Goal: Information Seeking & Learning: Learn about a topic

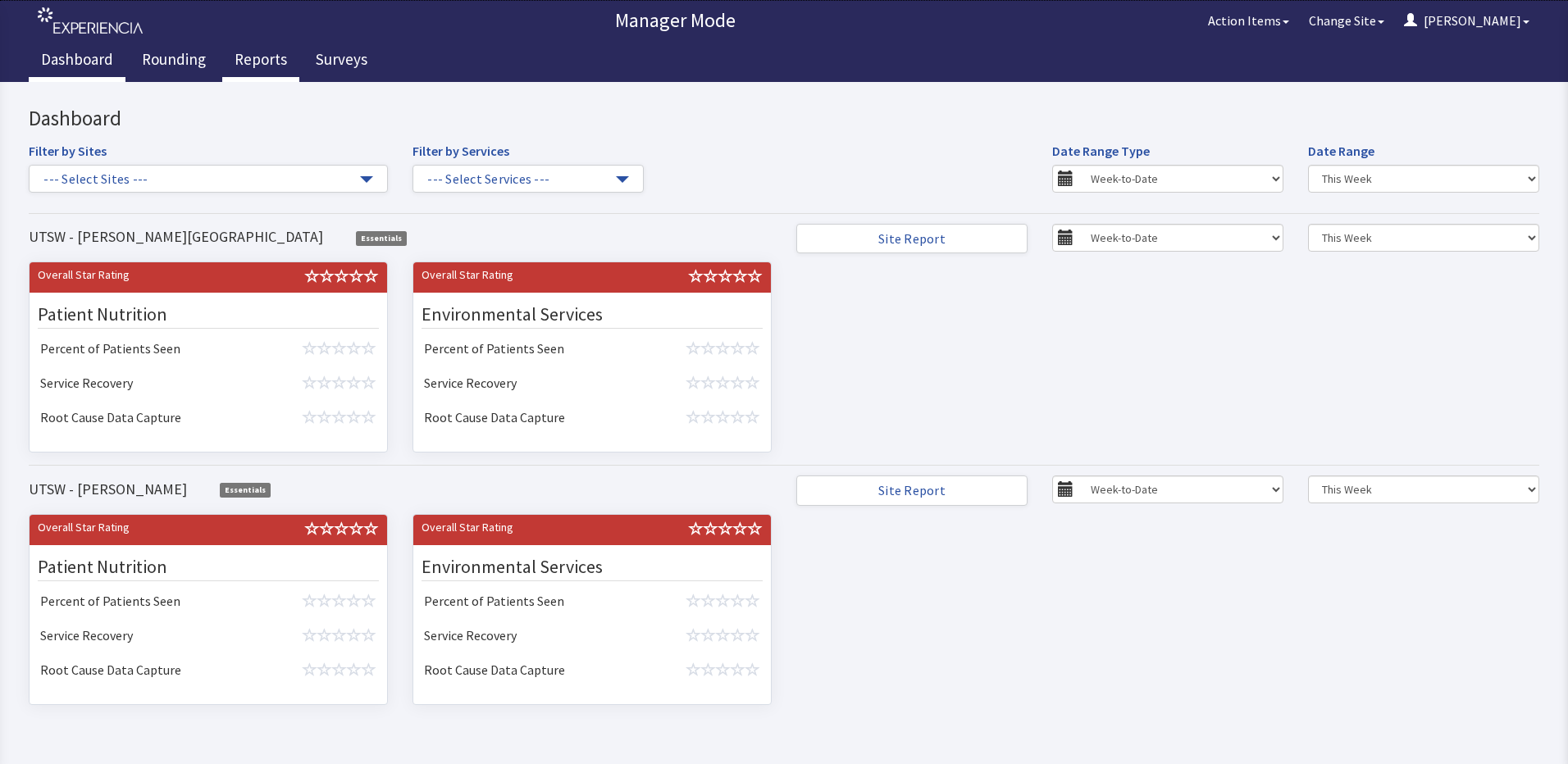
click at [232, 60] on link "Reports" at bounding box center [260, 60] width 77 height 41
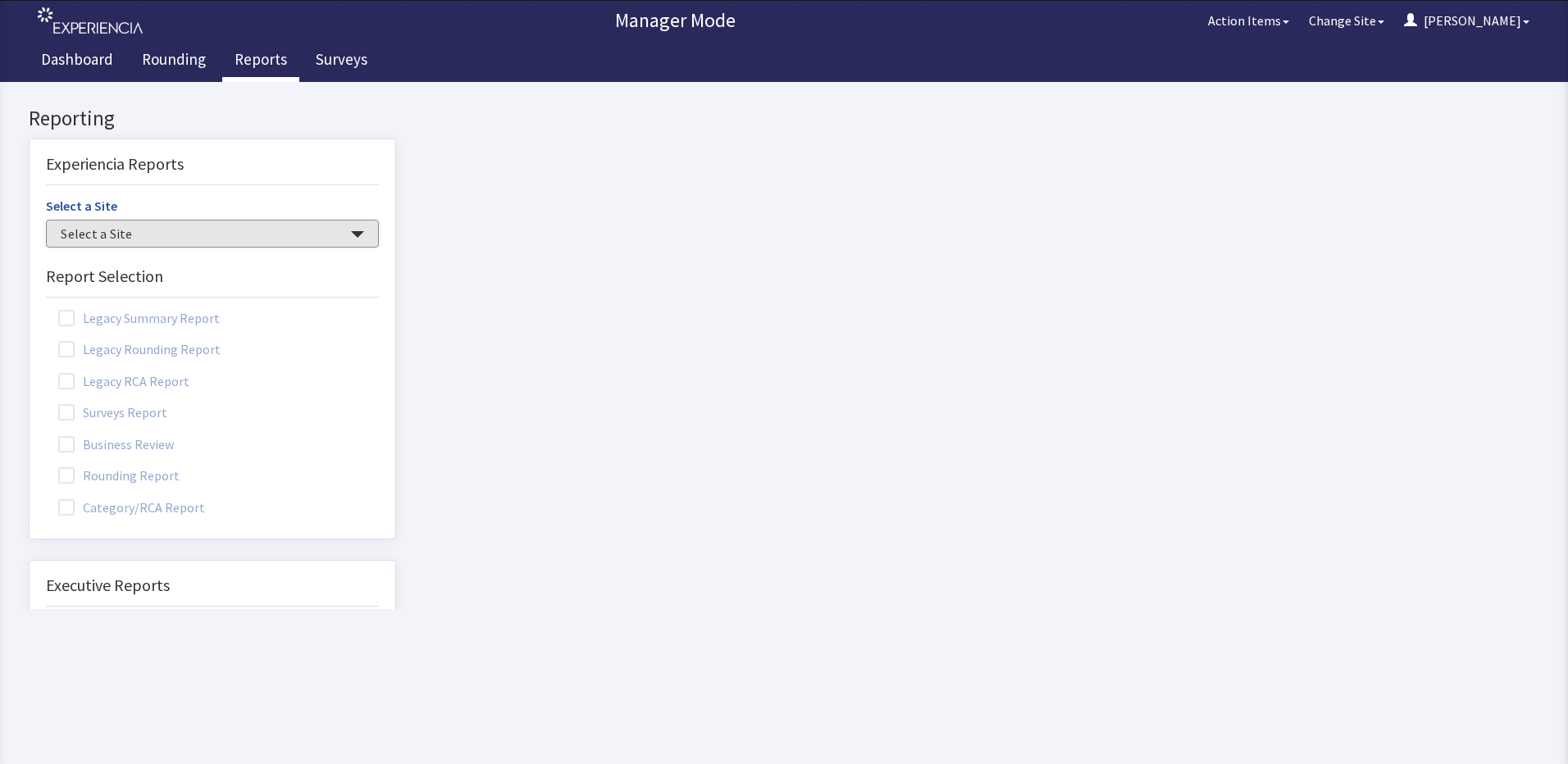
drag, startPoint x: 188, startPoint y: 235, endPoint x: 189, endPoint y: 246, distance: 11.0
click at [188, 235] on span "Select a Site" at bounding box center [204, 234] width 287 height 19
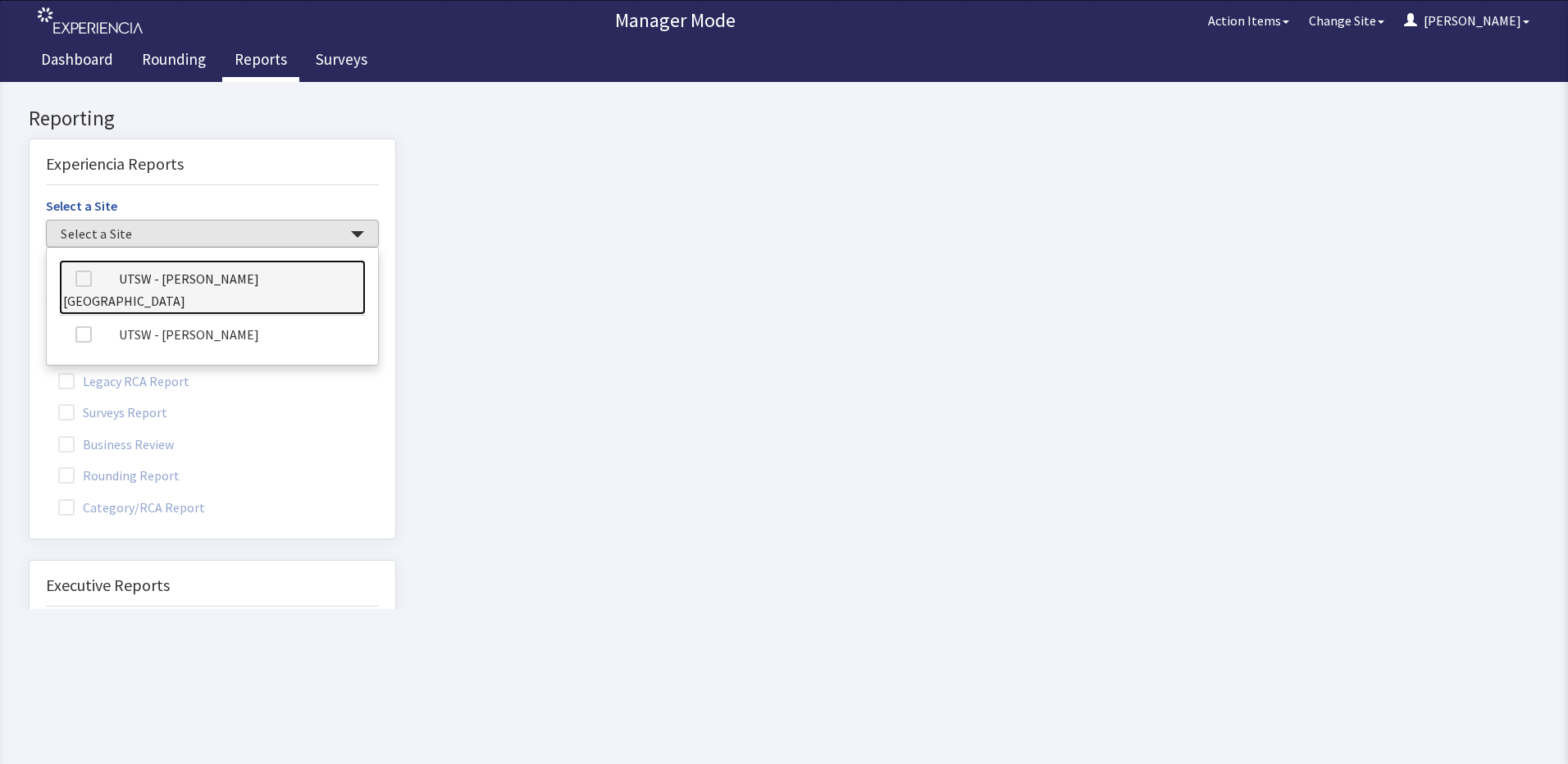
click at [151, 271] on link "UTSW - [PERSON_NAME][GEOGRAPHIC_DATA]" at bounding box center [212, 288] width 307 height 56
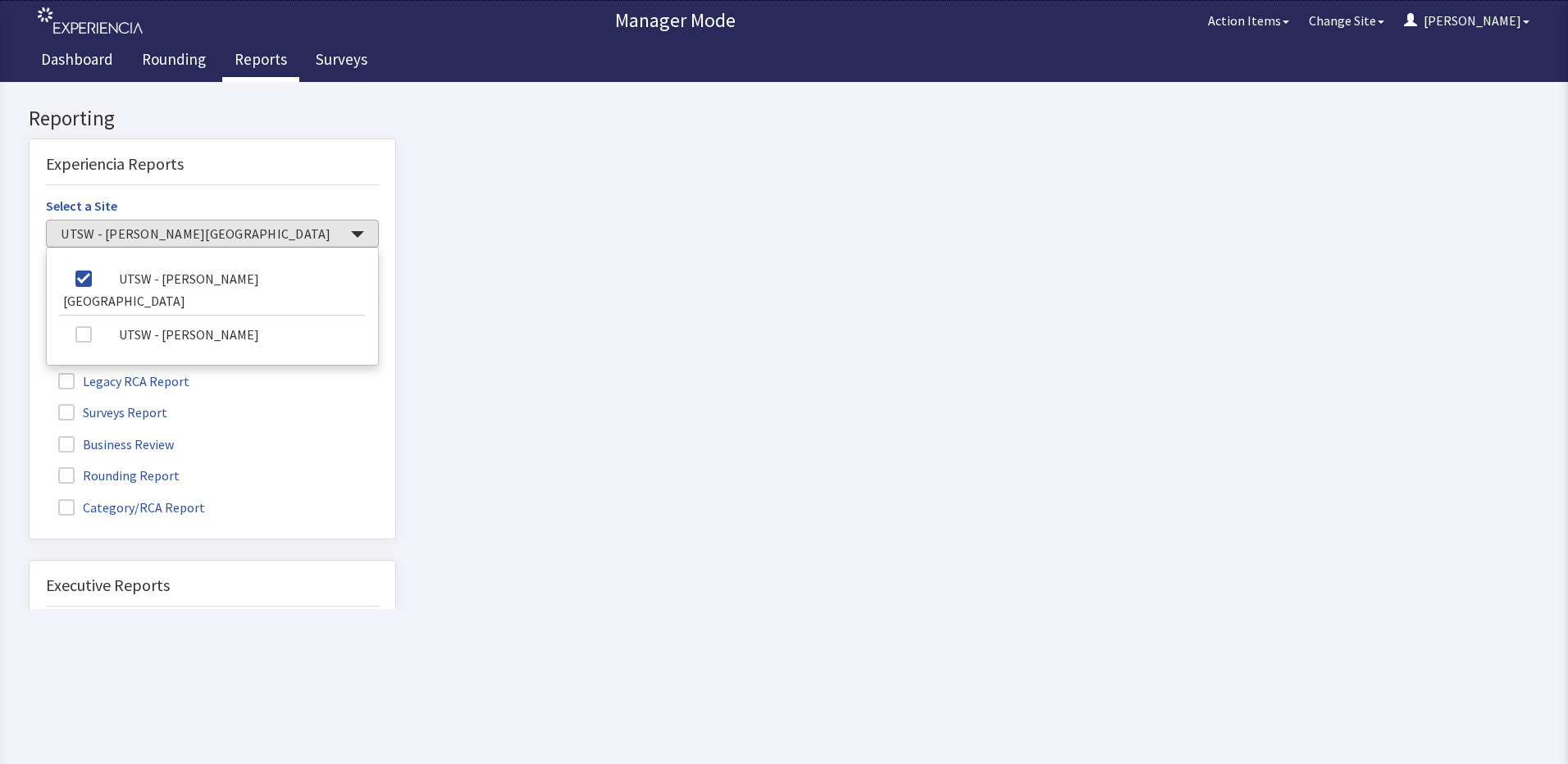
click at [467, 455] on html "x Upgrade to Experiencia Close Send Inquiry Reporting Experiencia Reports Selec…" at bounding box center [784, 423] width 1568 height 682
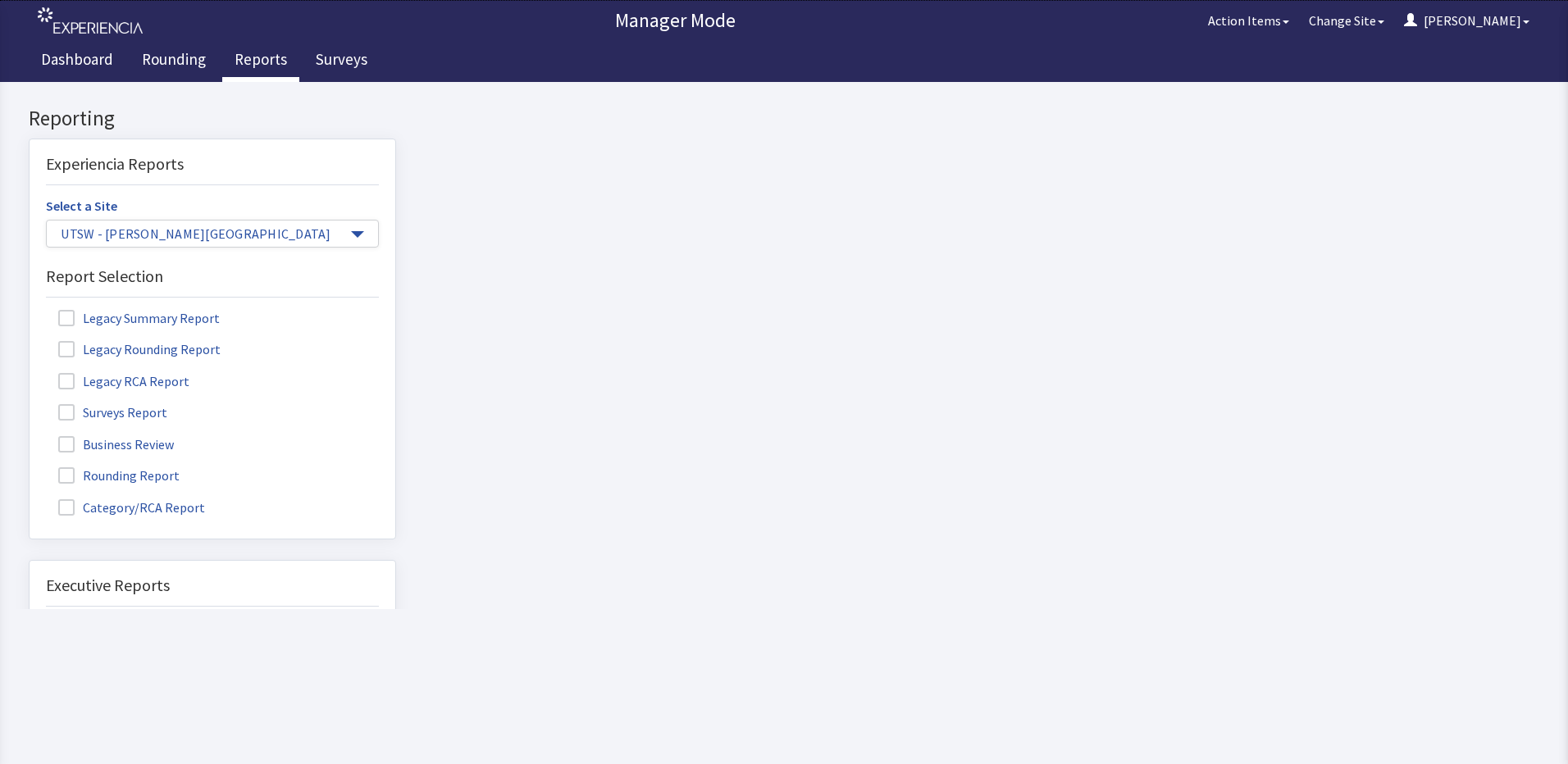
click at [95, 466] on label "Rounding Report" at bounding box center [121, 474] width 150 height 22
click at [29, 467] on input "Rounding Report" at bounding box center [29, 467] width 0 height 0
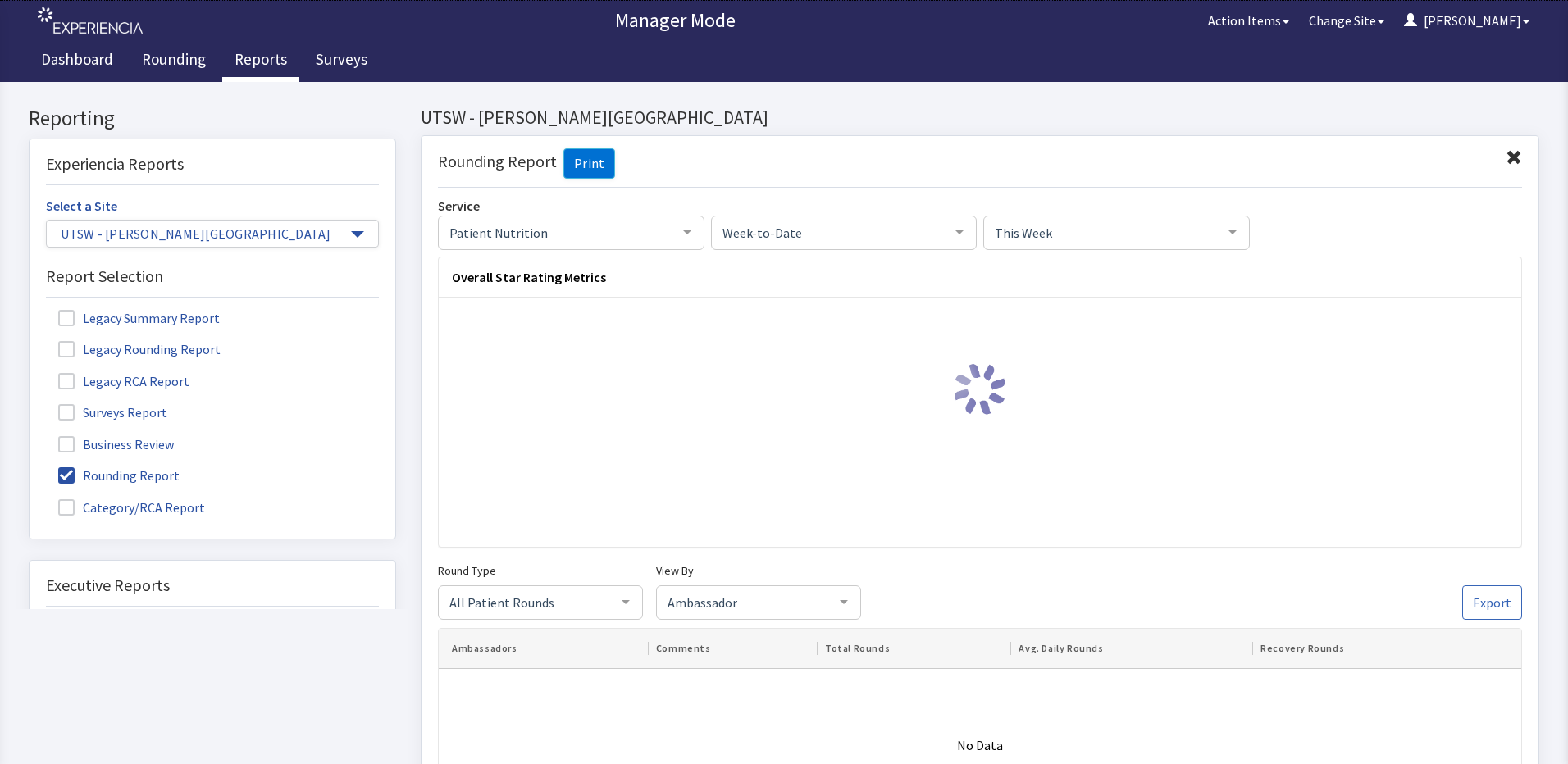
click at [1052, 243] on div "This Week" at bounding box center [1116, 232] width 266 height 35
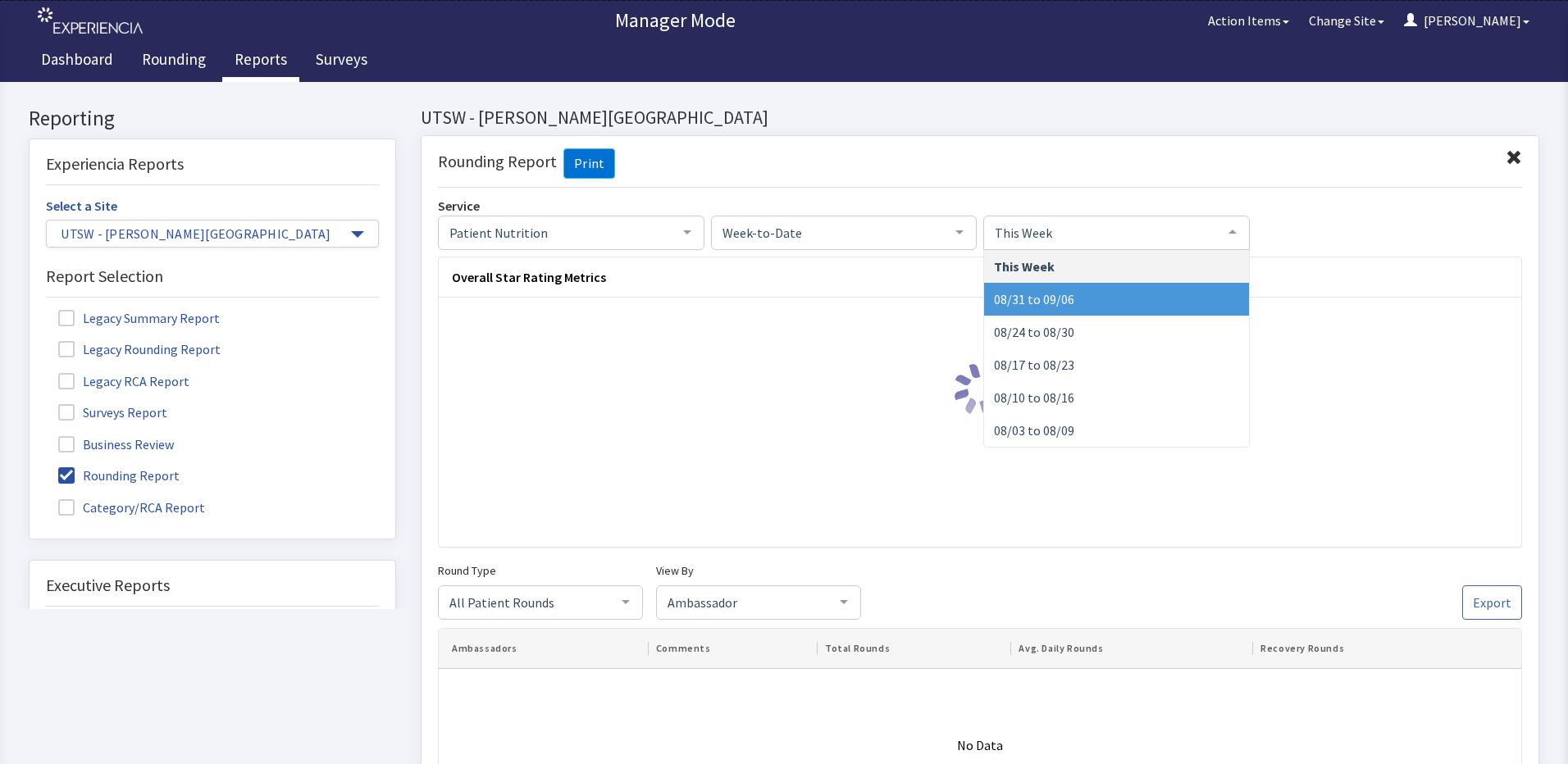
click at [1045, 303] on span "08/31 to 09/06" at bounding box center [1034, 299] width 80 height 16
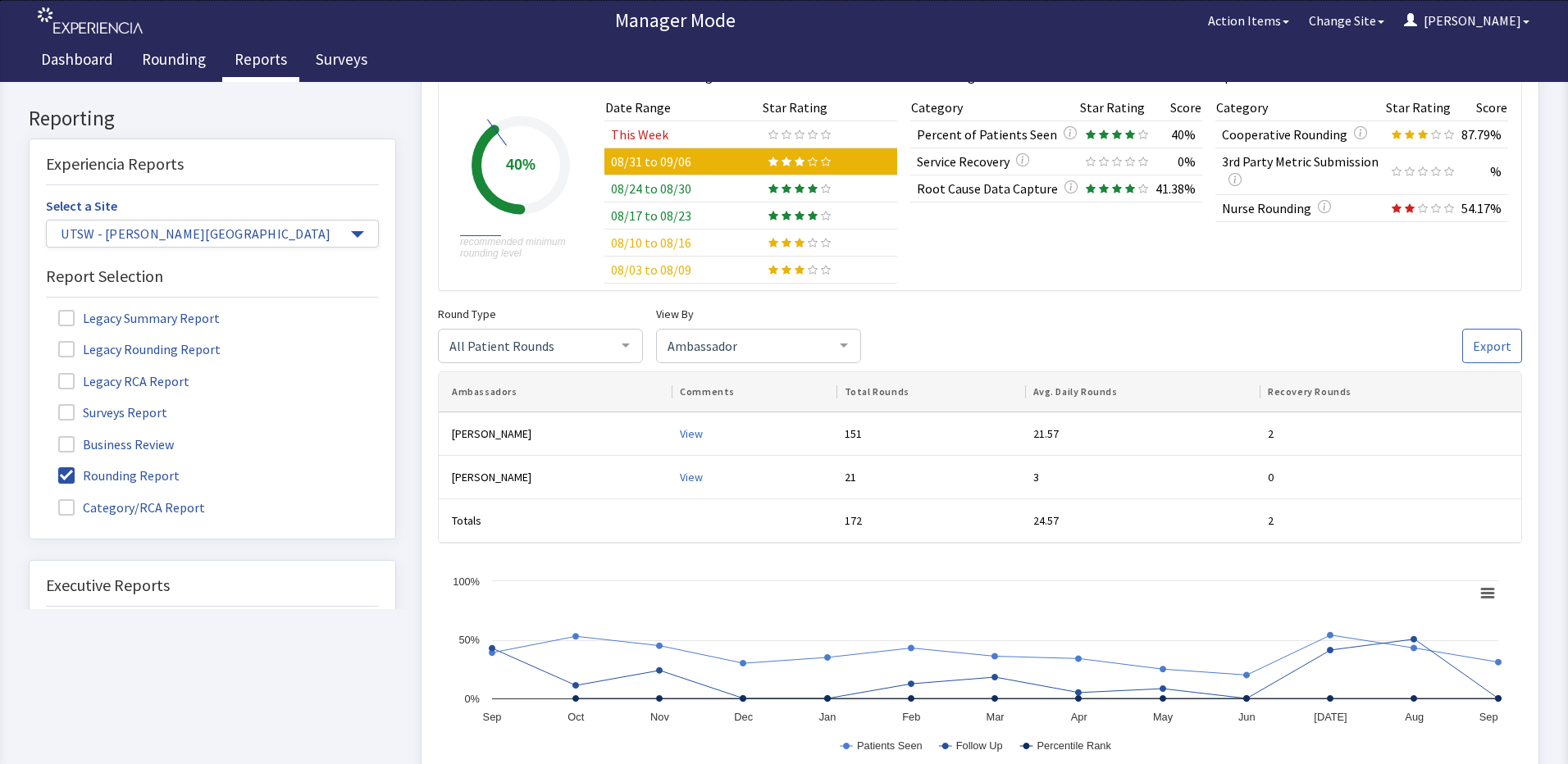
scroll to position [246, 0]
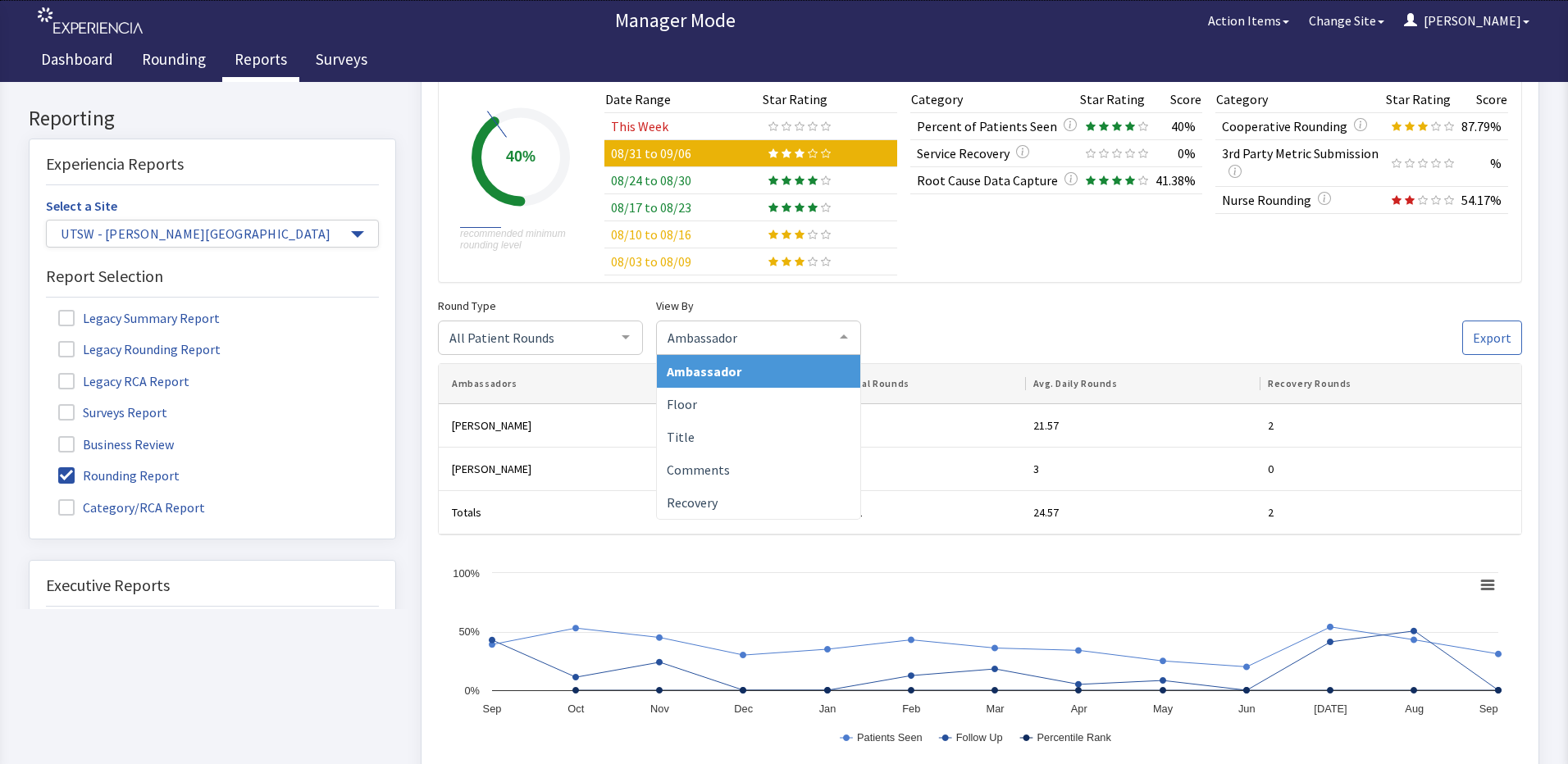
click at [845, 332] on div at bounding box center [844, 338] width 33 height 31
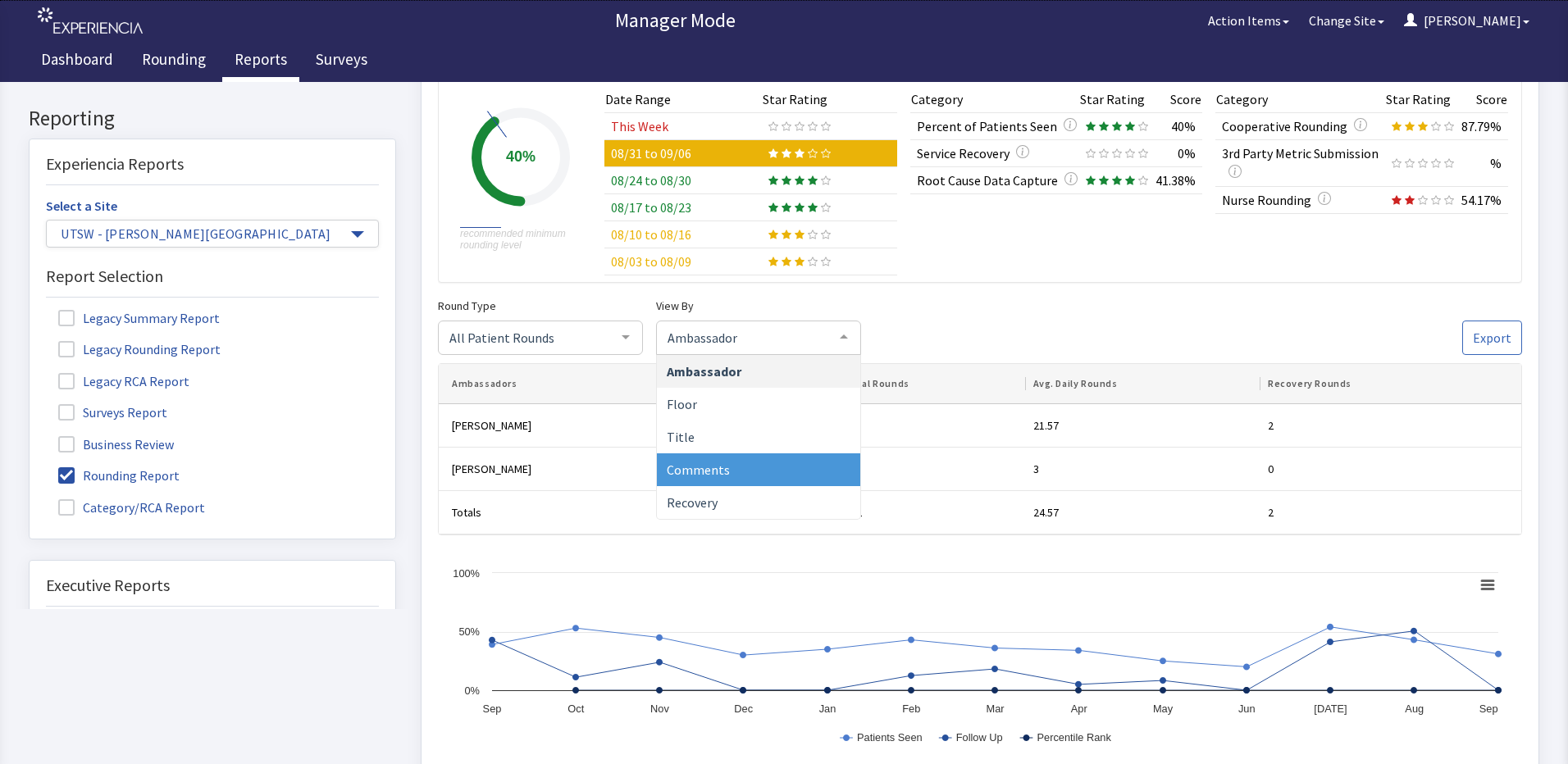
click at [778, 471] on span "Comments" at bounding box center [758, 471] width 203 height 33
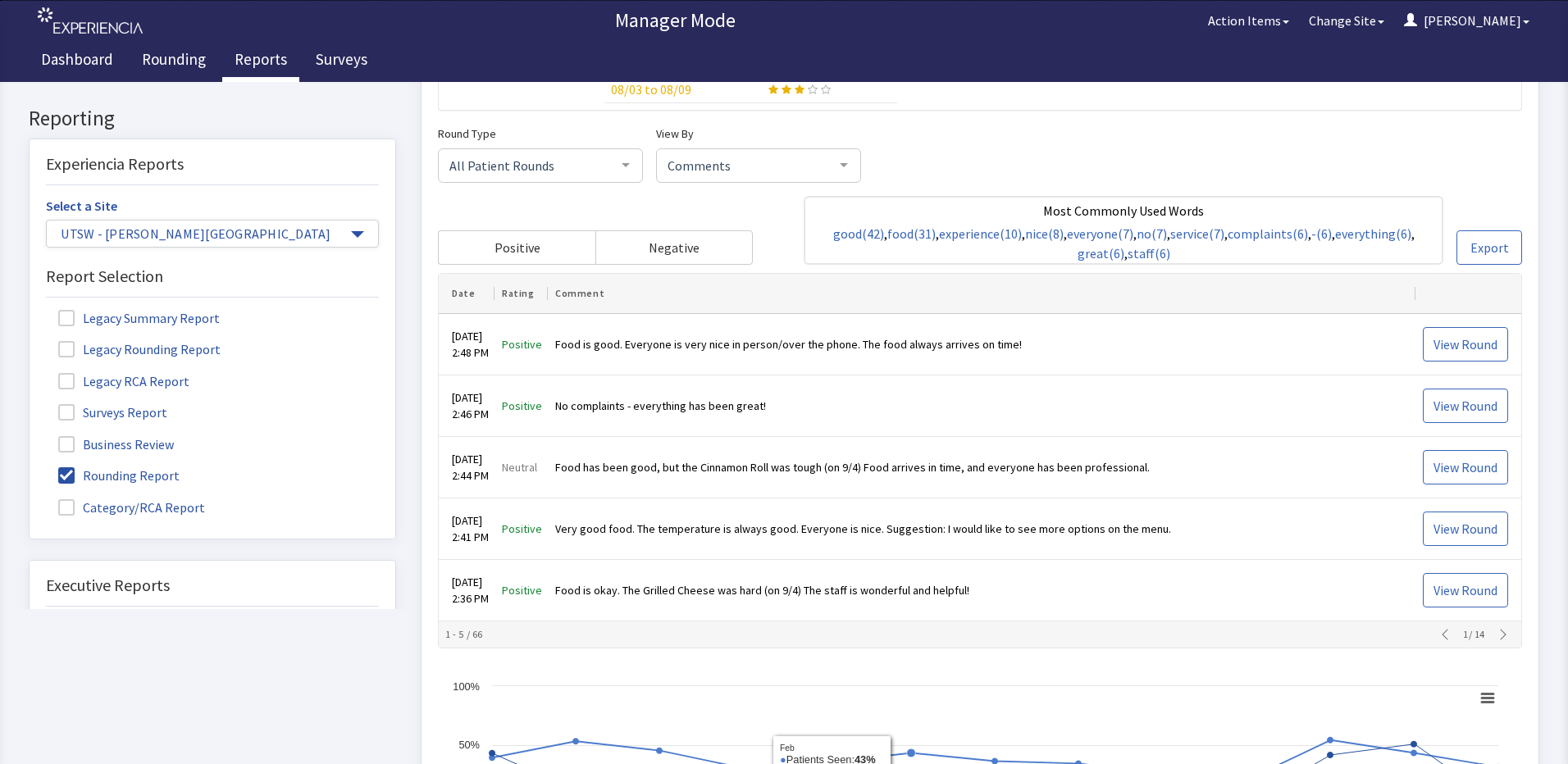
scroll to position [410, 0]
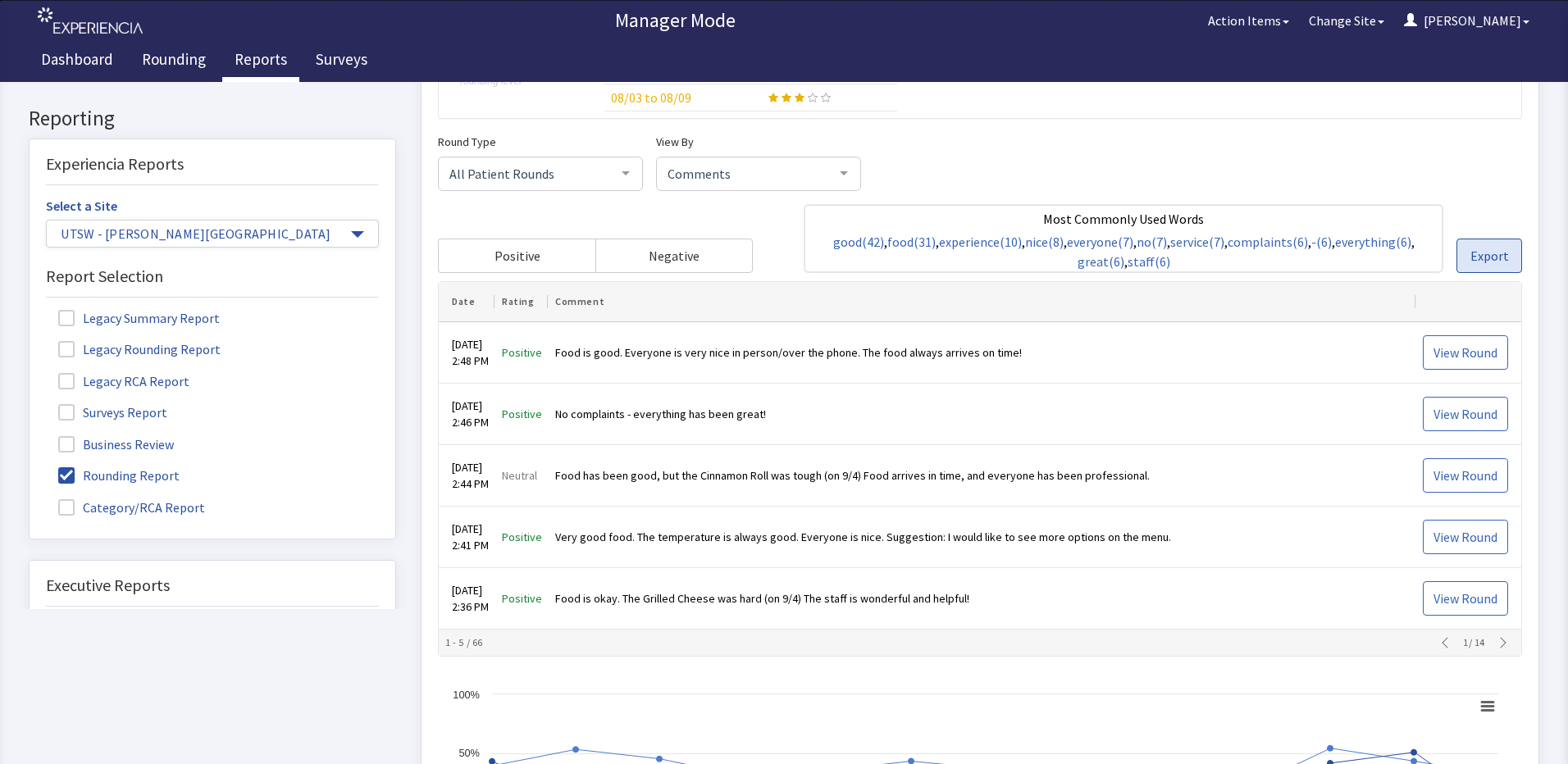
click at [1459, 258] on button "Export" at bounding box center [1489, 257] width 66 height 35
click at [1470, 247] on span "Export" at bounding box center [1489, 257] width 39 height 20
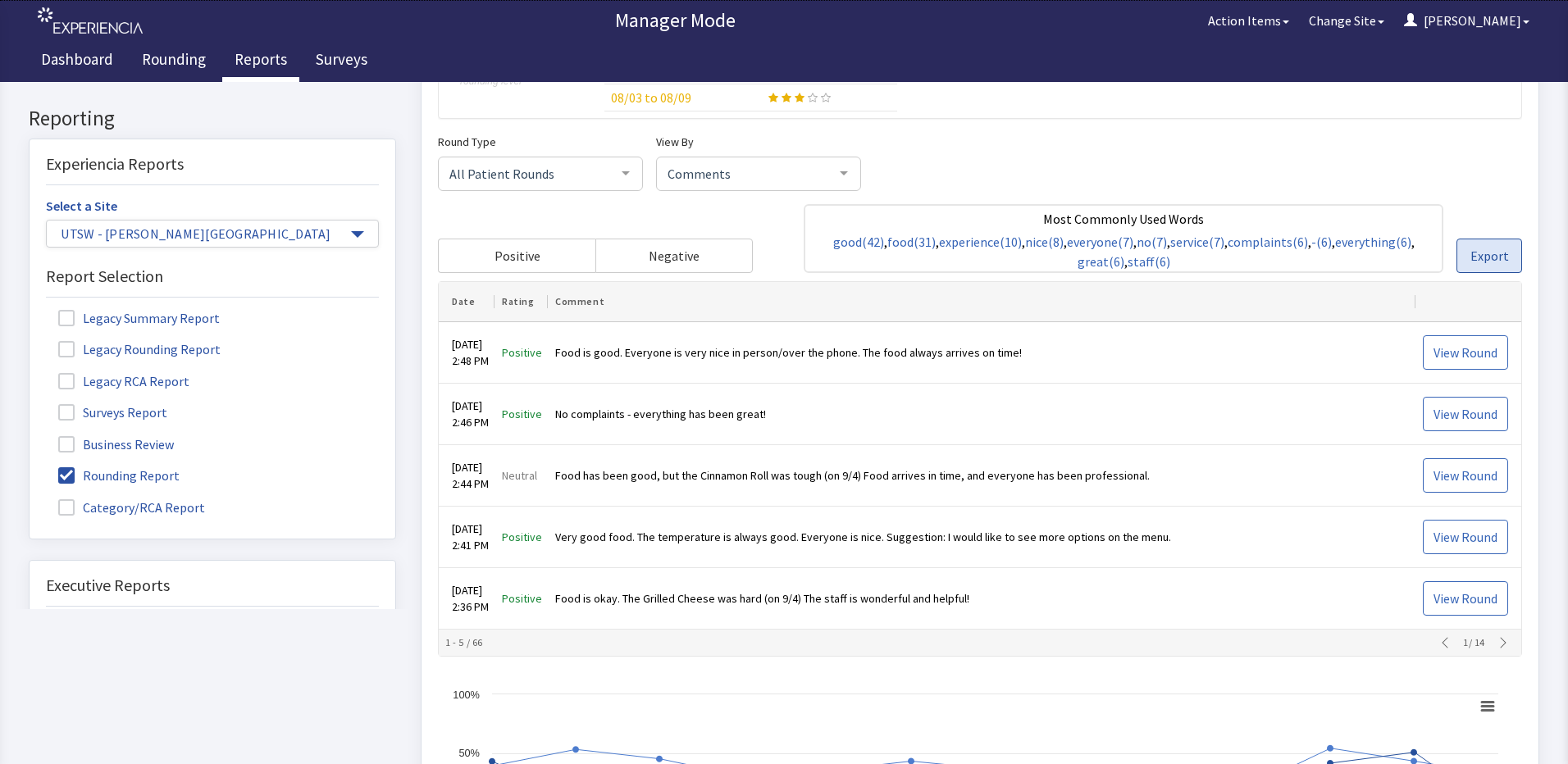
click at [1470, 247] on span "Export" at bounding box center [1489, 257] width 39 height 20
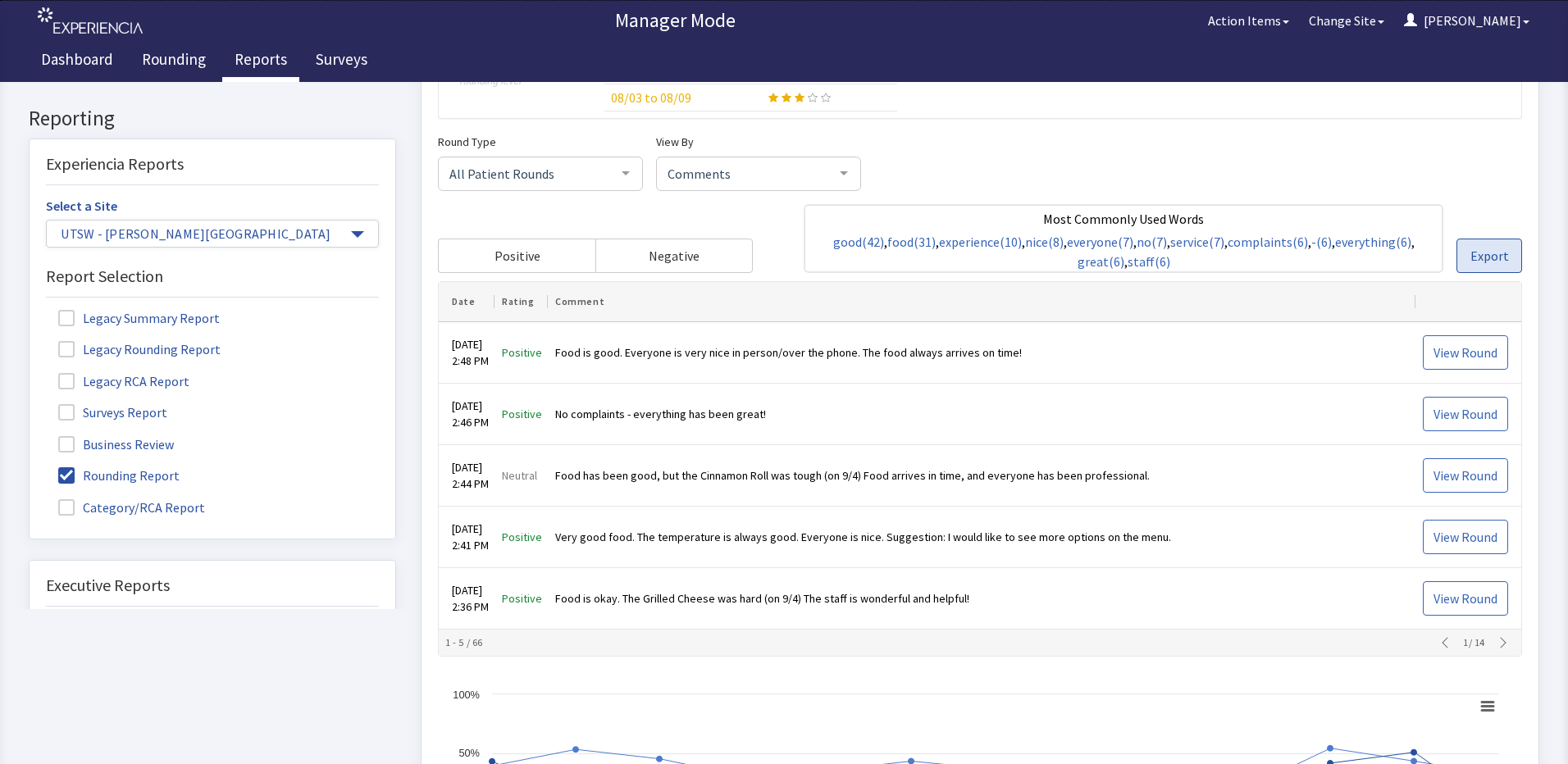
click at [1470, 247] on span "Export" at bounding box center [1489, 257] width 39 height 20
click at [1469, 245] on button "Export" at bounding box center [1489, 257] width 66 height 35
click at [1472, 247] on button "Export" at bounding box center [1489, 257] width 66 height 35
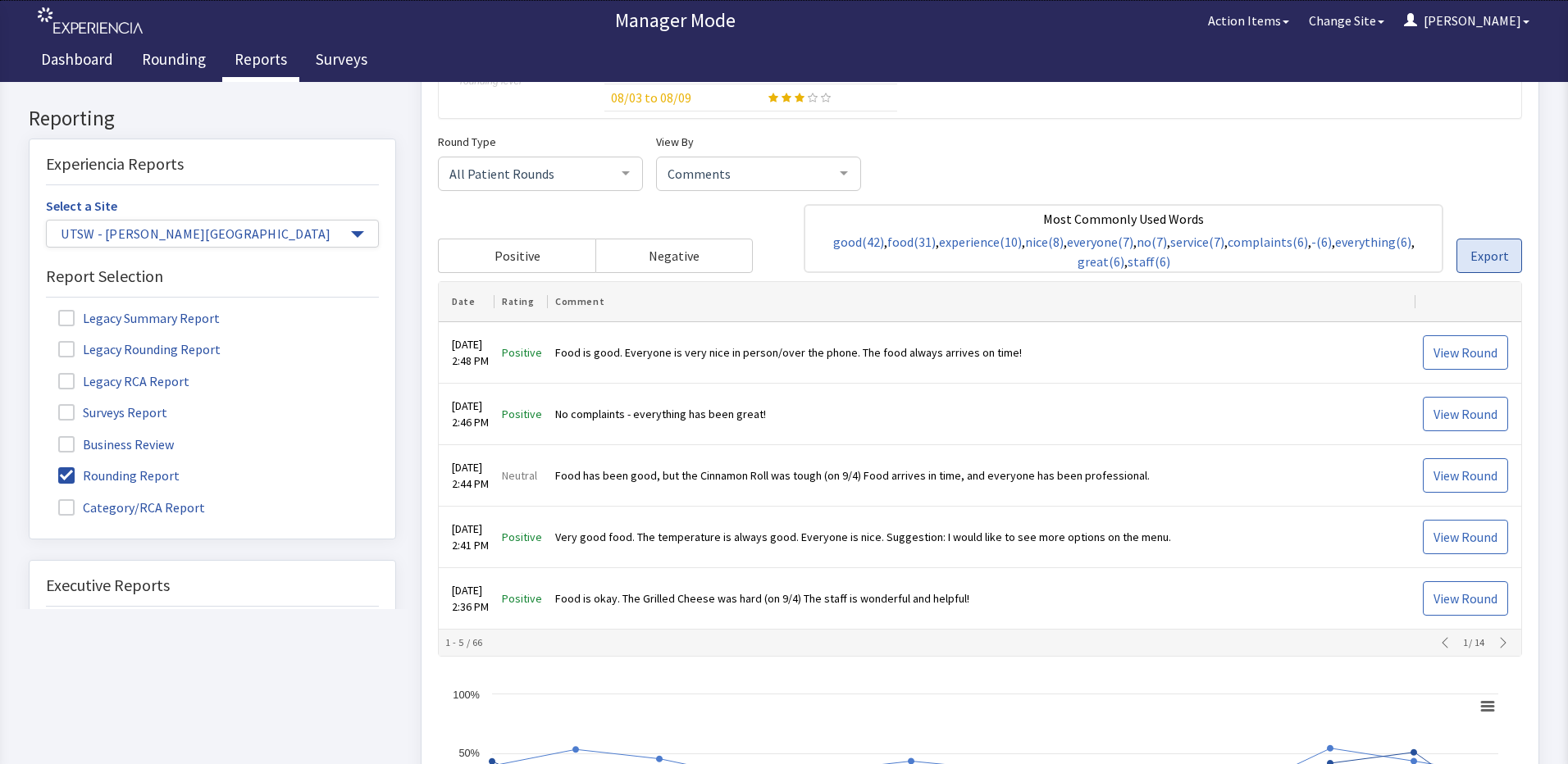
click at [1472, 247] on span "Export" at bounding box center [1489, 257] width 39 height 20
click at [1472, 248] on span "Export" at bounding box center [1489, 257] width 39 height 20
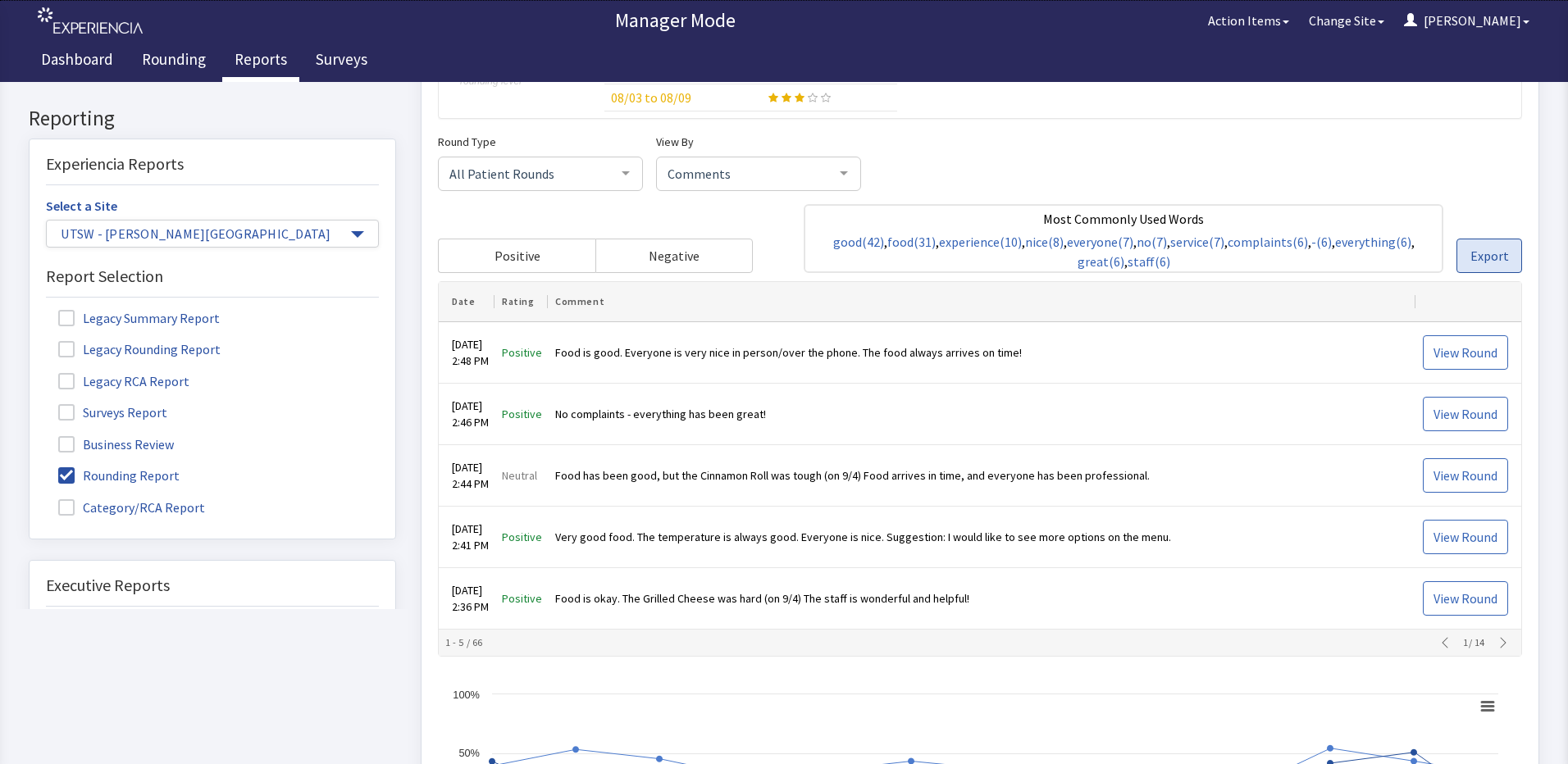
click at [1472, 249] on span "Export" at bounding box center [1489, 257] width 39 height 20
click at [1479, 253] on span "Export" at bounding box center [1489, 257] width 39 height 20
click at [1532, 268] on div "UTSW - Clements University Hospital Rounding Report Print" at bounding box center [976, 459] width 1151 height 1556
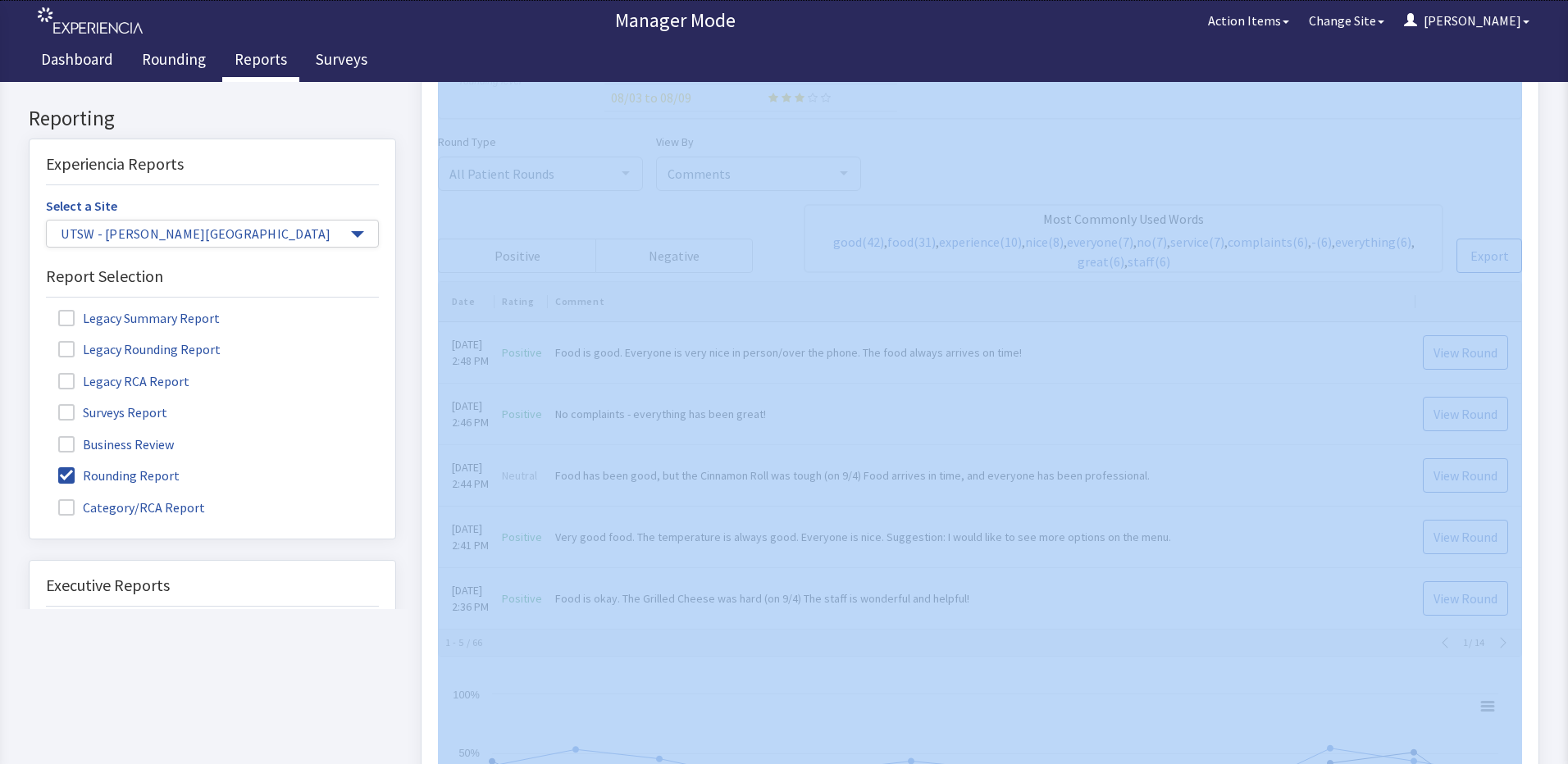
click at [1533, 266] on div "UTSW - Clements University Hospital Rounding Report Print" at bounding box center [976, 459] width 1151 height 1556
drag, startPoint x: 1533, startPoint y: 266, endPoint x: 1523, endPoint y: 290, distance: 26.0
click at [1522, 289] on div "Rounding Report Print" at bounding box center [980, 470] width 1119 height 1491
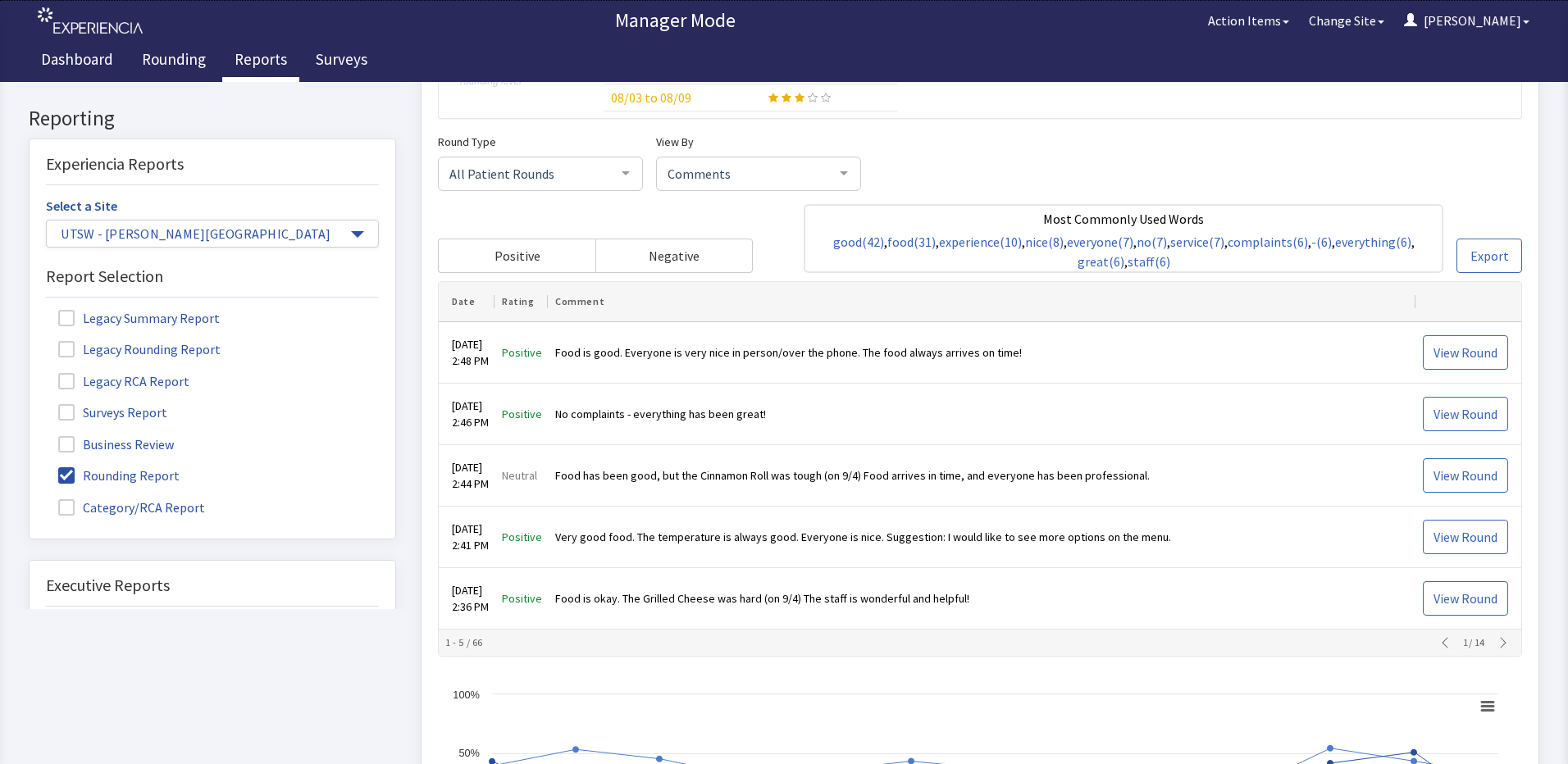
click at [1482, 279] on div "Round Type All Patient Rounds All Patient Rounds Nurse Rounds Purposeful Round …" at bounding box center [980, 395] width 1084 height 525
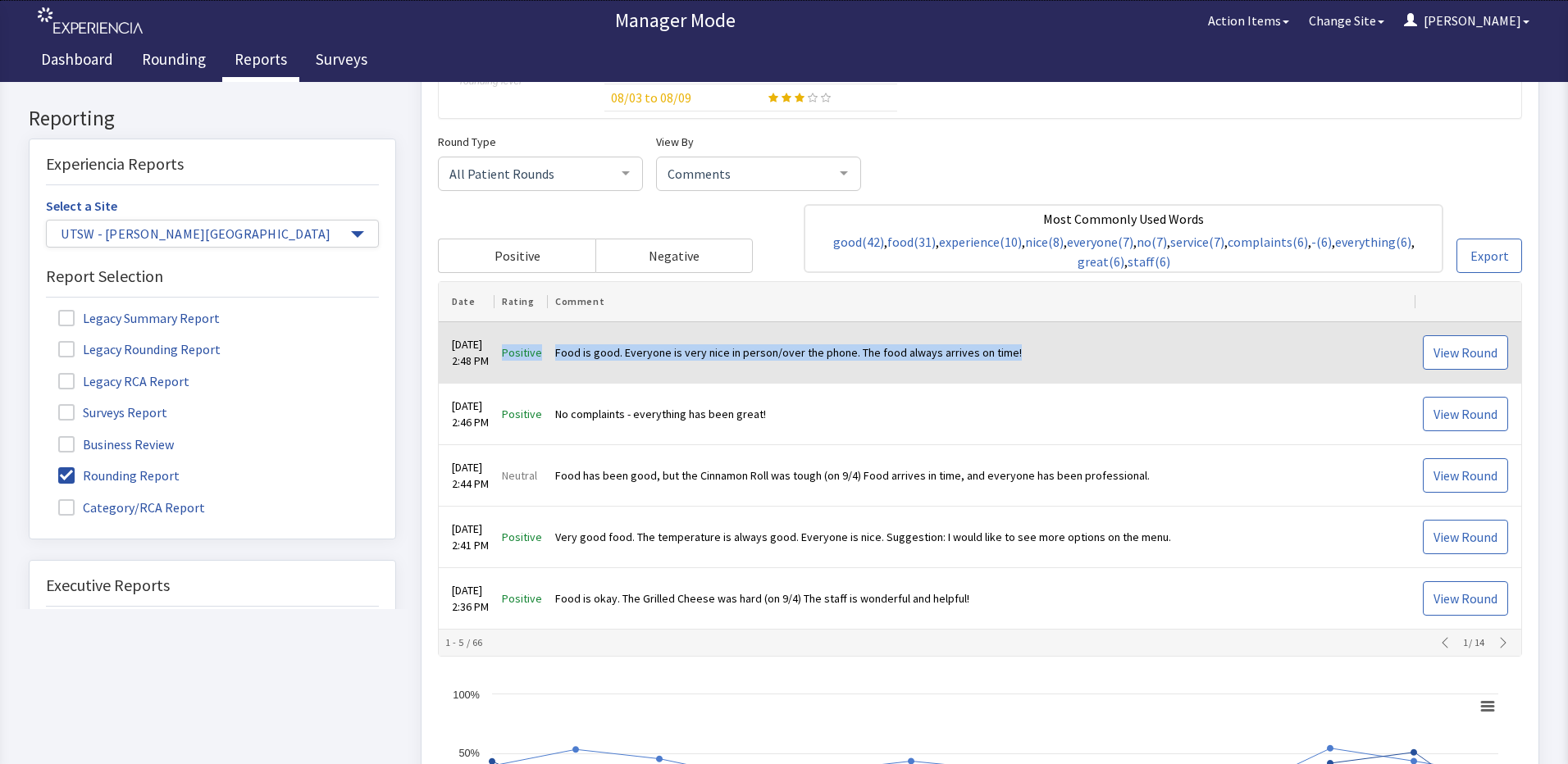
drag, startPoint x: 1036, startPoint y: 347, endPoint x: 514, endPoint y: 348, distance: 522.0
click at [514, 348] on tr "Sep 5, 2025 2:48 PM Positive Food is good. Everyone is very nice in person/over…" at bounding box center [979, 353] width 1082 height 61
drag, startPoint x: 514, startPoint y: 348, endPoint x: 594, endPoint y: 351, distance: 80.1
copy tr "Positive Food is good. Everyone is very nice in person/over the phone. The food…"
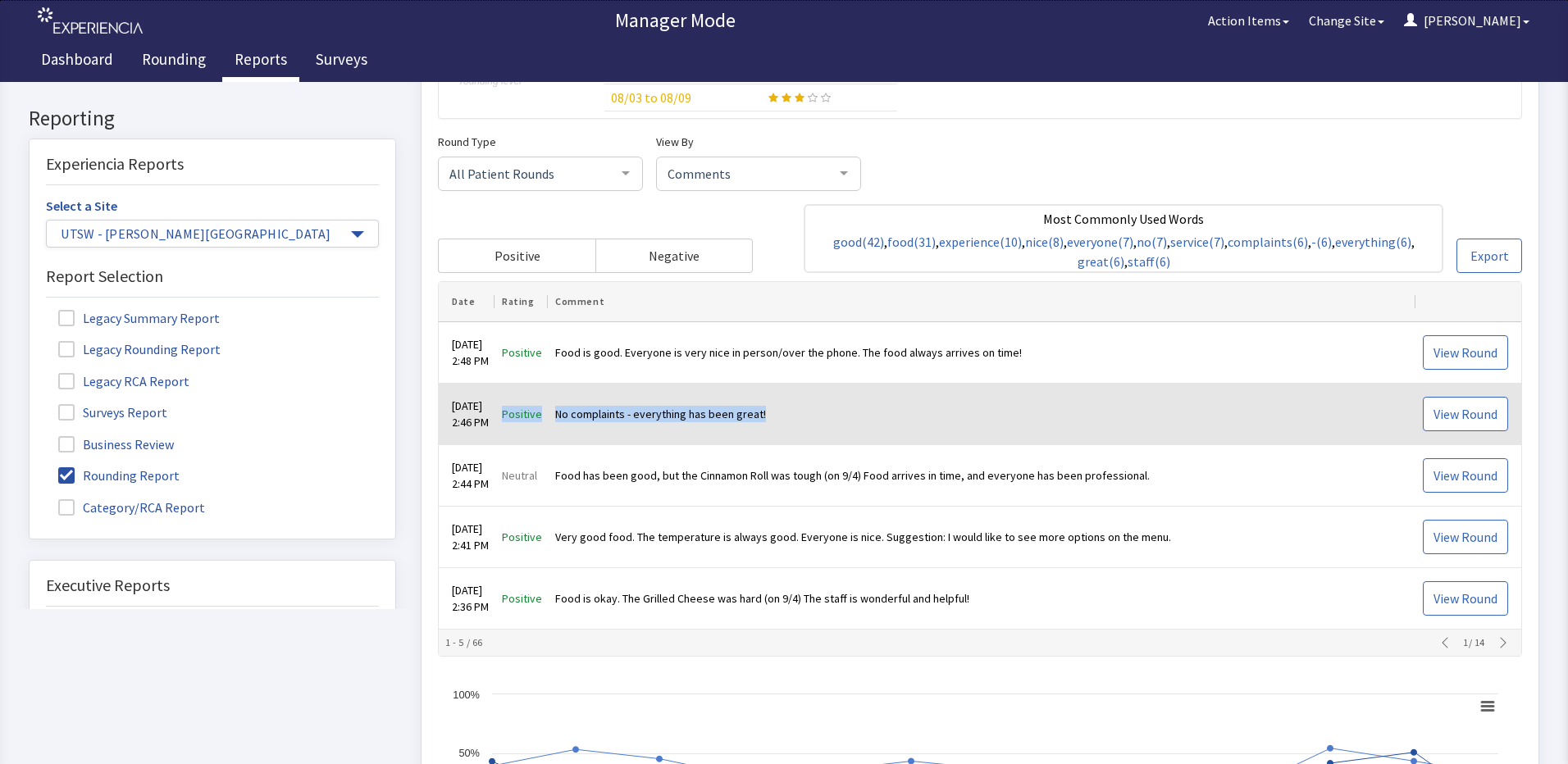
drag, startPoint x: 787, startPoint y: 410, endPoint x: 519, endPoint y: 409, distance: 268.0
click at [519, 409] on tr "Sep 5, 2025 2:46 PM Positive No complaints - everything has been great! View Ro…" at bounding box center [979, 415] width 1082 height 61
drag, startPoint x: 519, startPoint y: 409, endPoint x: 554, endPoint y: 410, distance: 35.0
copy tr "Positive No complaints - everything has been great!"
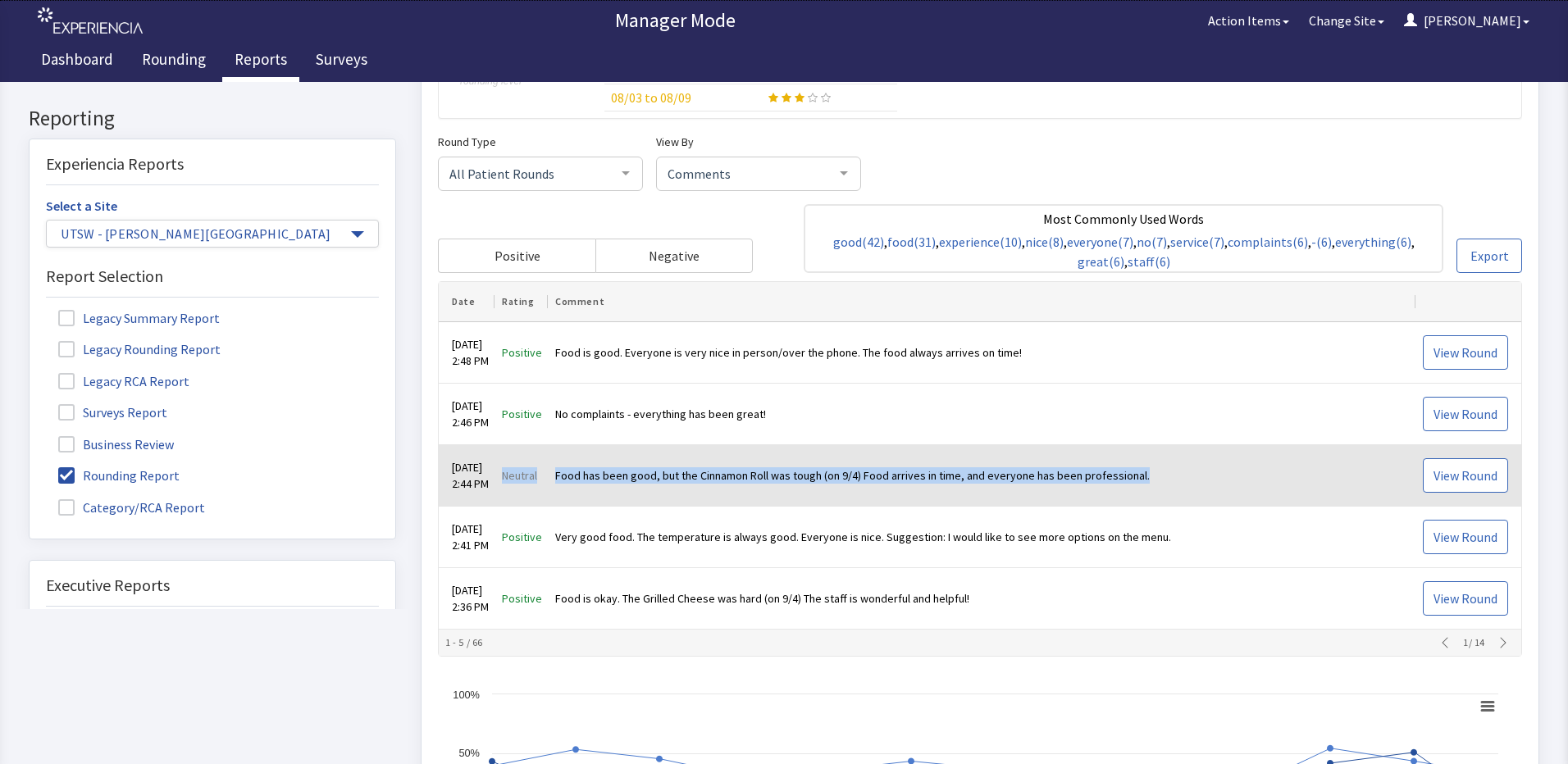
drag, startPoint x: 1161, startPoint y: 475, endPoint x: 519, endPoint y: 479, distance: 642.0
click at [519, 479] on tr "Sep 5, 2025 2:44 PM Neutral Food has been good, but the Cinnamon Roll was tough…" at bounding box center [979, 476] width 1082 height 61
drag, startPoint x: 519, startPoint y: 479, endPoint x: 611, endPoint y: 480, distance: 92.0
copy tr "Neutral Food has been good, but the Cinnamon Roll was tough (on 9/4) Food arriv…"
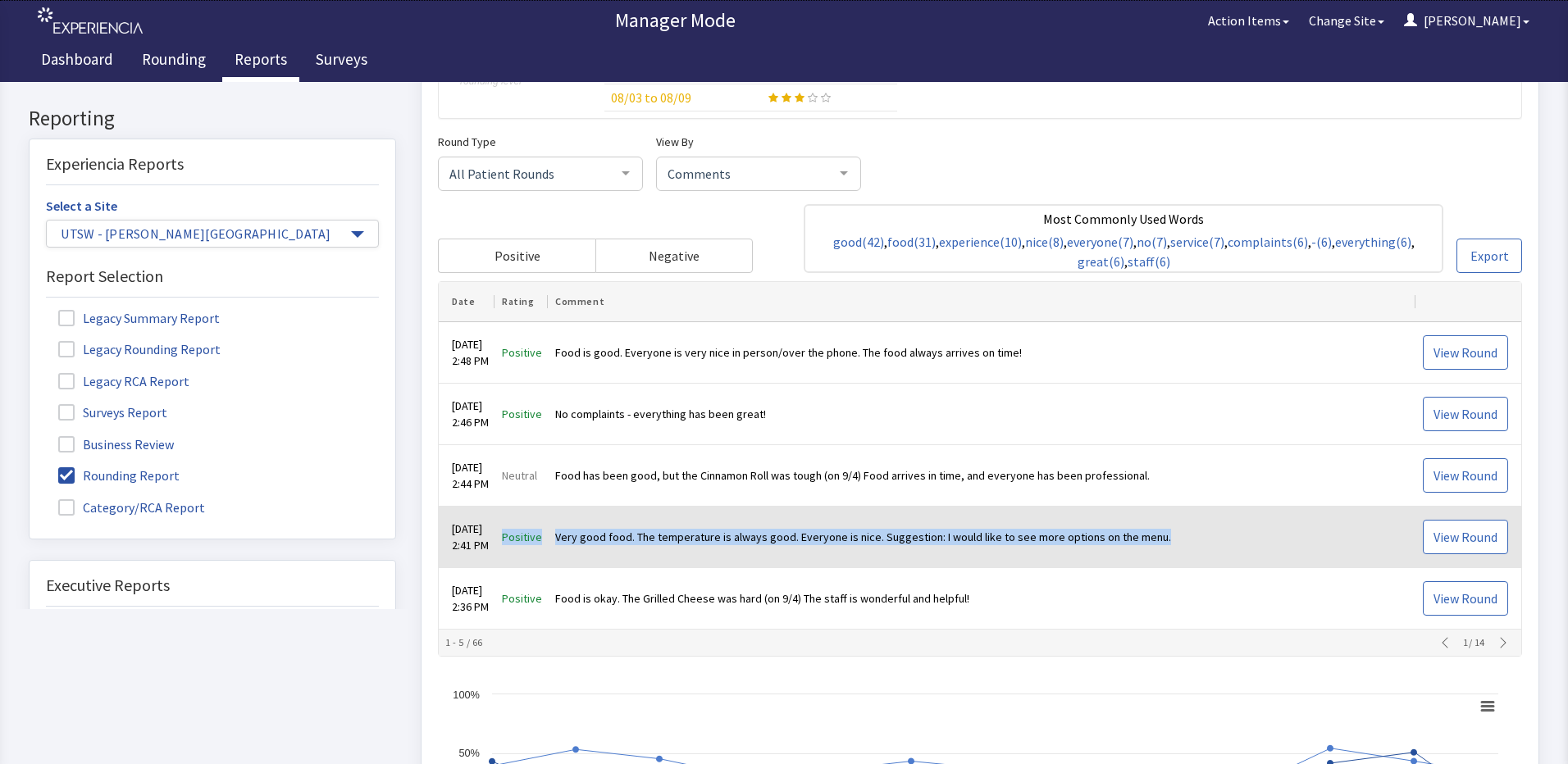
drag, startPoint x: 1210, startPoint y: 525, endPoint x: 520, endPoint y: 537, distance: 690.1
click at [520, 537] on tr "Sep 5, 2025 2:41 PM Positive Very good food. The temperature is always good. Ev…" at bounding box center [979, 538] width 1082 height 61
copy tr "Positive Very good food. The temperature is always good. Everyone is nice. Sugg…"
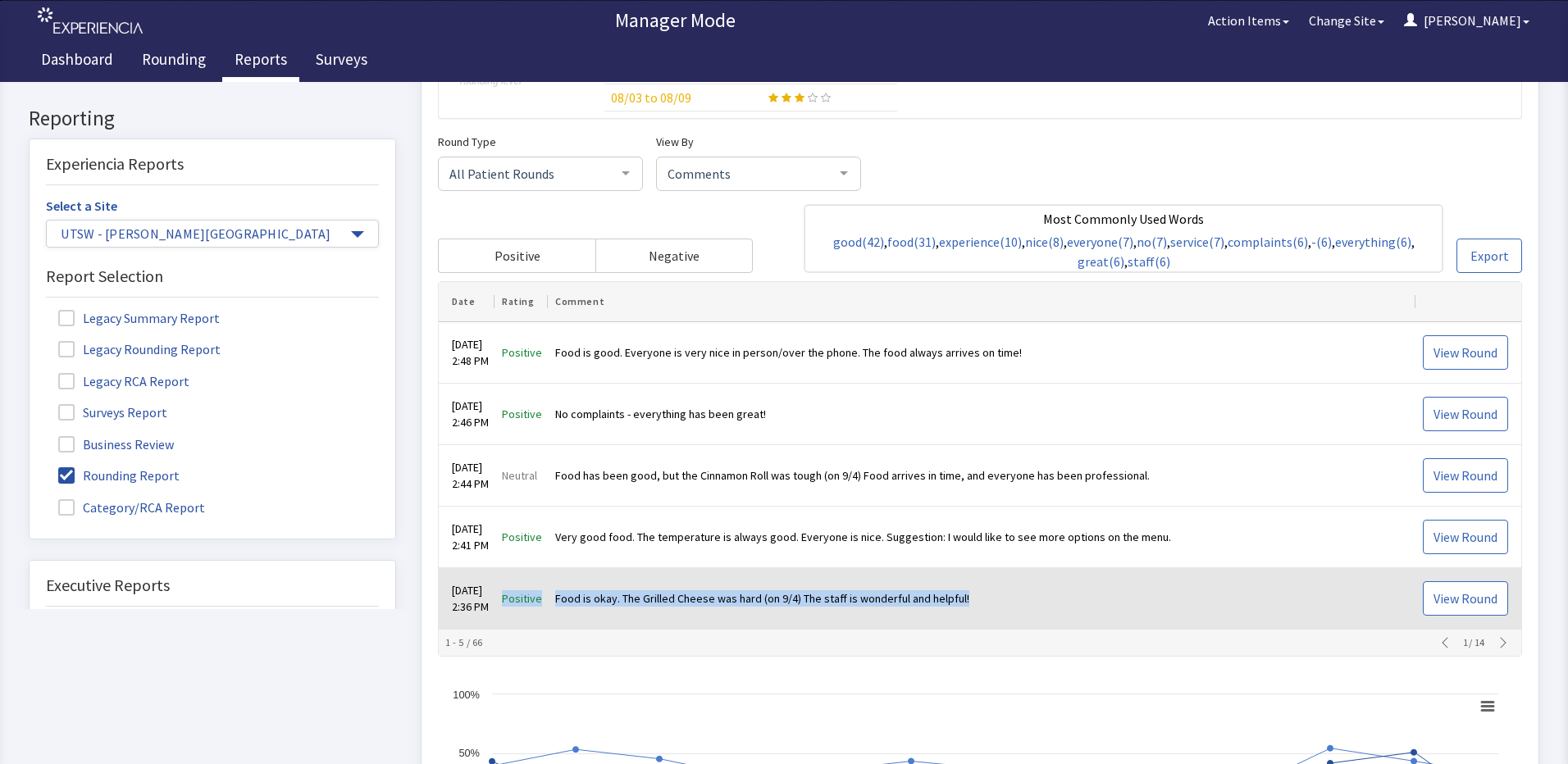
drag, startPoint x: 978, startPoint y: 597, endPoint x: 519, endPoint y: 596, distance: 459.0
click at [519, 596] on tr "Sep 5, 2025 2:36 PM Positive Food is okay. The Grilled Cheese was hard (on 9/4)…" at bounding box center [979, 599] width 1082 height 61
copy tr "Positive Food is okay. The Grilled Cheese was hard (on 9/4) The staff is wonder…"
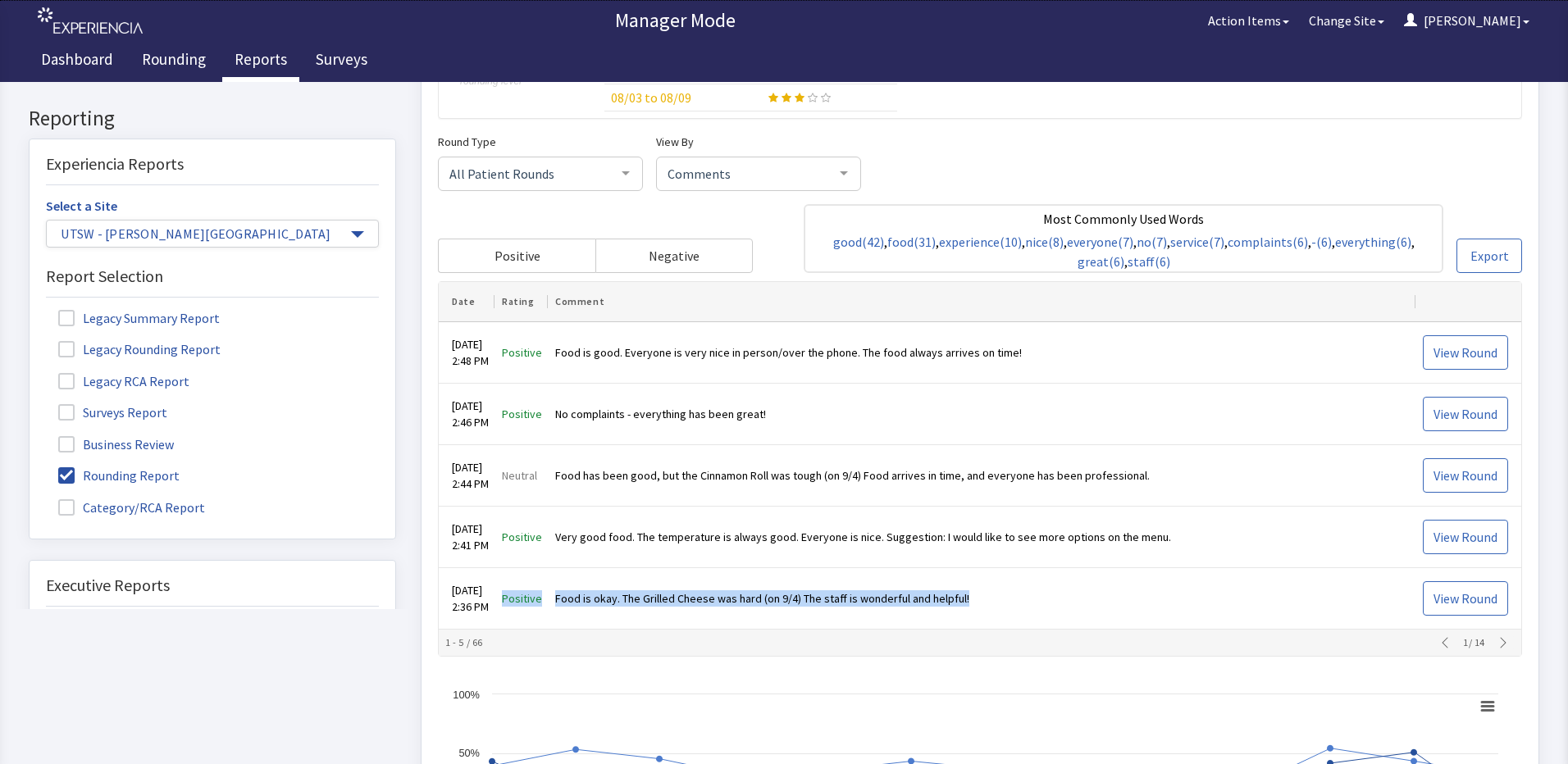
click at [1496, 648] on icon "button" at bounding box center [1502, 643] width 13 height 13
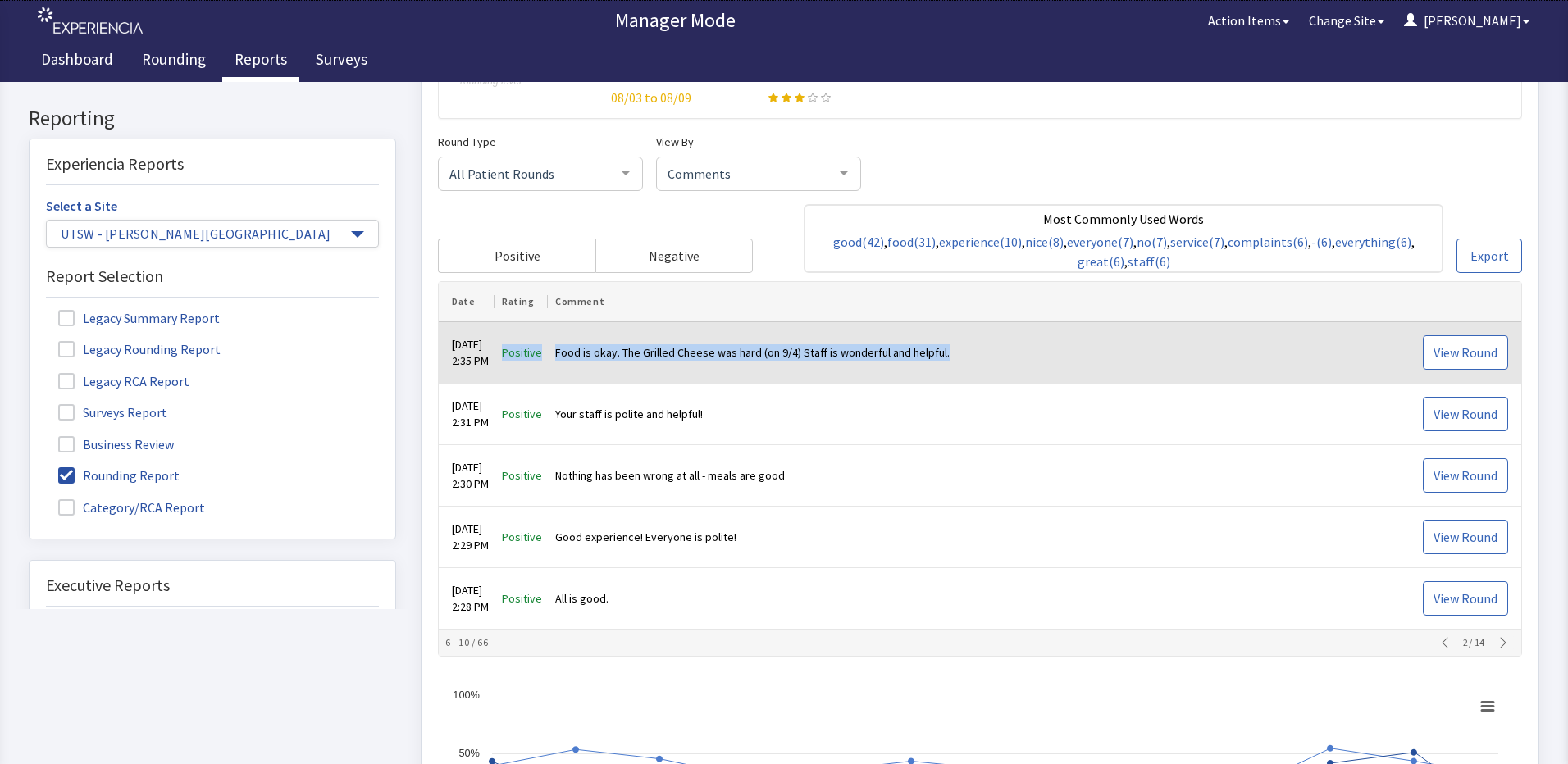
drag, startPoint x: 957, startPoint y: 347, endPoint x: 518, endPoint y: 359, distance: 439.2
click at [518, 359] on tr "Sep 5, 2025 2:35 PM Positive Food is okay. The Grilled Cheese was hard (on 9/4)…" at bounding box center [979, 353] width 1082 height 61
drag, startPoint x: 518, startPoint y: 359, endPoint x: 532, endPoint y: 357, distance: 14.1
copy tr "Positive Food is okay. The Grilled Cheese was hard (on 9/4) Staff is wonderful …"
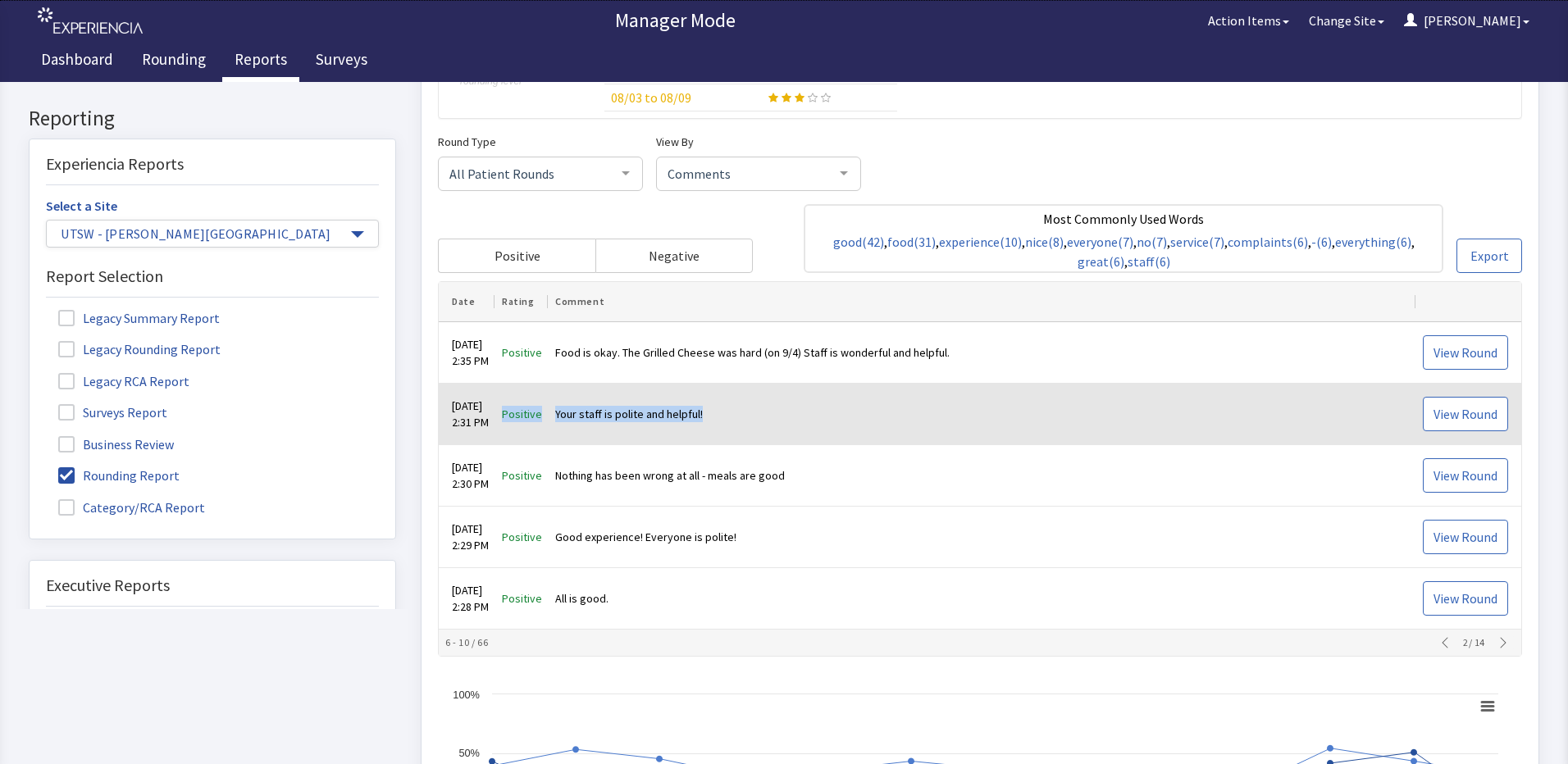
drag, startPoint x: 686, startPoint y: 413, endPoint x: 517, endPoint y: 433, distance: 170.2
click at [517, 433] on tr "Sep 5, 2025 2:31 PM Positive Your staff is polite and helpful! View Round" at bounding box center [979, 415] width 1082 height 61
drag, startPoint x: 517, startPoint y: 433, endPoint x: 704, endPoint y: 413, distance: 188.1
copy tr "Positive Your staff is polite and helpful!"
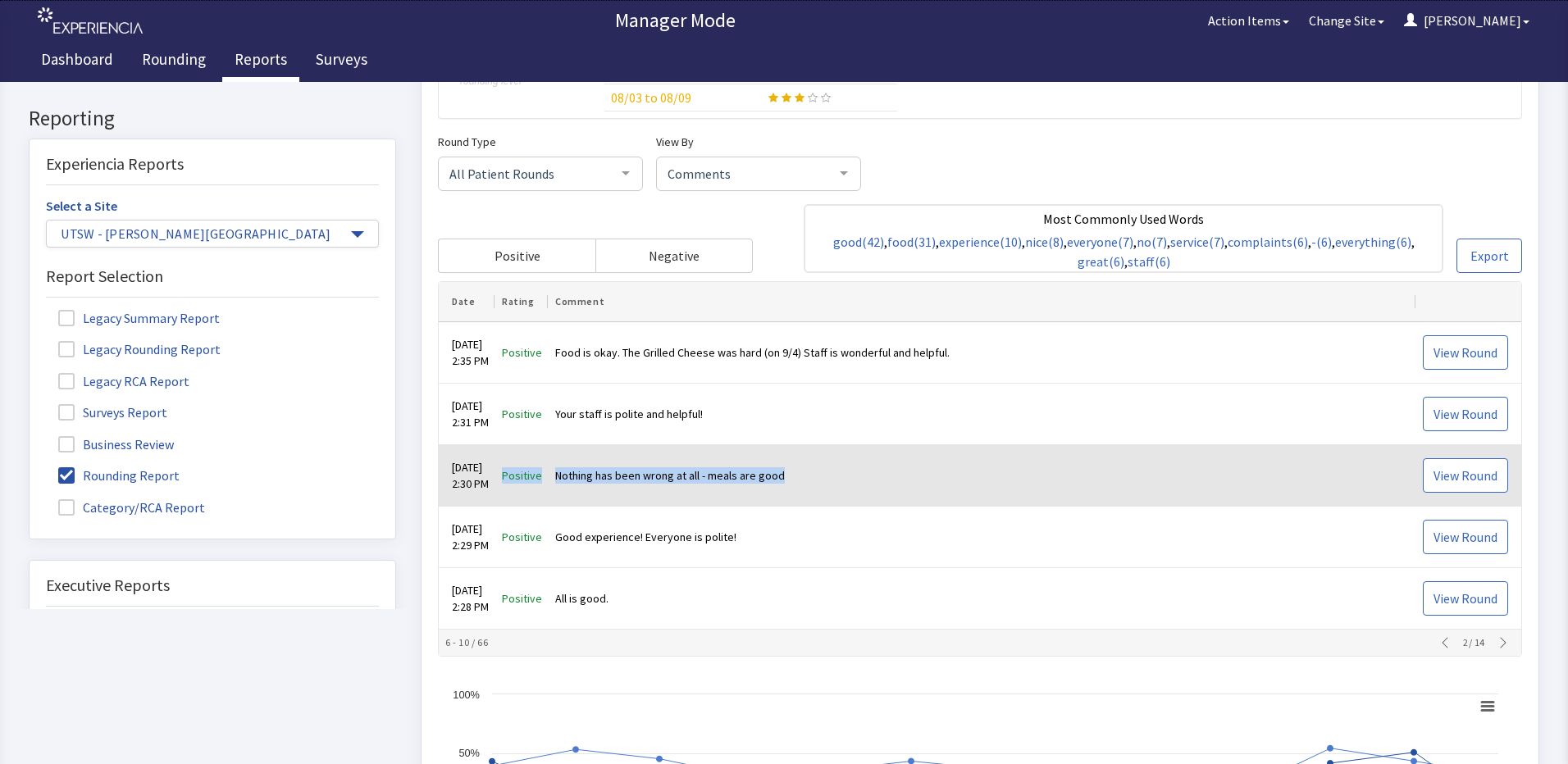
drag, startPoint x: 807, startPoint y: 477, endPoint x: 519, endPoint y: 479, distance: 288.0
click at [519, 479] on tr "Sep 5, 2025 2:30 PM Positive Nothing has been wrong at all - meals are good Vie…" at bounding box center [979, 476] width 1082 height 61
copy tr "Positive Nothing has been wrong at all - meals are good"
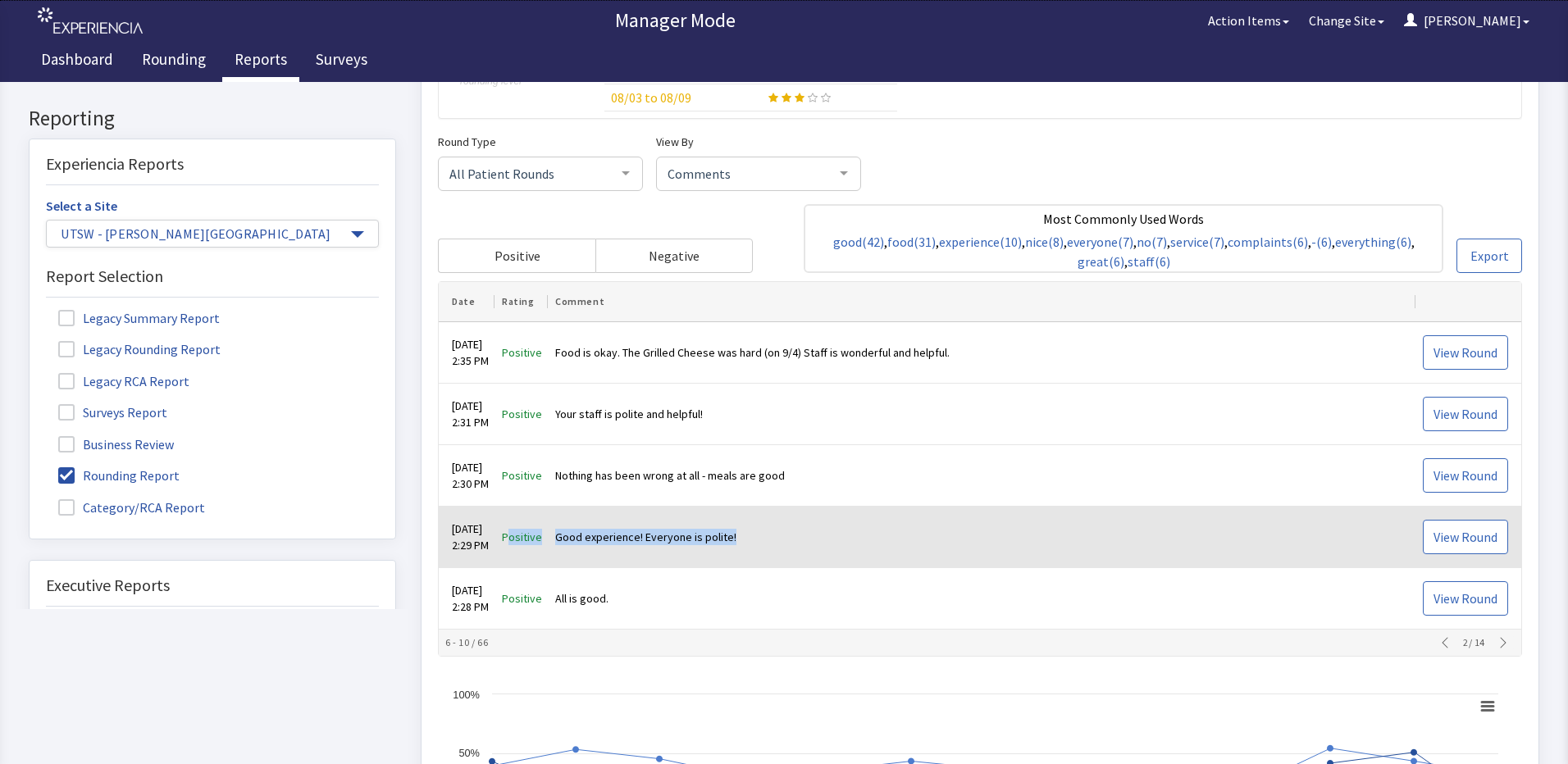
drag, startPoint x: 782, startPoint y: 532, endPoint x: 522, endPoint y: 538, distance: 260.1
click at [522, 538] on tr "Sep 5, 2025 2:29 PM Positive Good experience! Everyone is polite! View Round" at bounding box center [979, 538] width 1082 height 61
click at [770, 540] on td "Good experience! Everyone is polite!" at bounding box center [983, 538] width 868 height 61
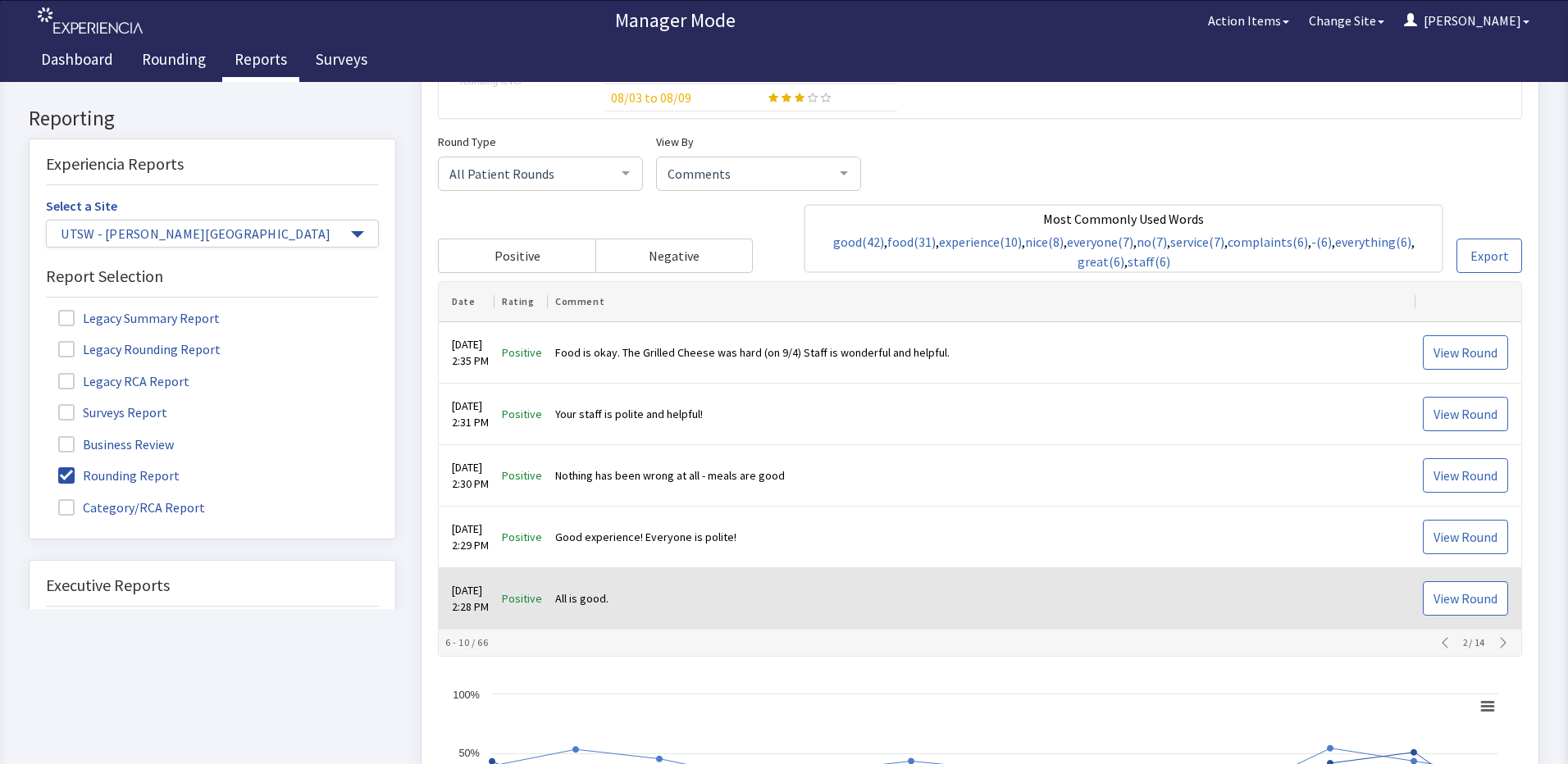
drag, startPoint x: 758, startPoint y: 588, endPoint x: 755, endPoint y: 574, distance: 14.3
click at [756, 580] on td "All is good." at bounding box center [983, 599] width 868 height 61
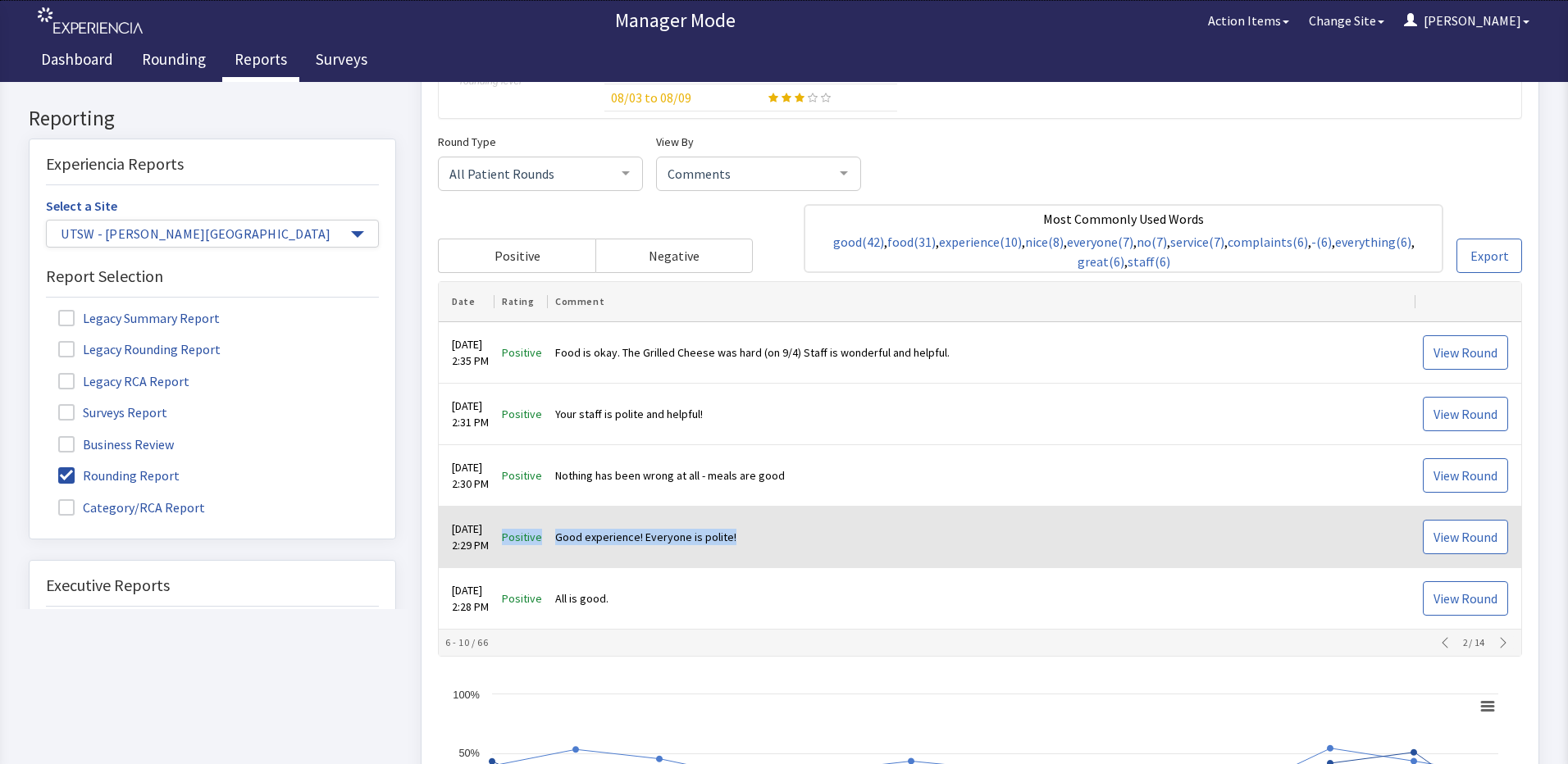
drag, startPoint x: 761, startPoint y: 530, endPoint x: 521, endPoint y: 539, distance: 240.2
click at [521, 539] on tr "Sep 5, 2025 2:29 PM Positive Good experience! Everyone is polite! View Round" at bounding box center [979, 538] width 1082 height 61
copy tr "Positive Good experience! Everyone is polite!"
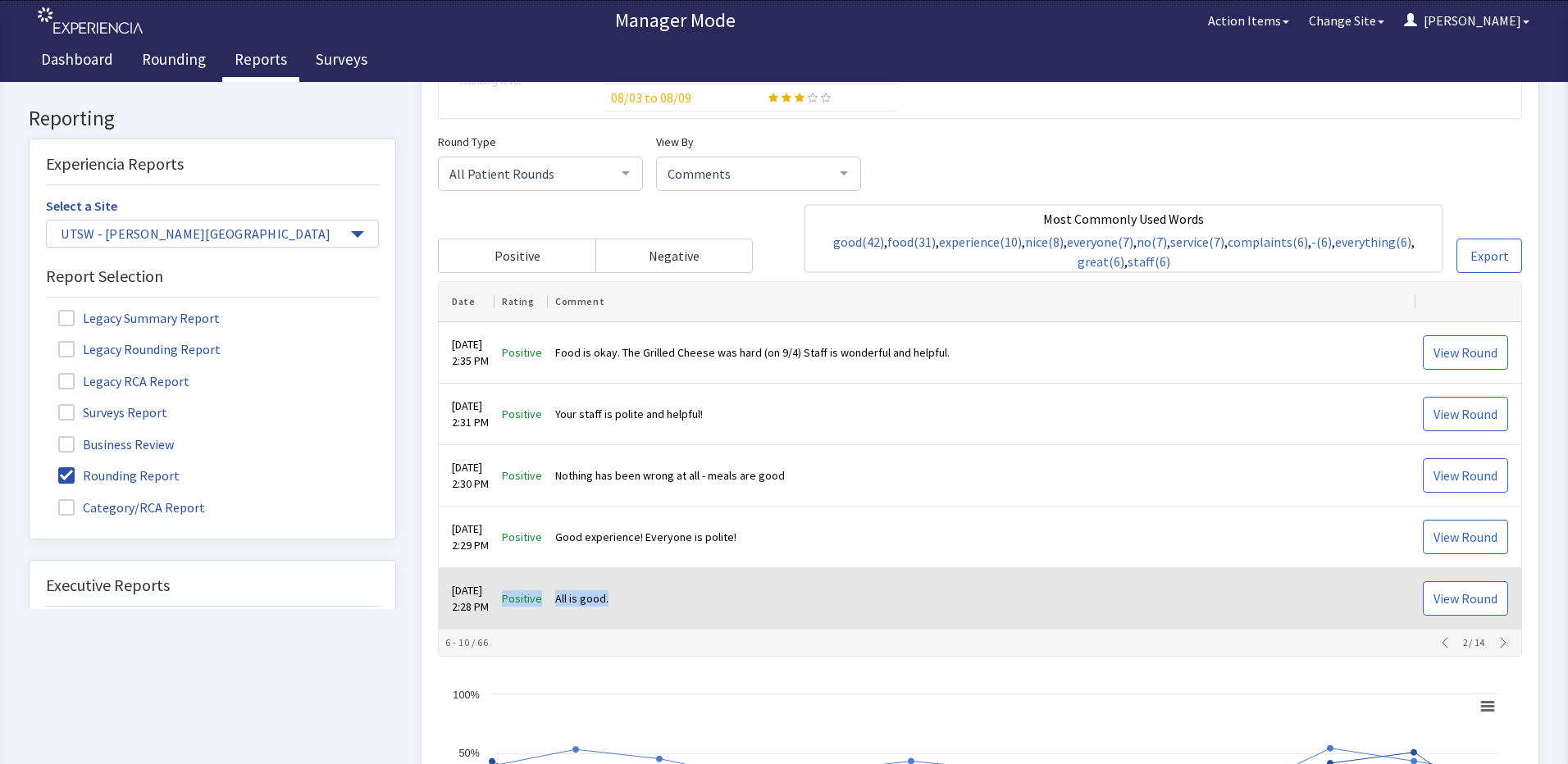
drag, startPoint x: 682, startPoint y: 597, endPoint x: 513, endPoint y: 607, distance: 169.3
click at [513, 607] on tr "Sep 5, 2025 2:28 PM Positive All is good. View Round" at bounding box center [979, 599] width 1082 height 61
drag, startPoint x: 513, startPoint y: 607, endPoint x: 589, endPoint y: 597, distance: 76.7
copy tr "Positive All is good."
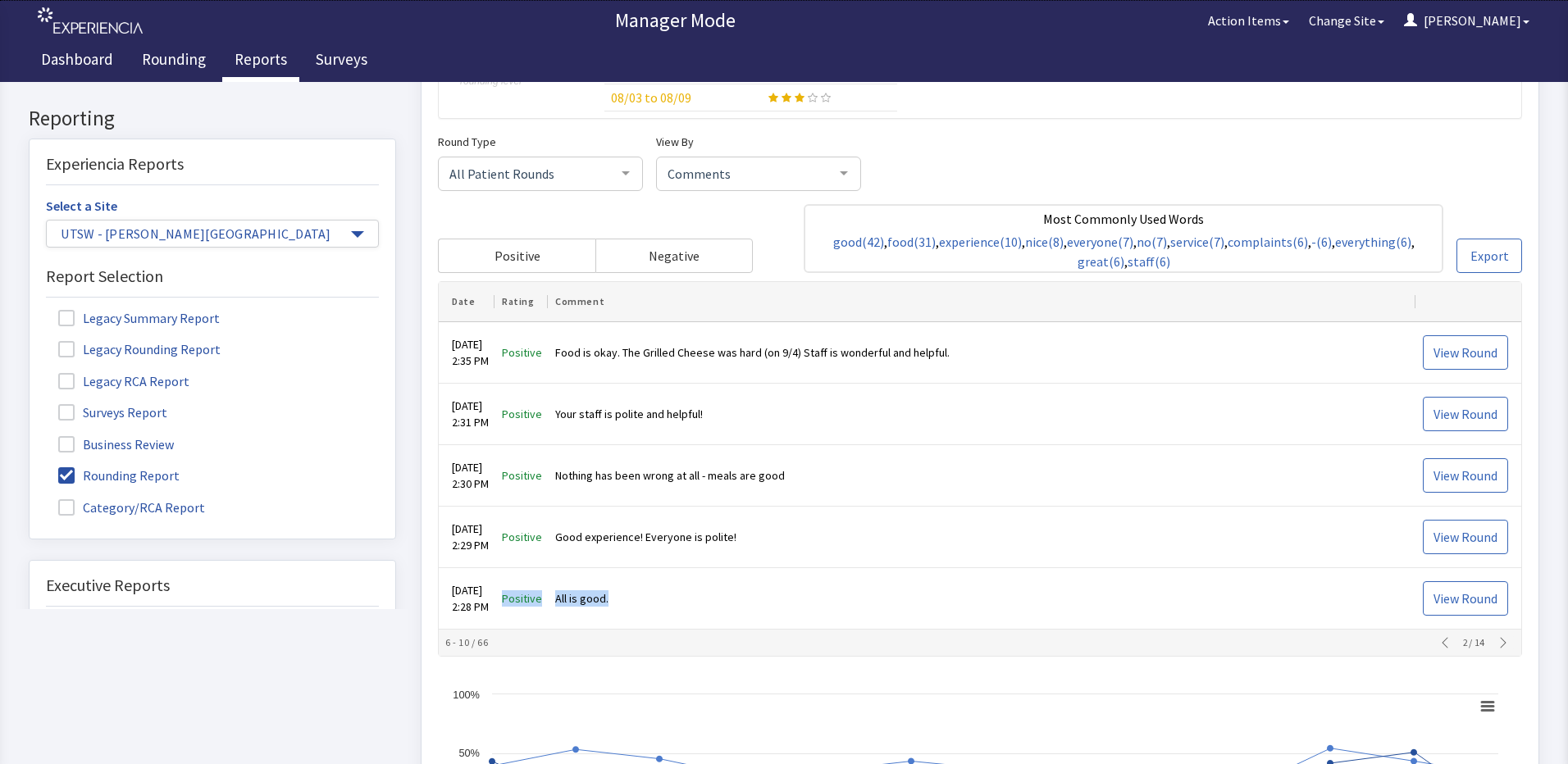
click at [1496, 646] on icon "button" at bounding box center [1502, 643] width 13 height 13
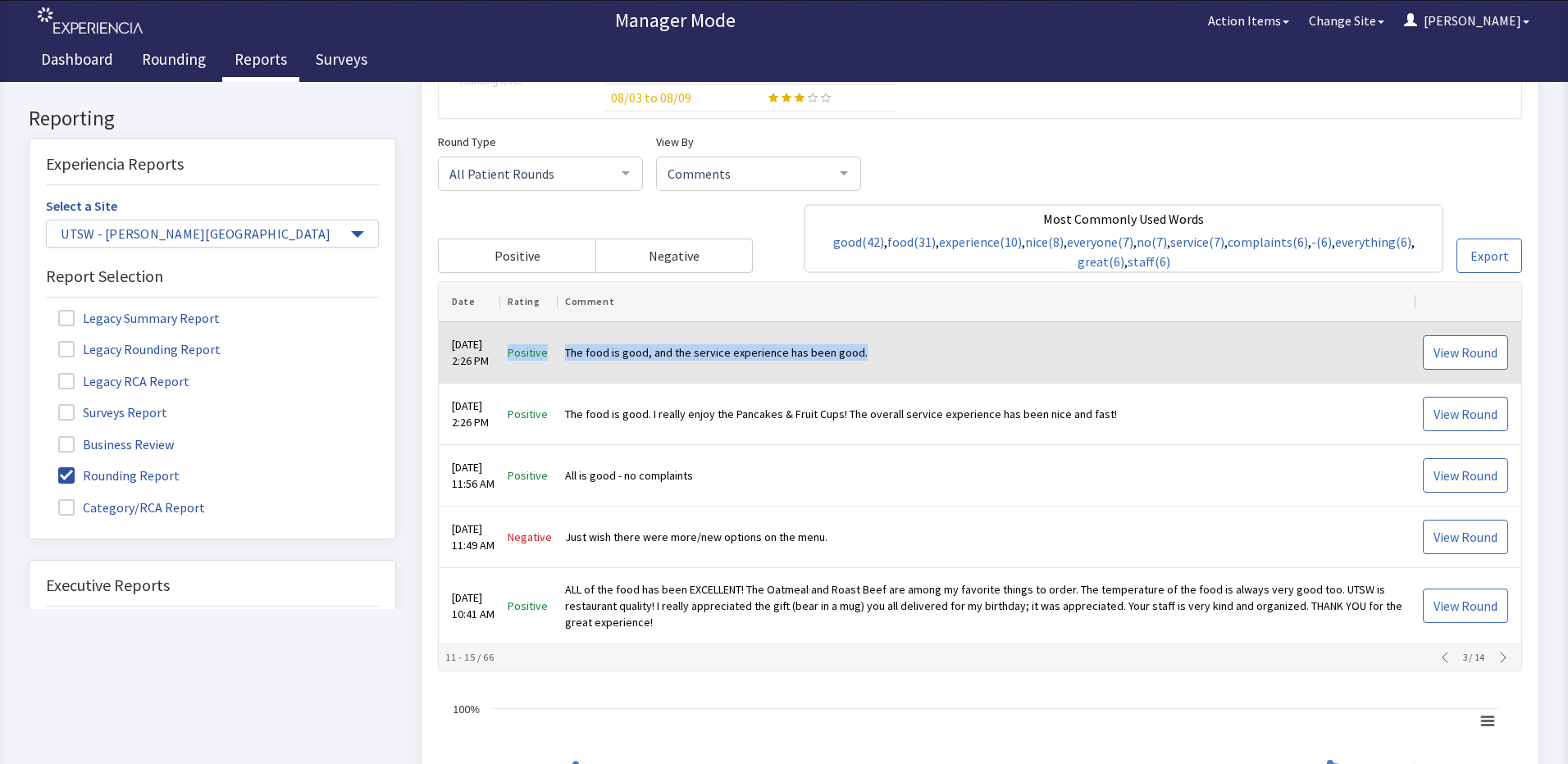
drag, startPoint x: 884, startPoint y: 365, endPoint x: 519, endPoint y: 354, distance: 365.2
click at [519, 354] on tr "Sep 5, 2025 2:26 PM Positive The food is good, and the service experience has b…" at bounding box center [979, 353] width 1082 height 61
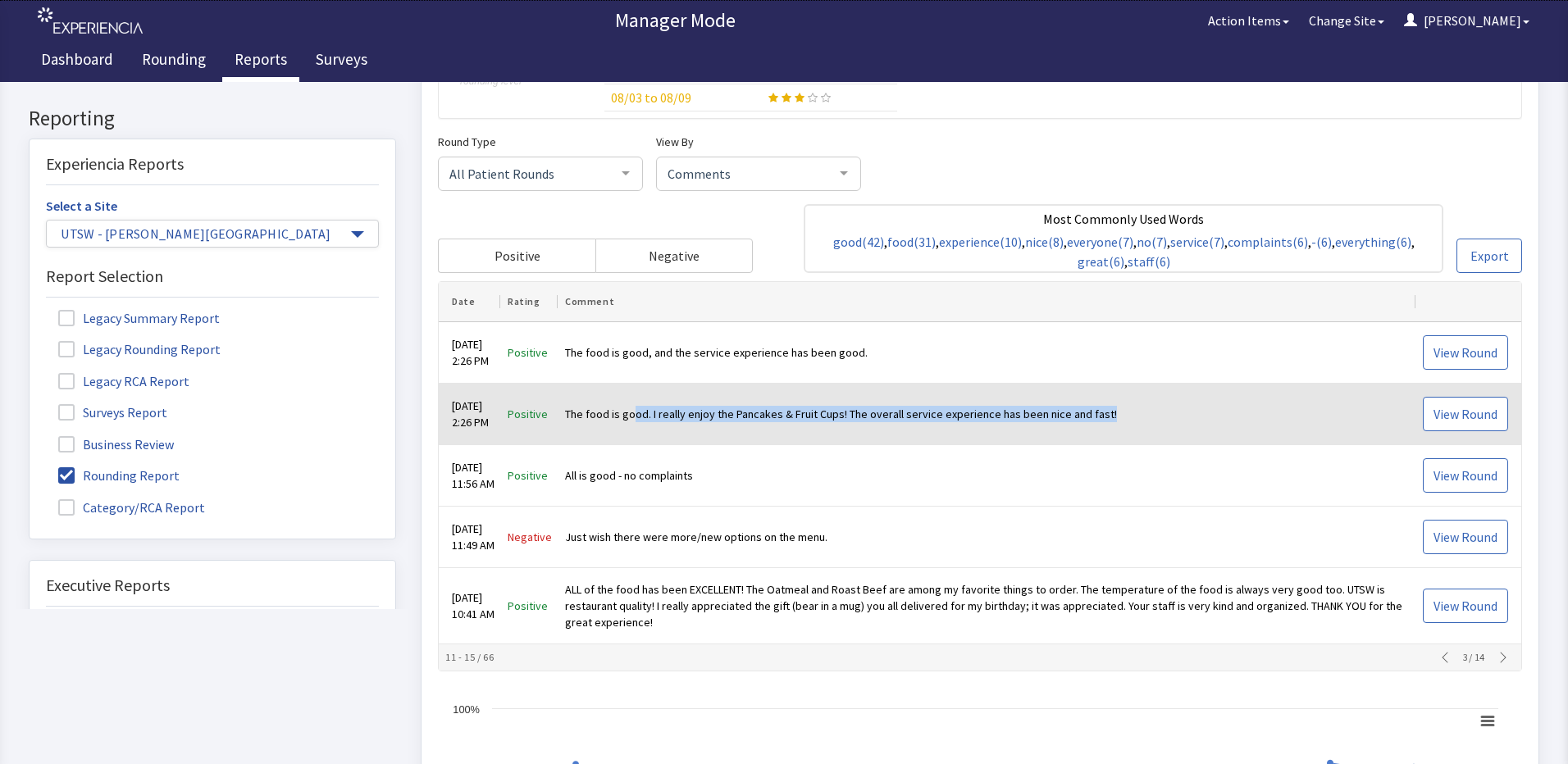
drag, startPoint x: 1145, startPoint y: 423, endPoint x: 638, endPoint y: 436, distance: 507.2
click at [638, 436] on td "The food is good. I really enjoy the Pancakes & Fruit Cups! The overall service…" at bounding box center [987, 415] width 857 height 61
drag, startPoint x: 638, startPoint y: 436, endPoint x: 596, endPoint y: 434, distance: 42.0
click at [596, 434] on td "The food is good. I really enjoy the Pancakes & Fruit Cups! The overall service…" at bounding box center [987, 415] width 857 height 61
drag, startPoint x: 1107, startPoint y: 418, endPoint x: 516, endPoint y: 422, distance: 591.0
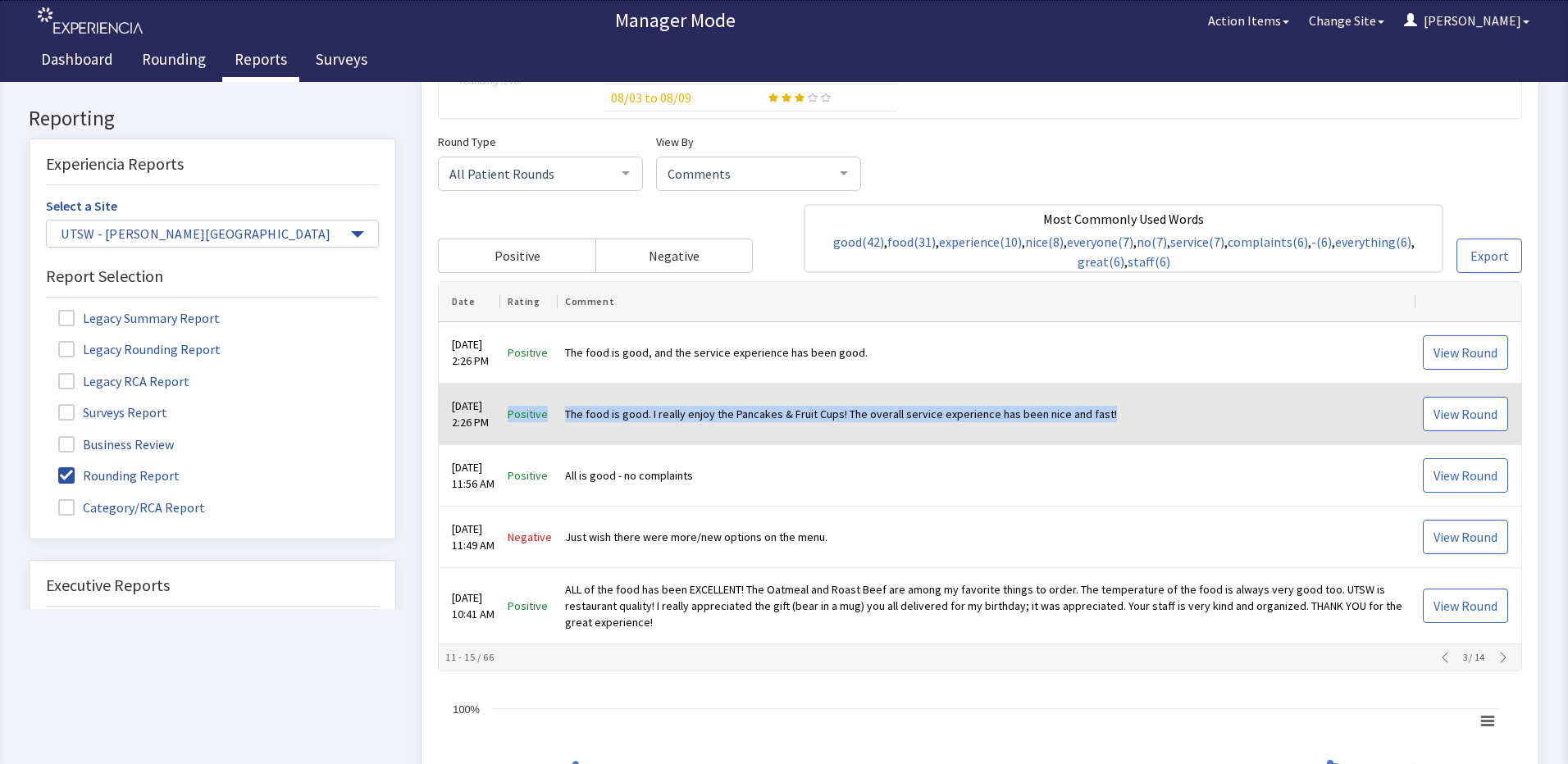
click at [516, 422] on tr "Sep 5, 2025 2:26 PM Positive The food is good. I really enjoy the Pancakes & Fr…" at bounding box center [979, 415] width 1082 height 61
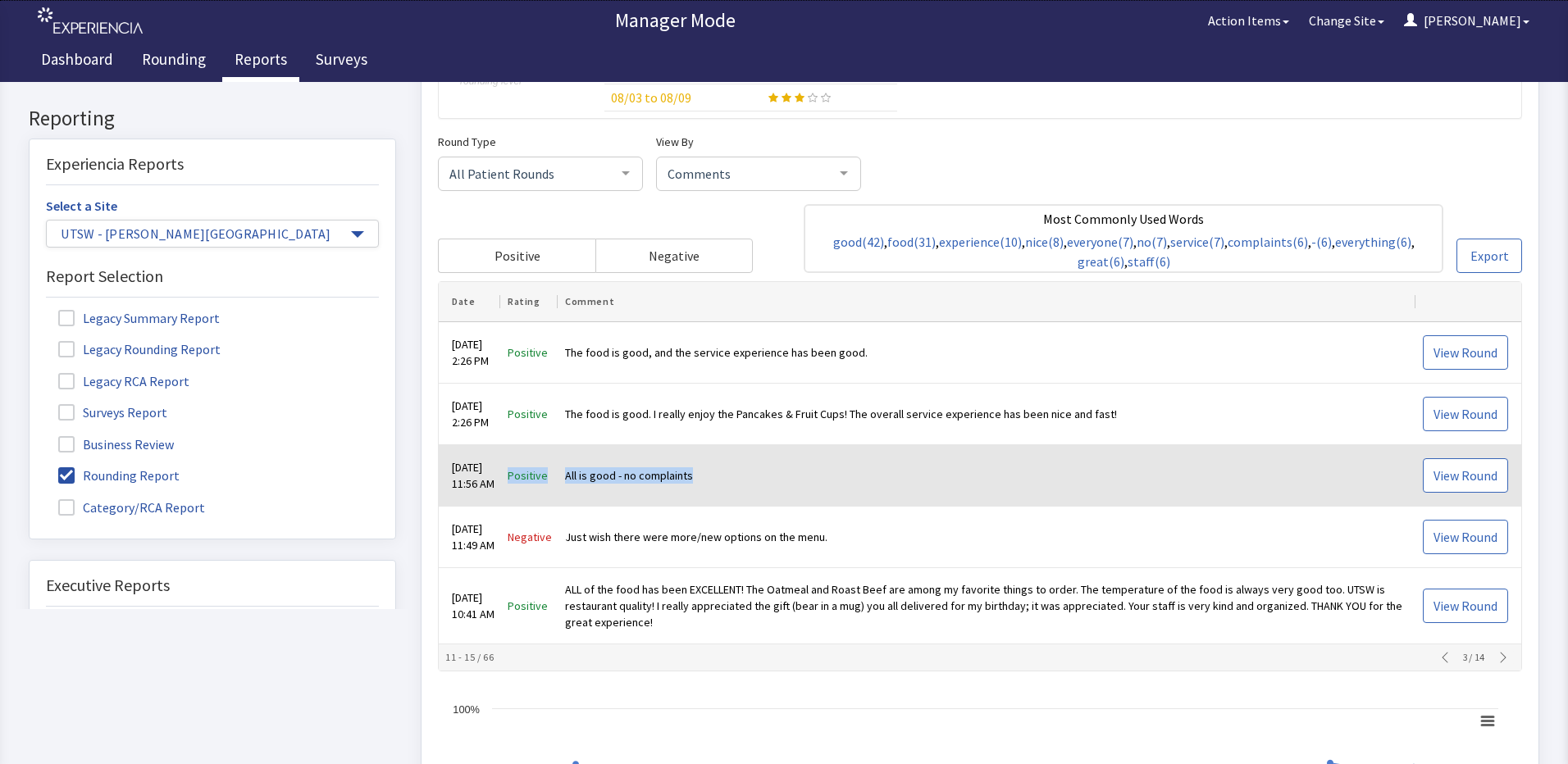
drag, startPoint x: 709, startPoint y: 474, endPoint x: 519, endPoint y: 470, distance: 190.0
click at [519, 470] on tr "Sep 5, 2025 11:56 AM Positive All is good - no complaints View Round" at bounding box center [979, 476] width 1082 height 61
drag, startPoint x: 519, startPoint y: 470, endPoint x: 534, endPoint y: 474, distance: 15.5
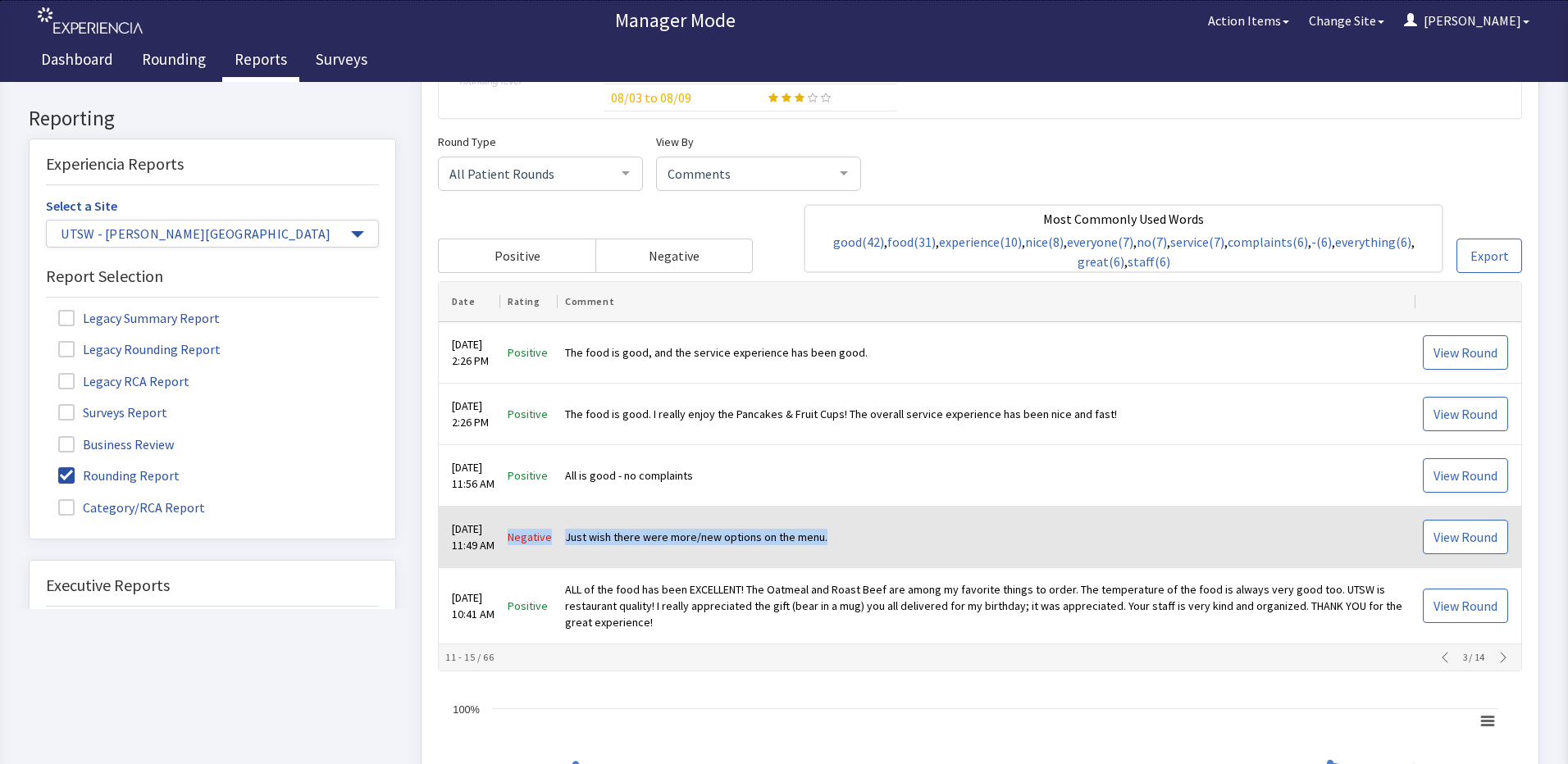
drag, startPoint x: 851, startPoint y: 538, endPoint x: 517, endPoint y: 551, distance: 334.3
click at [517, 551] on tr "Sep 5, 2025 11:49 AM Negative Just wish there were more/new options on the menu…" at bounding box center [979, 538] width 1082 height 61
drag, startPoint x: 517, startPoint y: 551, endPoint x: 614, endPoint y: 536, distance: 98.2
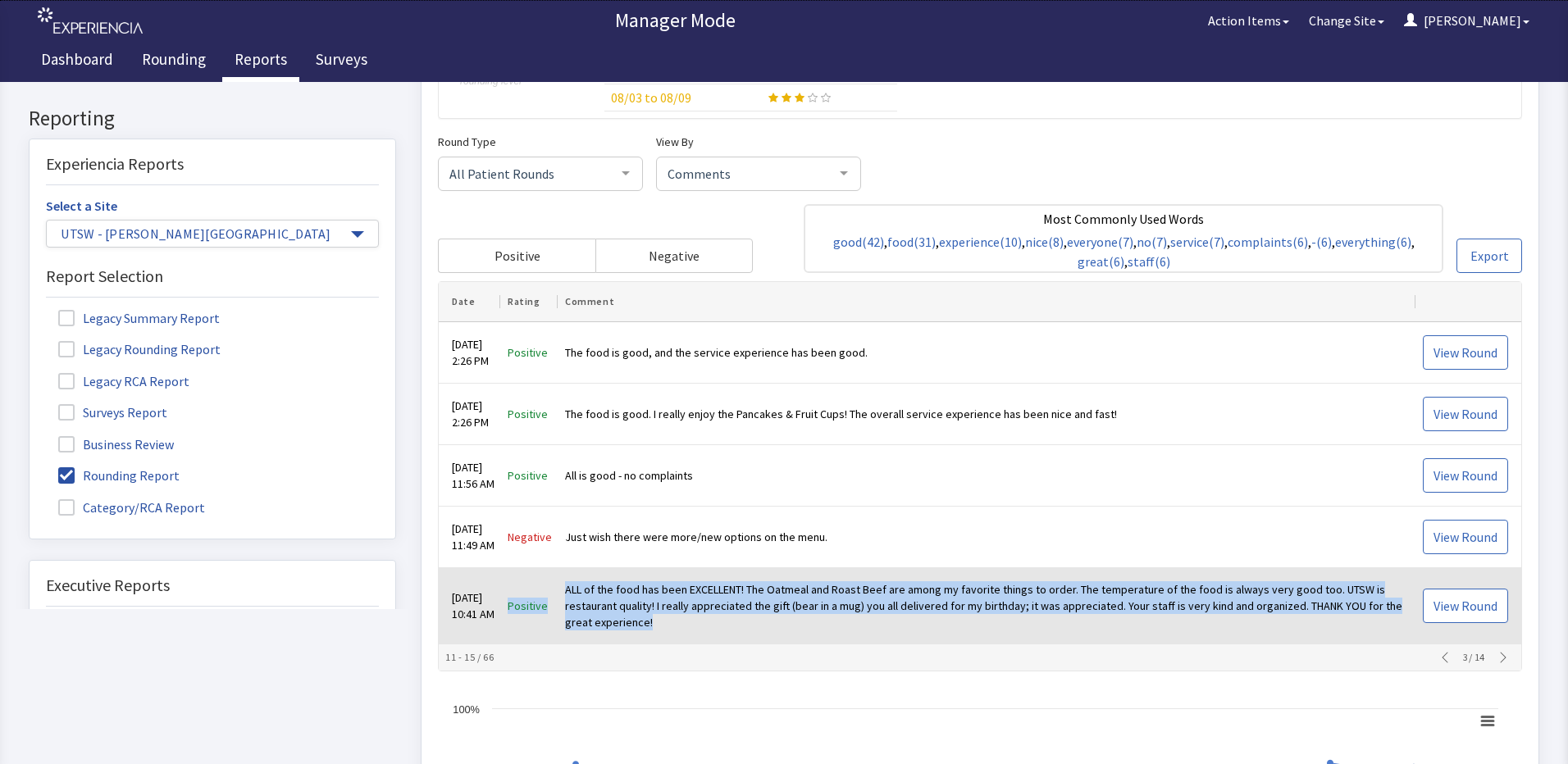
drag, startPoint x: 667, startPoint y: 617, endPoint x: 517, endPoint y: 596, distance: 151.5
click at [517, 596] on tr "Sep 5, 2025 10:41 AM Positive ALL of the food has been EXCELLENT! The Oatmeal a…" at bounding box center [979, 607] width 1082 height 76
drag, startPoint x: 517, startPoint y: 596, endPoint x: 625, endPoint y: 602, distance: 108.2
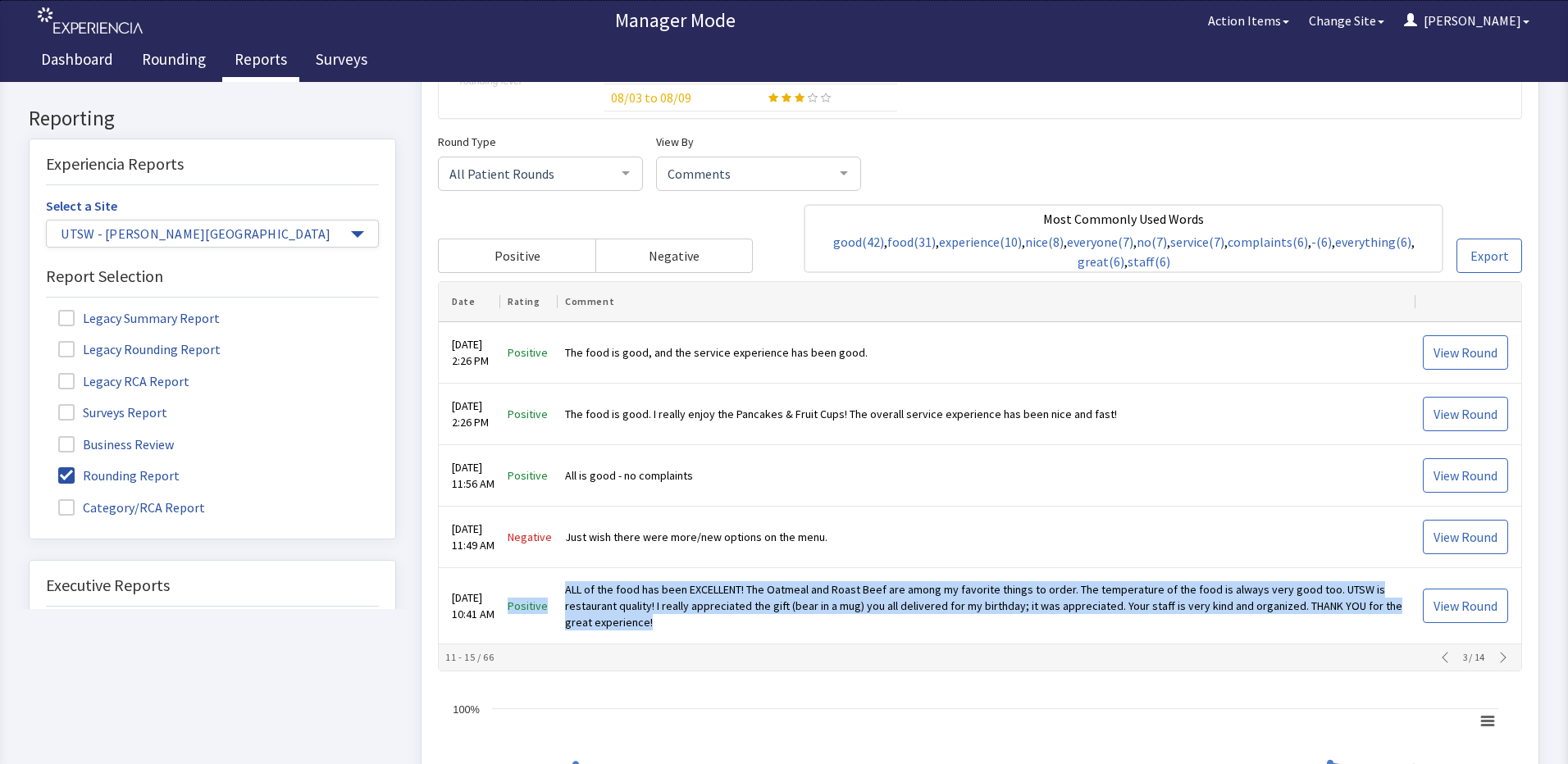
click at [1500, 655] on icon "button" at bounding box center [1502, 658] width 6 height 10
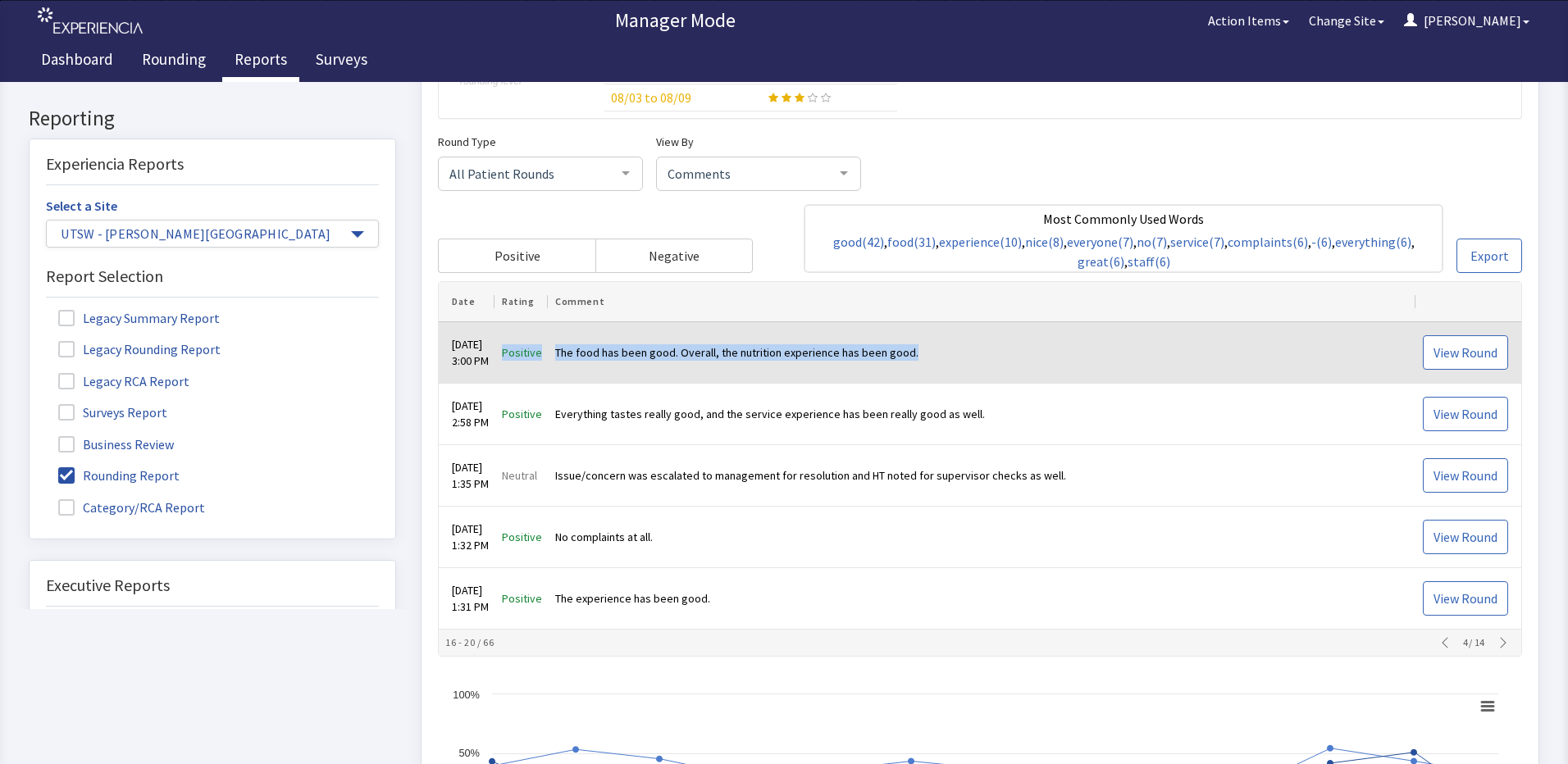
drag, startPoint x: 935, startPoint y: 359, endPoint x: 516, endPoint y: 350, distance: 419.1
click at [516, 350] on tr "Sep 3, 2025 3:00 PM Positive The food has been good. Overall, the nutrition exp…" at bounding box center [979, 353] width 1082 height 61
drag, startPoint x: 516, startPoint y: 350, endPoint x: 543, endPoint y: 359, distance: 28.5
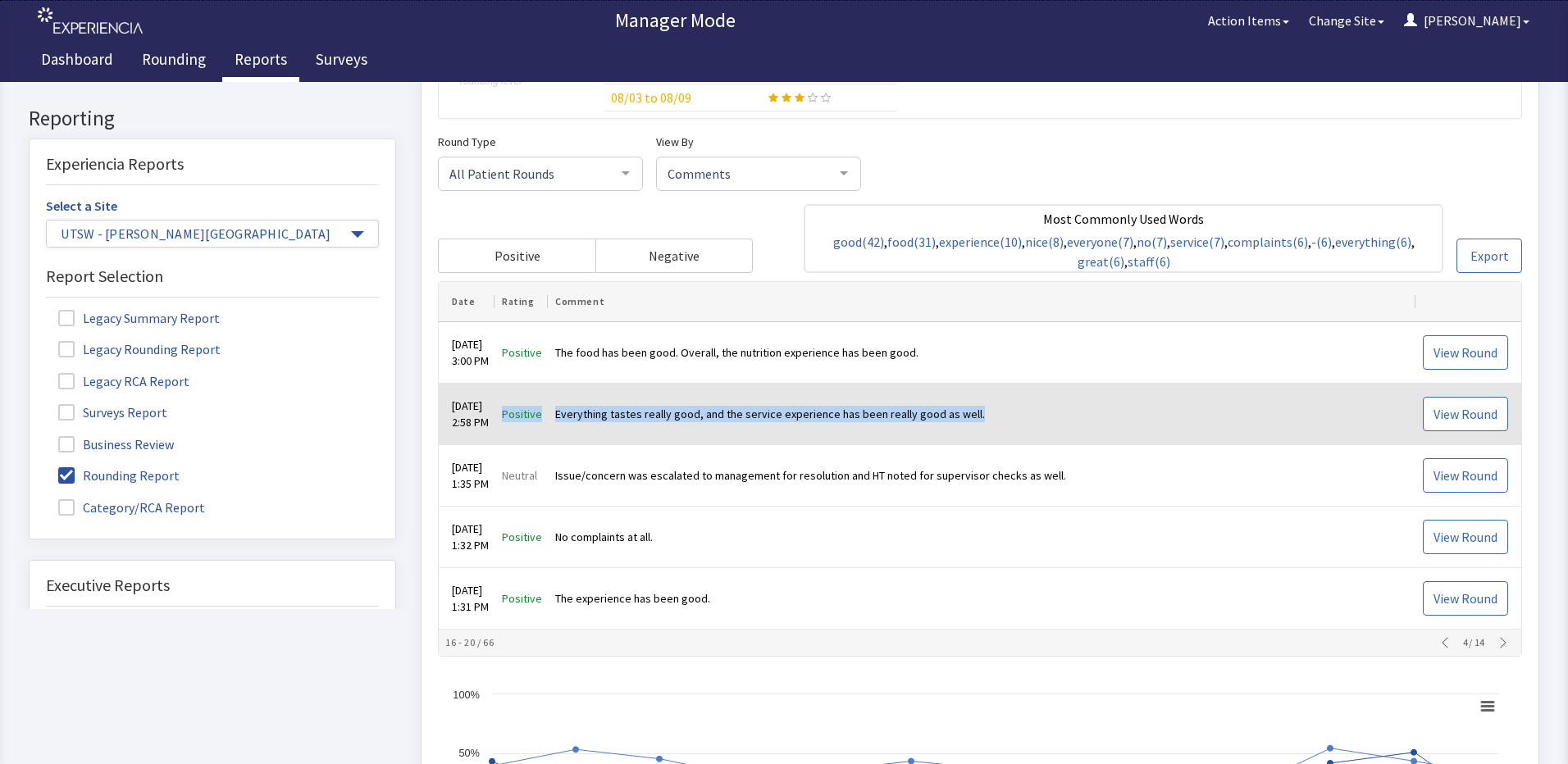
drag, startPoint x: 1005, startPoint y: 415, endPoint x: 518, endPoint y: 421, distance: 487.0
click at [518, 421] on tr "Sep 3, 2025 2:58 PM Positive Everything tastes really good, and the service exp…" at bounding box center [979, 415] width 1082 height 61
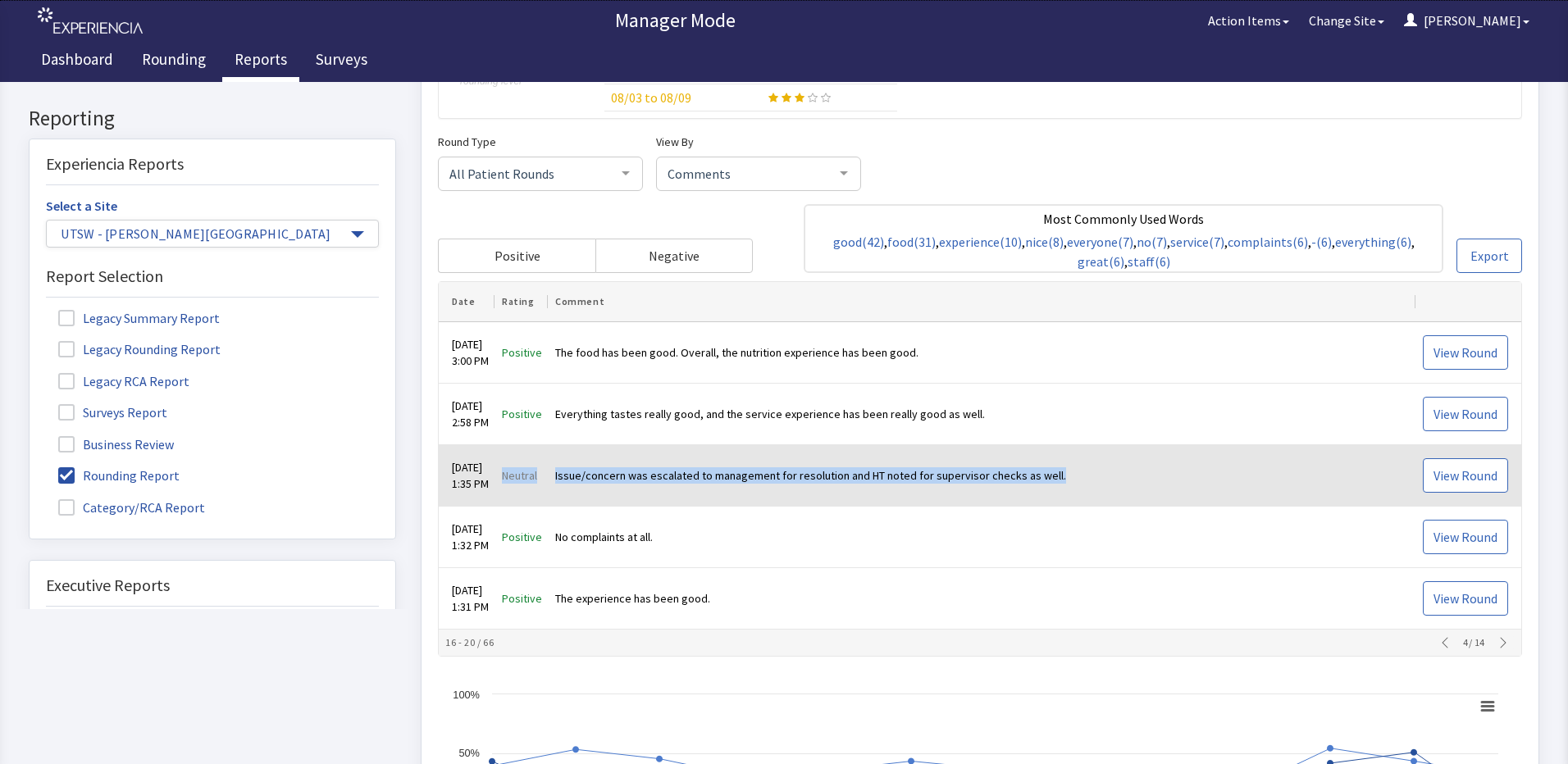
drag, startPoint x: 1077, startPoint y: 481, endPoint x: 518, endPoint y: 474, distance: 559.0
click at [518, 474] on tr "Sep 3, 2025 1:35 PM Neutral Issue/concern was escalated to management for resol…" at bounding box center [979, 476] width 1082 height 61
drag, startPoint x: 518, startPoint y: 474, endPoint x: 534, endPoint y: 474, distance: 16.0
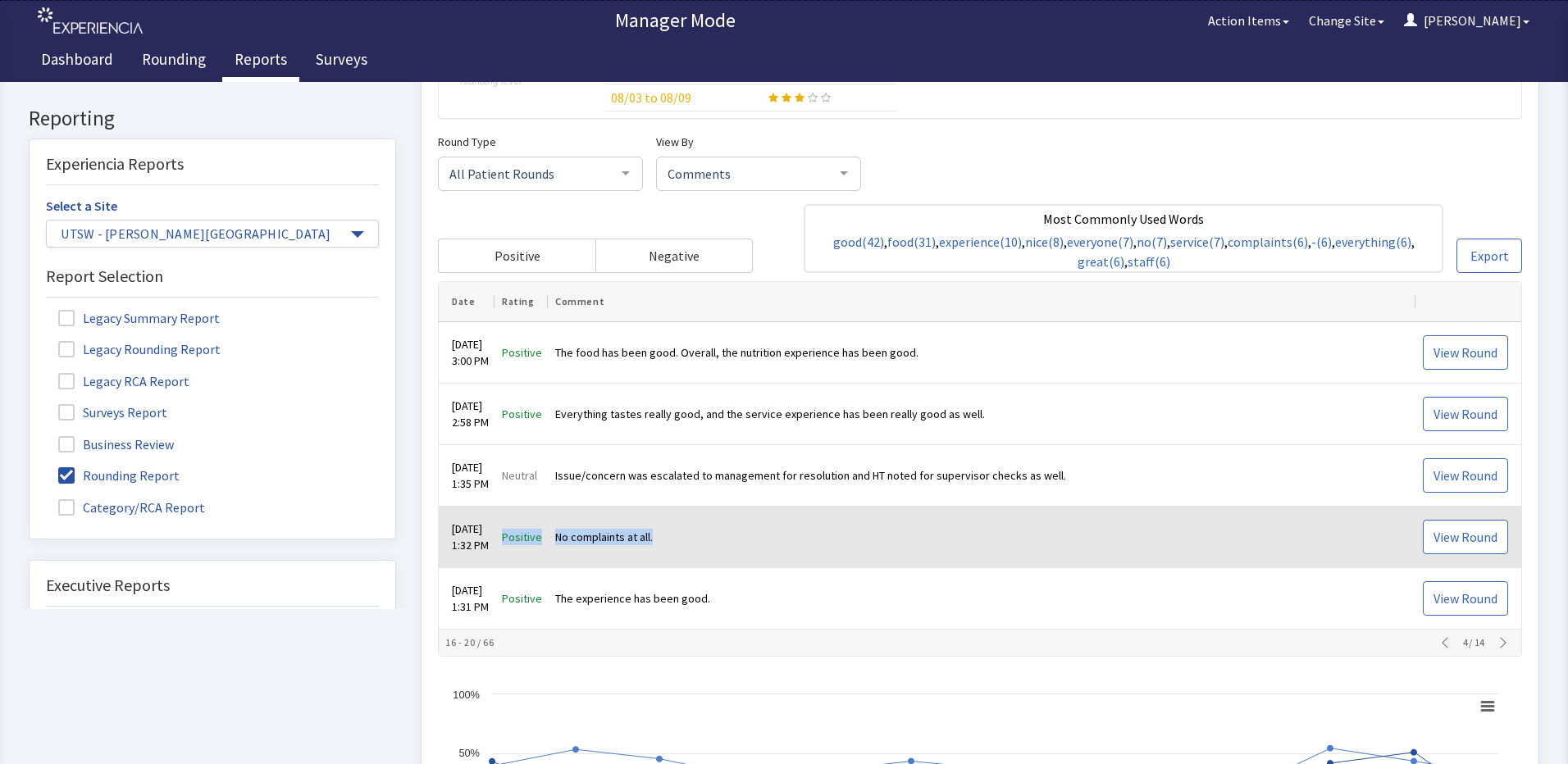
drag, startPoint x: 730, startPoint y: 539, endPoint x: 503, endPoint y: 551, distance: 227.3
click at [503, 551] on tr "Sep 3, 2025 1:32 PM Positive No complaints at all. View Round" at bounding box center [979, 538] width 1082 height 61
drag, startPoint x: 503, startPoint y: 551, endPoint x: 653, endPoint y: 535, distance: 150.9
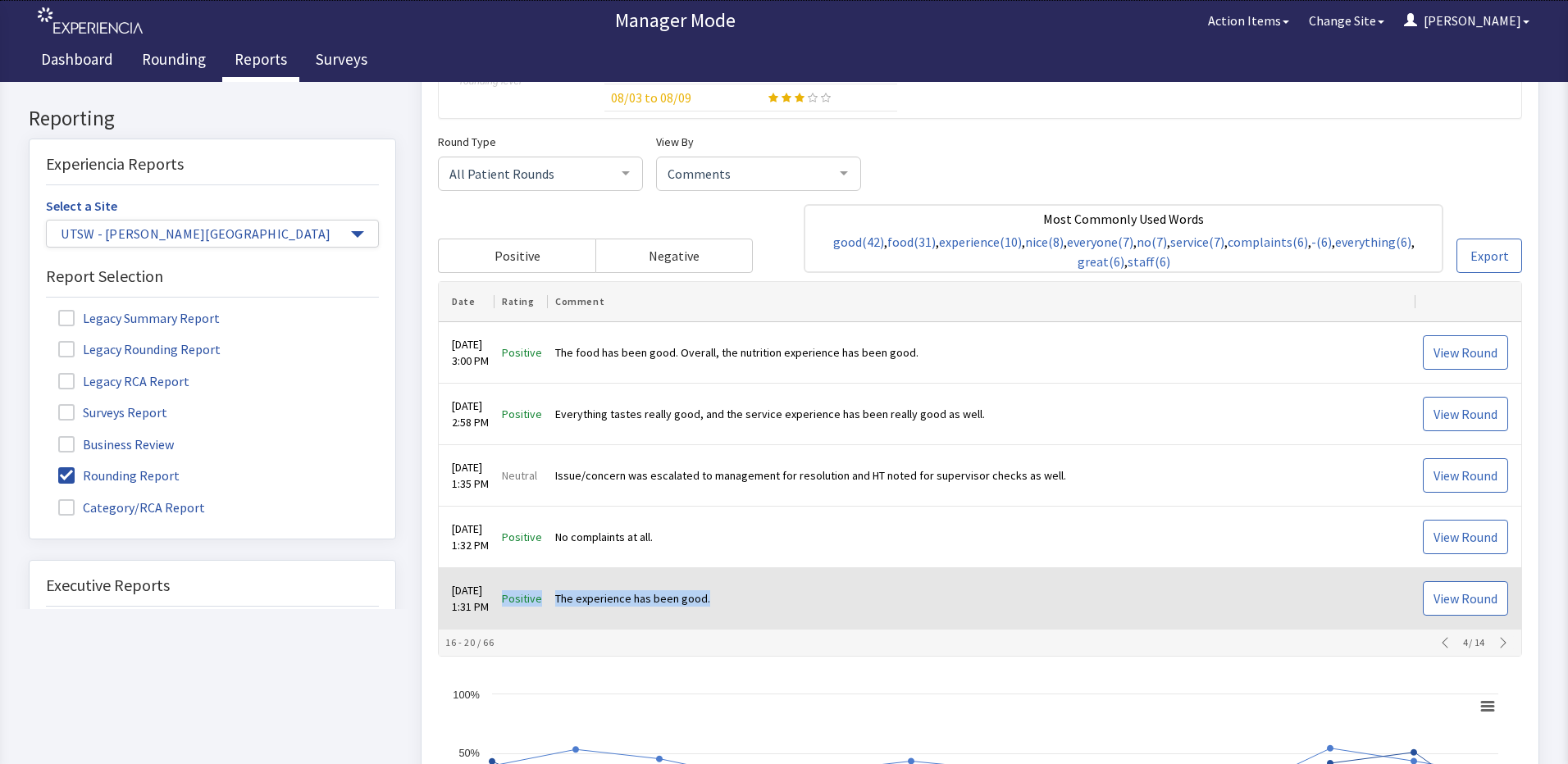
drag, startPoint x: 736, startPoint y: 614, endPoint x: 511, endPoint y: 606, distance: 225.1
click at [511, 606] on tr "Sep 3, 2025 1:31 PM Positive The experience has been good. View Round" at bounding box center [979, 599] width 1082 height 61
drag, startPoint x: 511, startPoint y: 606, endPoint x: 618, endPoint y: 598, distance: 107.3
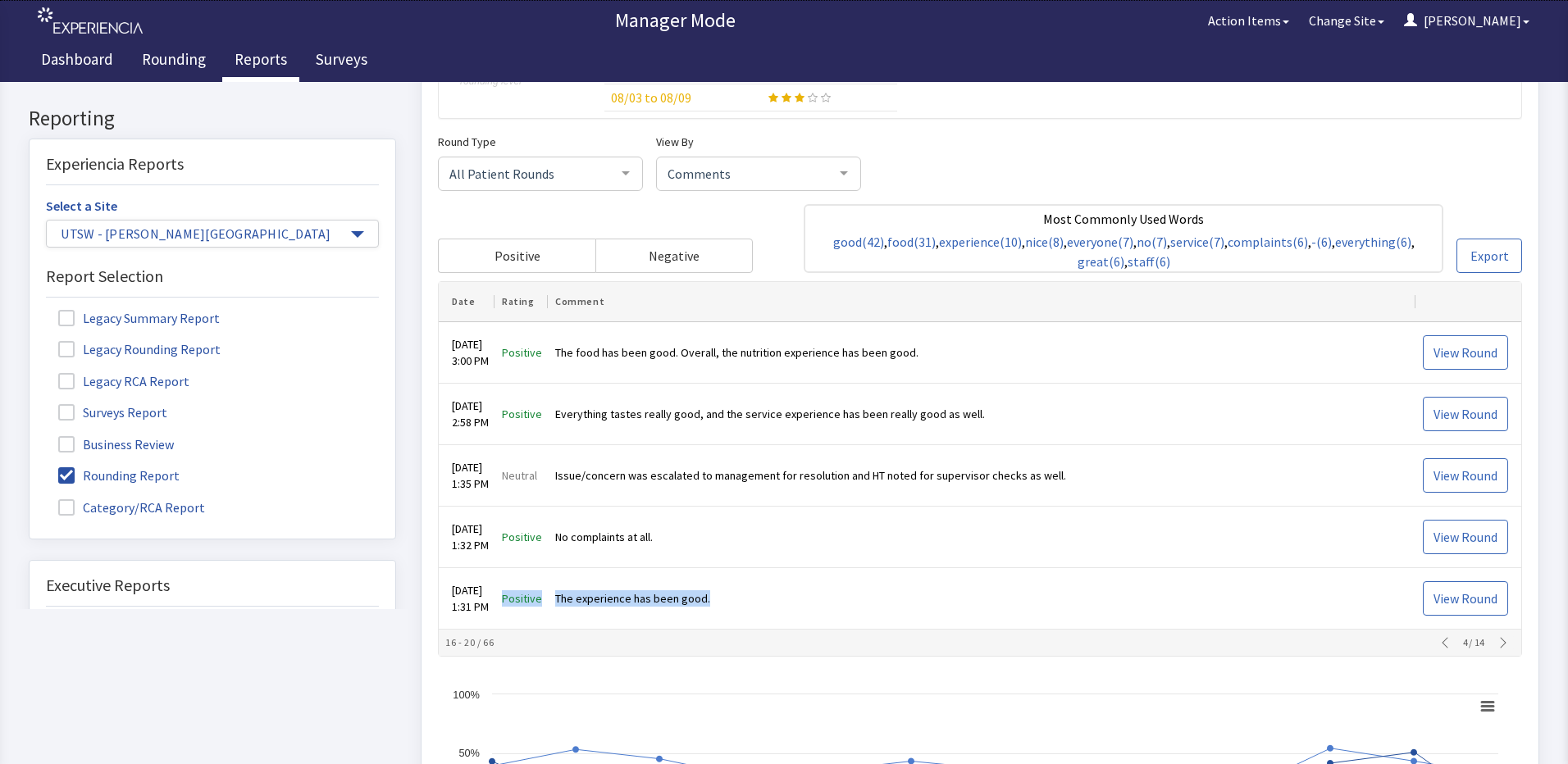
click at [1497, 648] on icon "button" at bounding box center [1502, 643] width 13 height 13
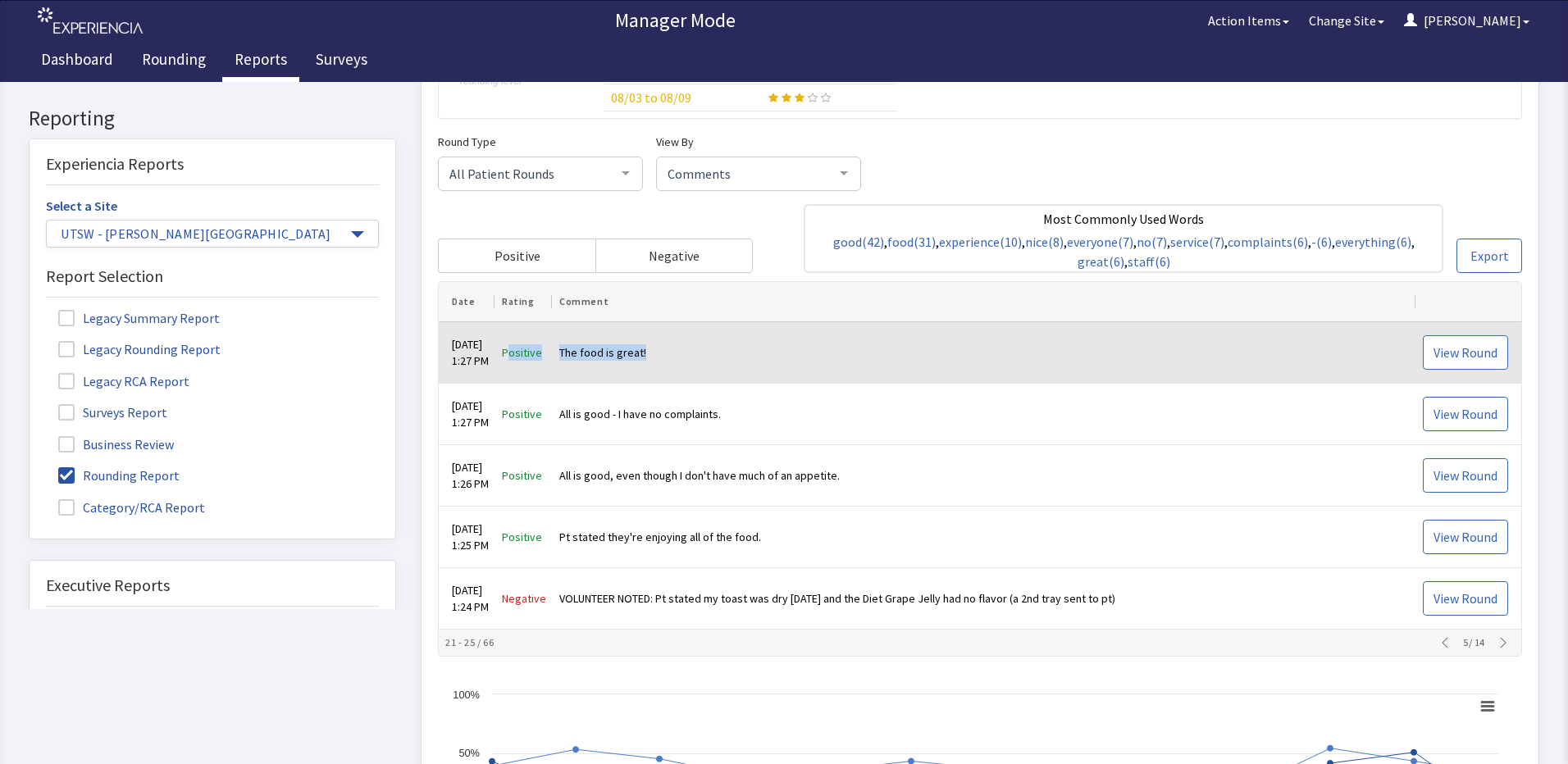
drag, startPoint x: 684, startPoint y: 353, endPoint x: 522, endPoint y: 353, distance: 162.0
click at [522, 353] on tr "Sep 3, 2025 1:27 PM Positive The food is great! View Round" at bounding box center [979, 353] width 1082 height 61
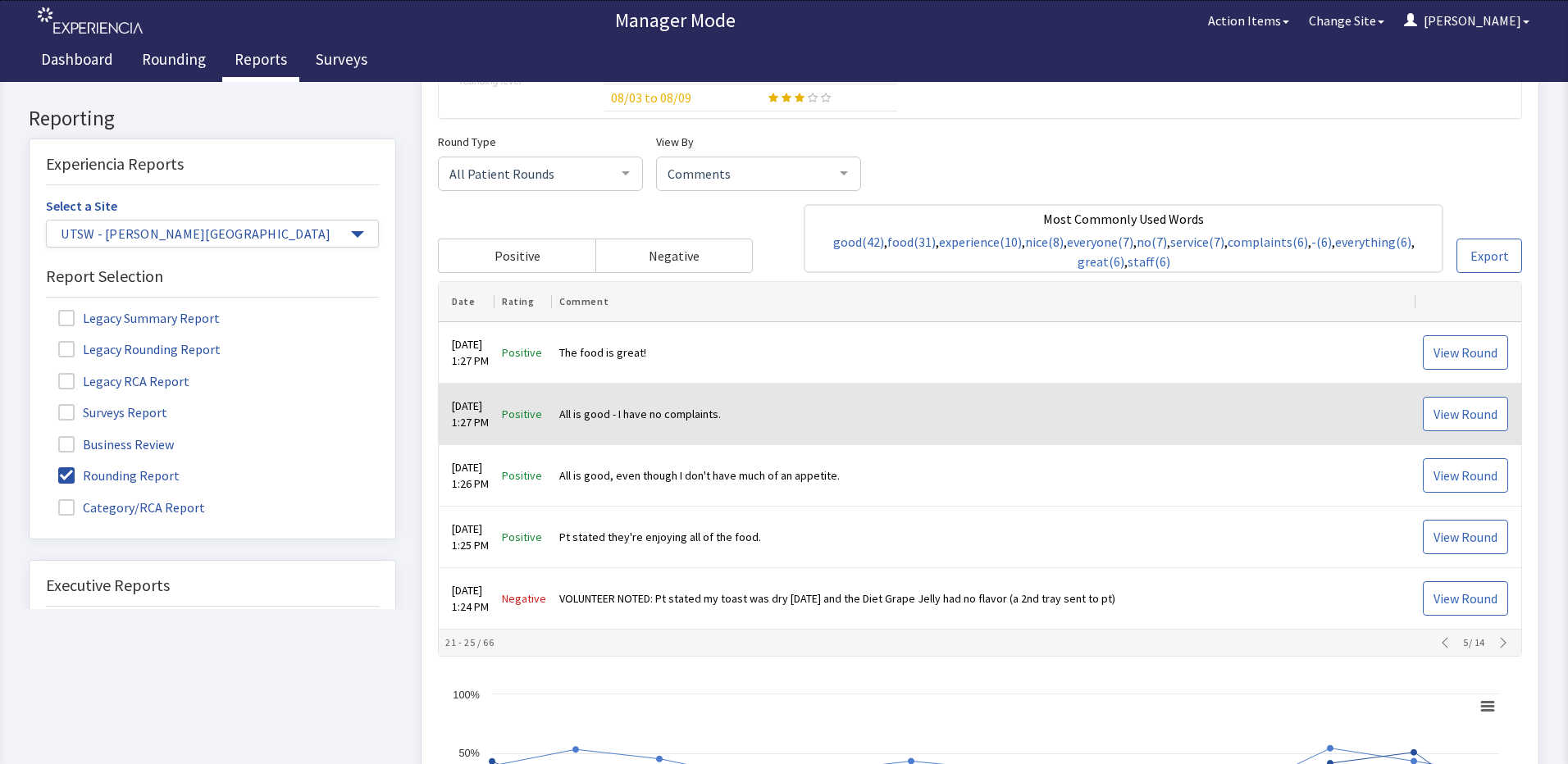
click at [711, 416] on td "All is good - I have no complaints." at bounding box center [984, 415] width 864 height 61
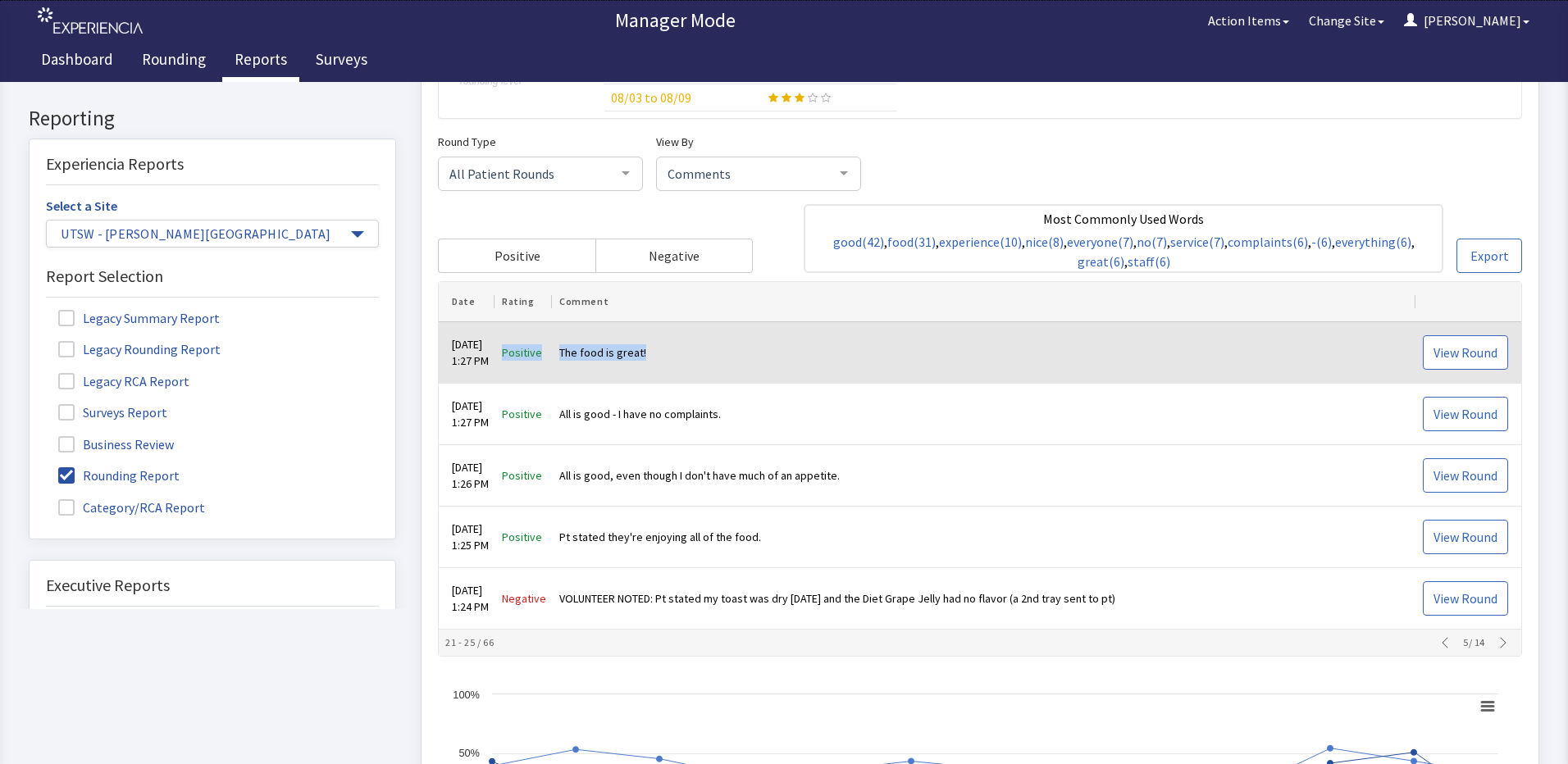
drag, startPoint x: 694, startPoint y: 351, endPoint x: 519, endPoint y: 350, distance: 175.0
click at [519, 350] on tr "Sep 3, 2025 1:27 PM Positive The food is great! View Round" at bounding box center [979, 353] width 1082 height 61
drag, startPoint x: 519, startPoint y: 350, endPoint x: 619, endPoint y: 351, distance: 100.0
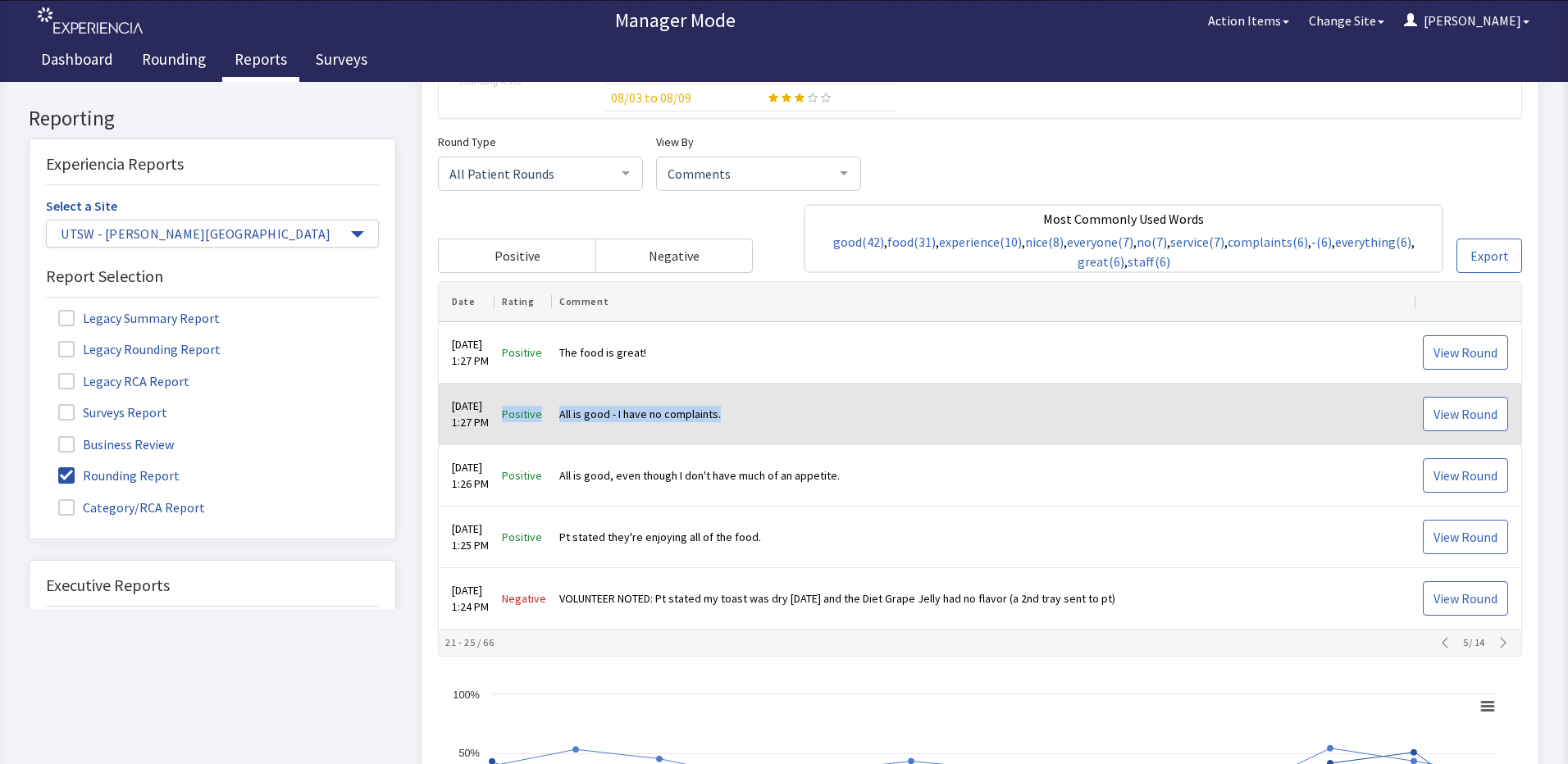
drag, startPoint x: 726, startPoint y: 412, endPoint x: 514, endPoint y: 417, distance: 212.1
click at [514, 417] on tr "Sep 3, 2025 1:27 PM Positive All is good - I have no complaints. View Round" at bounding box center [979, 415] width 1082 height 61
drag, startPoint x: 514, startPoint y: 417, endPoint x: 614, endPoint y: 417, distance: 100.0
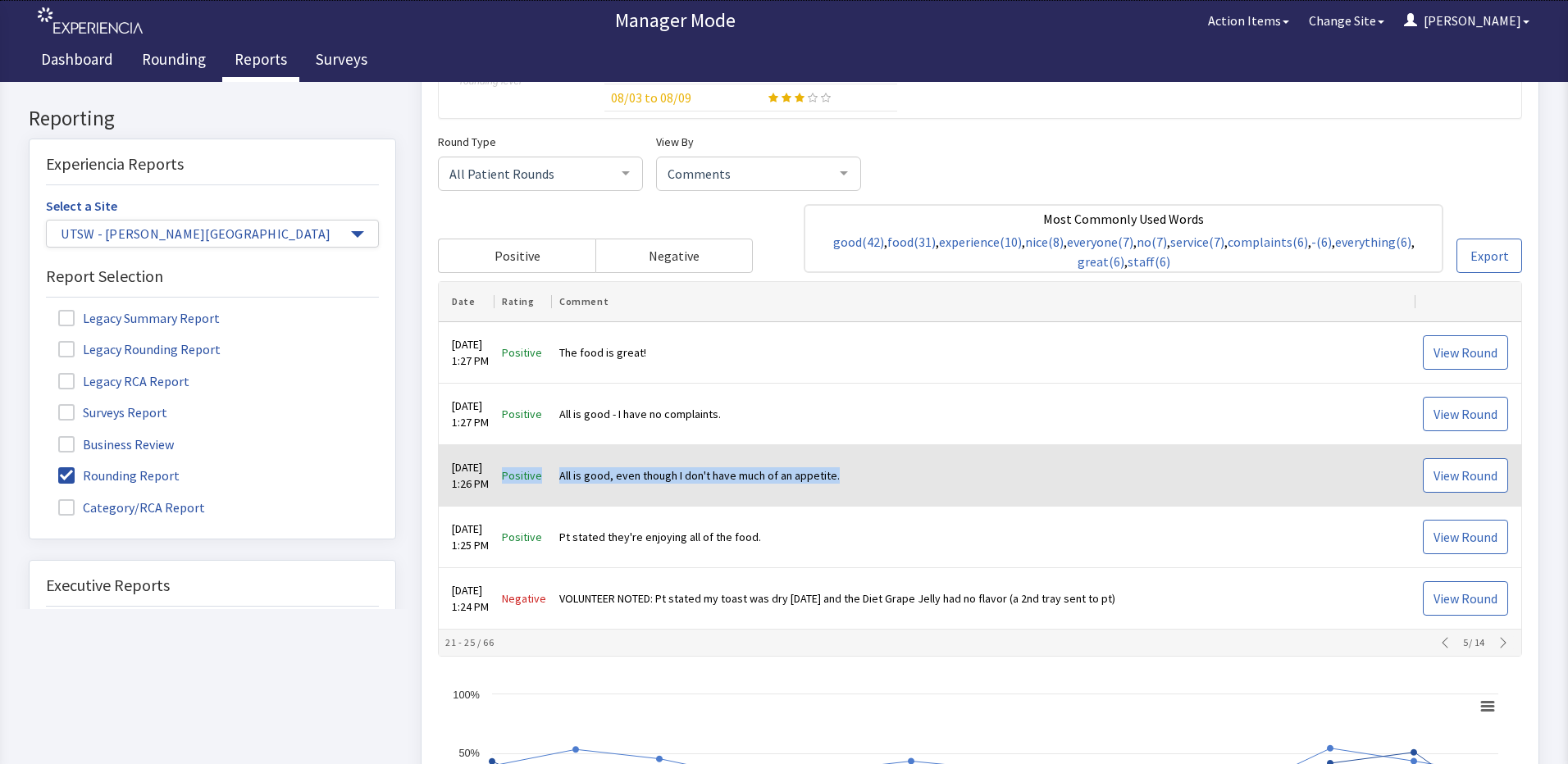
drag, startPoint x: 843, startPoint y: 473, endPoint x: 519, endPoint y: 477, distance: 324.0
click at [519, 477] on tr "Sep 3, 2025 1:26 PM Positive All is good, even though I don't have much of an a…" at bounding box center [979, 476] width 1082 height 61
drag, startPoint x: 519, startPoint y: 477, endPoint x: 622, endPoint y: 472, distance: 103.1
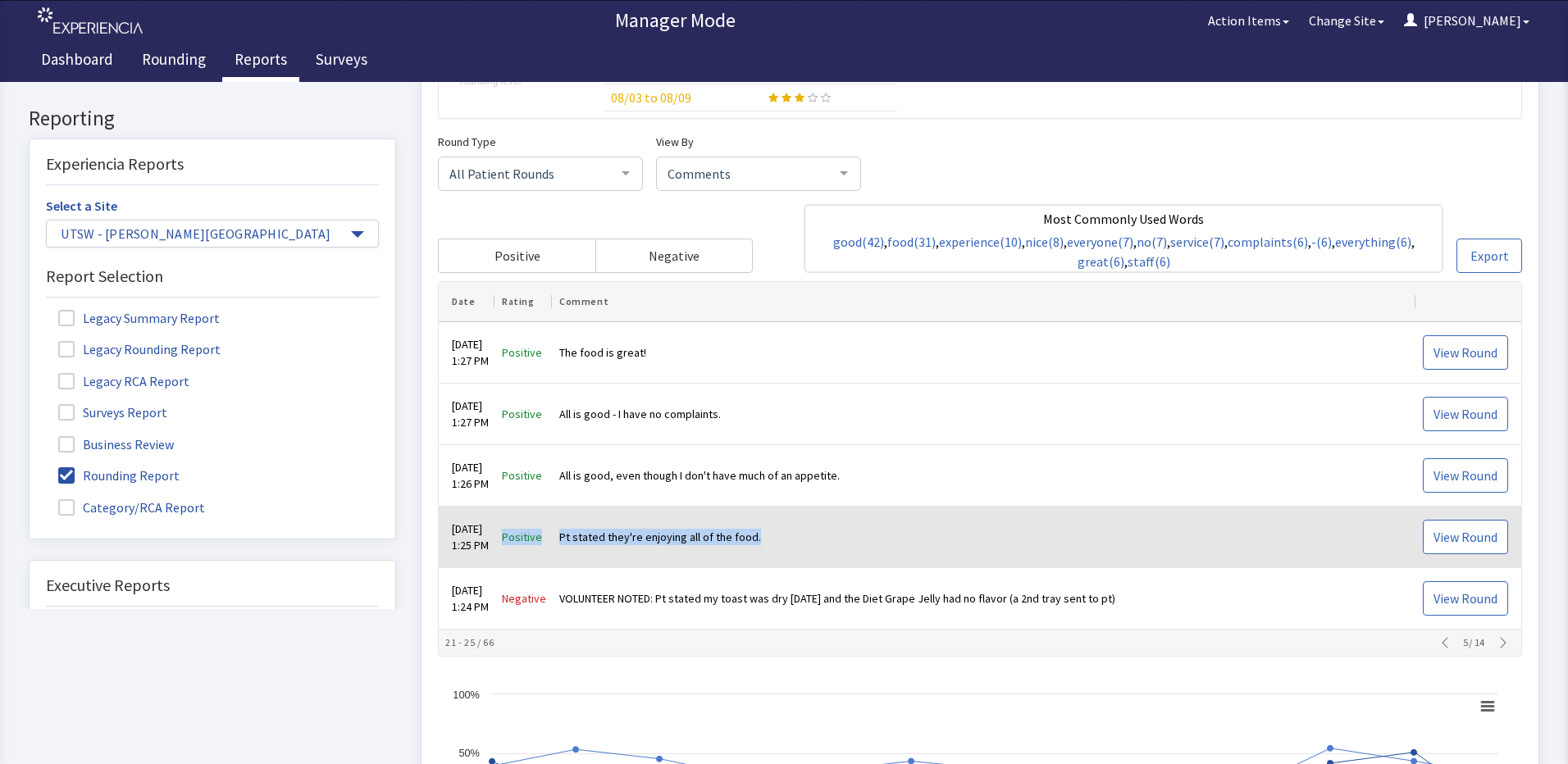
drag, startPoint x: 781, startPoint y: 541, endPoint x: 507, endPoint y: 544, distance: 274.0
click at [507, 544] on tr "Sep 3, 2025 1:25 PM Positive Pt stated they're enjoying all of the food. View R…" at bounding box center [979, 538] width 1082 height 61
drag, startPoint x: 507, startPoint y: 544, endPoint x: 614, endPoint y: 537, distance: 107.2
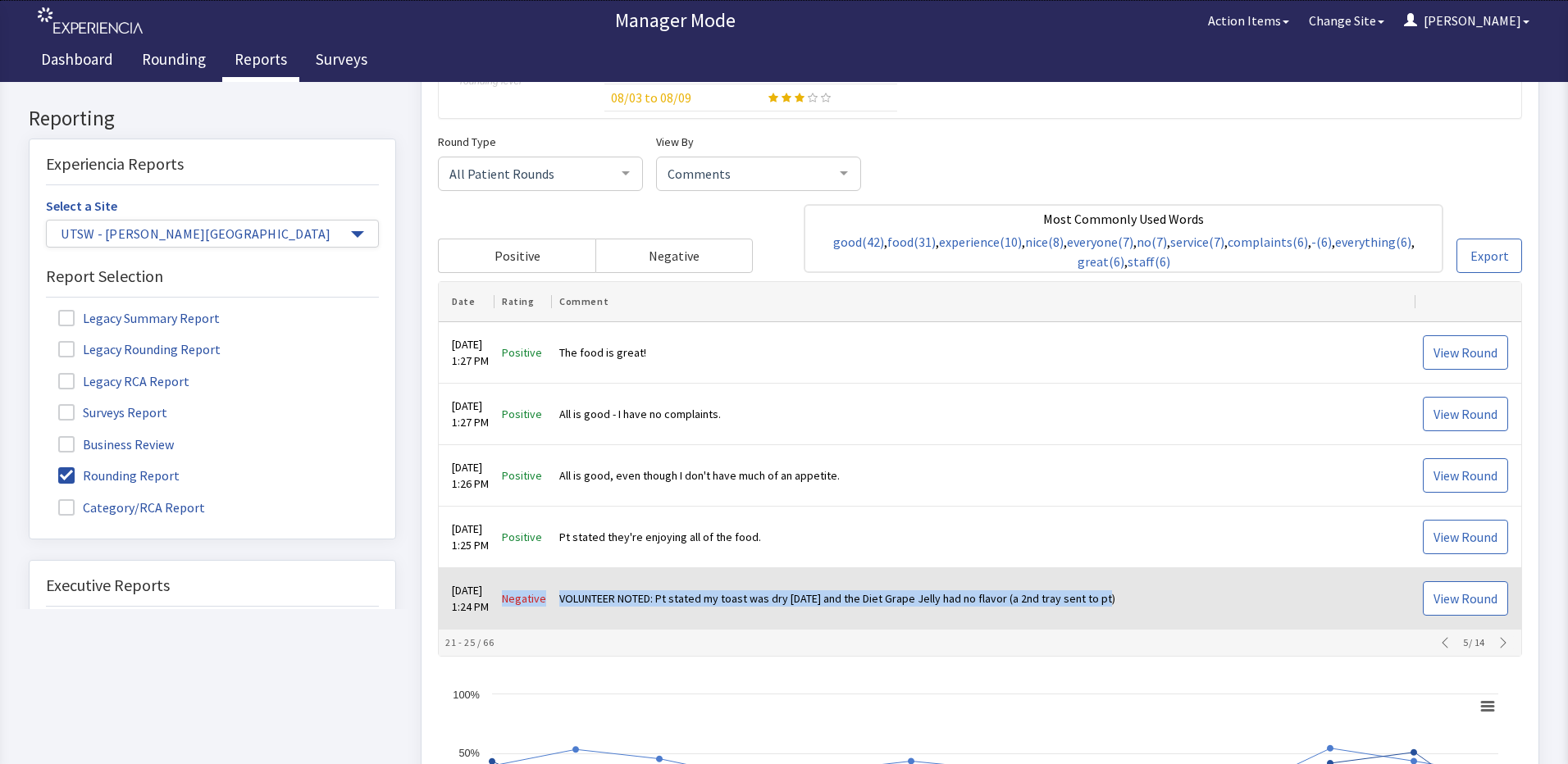
drag, startPoint x: 1149, startPoint y: 597, endPoint x: 519, endPoint y: 614, distance: 630.2
click at [519, 614] on tr "Sep 3, 2025 1:24 PM Negative VOLUNTEER NOTED: Pt stated my toast was dry today …" at bounding box center [979, 599] width 1082 height 61
drag, startPoint x: 519, startPoint y: 614, endPoint x: 657, endPoint y: 597, distance: 139.0
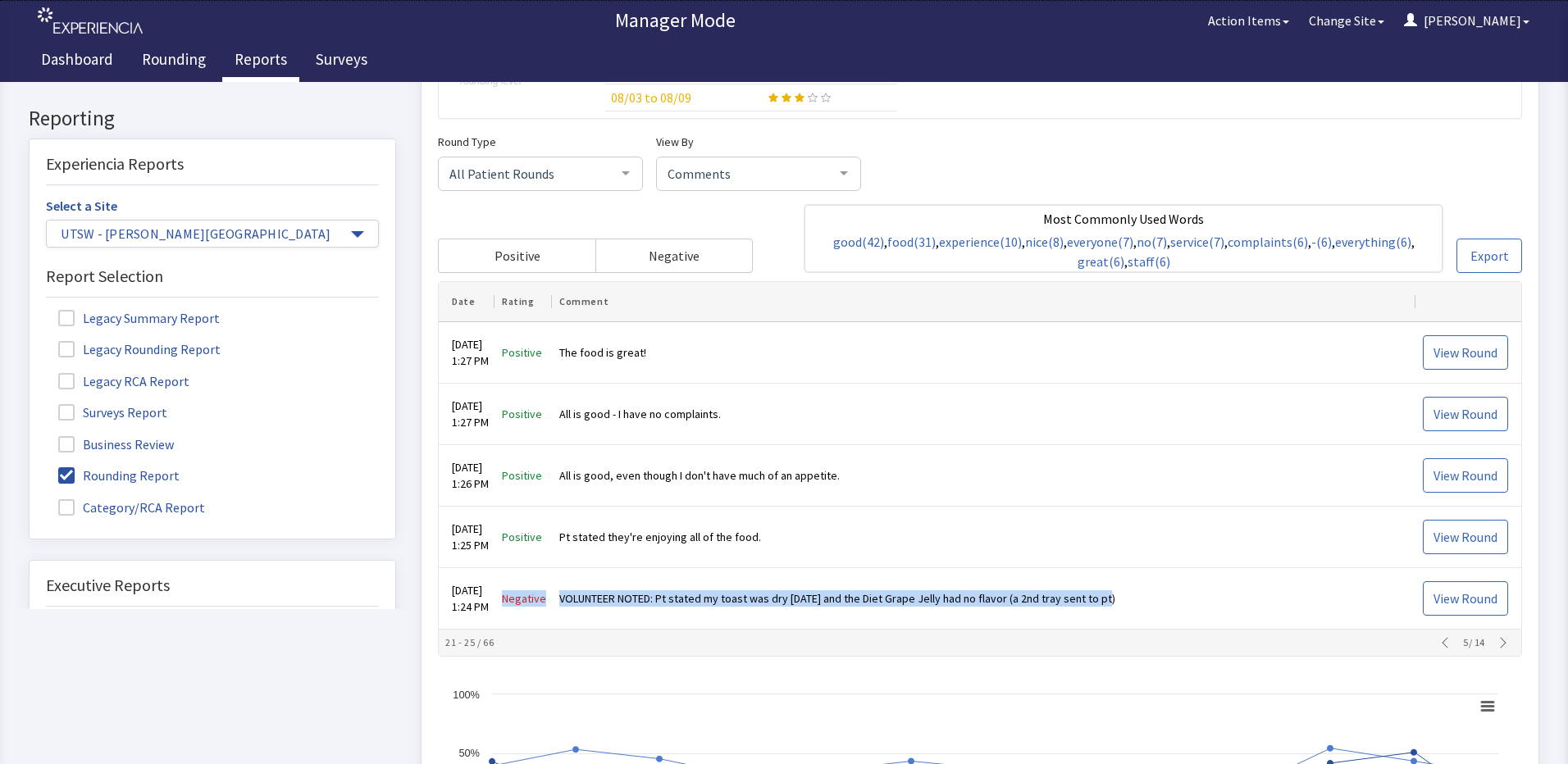
click at [1497, 643] on icon "button" at bounding box center [1502, 643] width 13 height 13
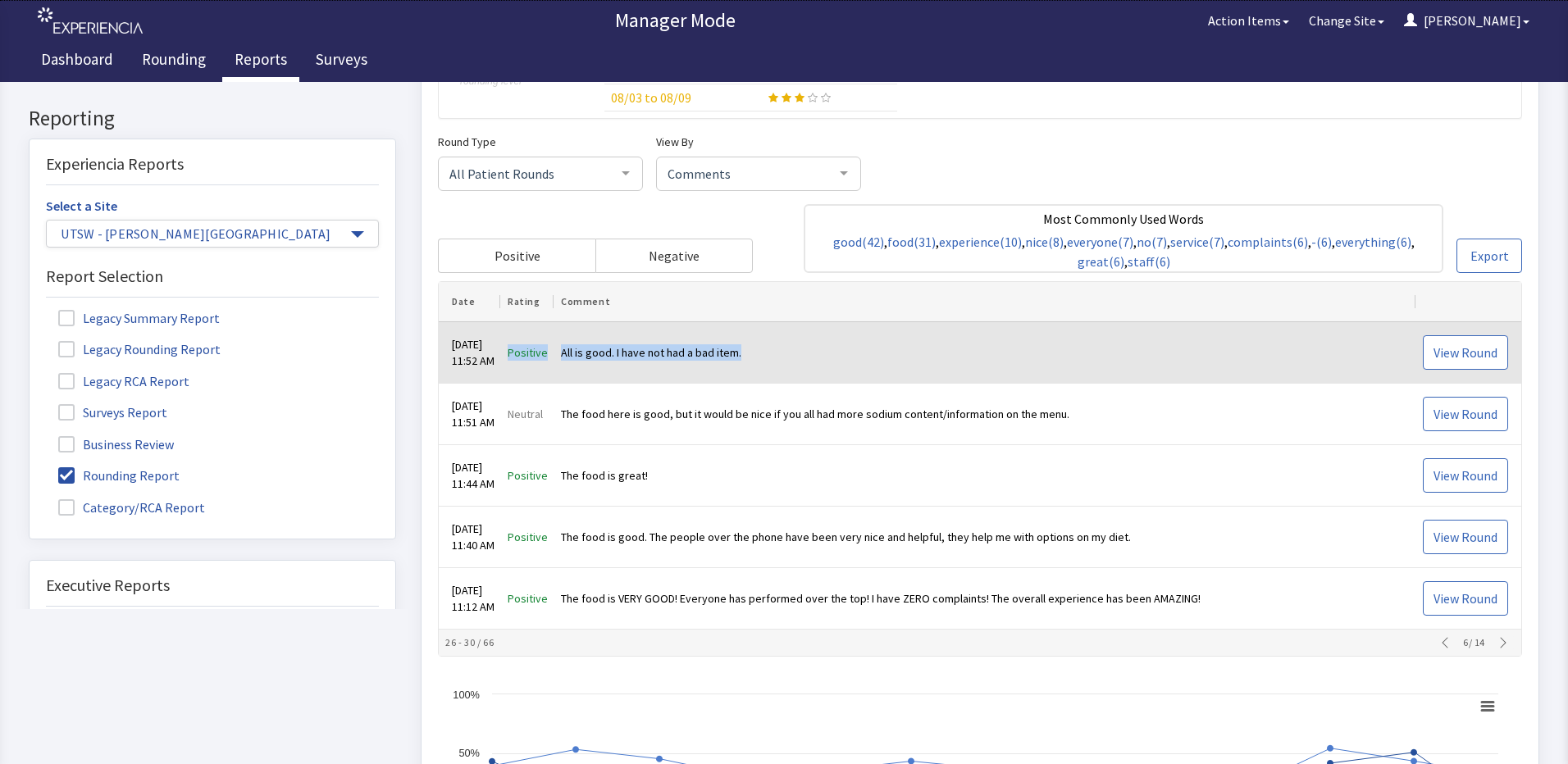
drag, startPoint x: 782, startPoint y: 365, endPoint x: 516, endPoint y: 366, distance: 266.0
click at [516, 366] on tr "Sep 3, 2025 11:52 AM Positive All is good. I have not had a bad item. View Round" at bounding box center [979, 353] width 1082 height 61
drag, startPoint x: 516, startPoint y: 366, endPoint x: 585, endPoint y: 351, distance: 70.6
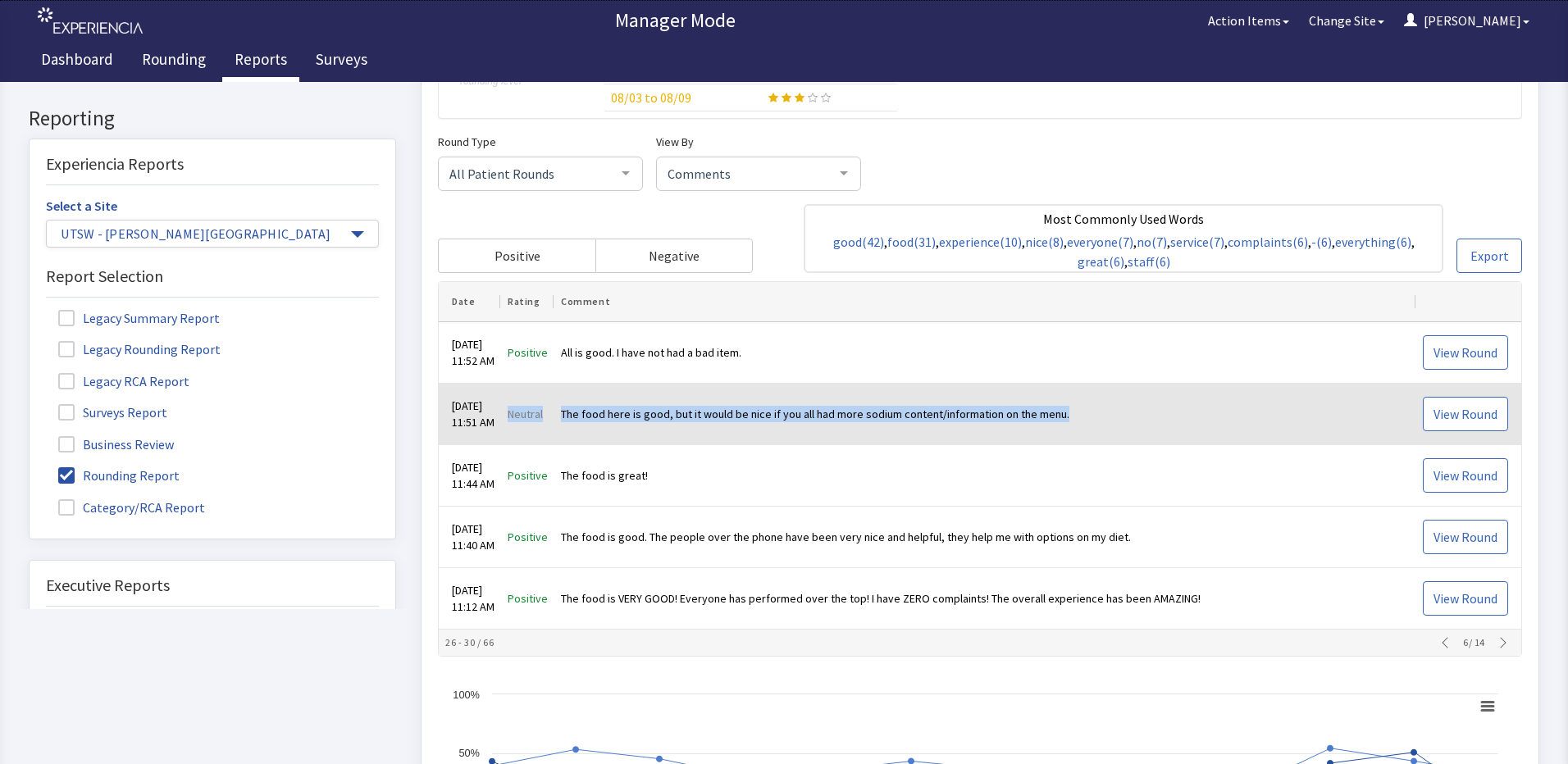
drag, startPoint x: 1092, startPoint y: 416, endPoint x: 518, endPoint y: 422, distance: 574.0
click at [518, 422] on tr "Sep 3, 2025 11:51 AM Neutral The food here is good, but it would be nice if you…" at bounding box center [979, 415] width 1082 height 61
drag, startPoint x: 518, startPoint y: 422, endPoint x: 647, endPoint y: 413, distance: 129.3
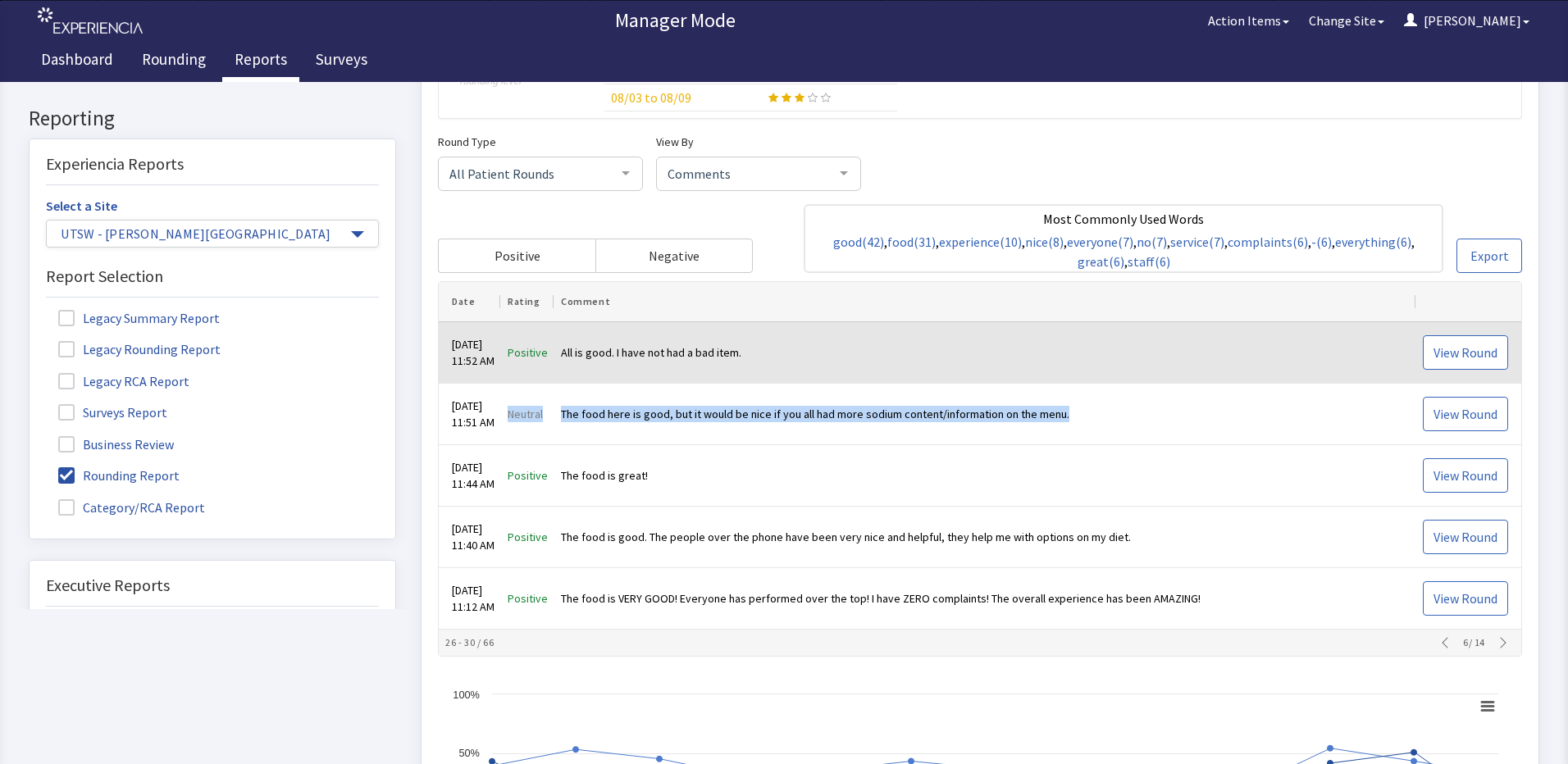
drag, startPoint x: 975, startPoint y: 373, endPoint x: 985, endPoint y: 380, distance: 12.2
click at [983, 377] on div "Round Type All Patient Rounds All Patient Rounds Nurse Rounds Purposeful Round …" at bounding box center [980, 395] width 1084 height 525
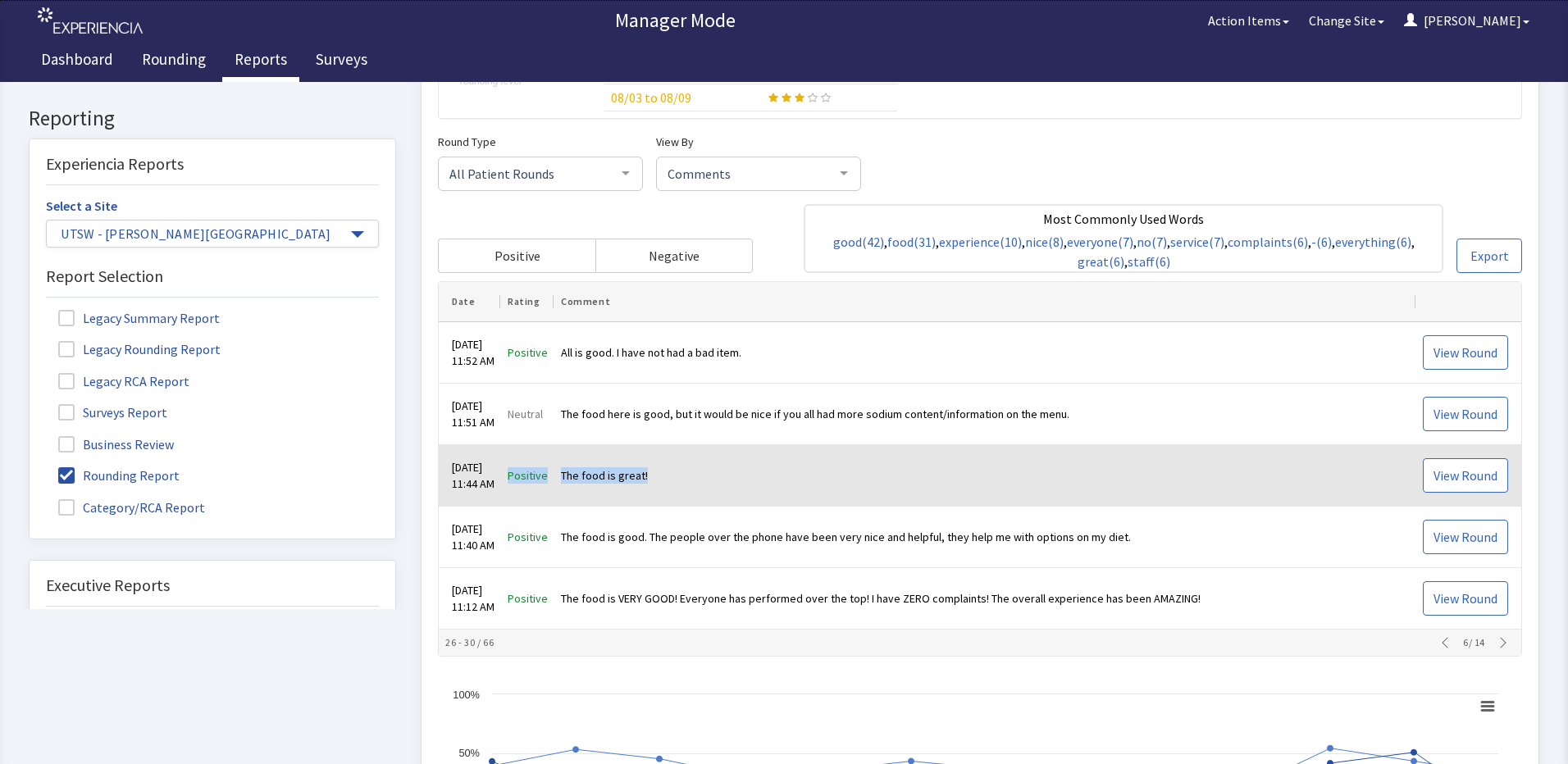
drag, startPoint x: 695, startPoint y: 471, endPoint x: 513, endPoint y: 478, distance: 182.1
click at [513, 478] on tr "Sep 3, 2025 11:44 AM Positive The food is great! View Round" at bounding box center [979, 476] width 1082 height 61
drag, startPoint x: 513, startPoint y: 478, endPoint x: 602, endPoint y: 476, distance: 89.0
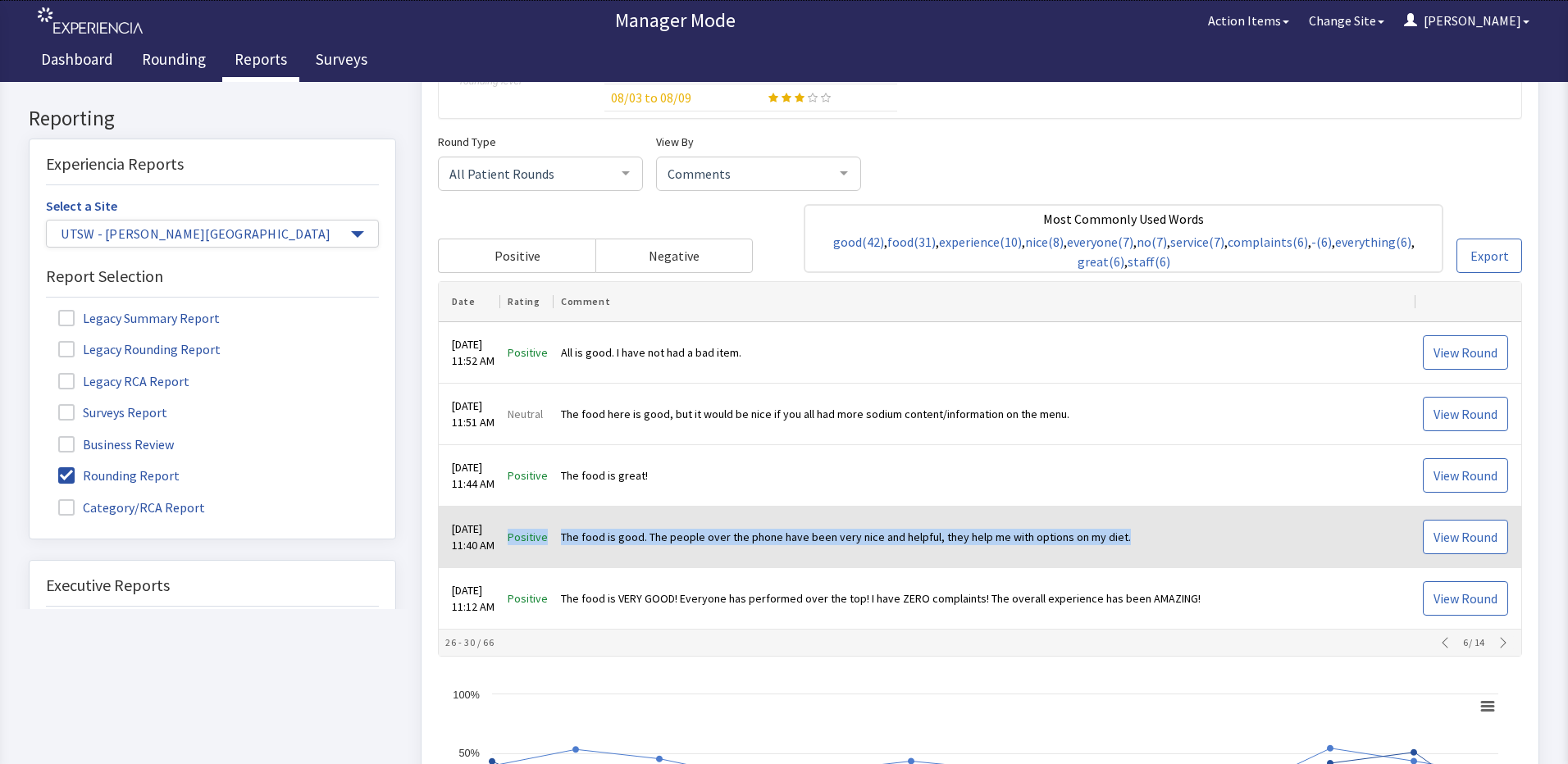
drag, startPoint x: 1134, startPoint y: 536, endPoint x: 516, endPoint y: 543, distance: 618.0
click at [516, 543] on tr "Sep 3, 2025 11:40 AM Positive The food is good. The people over the phone have …" at bounding box center [979, 538] width 1082 height 61
drag, startPoint x: 516, startPoint y: 543, endPoint x: 624, endPoint y: 544, distance: 108.0
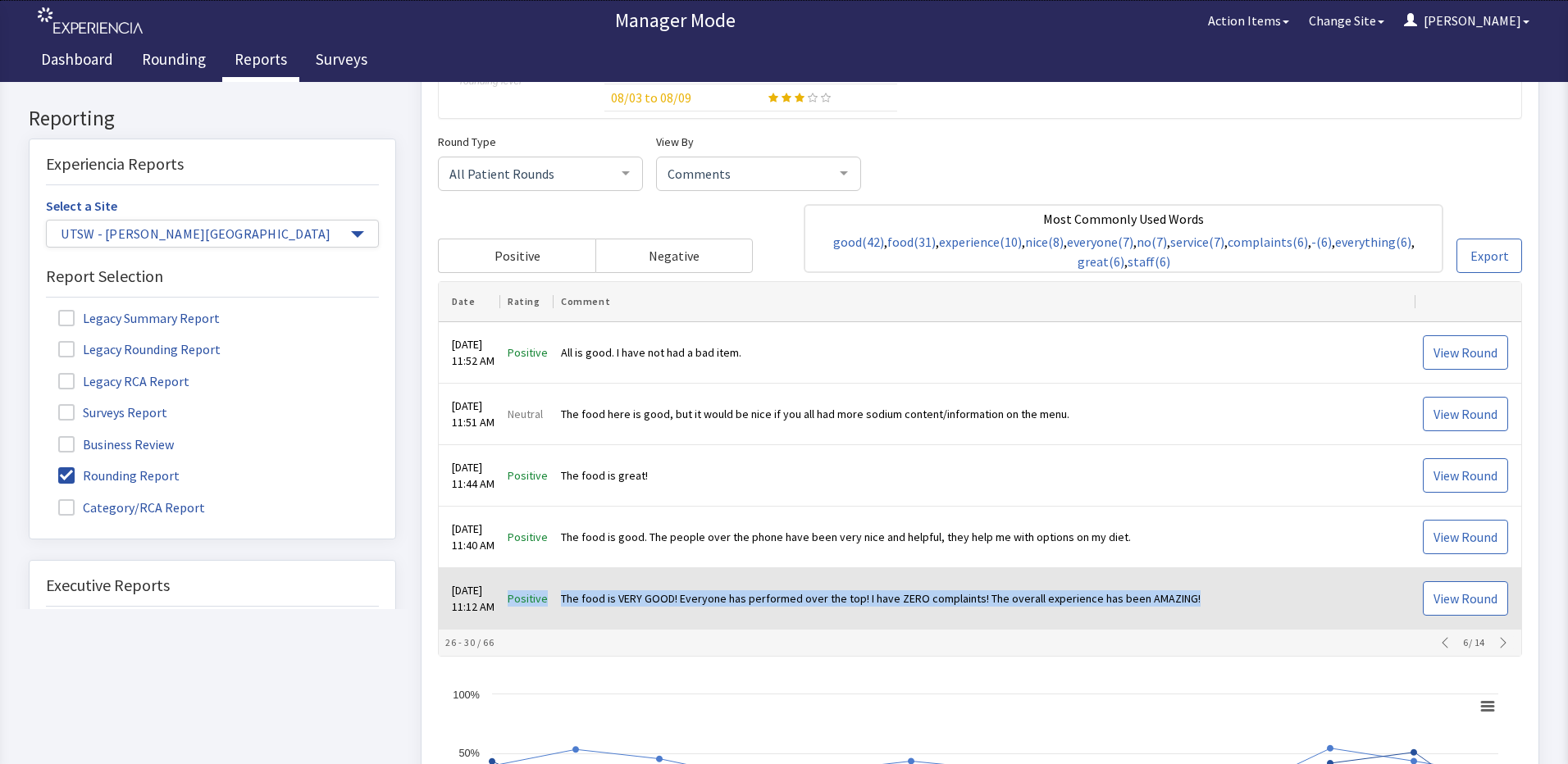
drag, startPoint x: 1204, startPoint y: 598, endPoint x: 518, endPoint y: 598, distance: 686.0
click at [518, 598] on tr "Sep 3, 2025 11:12 AM Positive The food is VERY GOOD! Everyone has performed ove…" at bounding box center [979, 599] width 1082 height 61
drag, startPoint x: 518, startPoint y: 598, endPoint x: 607, endPoint y: 599, distance: 89.0
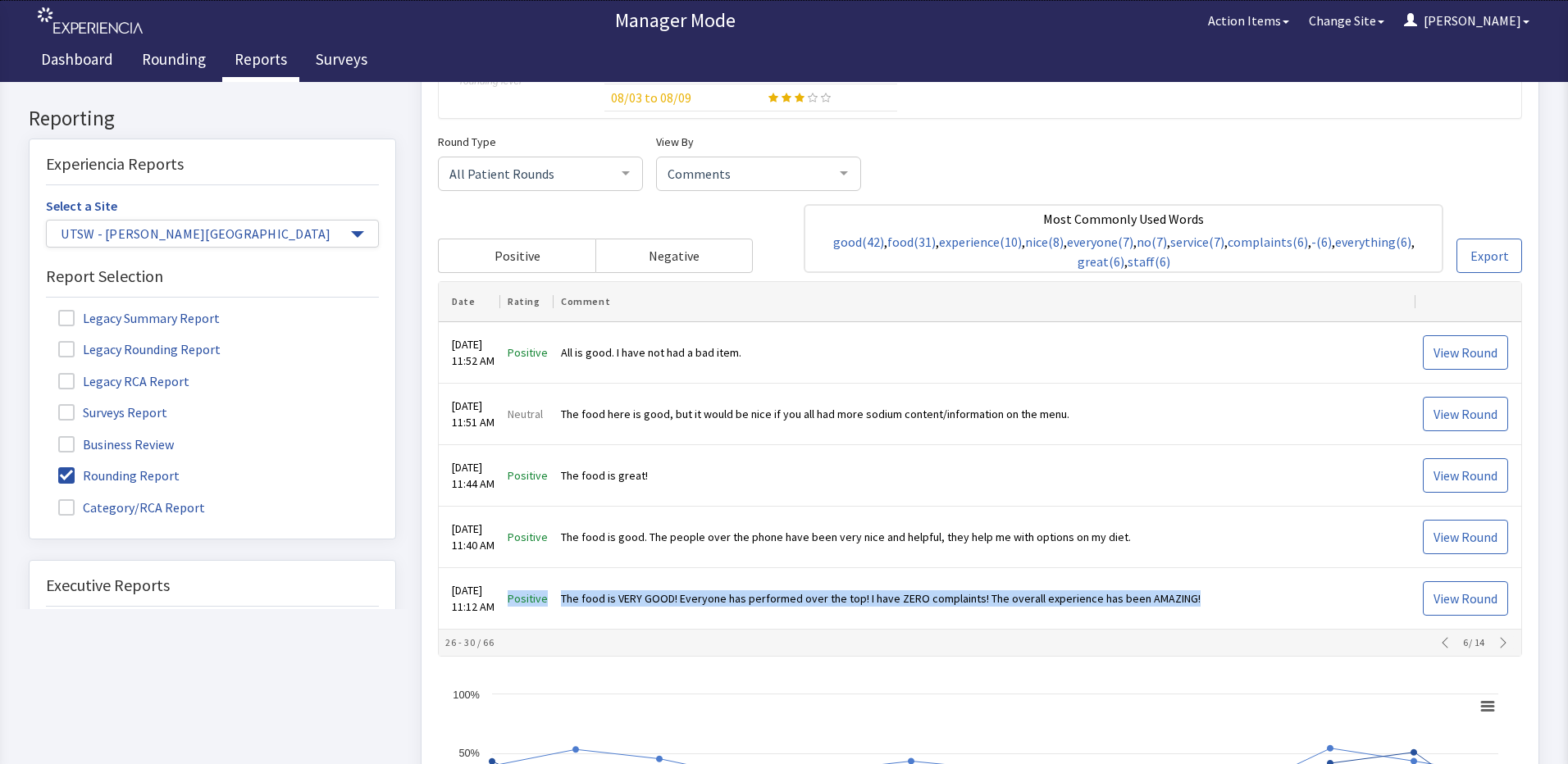
click at [1496, 646] on icon "button" at bounding box center [1502, 643] width 13 height 13
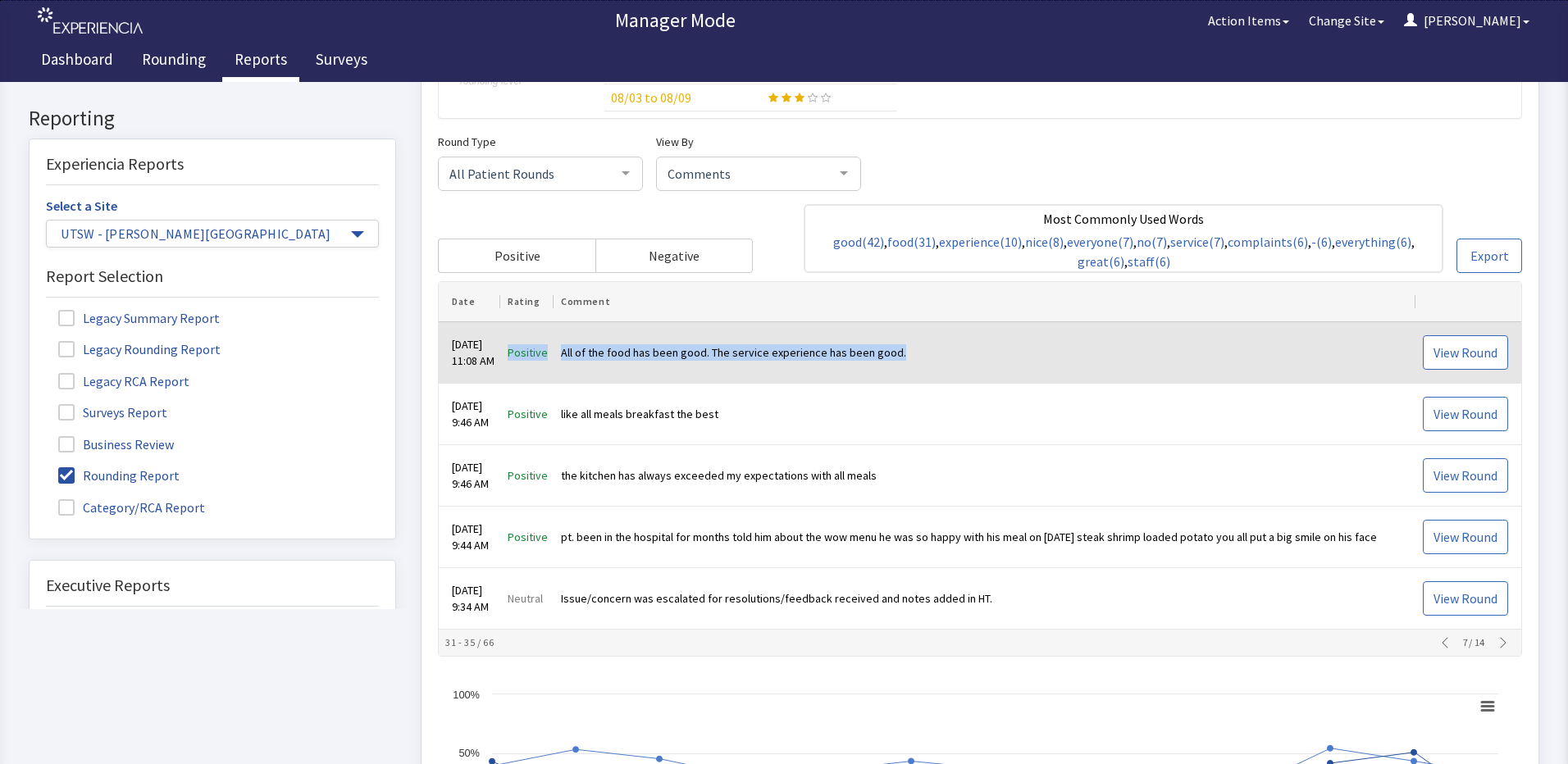
drag, startPoint x: 927, startPoint y: 353, endPoint x: 502, endPoint y: 360, distance: 425.1
click at [502, 360] on tr "Sep 3, 2025 11:08 AM Positive All of the food has been good. The service experi…" at bounding box center [979, 353] width 1082 height 61
drag, startPoint x: 502, startPoint y: 360, endPoint x: 642, endPoint y: 350, distance: 140.4
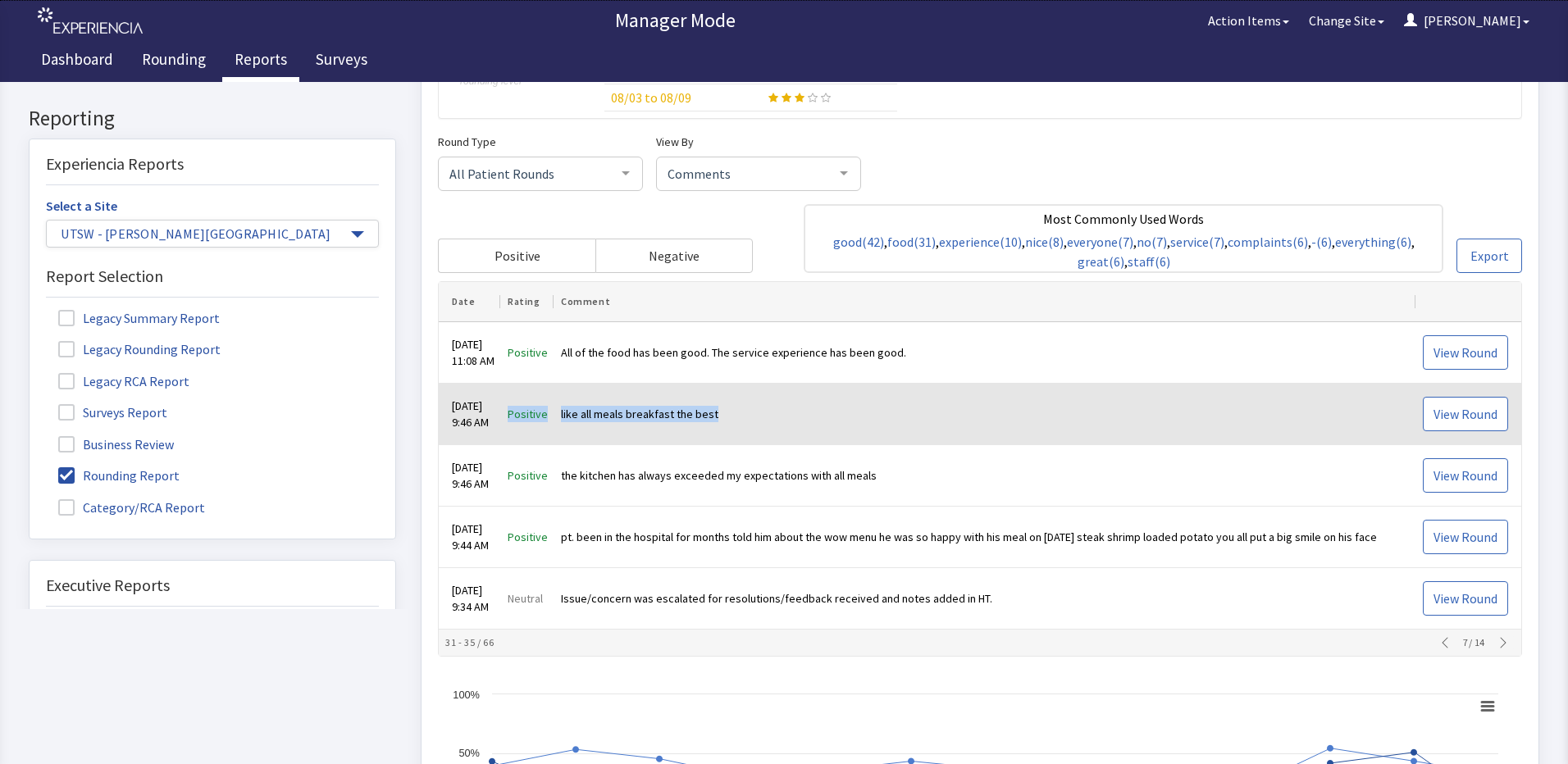
drag, startPoint x: 854, startPoint y: 411, endPoint x: 509, endPoint y: 419, distance: 345.1
click at [509, 419] on tr "Sep 3, 2025 9:46 AM Positive like all meals breakfast the best View Round" at bounding box center [979, 415] width 1082 height 61
drag, startPoint x: 509, startPoint y: 419, endPoint x: 600, endPoint y: 415, distance: 91.1
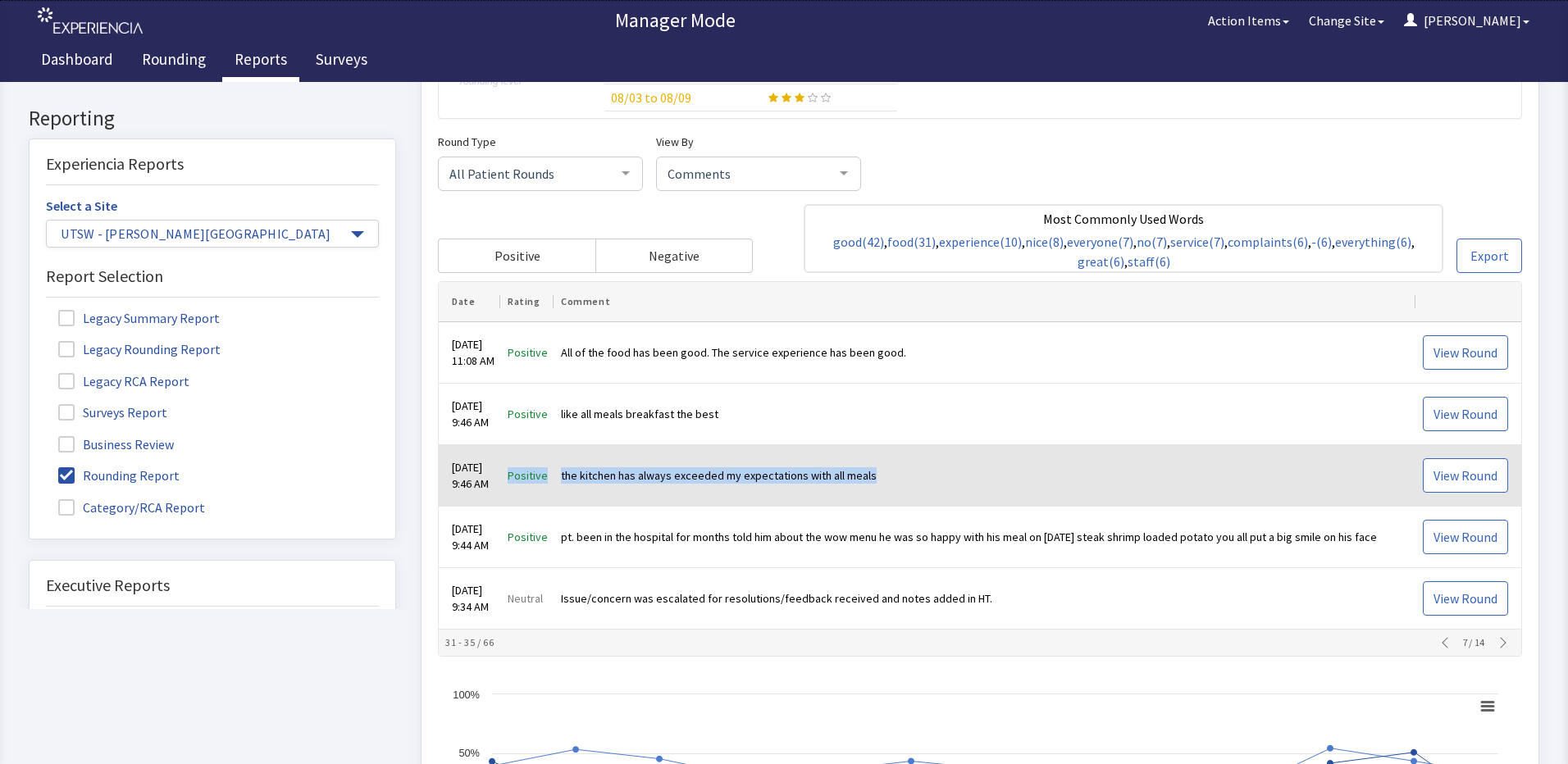
drag, startPoint x: 797, startPoint y: 474, endPoint x: 519, endPoint y: 481, distance: 278.1
click at [519, 481] on tr "Sep 3, 2025 9:46 AM Positive the kitchen has always exceeded my expectations wi…" at bounding box center [979, 476] width 1082 height 61
drag, startPoint x: 519, startPoint y: 481, endPoint x: 609, endPoint y: 469, distance: 90.8
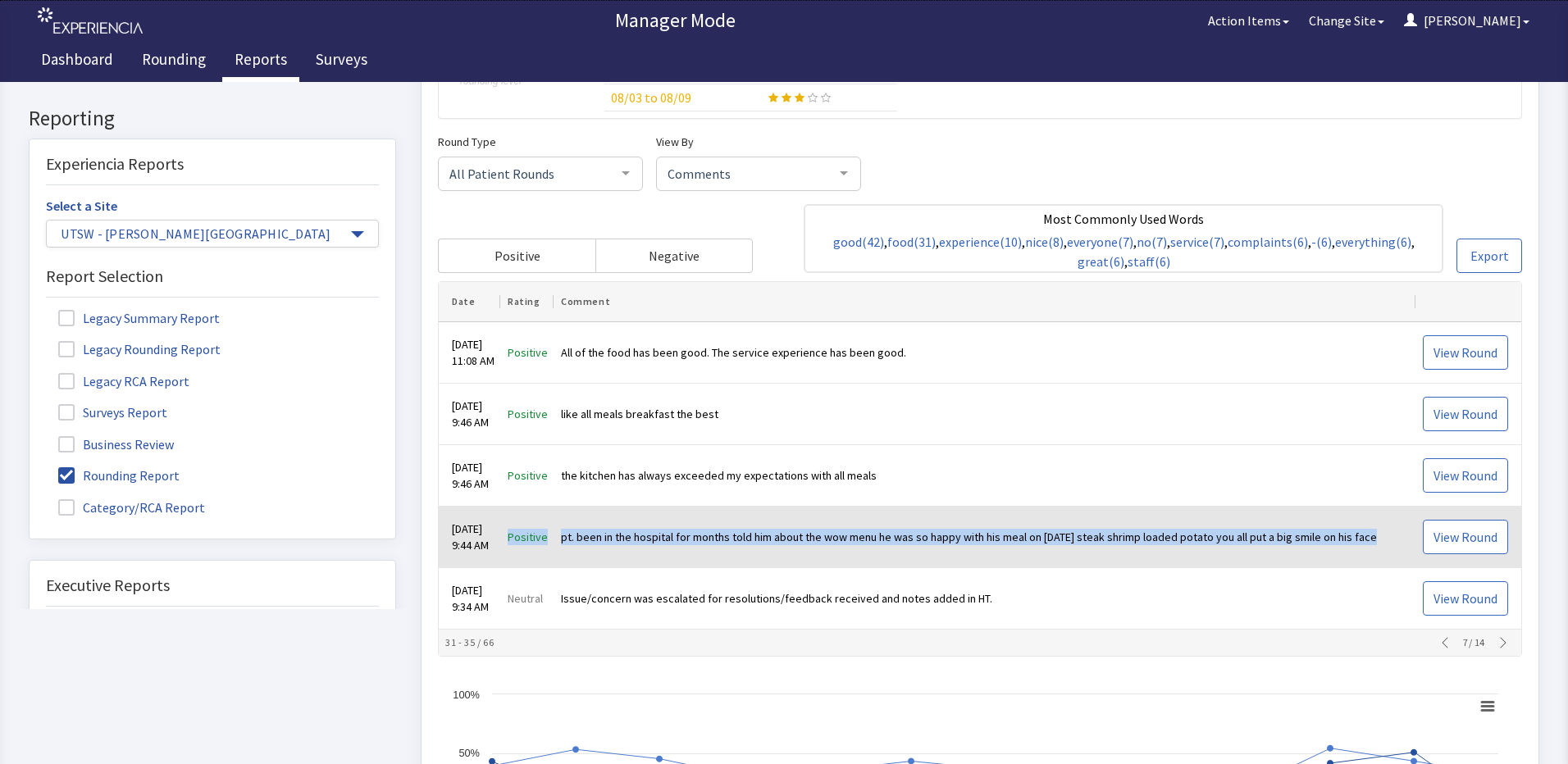
drag, startPoint x: 1385, startPoint y: 541, endPoint x: 518, endPoint y: 525, distance: 867.1
click at [518, 525] on tr "Sep 3, 2025 9:44 AM Positive pt. been in the hospital for months told him about…" at bounding box center [979, 538] width 1082 height 61
drag, startPoint x: 518, startPoint y: 525, endPoint x: 686, endPoint y: 537, distance: 168.4
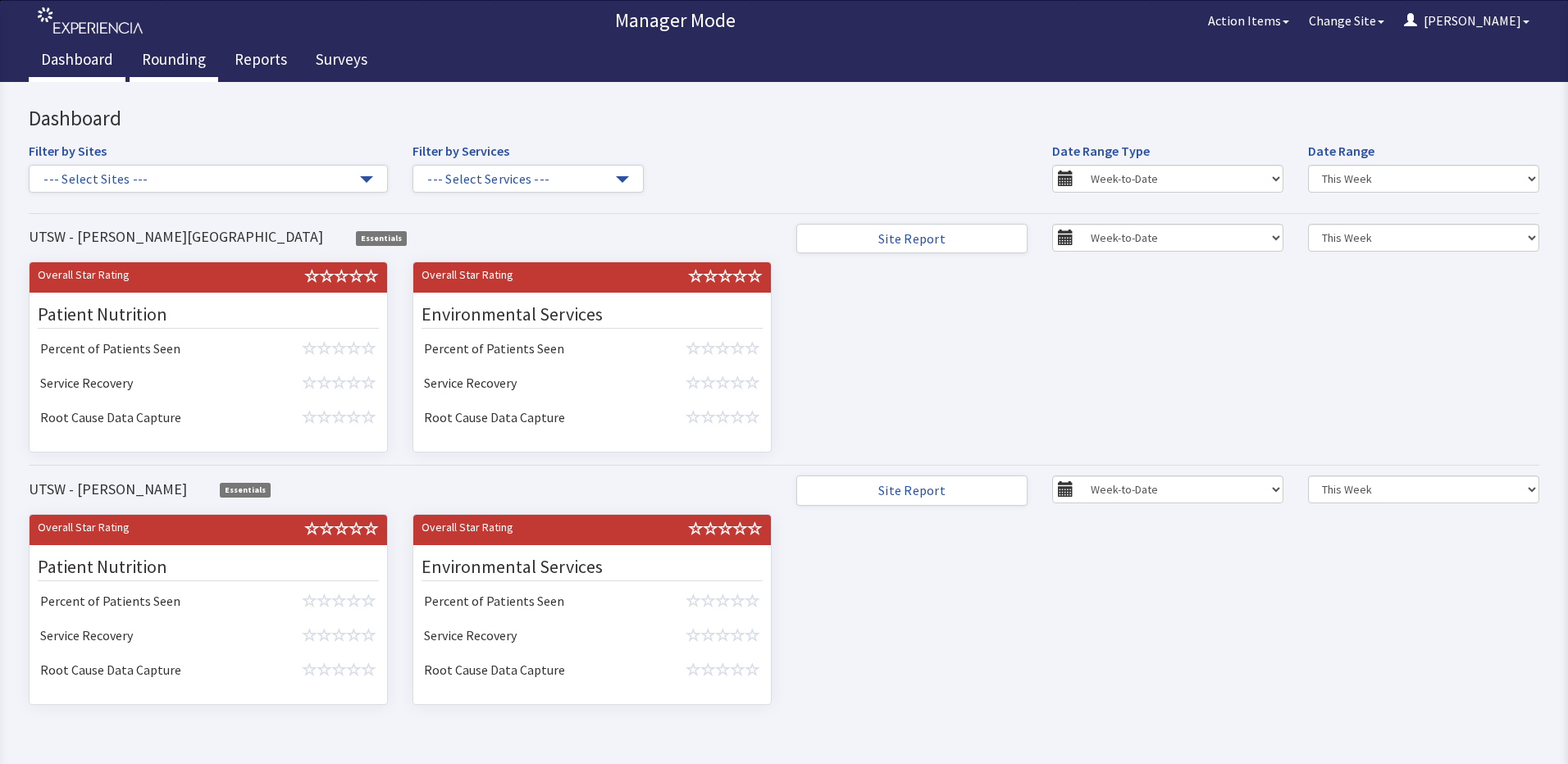
click at [144, 60] on link "Rounding" at bounding box center [174, 60] width 88 height 41
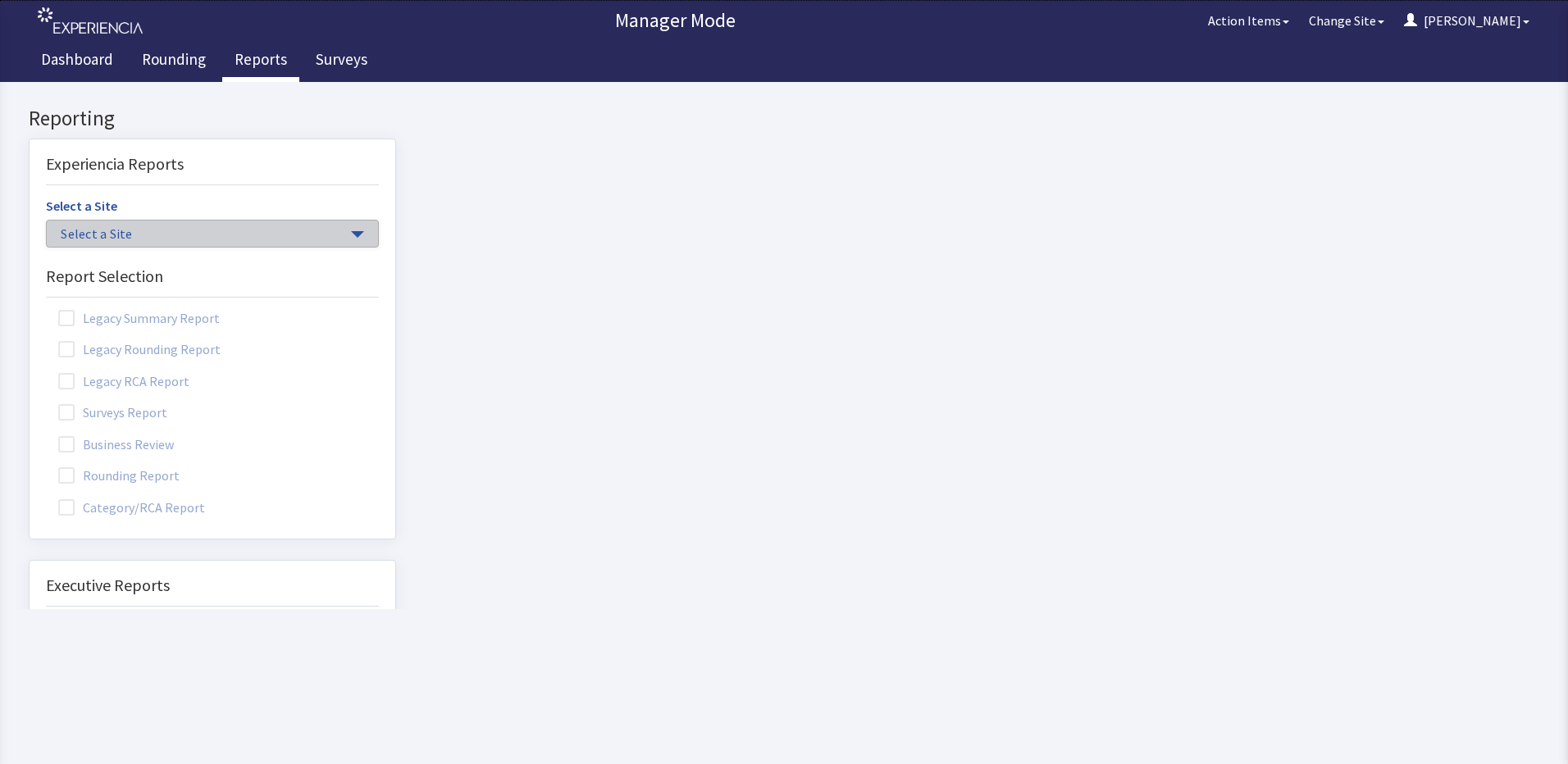
click at [152, 221] on button "Select a Site" at bounding box center [212, 233] width 333 height 28
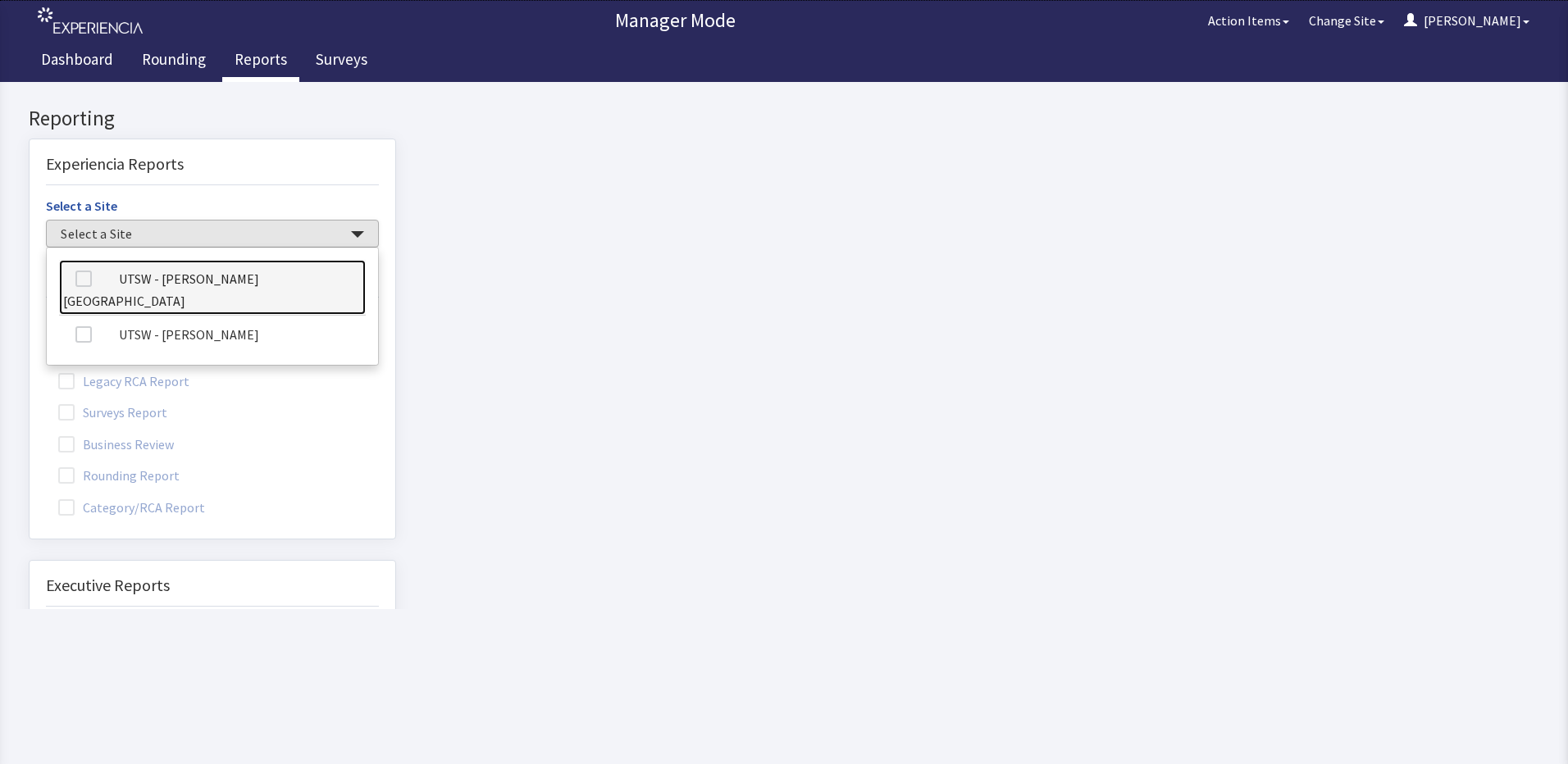
click at [131, 290] on link "UTSW - [PERSON_NAME][GEOGRAPHIC_DATA]" at bounding box center [212, 288] width 307 height 56
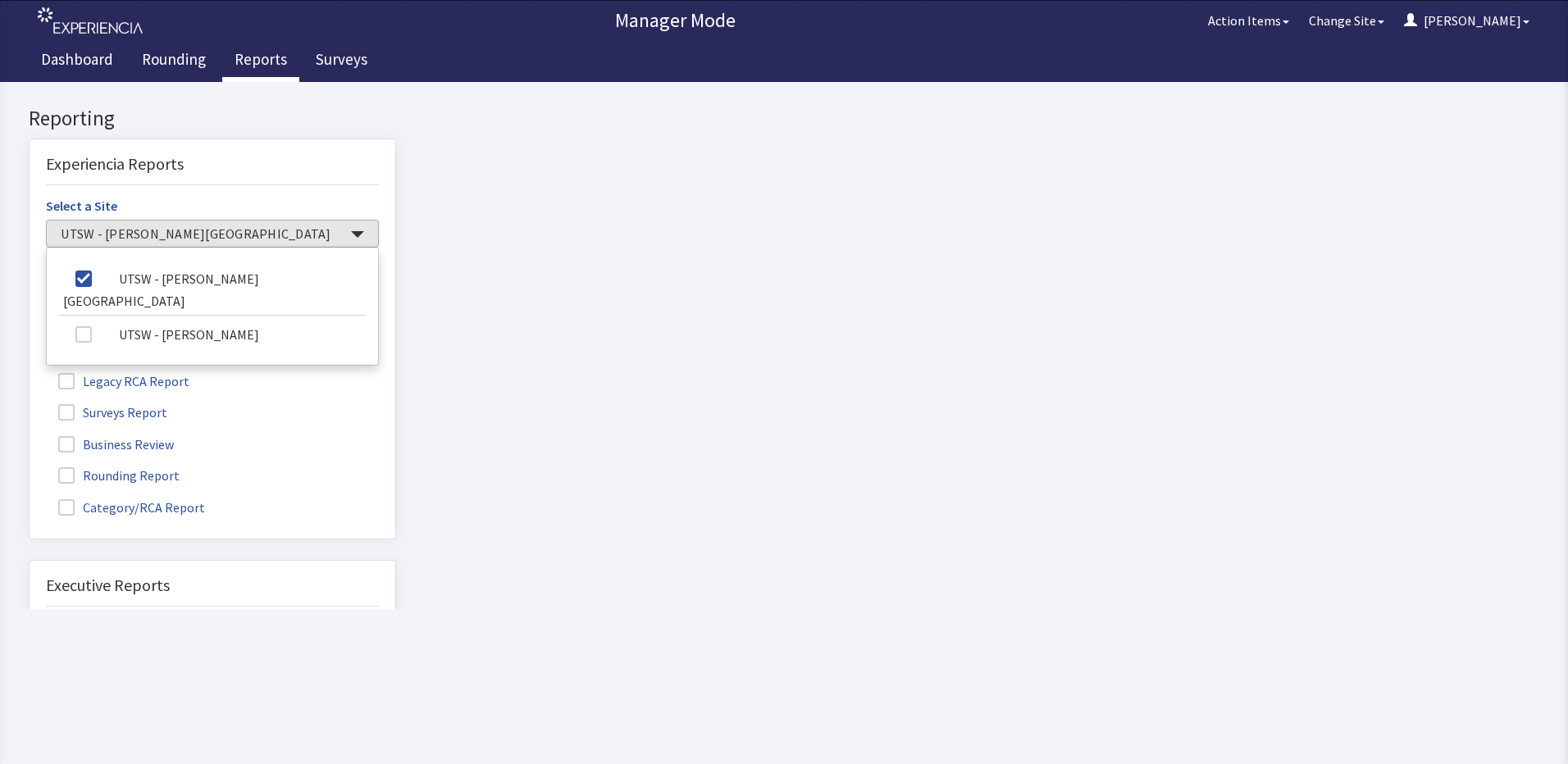
click at [98, 470] on label "Rounding Report" at bounding box center [121, 474] width 150 height 22
click at [29, 467] on input "Rounding Report" at bounding box center [29, 467] width 0 height 0
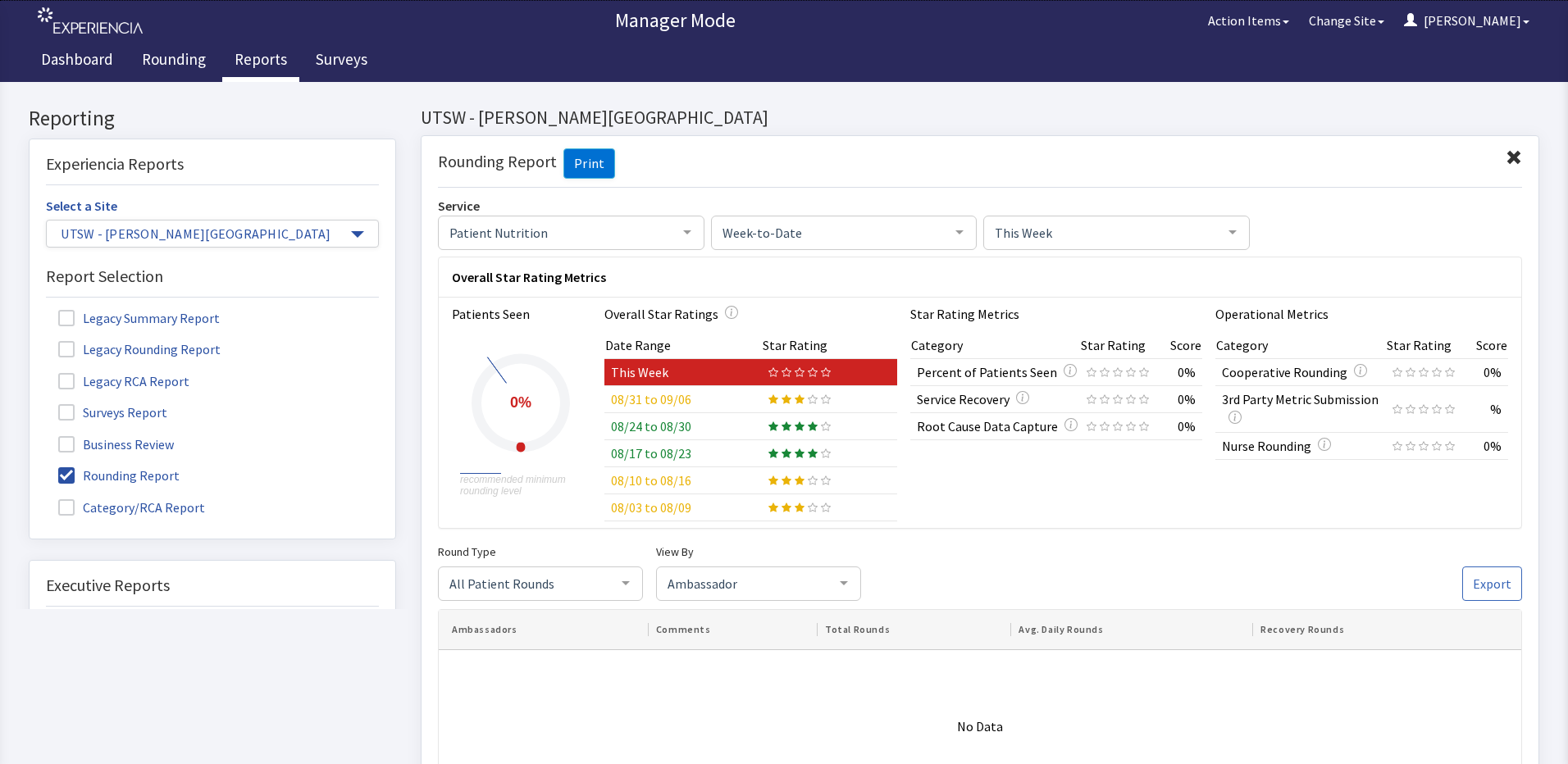
click at [1038, 239] on span "This Week" at bounding box center [1103, 232] width 226 height 18
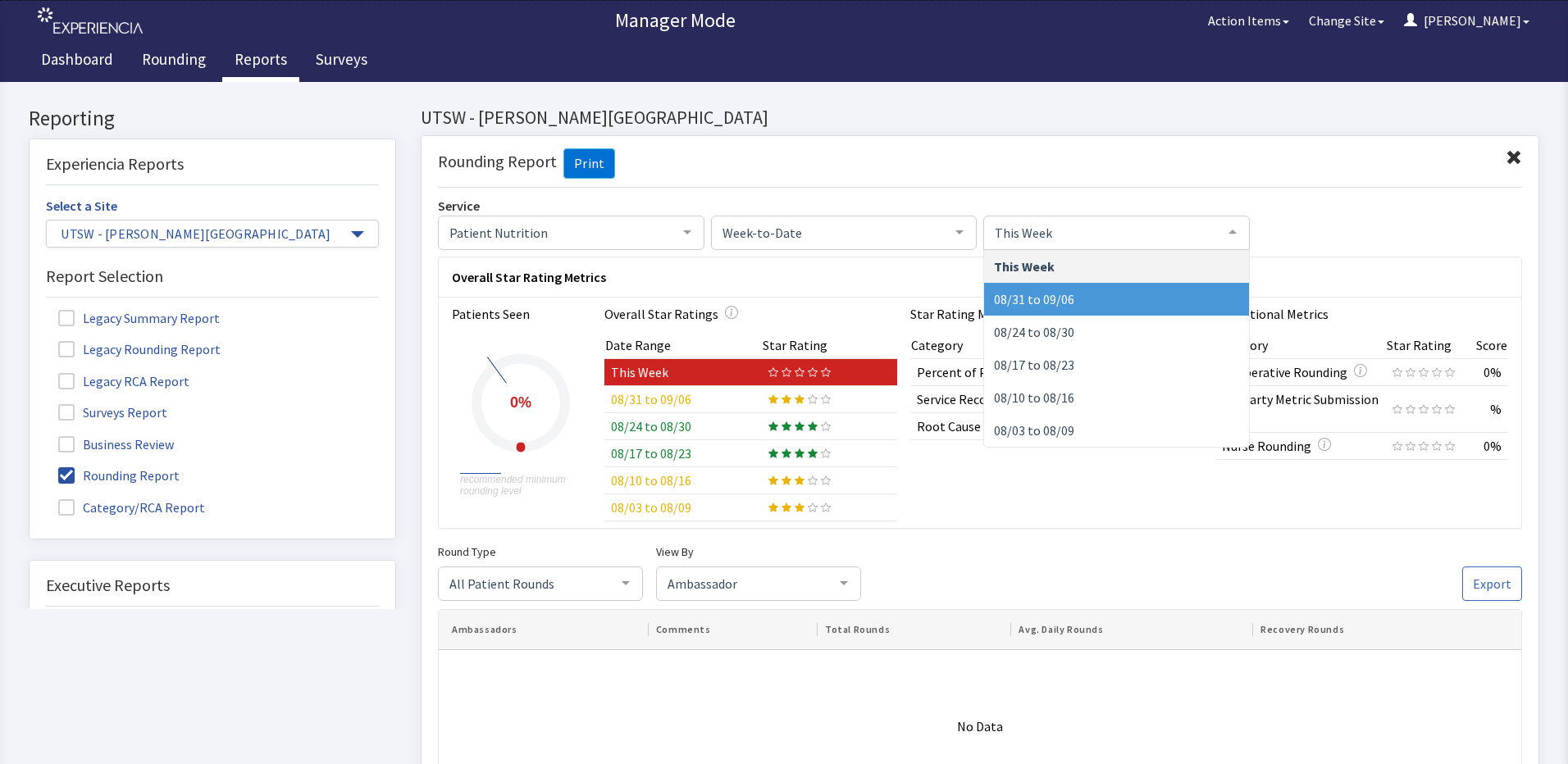
click at [1029, 301] on span "08/31 to 09/06" at bounding box center [1034, 299] width 80 height 16
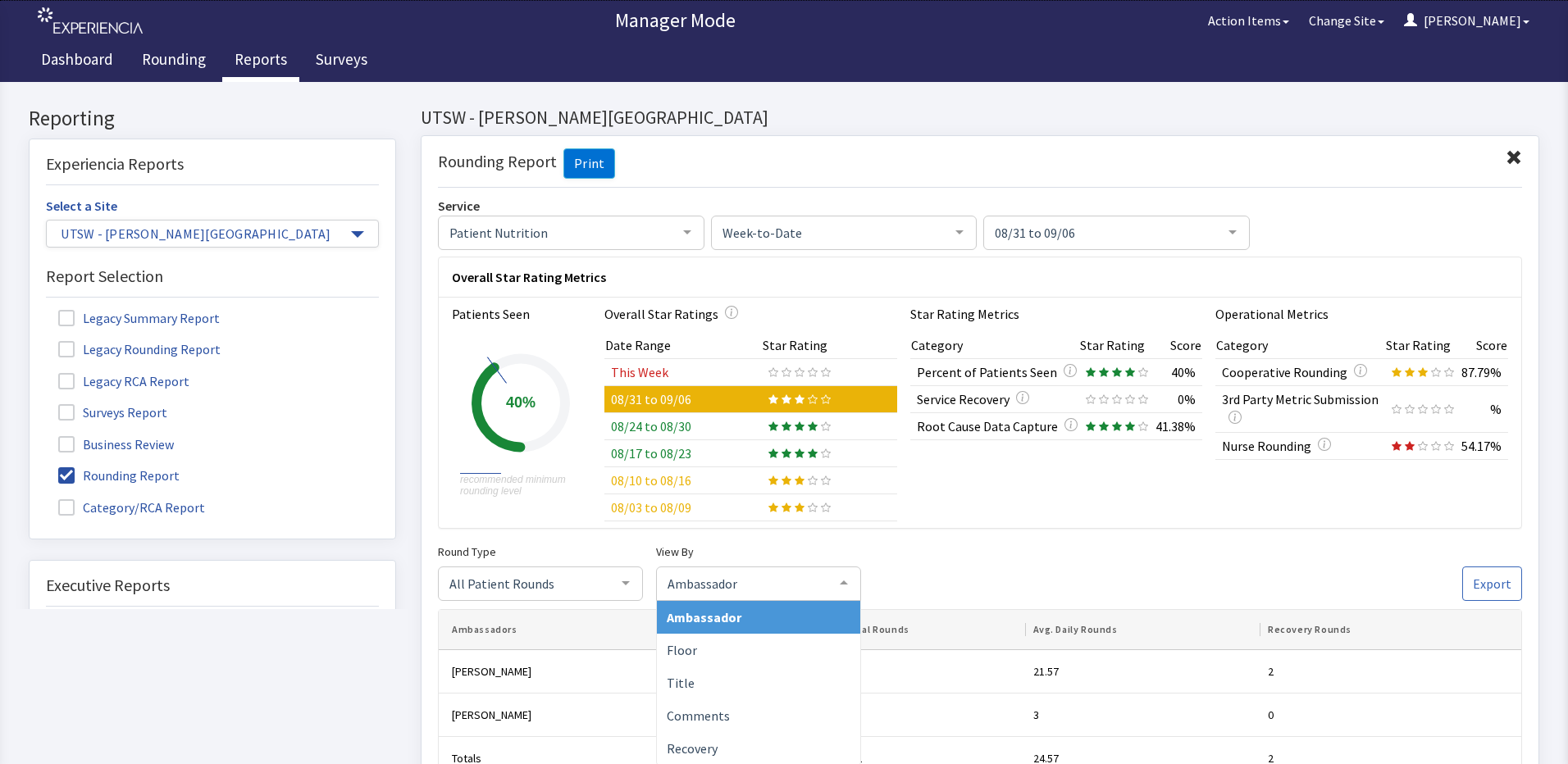
click at [755, 589] on span "Ambassador" at bounding box center [745, 583] width 164 height 18
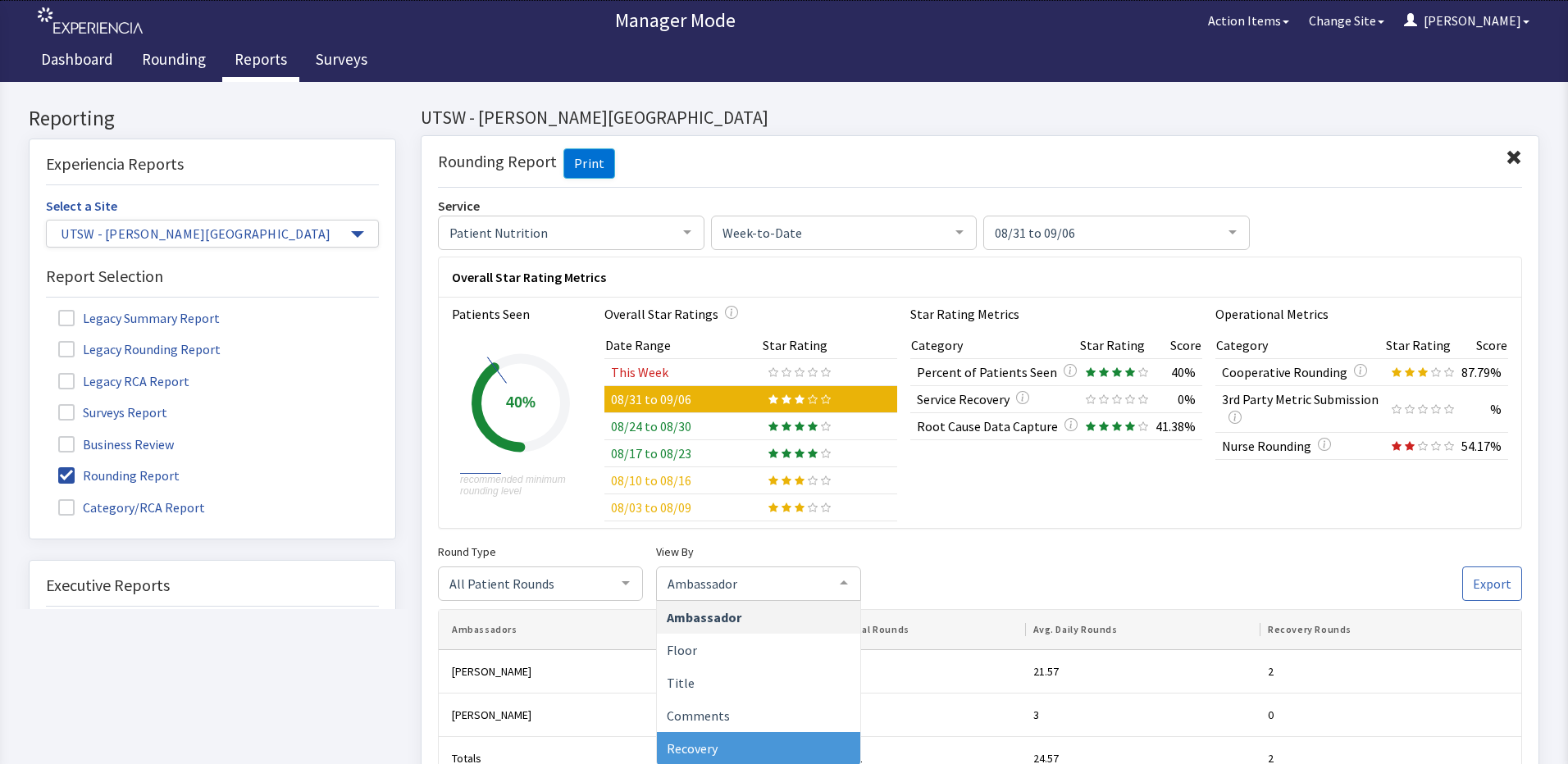
click at [747, 736] on span "Recovery" at bounding box center [758, 748] width 203 height 33
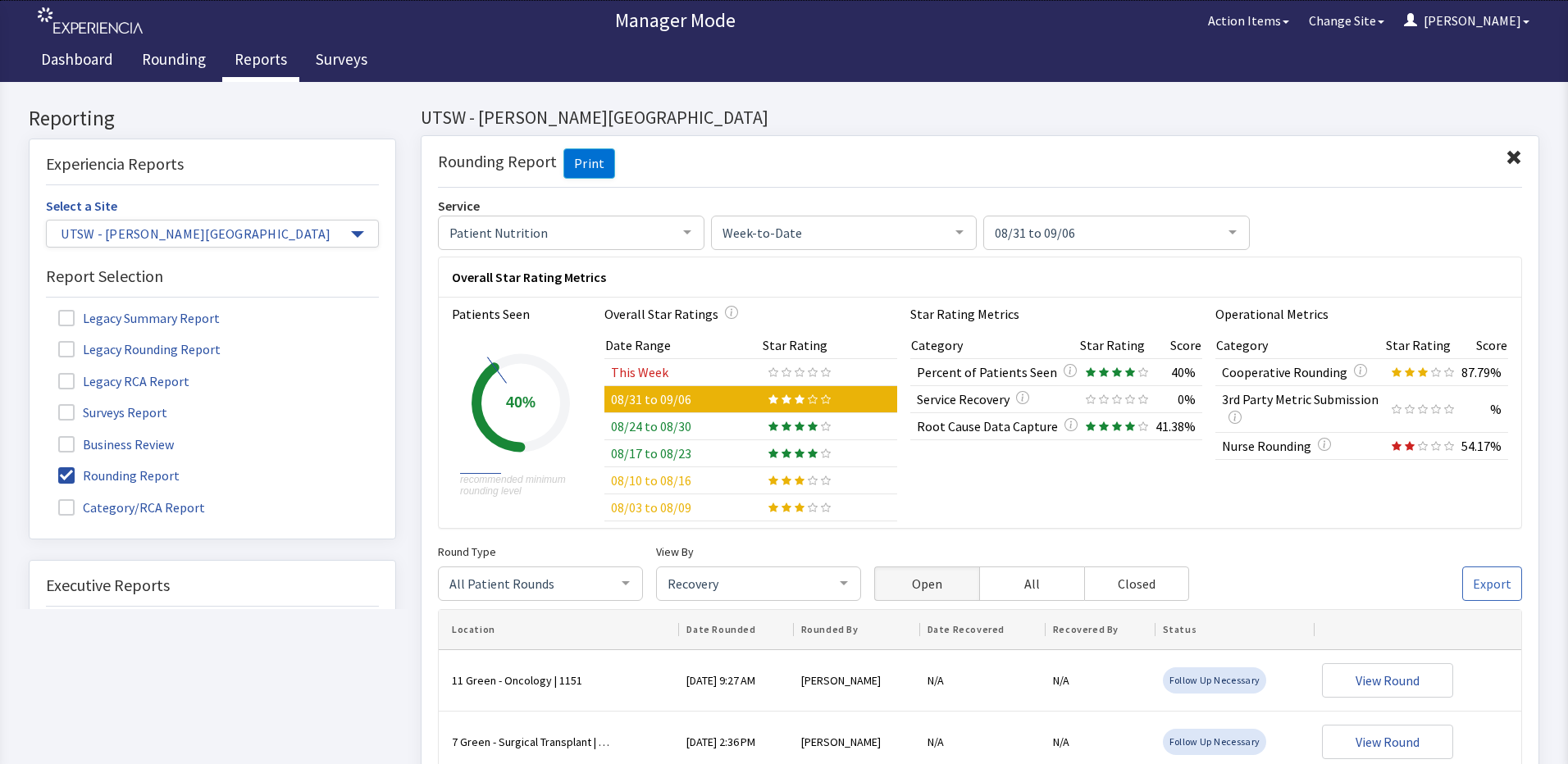
click at [802, 583] on span "Recovery" at bounding box center [745, 583] width 164 height 18
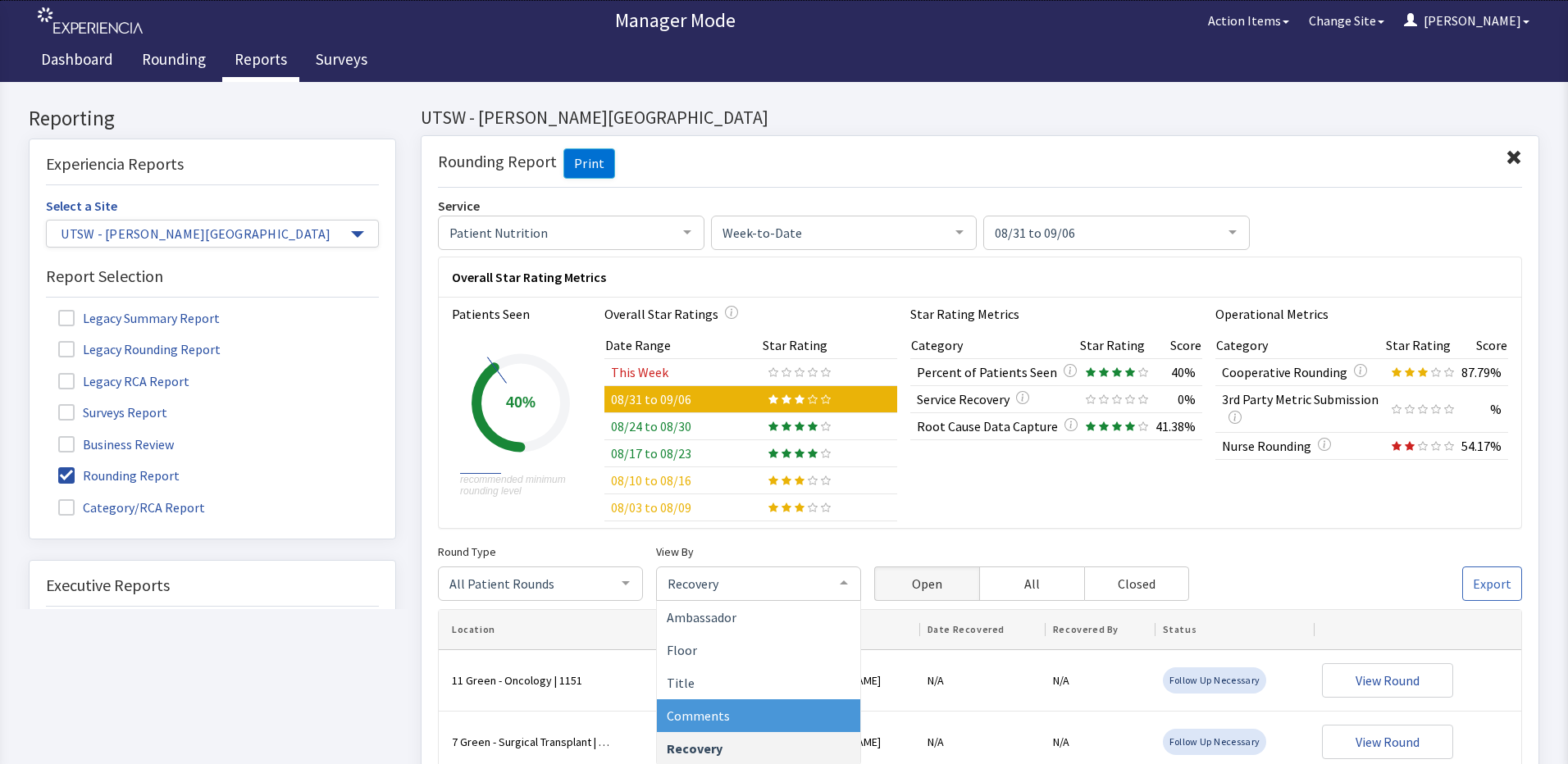
click at [761, 725] on span "Comments" at bounding box center [758, 716] width 203 height 33
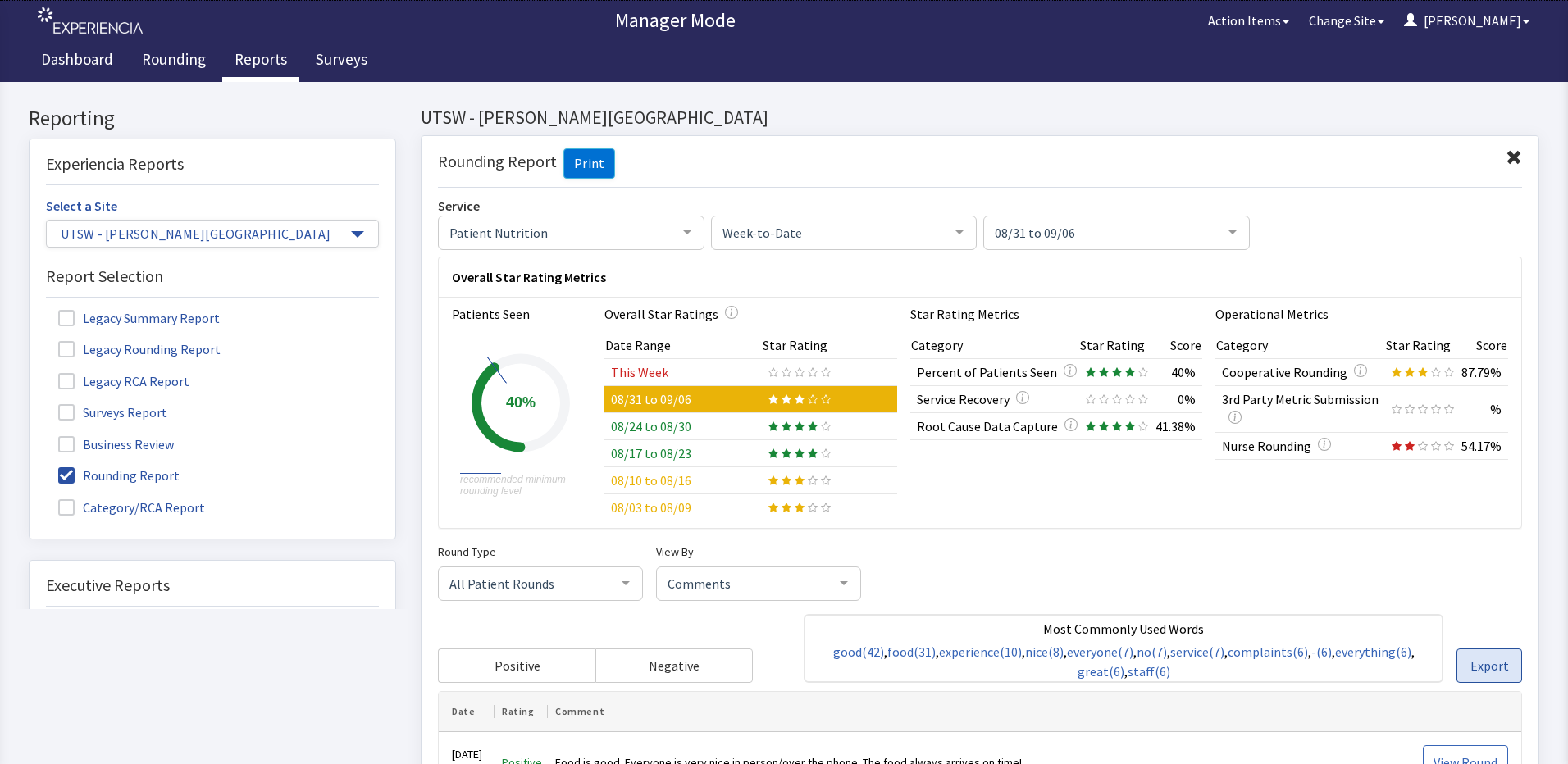
click at [1484, 670] on span "Export" at bounding box center [1489, 665] width 39 height 20
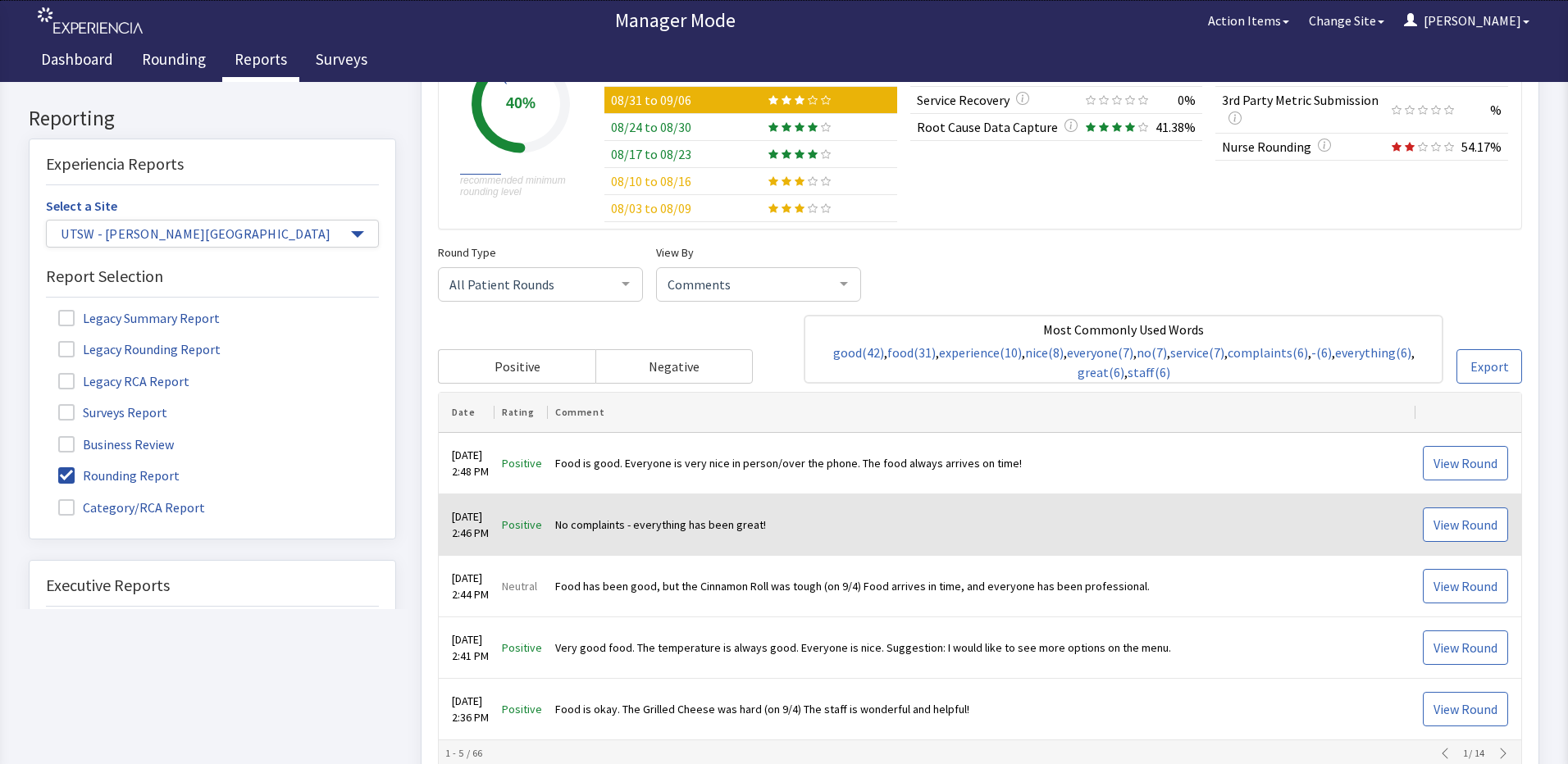
scroll to position [328, 0]
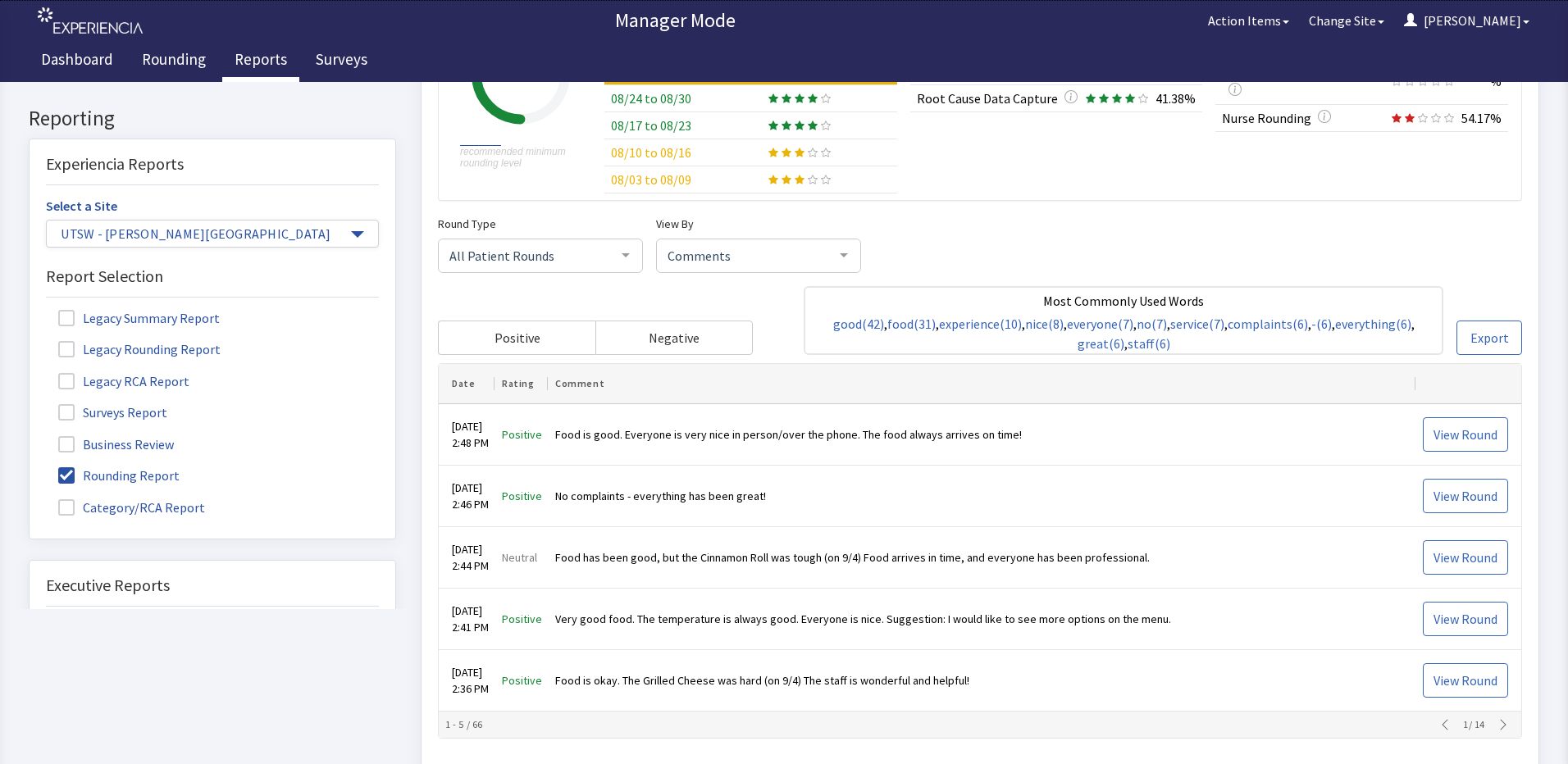
click at [1496, 726] on icon "button" at bounding box center [1502, 725] width 13 height 13
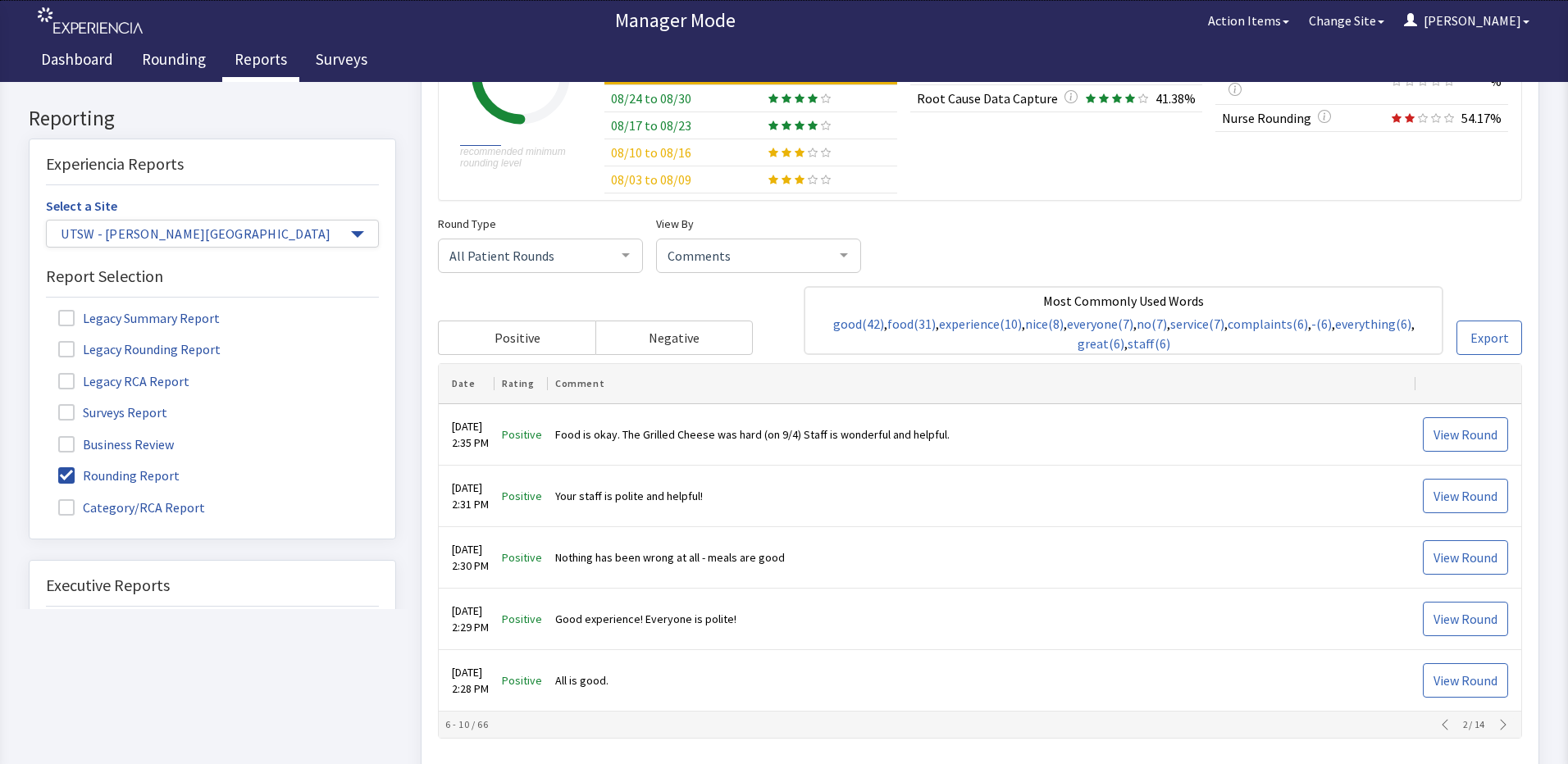
click at [1496, 726] on icon "button" at bounding box center [1502, 725] width 13 height 13
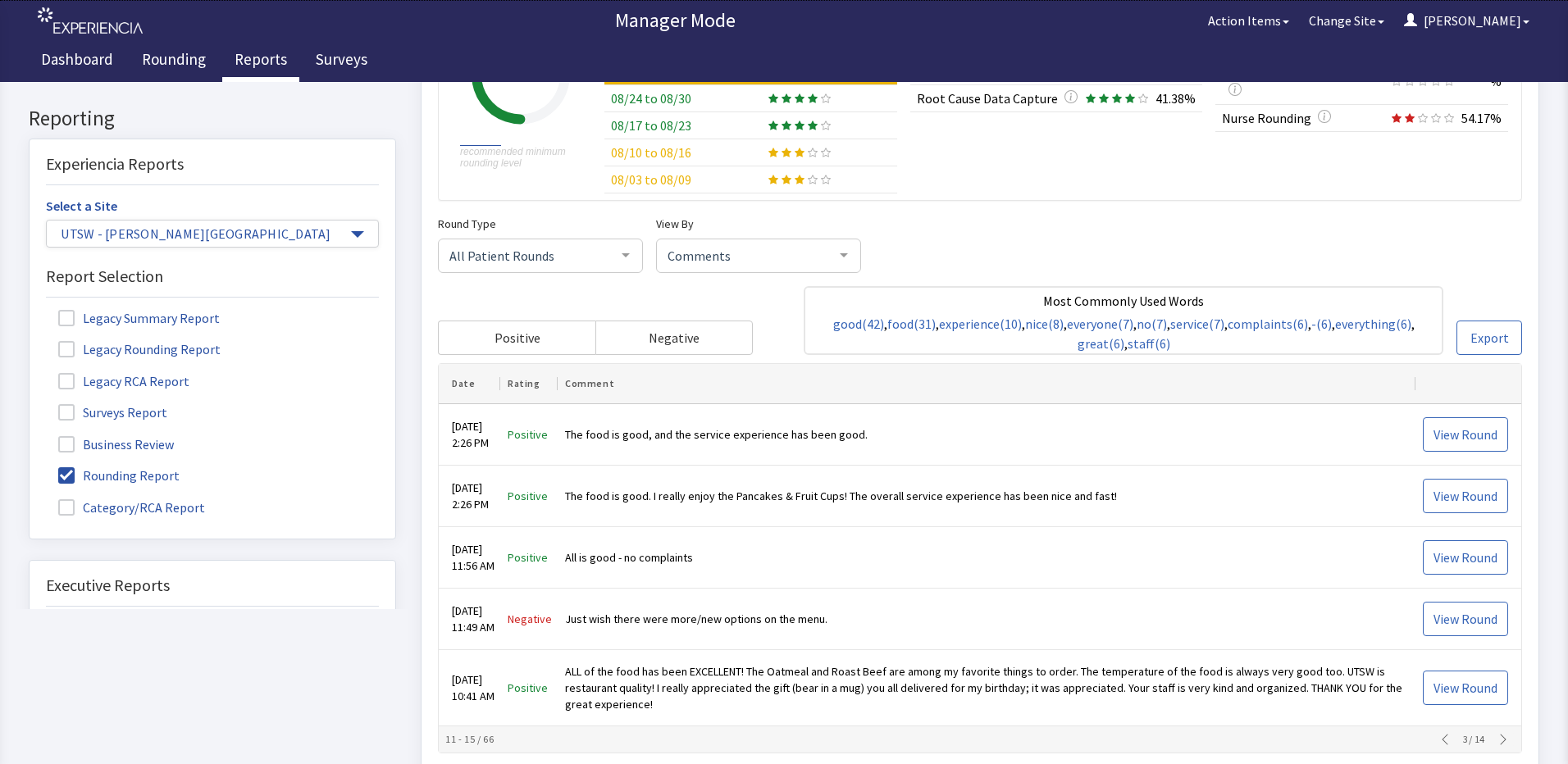
click at [1500, 746] on icon "button" at bounding box center [1502, 740] width 13 height 13
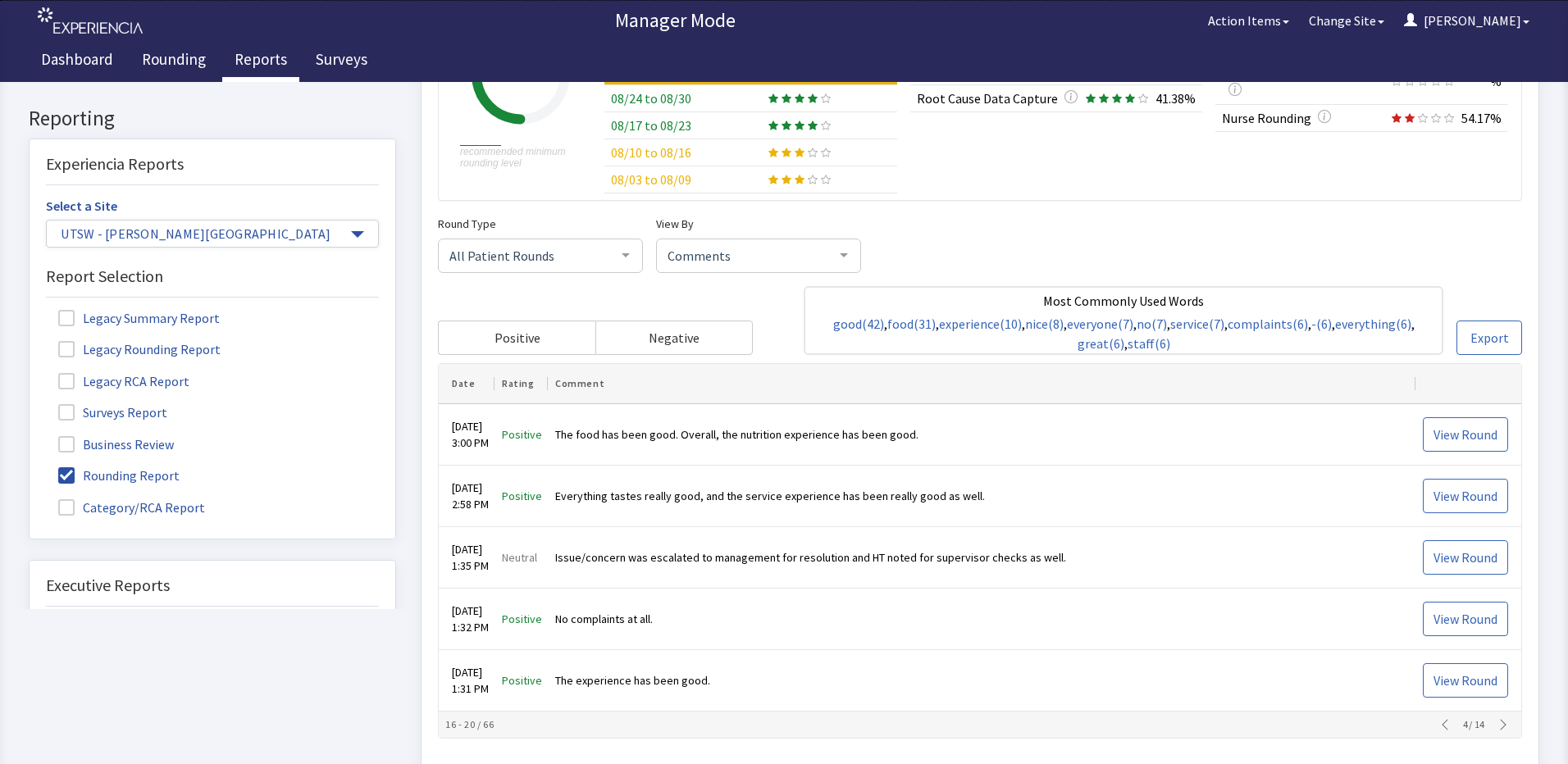
click at [1496, 716] on th "16 - 20 / 66 4 / 14" at bounding box center [979, 725] width 1082 height 26
click at [1501, 724] on button "button" at bounding box center [1502, 725] width 23 height 13
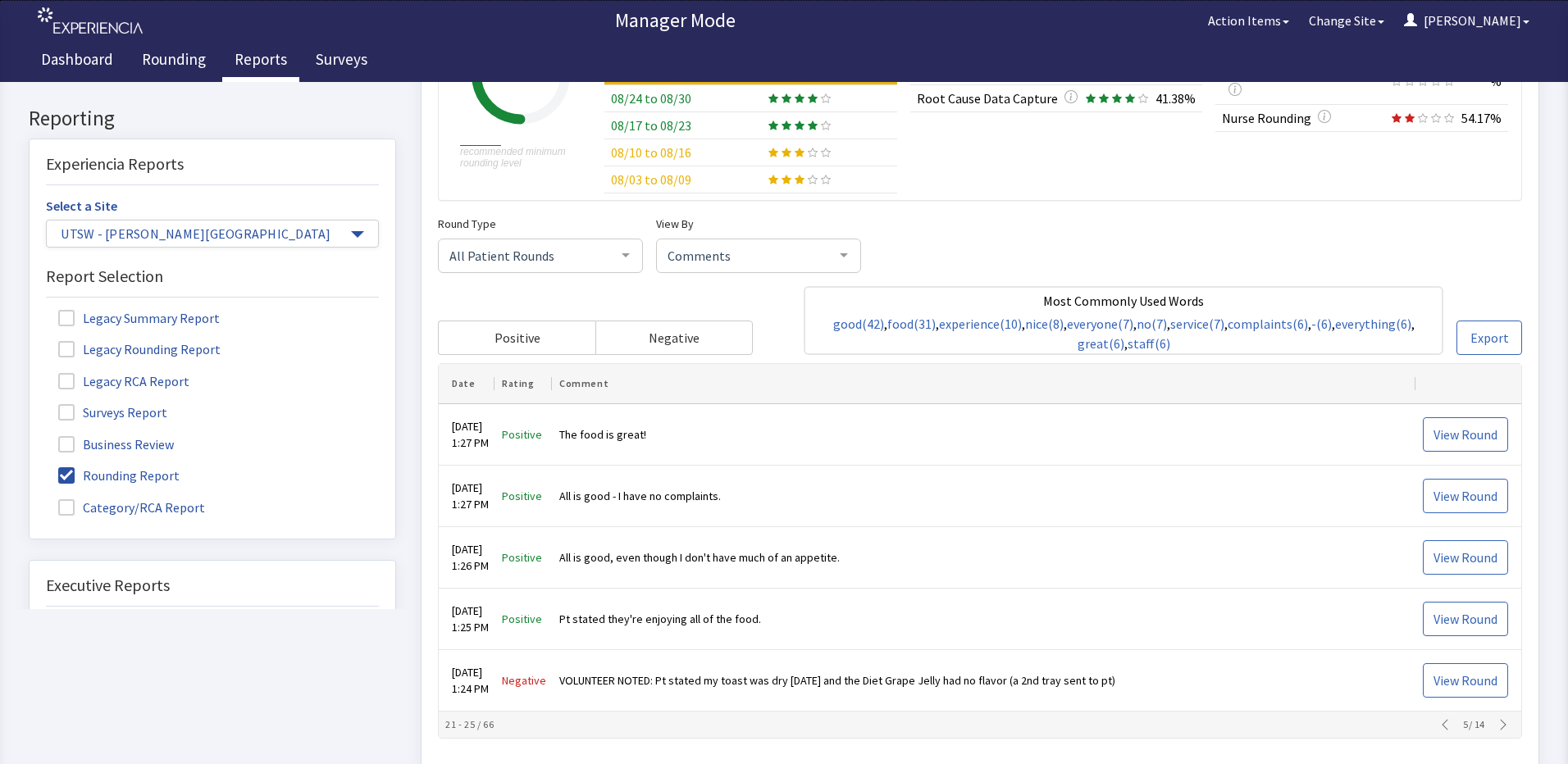
click at [1501, 724] on button "button" at bounding box center [1502, 725] width 23 height 13
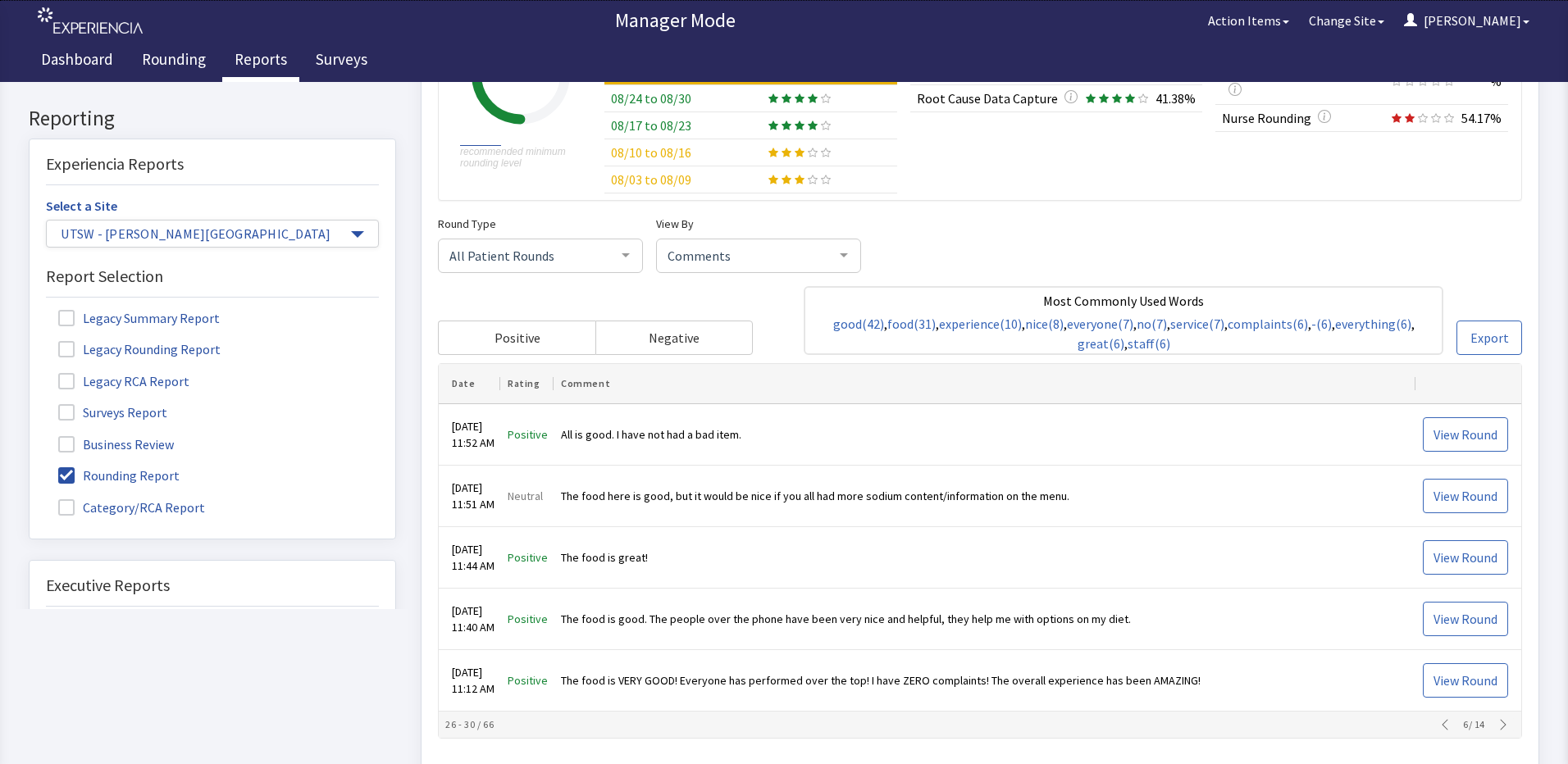
click at [1500, 724] on icon "button" at bounding box center [1502, 725] width 13 height 13
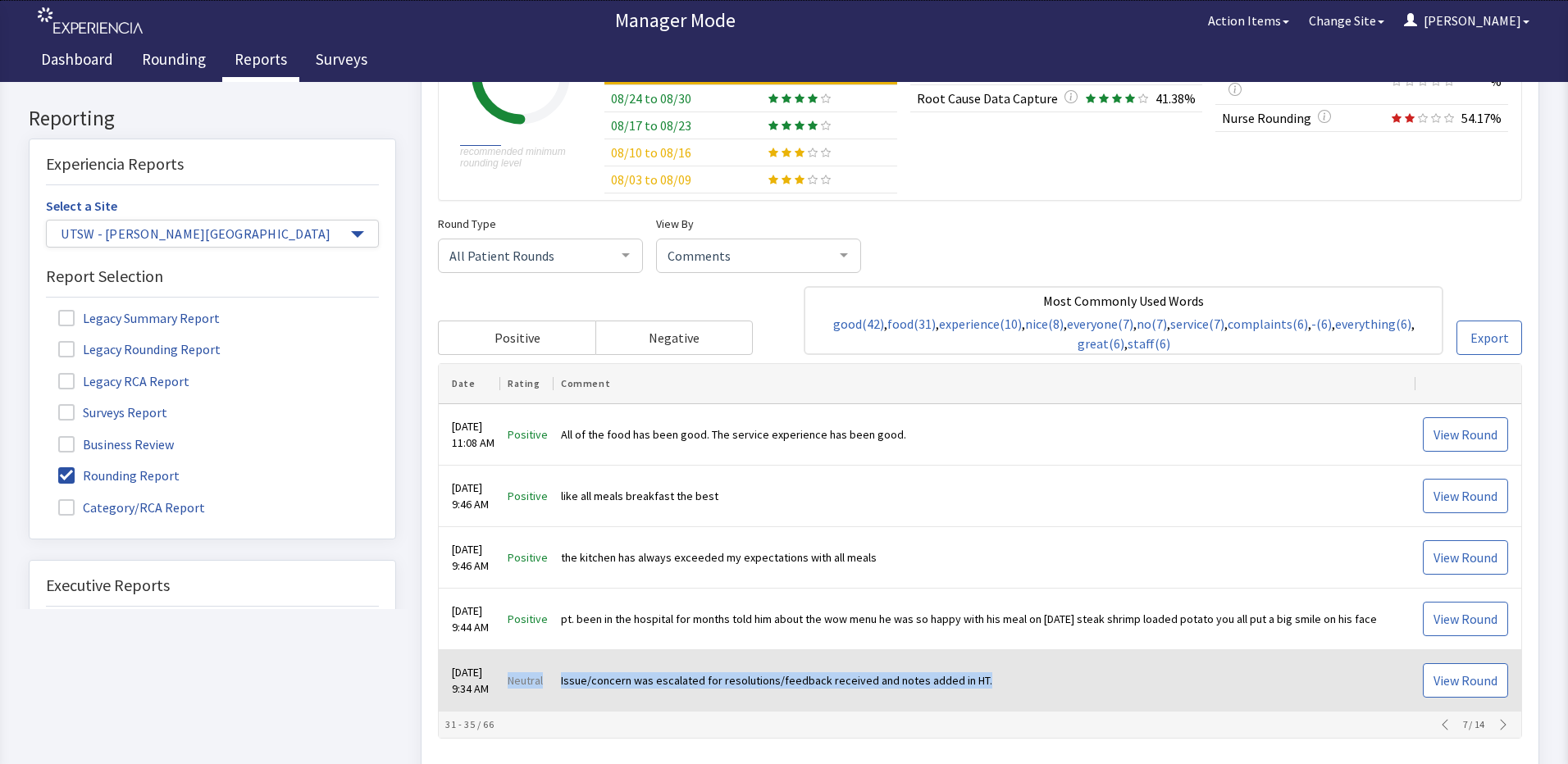
drag, startPoint x: 986, startPoint y: 684, endPoint x: 514, endPoint y: 681, distance: 472.0
click at [514, 681] on tr "Sep 3, 2025 9:34 AM Neutral Issue/concern was escalated for resolutions/feedbac…" at bounding box center [979, 681] width 1082 height 61
drag, startPoint x: 514, startPoint y: 681, endPoint x: 594, endPoint y: 683, distance: 80.0
copy tr "Neutral Issue/concern was escalated for resolutions/feedback received and notes…"
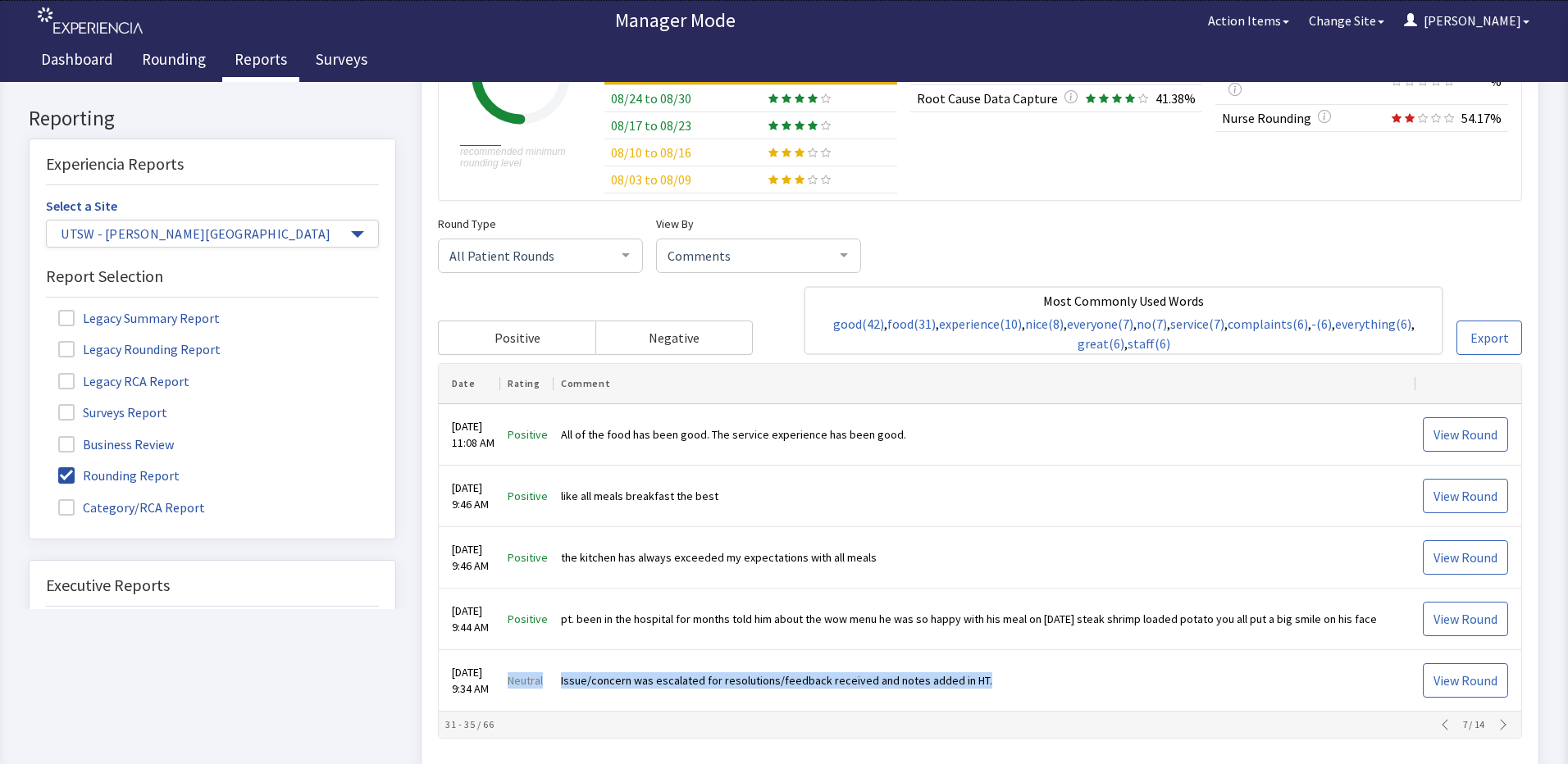
click at [1496, 719] on icon "button" at bounding box center [1502, 725] width 13 height 13
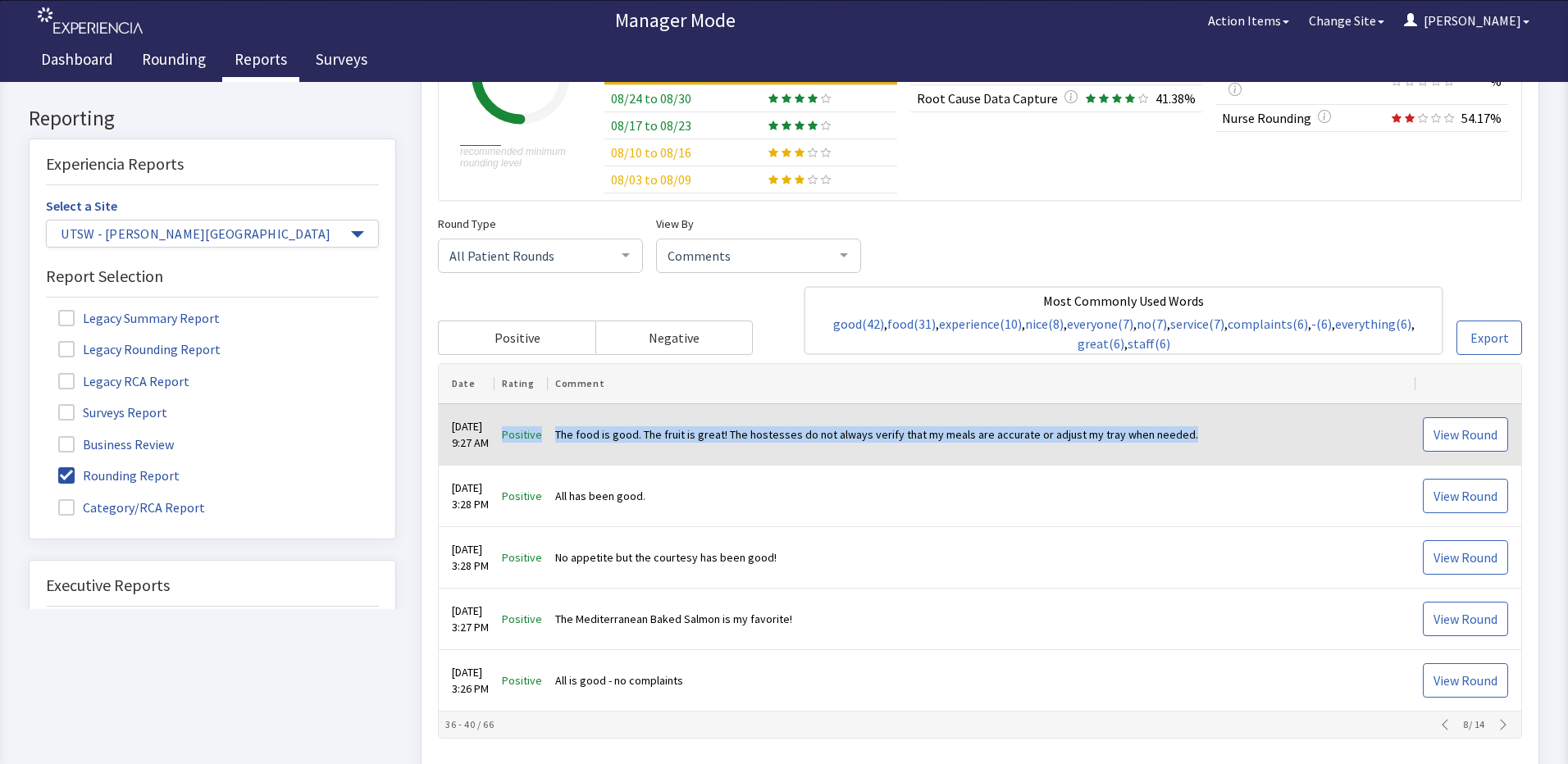
drag, startPoint x: 1201, startPoint y: 436, endPoint x: 517, endPoint y: 429, distance: 684.0
click at [517, 429] on tr "Sep 3, 2025 9:27 AM Positive The food is good. The fruit is great! The hostesse…" at bounding box center [979, 436] width 1082 height 61
drag, startPoint x: 517, startPoint y: 429, endPoint x: 599, endPoint y: 436, distance: 82.3
copy tr "Positive The food is good. The fruit is great! The hostesses do not always veri…"
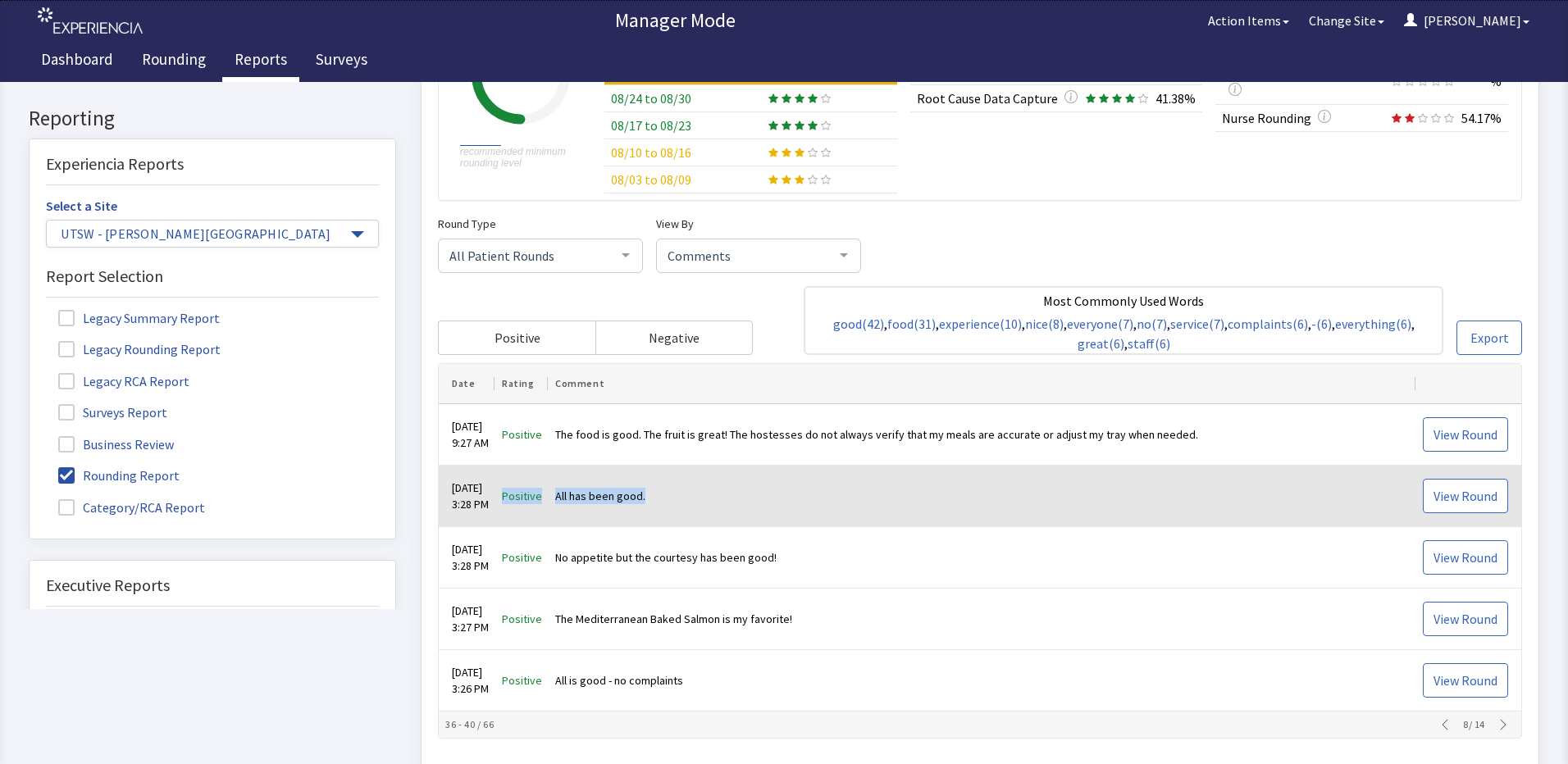
drag, startPoint x: 663, startPoint y: 502, endPoint x: 515, endPoint y: 501, distance: 148.0
click at [515, 501] on tr "Sep 2, 2025 3:28 PM Positive All has been good. View Round" at bounding box center [979, 497] width 1082 height 61
drag, startPoint x: 515, startPoint y: 501, endPoint x: 617, endPoint y: 497, distance: 102.1
copy tr "Positive All has been good."
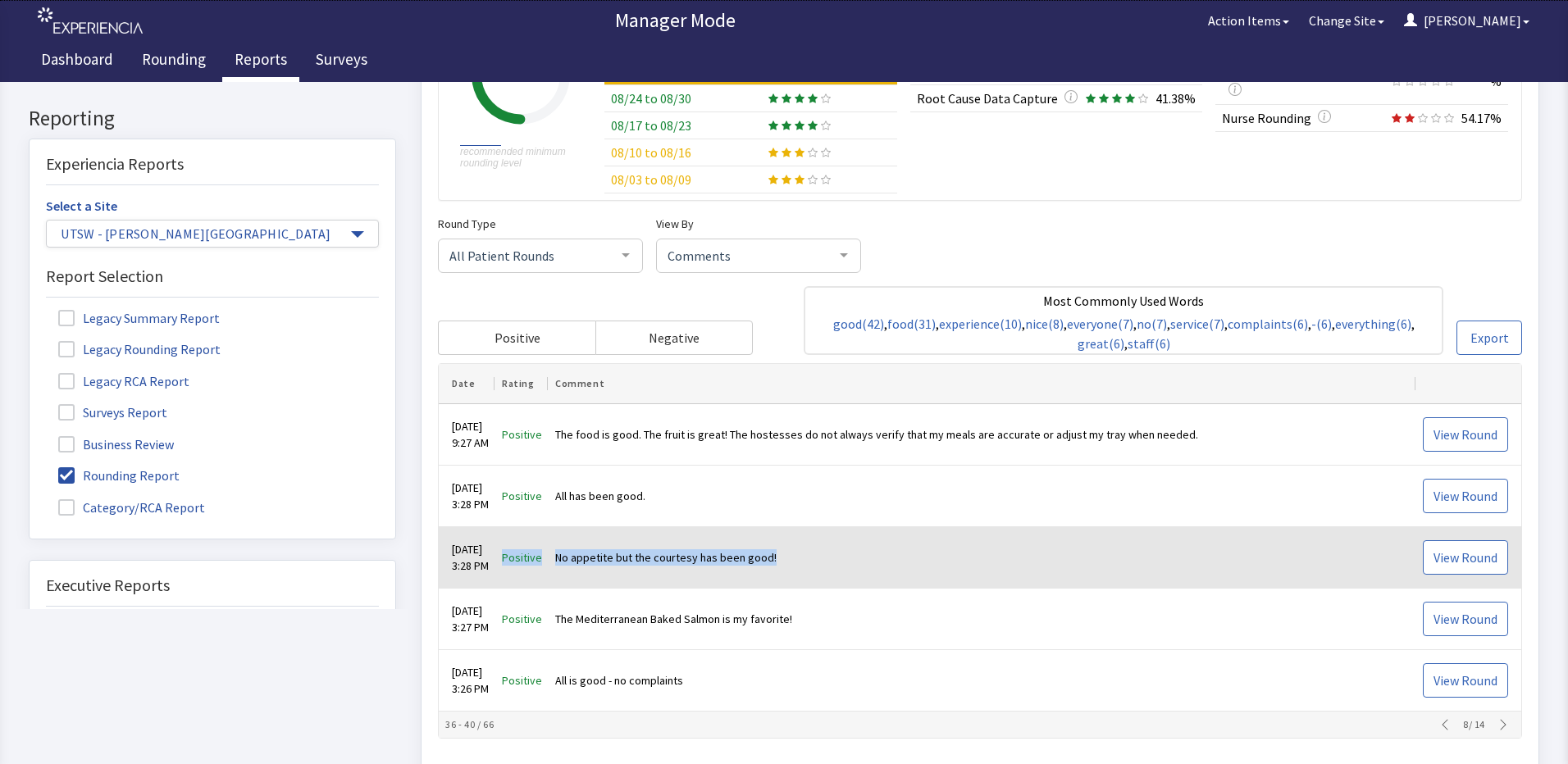
drag, startPoint x: 767, startPoint y: 557, endPoint x: 505, endPoint y: 563, distance: 262.1
click at [505, 563] on tr "Sep 2, 2025 3:28 PM Positive No appetite but the courtesy has been good! View R…" at bounding box center [979, 558] width 1082 height 61
drag, startPoint x: 505, startPoint y: 563, endPoint x: 584, endPoint y: 557, distance: 79.2
copy tr "Positive No appetite but the courtesy has been good!"
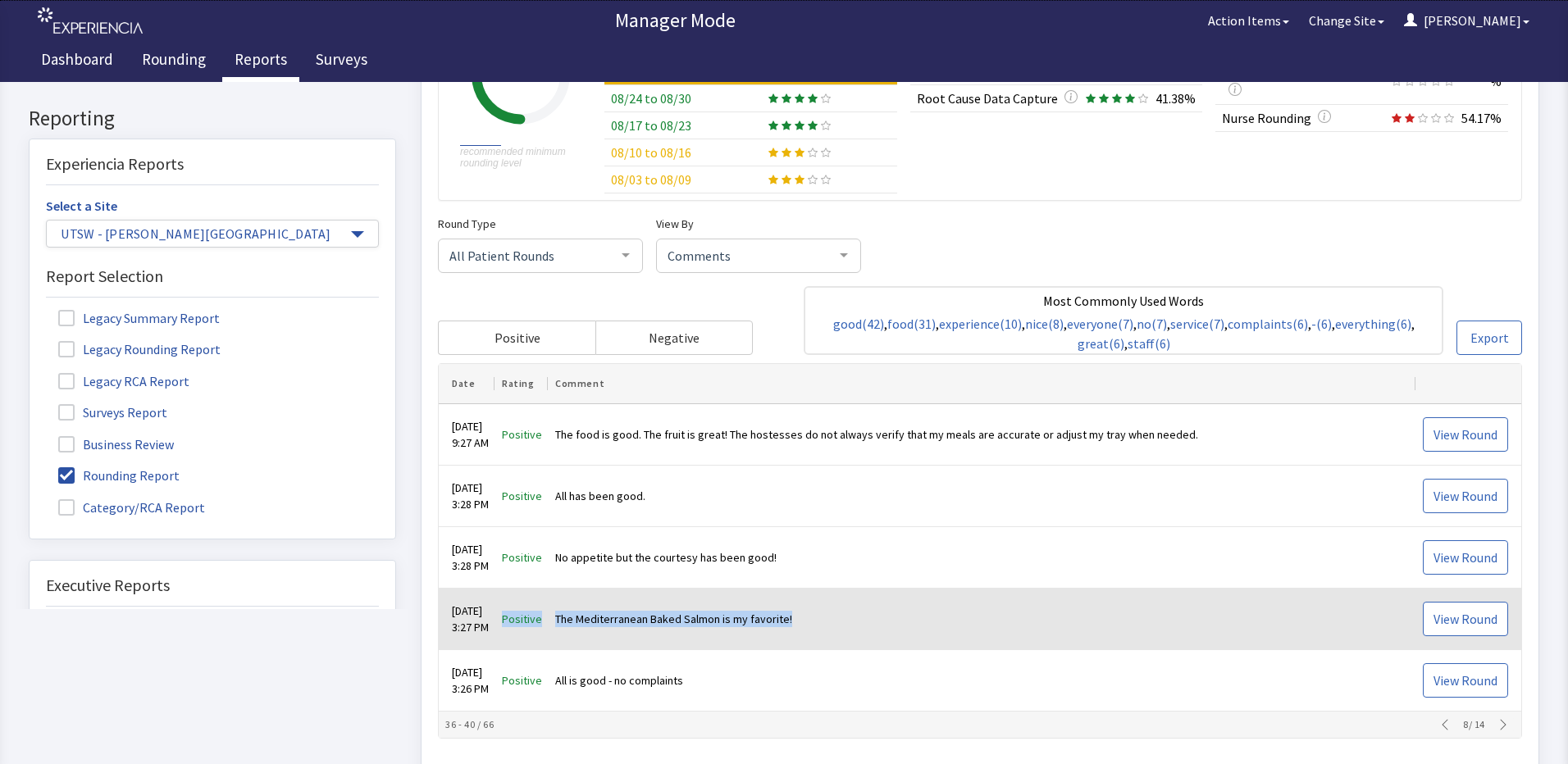
drag, startPoint x: 846, startPoint y: 625, endPoint x: 519, endPoint y: 621, distance: 327.0
click at [519, 621] on tr "Sep 2, 2025 3:27 PM Positive The Mediterranean Baked Salmon is my favorite! Vie…" at bounding box center [979, 620] width 1082 height 61
drag, startPoint x: 519, startPoint y: 621, endPoint x: 532, endPoint y: 620, distance: 13.0
copy tr "Positive The Mediterranean Baked Salmon is my favorite!"
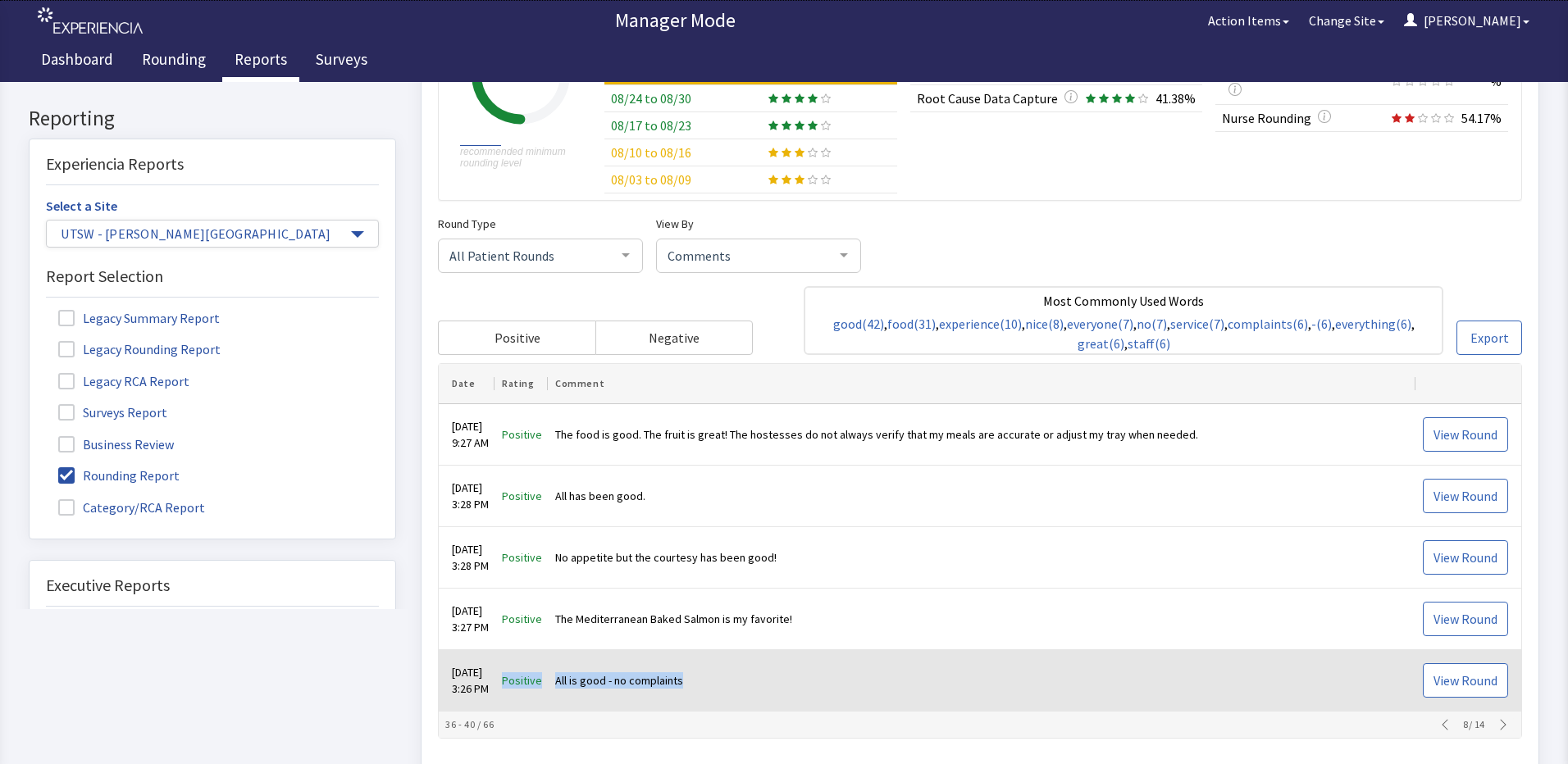
drag, startPoint x: 741, startPoint y: 681, endPoint x: 516, endPoint y: 681, distance: 225.0
click at [516, 681] on tr "Sep 2, 2025 3:26 PM Positive All is good - no complaints View Round" at bounding box center [979, 681] width 1082 height 61
drag, startPoint x: 516, startPoint y: 681, endPoint x: 551, endPoint y: 684, distance: 35.1
copy tr "Positive All is good - no complaints"
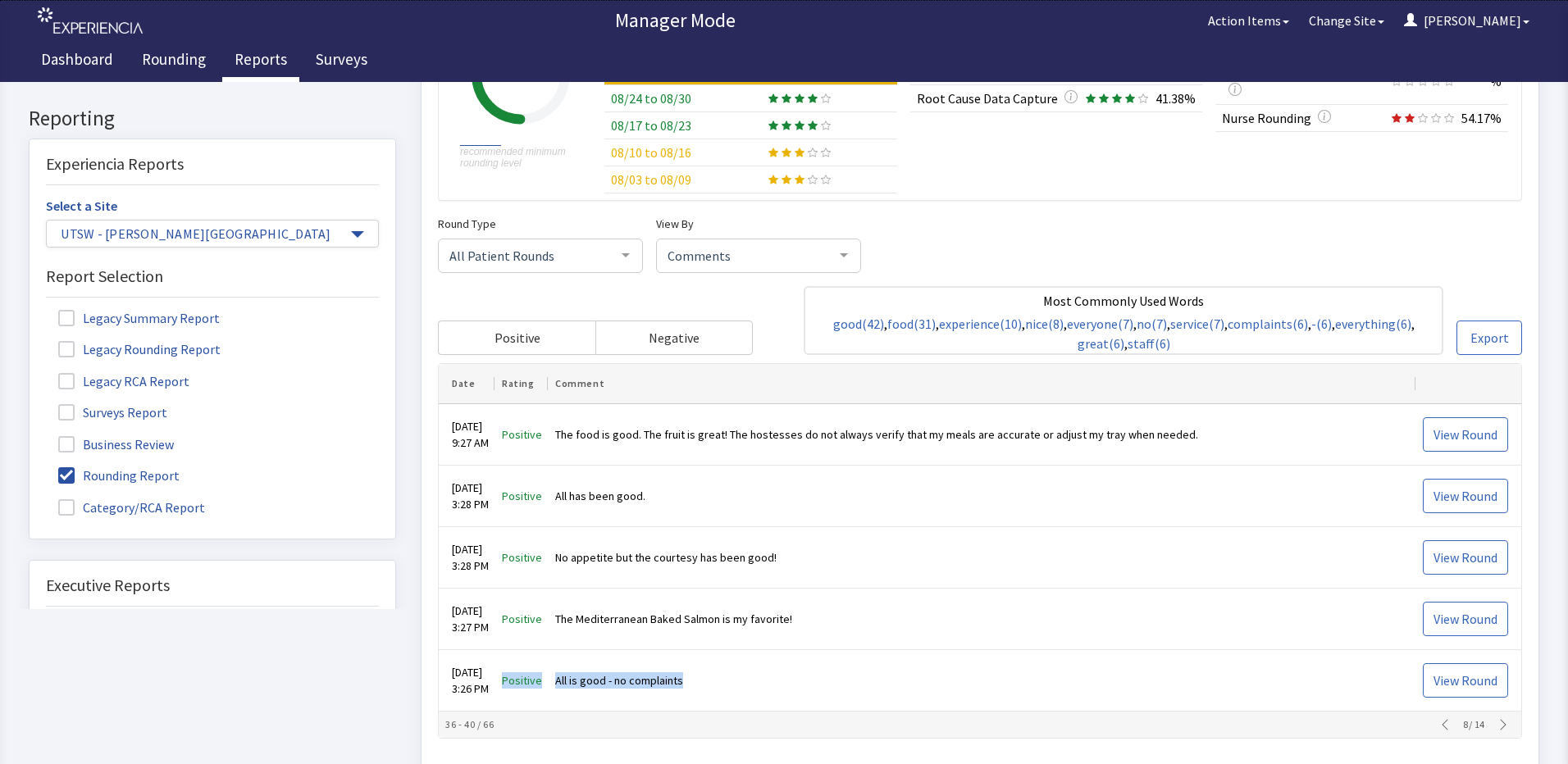
click at [1496, 729] on icon "button" at bounding box center [1502, 725] width 13 height 13
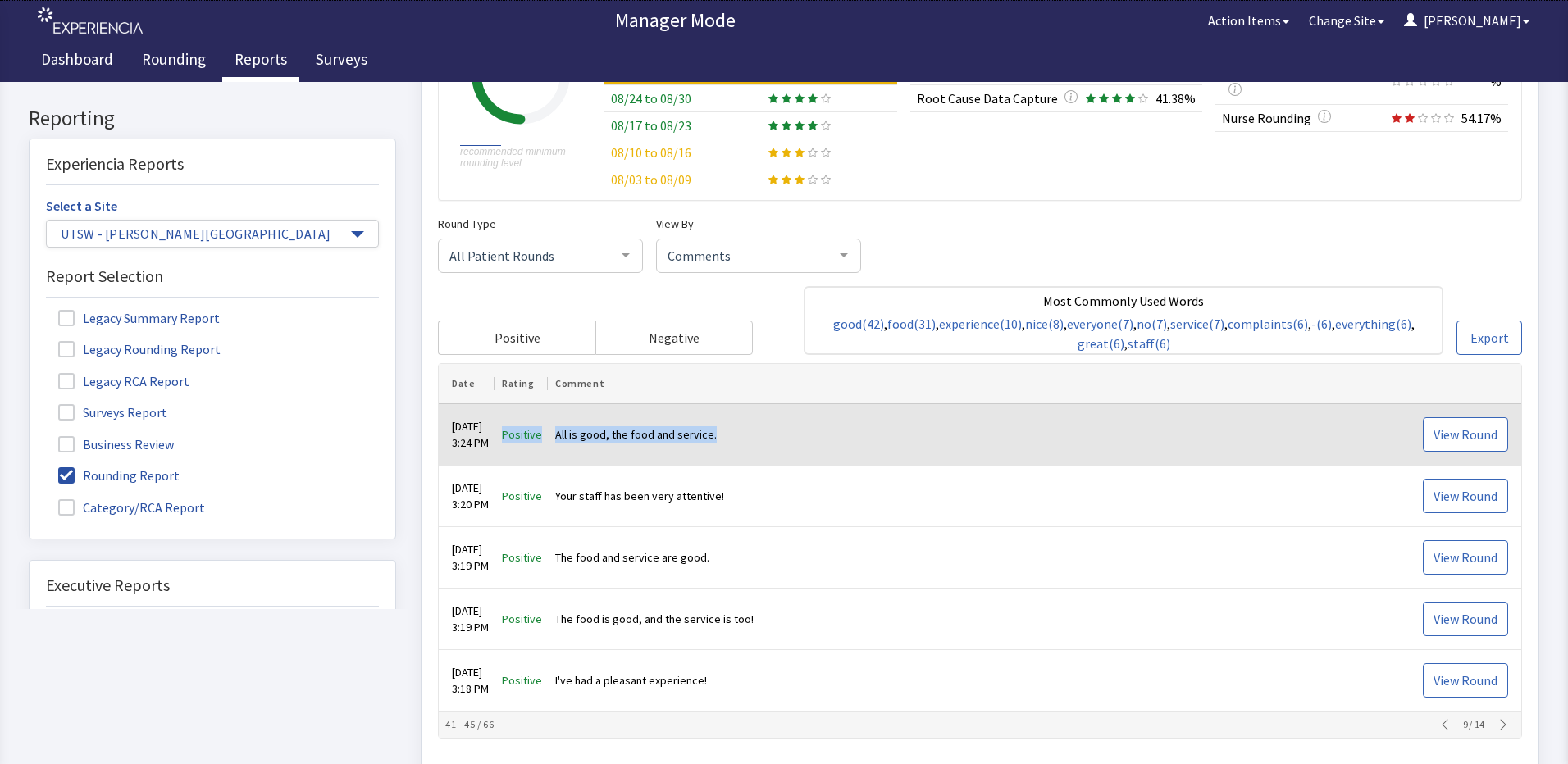
drag, startPoint x: 778, startPoint y: 445, endPoint x: 514, endPoint y: 439, distance: 264.1
click at [514, 439] on tr "Sep 2, 2025 3:24 PM Positive All is good, the food and service. View Round" at bounding box center [979, 436] width 1082 height 61
drag, startPoint x: 514, startPoint y: 439, endPoint x: 570, endPoint y: 435, distance: 56.1
copy tr "Positive All is good, the food and service."
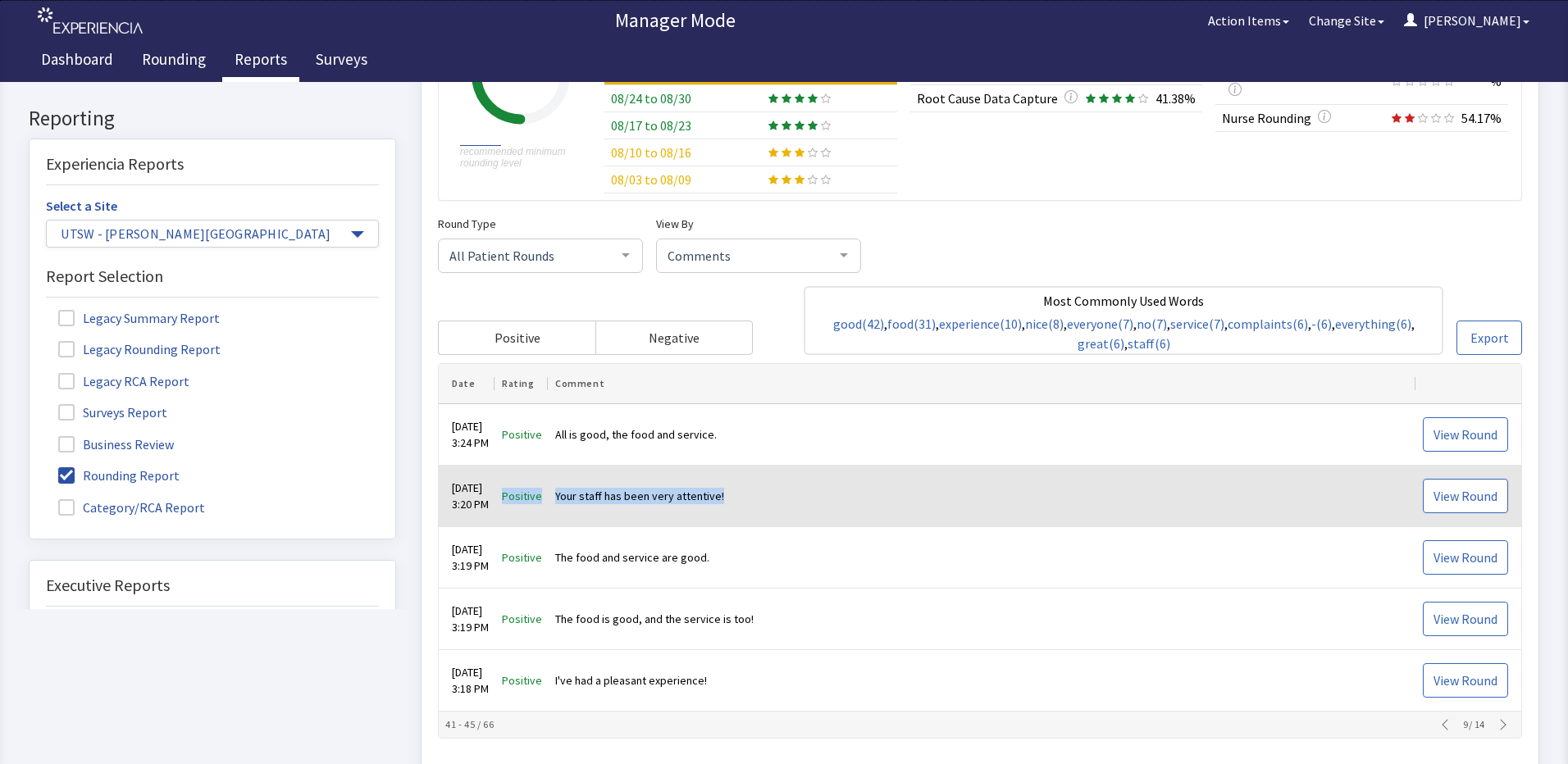
drag, startPoint x: 746, startPoint y: 500, endPoint x: 514, endPoint y: 497, distance: 232.0
click at [514, 497] on tr "Sep 2, 2025 3:20 PM Positive Your staff has been very attentive! View Round" at bounding box center [979, 497] width 1082 height 61
drag, startPoint x: 514, startPoint y: 497, endPoint x: 588, endPoint y: 494, distance: 74.1
copy tr "Positive Your staff has been very attentive!"
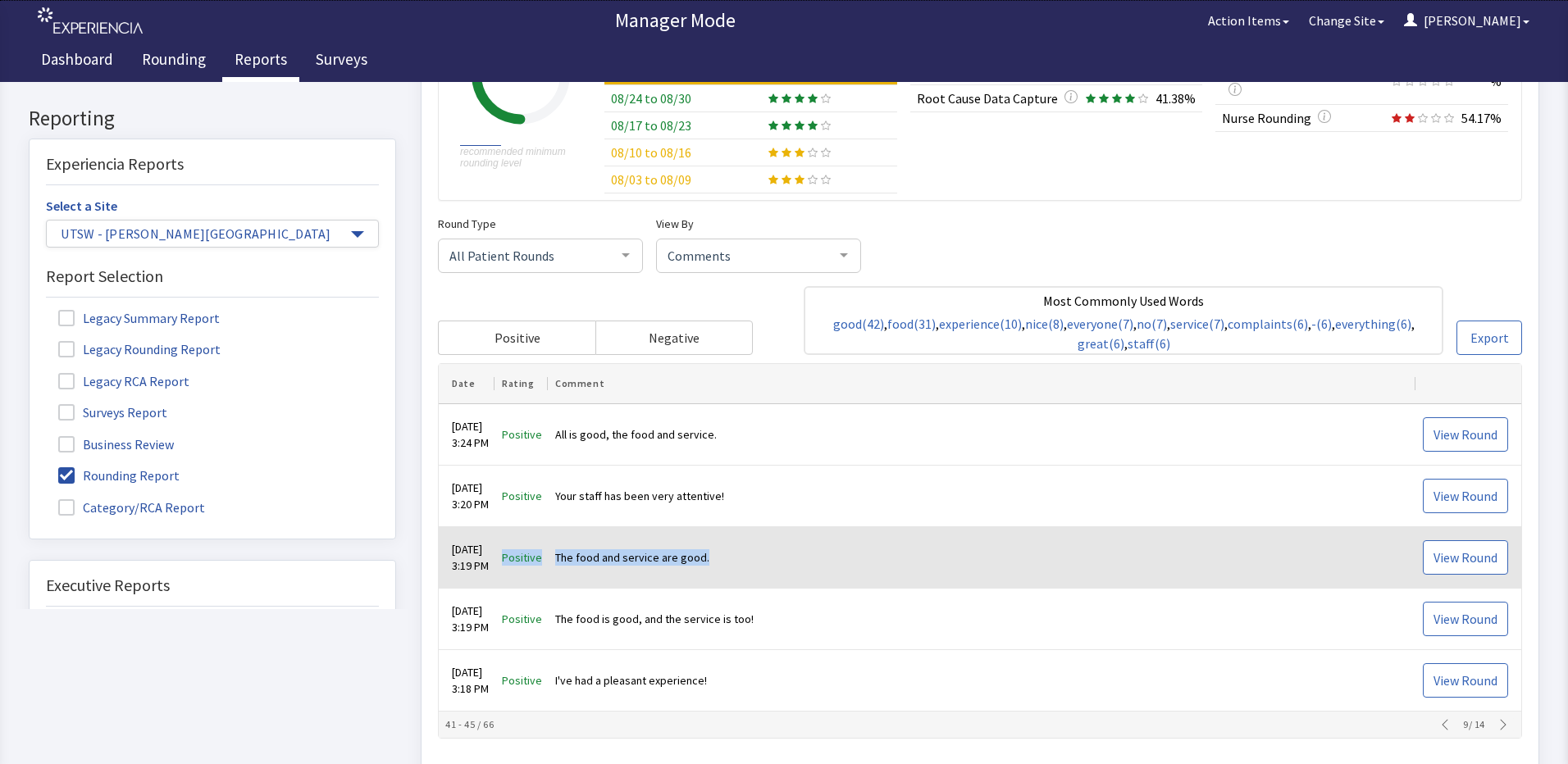
drag, startPoint x: 719, startPoint y: 555, endPoint x: 513, endPoint y: 556, distance: 206.0
click at [513, 556] on tr "Sep 2, 2025 3:19 PM Positive The food and service are good. View Round" at bounding box center [979, 558] width 1082 height 61
drag, startPoint x: 513, startPoint y: 556, endPoint x: 661, endPoint y: 560, distance: 148.1
copy tr "Positive The food and service are good."
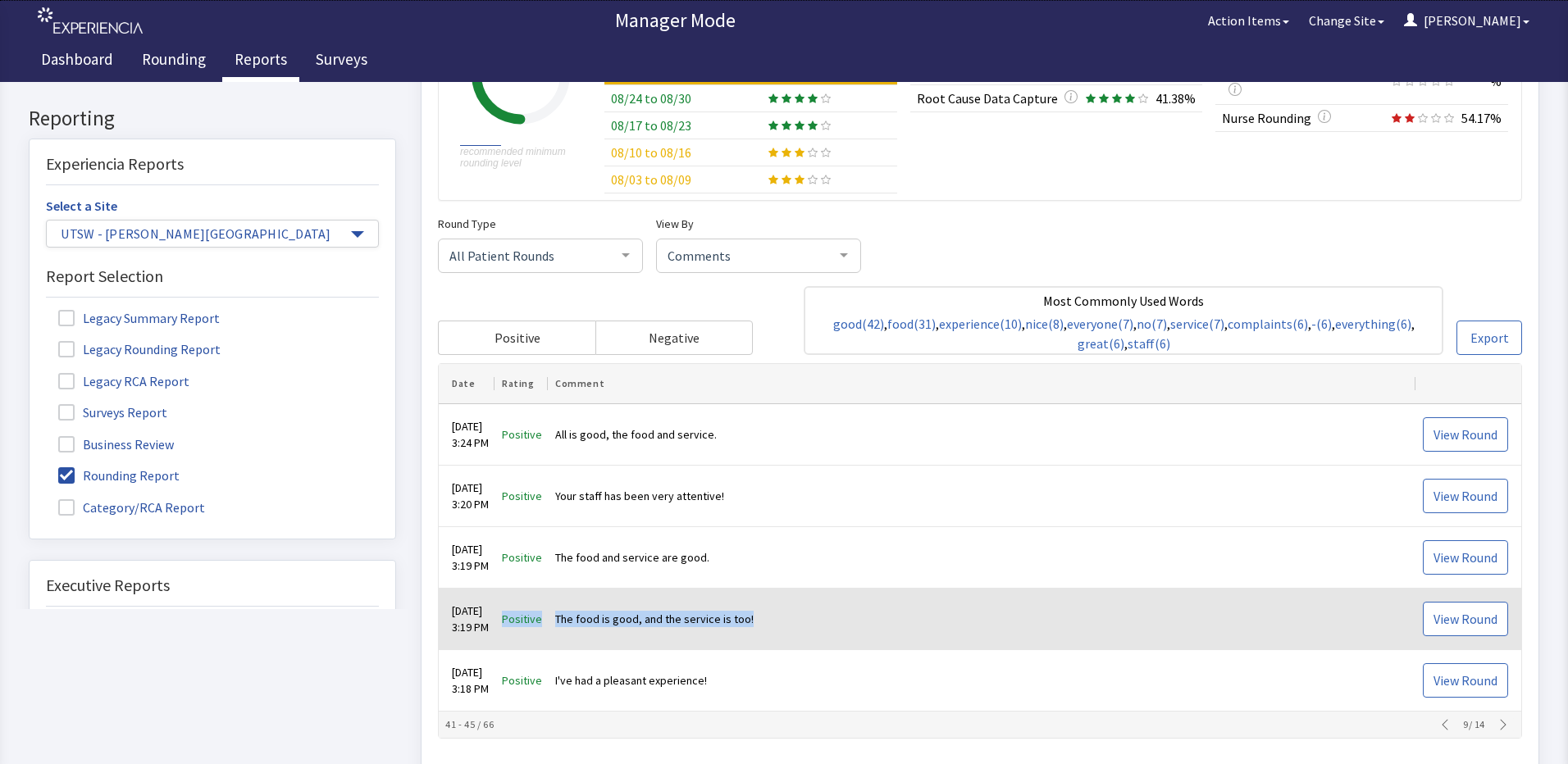
drag, startPoint x: 775, startPoint y: 633, endPoint x: 507, endPoint y: 622, distance: 268.2
click at [507, 622] on tr "Sep 2, 2025 3:19 PM Positive The food is good, and the service is too! View Rou…" at bounding box center [979, 620] width 1082 height 61
drag, startPoint x: 507, startPoint y: 622, endPoint x: 598, endPoint y: 619, distance: 91.0
copy tr "Positive The food is good, and the service is too!"
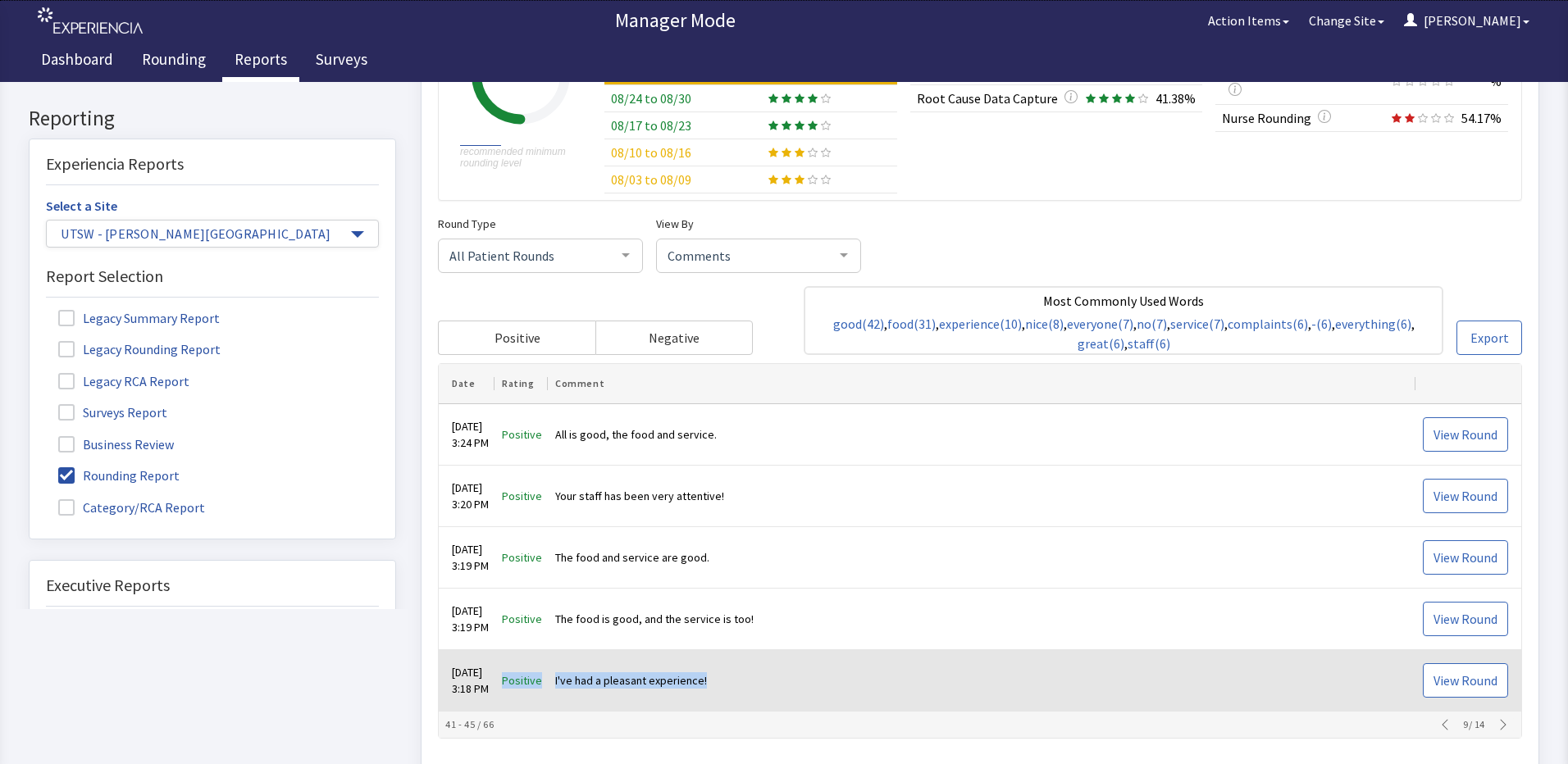
drag, startPoint x: 745, startPoint y: 675, endPoint x: 514, endPoint y: 681, distance: 231.1
click at [514, 681] on tr "Sep 2, 2025 3:18 PM Positive I've had a pleasant experience! View Round" at bounding box center [979, 681] width 1082 height 61
drag, startPoint x: 514, startPoint y: 681, endPoint x: 584, endPoint y: 684, distance: 70.1
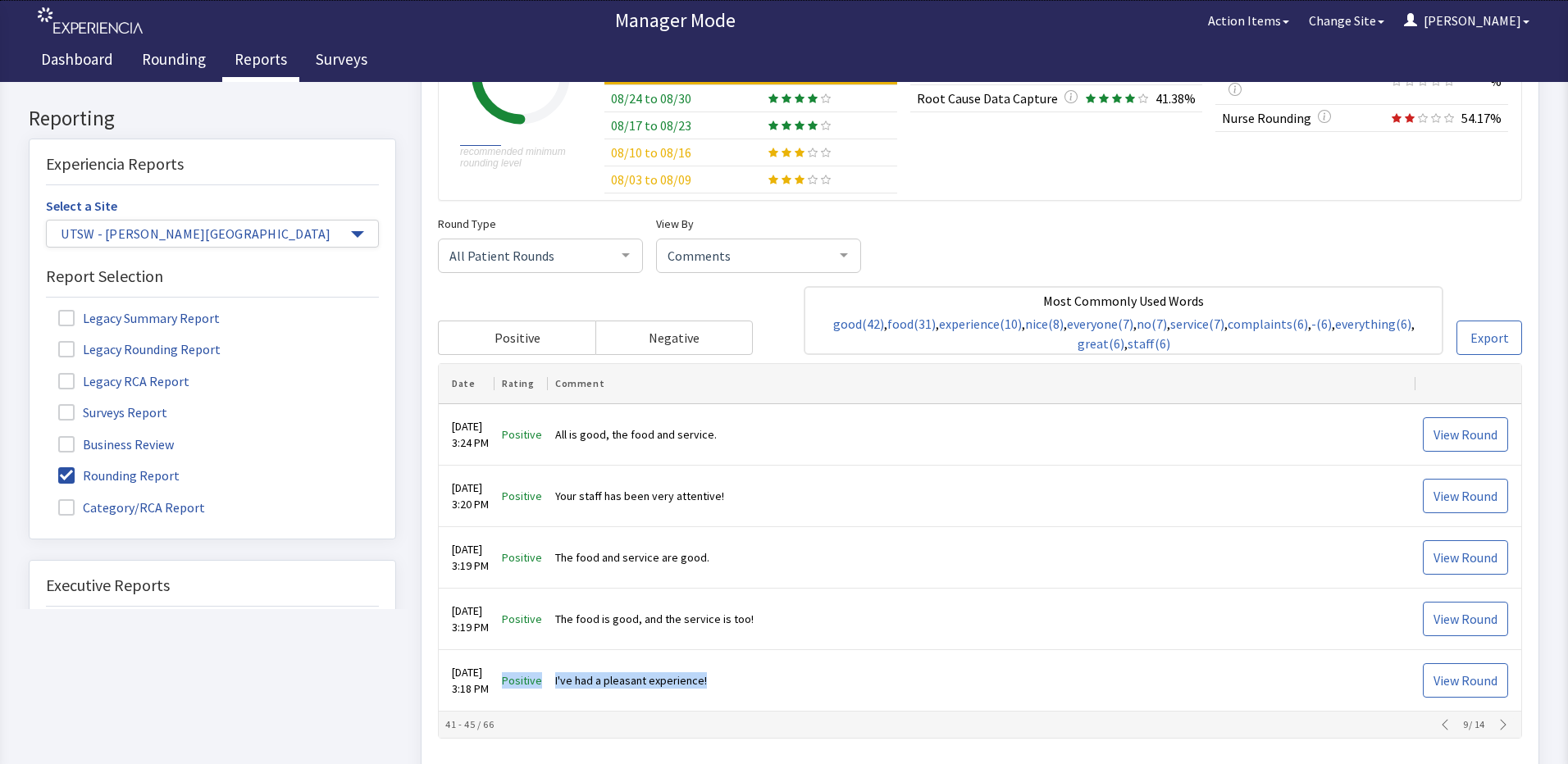
click at [1496, 721] on icon "button" at bounding box center [1502, 725] width 13 height 13
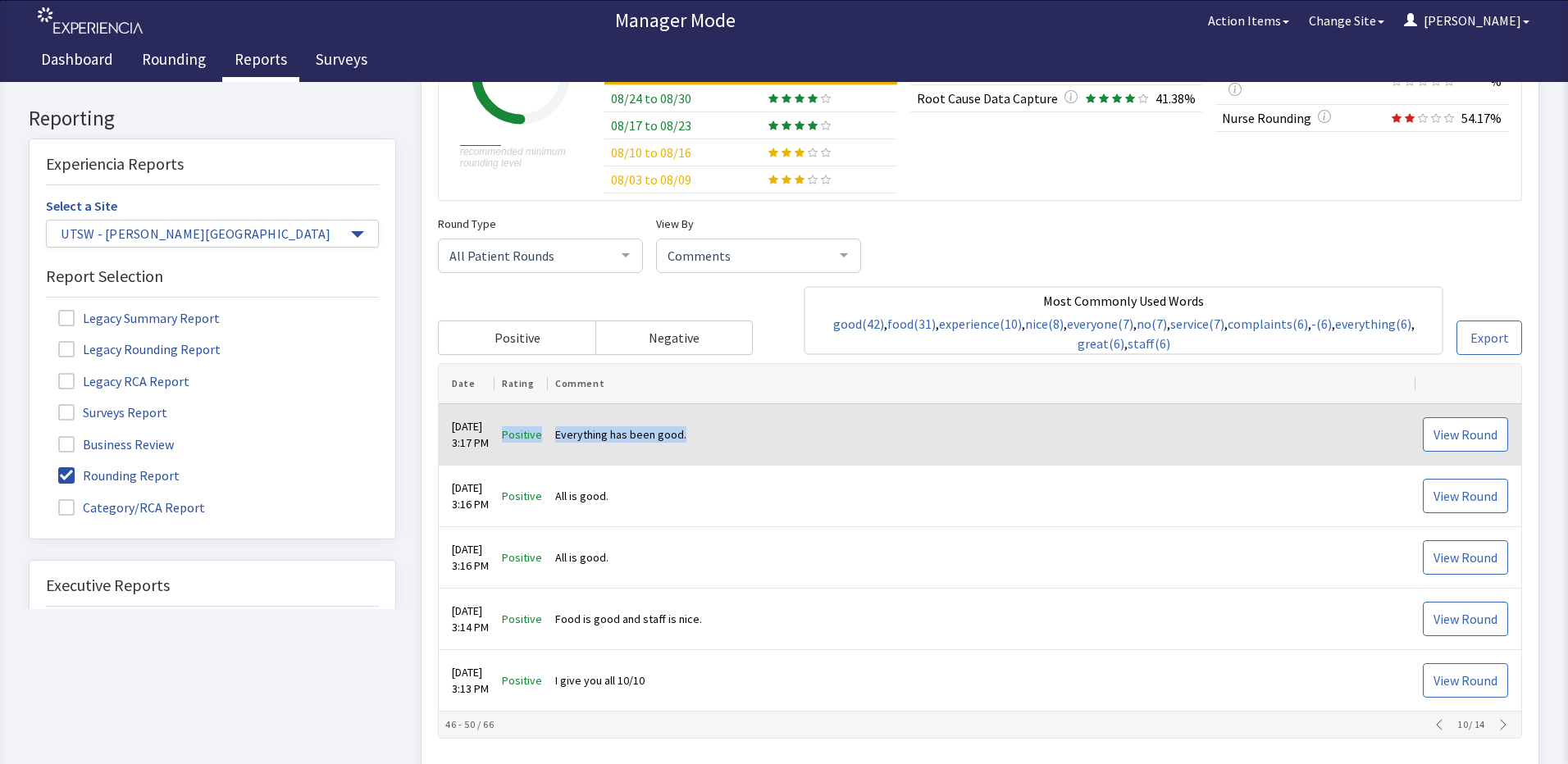
drag, startPoint x: 713, startPoint y: 426, endPoint x: 495, endPoint y: 438, distance: 218.3
click at [495, 438] on tr "Sep 2, 2025 3:17 PM Positive Everything has been good. View Round" at bounding box center [979, 436] width 1082 height 61
drag, startPoint x: 495, startPoint y: 438, endPoint x: 593, endPoint y: 434, distance: 98.1
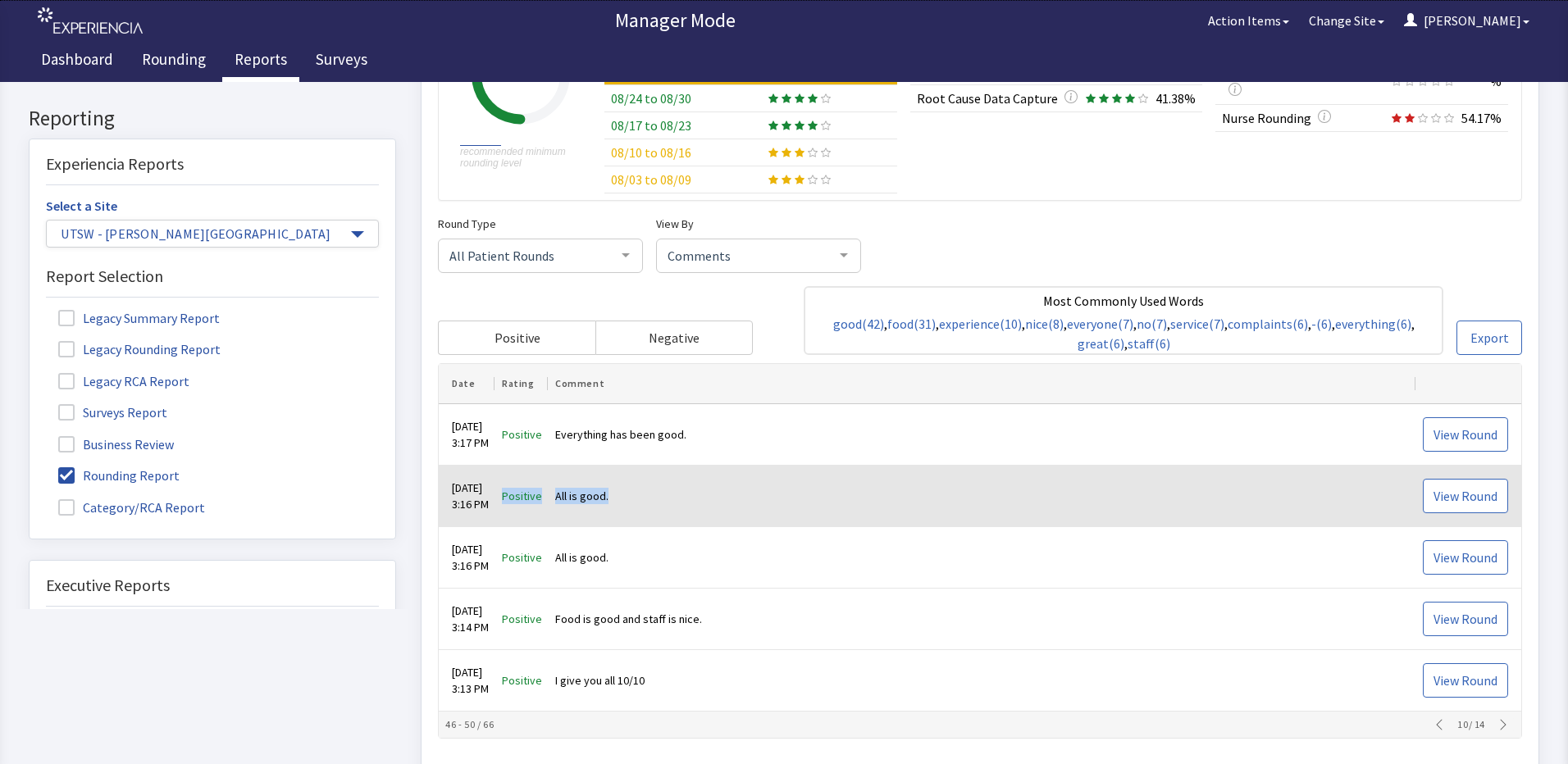
drag, startPoint x: 634, startPoint y: 500, endPoint x: 515, endPoint y: 494, distance: 119.2
click at [515, 494] on tr "Sep 2, 2025 3:16 PM Positive All is good. View Round" at bounding box center [979, 497] width 1082 height 61
drag, startPoint x: 515, startPoint y: 494, endPoint x: 609, endPoint y: 493, distance: 94.0
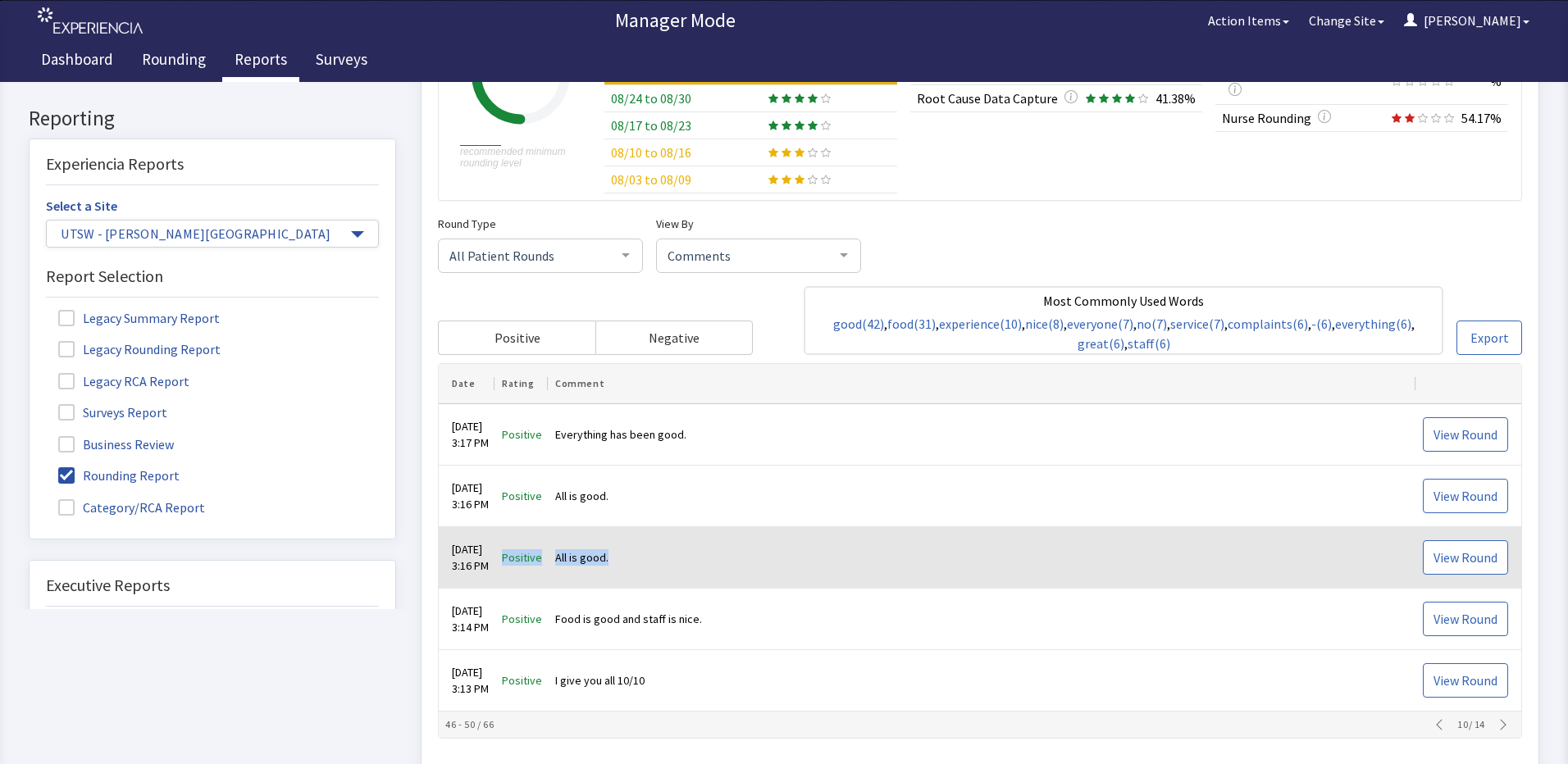
drag, startPoint x: 640, startPoint y: 563, endPoint x: 517, endPoint y: 558, distance: 123.1
click at [517, 558] on tr "Sep 2, 2025 3:16 PM Positive All is good. View Round" at bounding box center [979, 558] width 1082 height 61
drag, startPoint x: 517, startPoint y: 558, endPoint x: 578, endPoint y: 560, distance: 61.0
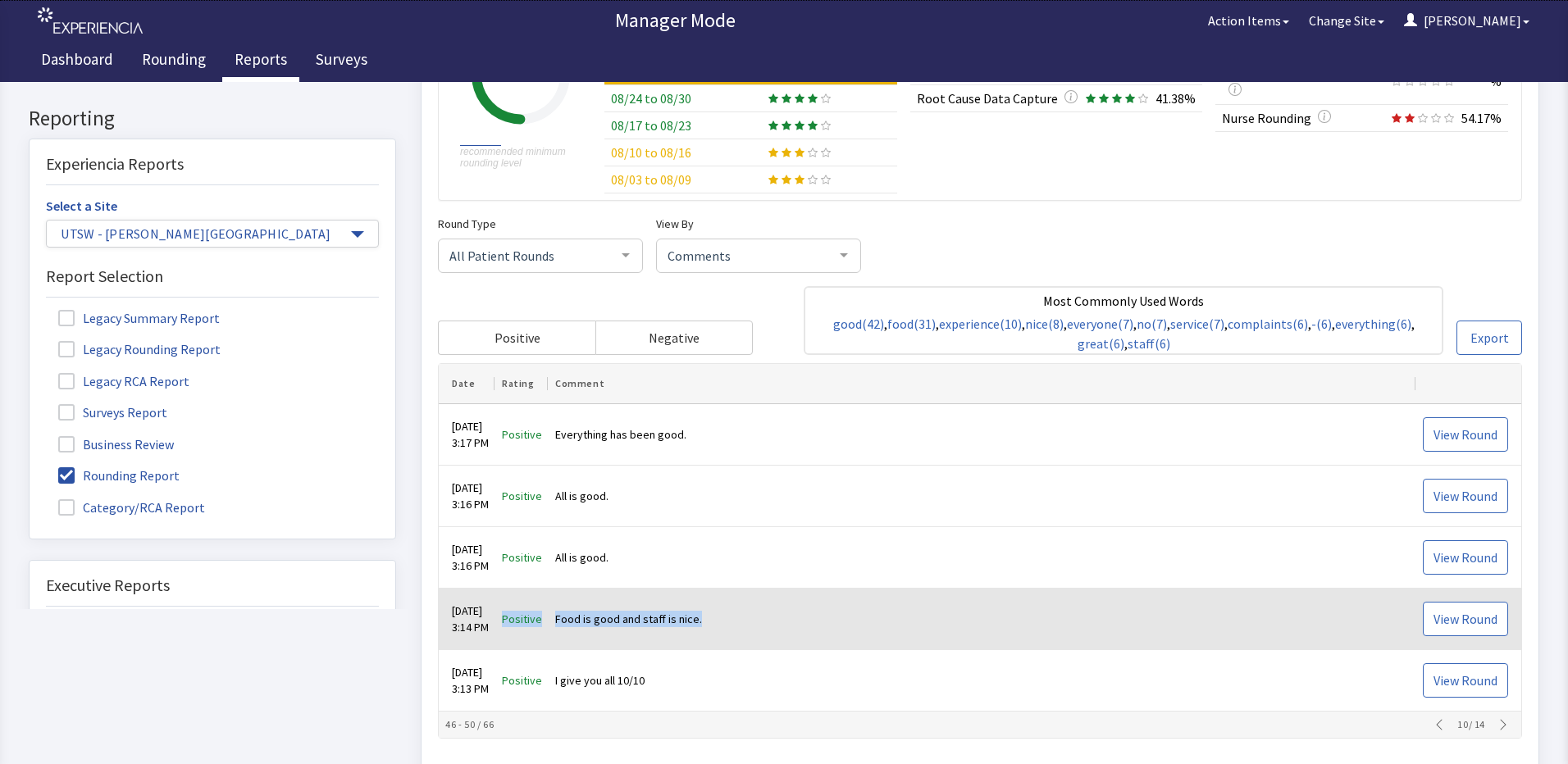
drag, startPoint x: 717, startPoint y: 621, endPoint x: 519, endPoint y: 614, distance: 198.1
click at [519, 614] on tr "Sep 2, 2025 3:14 PM Positive Food is good and staff is nice. View Round" at bounding box center [979, 620] width 1082 height 61
drag, startPoint x: 519, startPoint y: 614, endPoint x: 658, endPoint y: 614, distance: 139.0
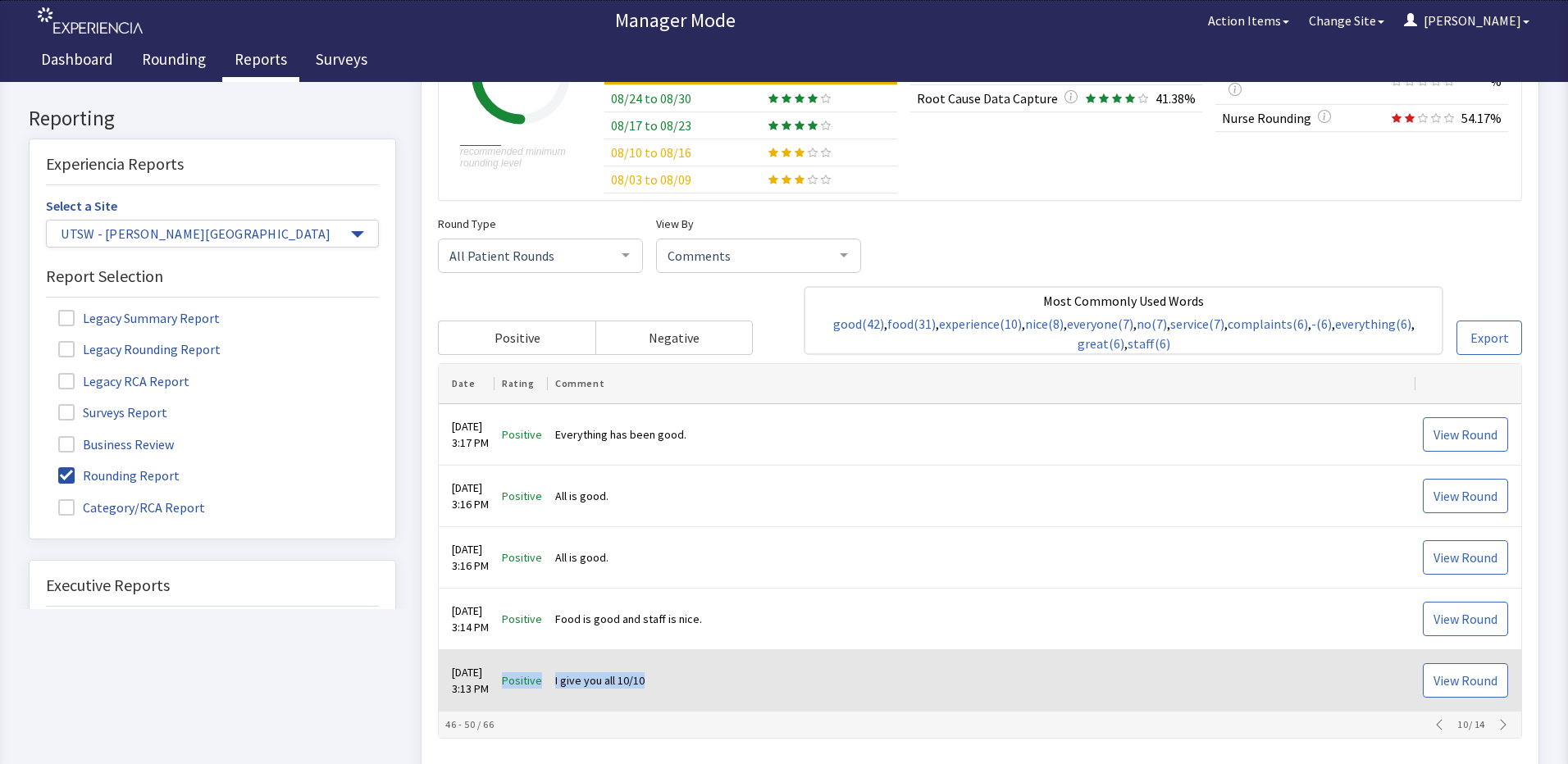
drag, startPoint x: 713, startPoint y: 680, endPoint x: 517, endPoint y: 694, distance: 196.5
click at [517, 694] on tr "Sep 2, 2025 3:13 PM Positive I give you all 10/10 View Round" at bounding box center [979, 681] width 1082 height 61
drag, startPoint x: 517, startPoint y: 694, endPoint x: 630, endPoint y: 680, distance: 113.9
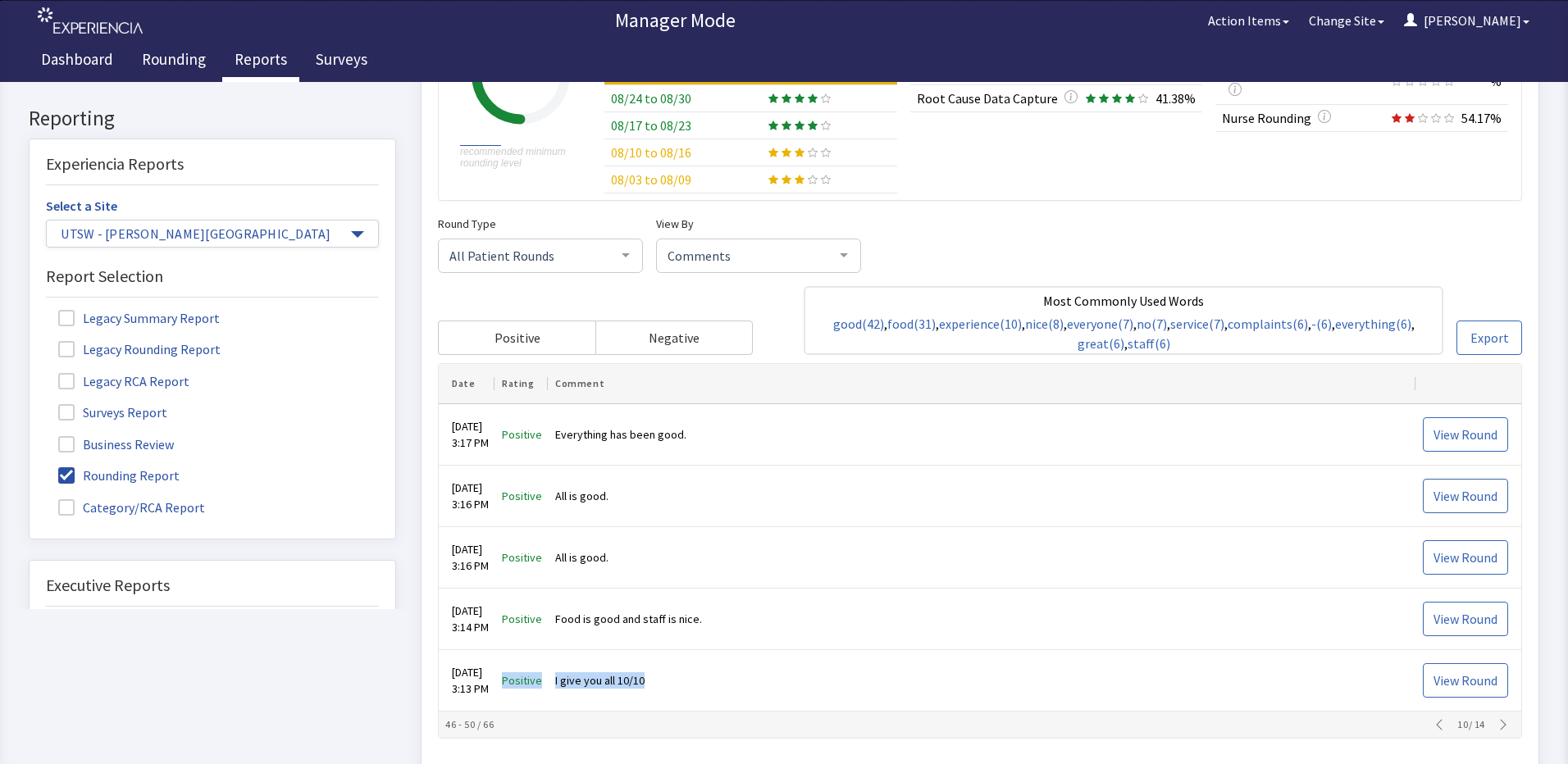
click at [1496, 729] on icon "button" at bounding box center [1502, 725] width 13 height 13
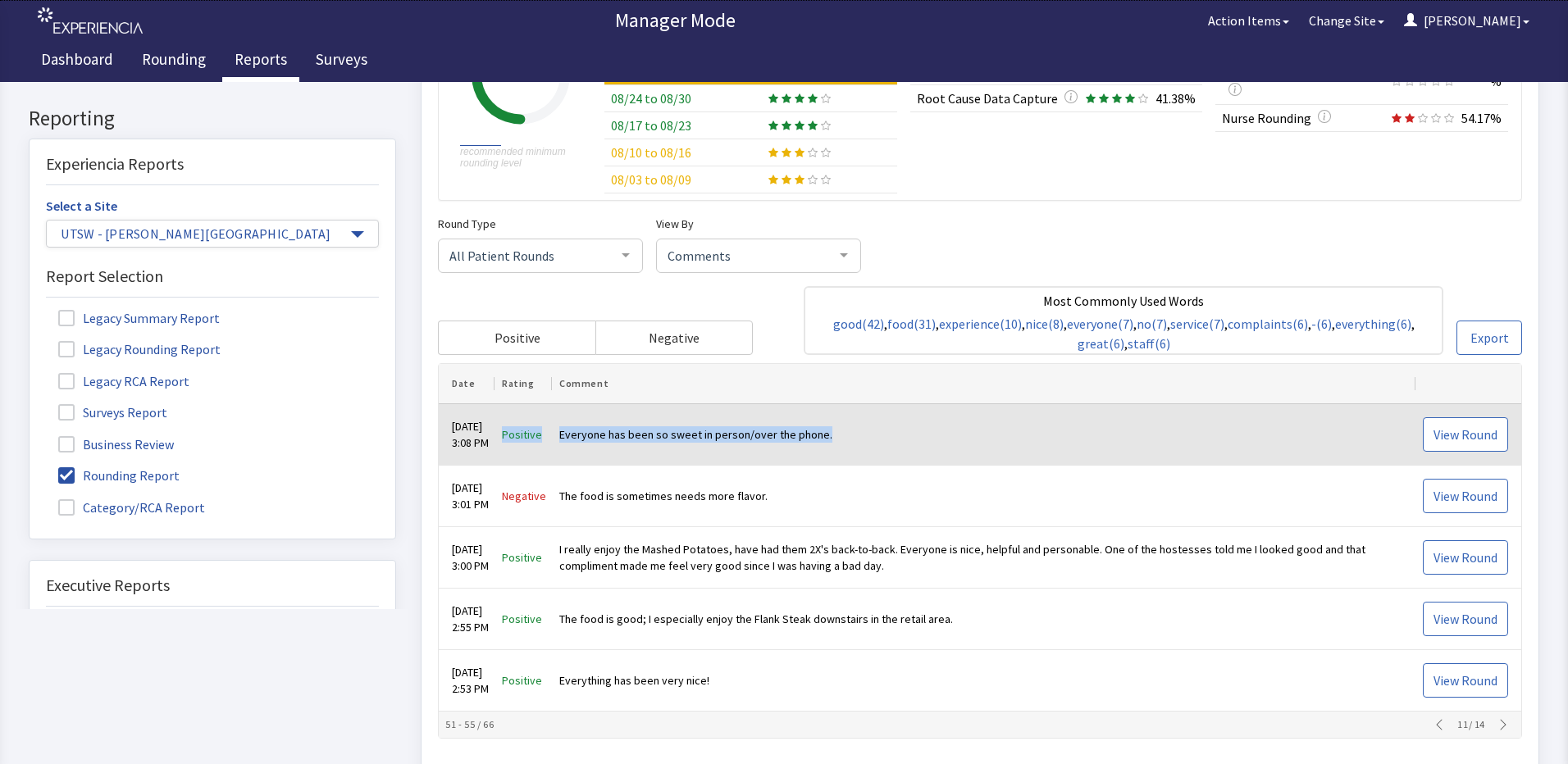
drag, startPoint x: 853, startPoint y: 436, endPoint x: 511, endPoint y: 442, distance: 342.1
click at [511, 442] on tr "Sep 2, 2025 3:08 PM Positive Everyone has been so sweet in person/over the phon…" at bounding box center [979, 436] width 1082 height 61
drag, startPoint x: 511, startPoint y: 442, endPoint x: 585, endPoint y: 432, distance: 74.7
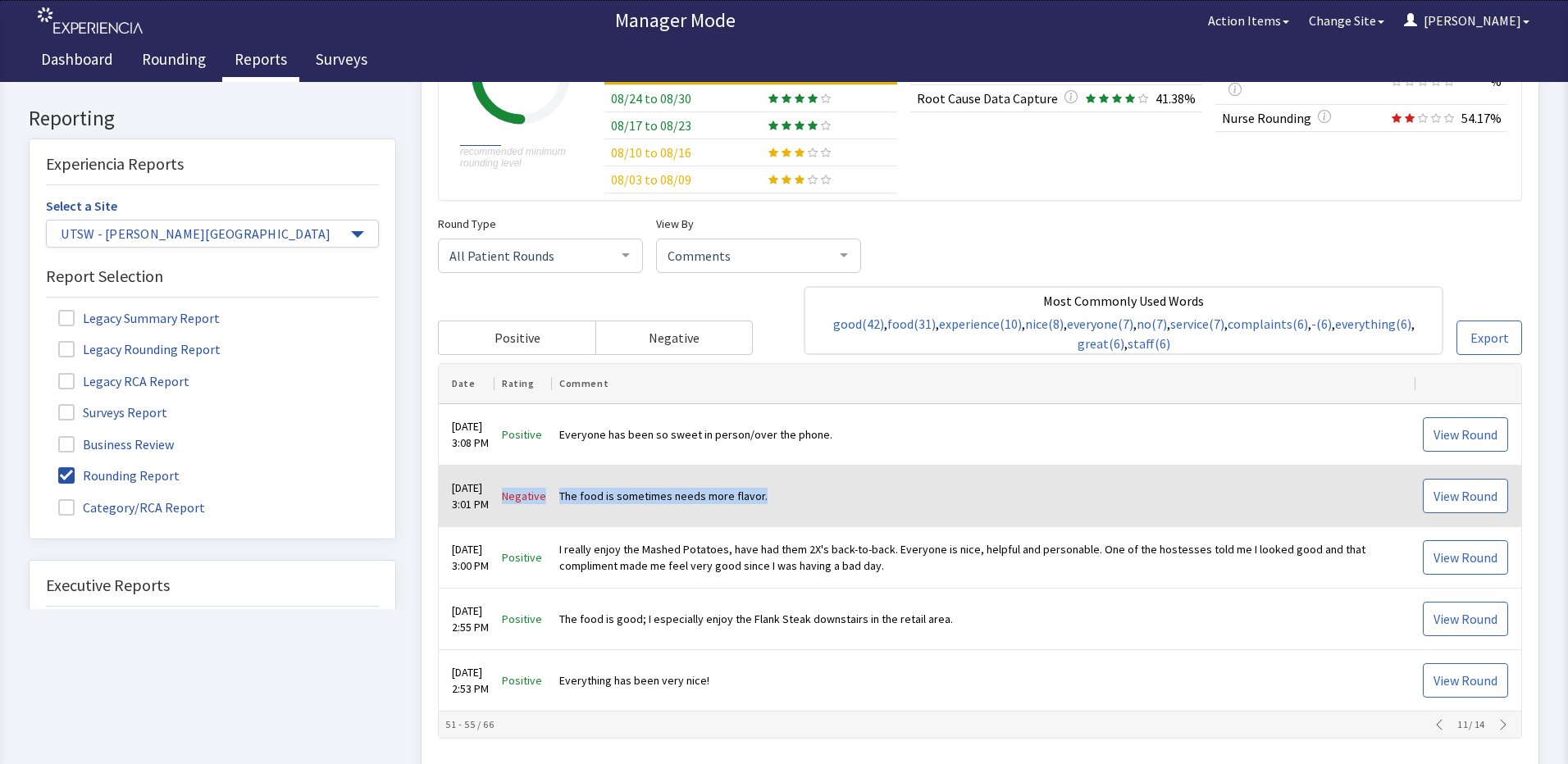
drag, startPoint x: 807, startPoint y: 495, endPoint x: 514, endPoint y: 512, distance: 293.5
click at [514, 512] on tr "Sep 2, 2025 3:01 PM Negative The food is sometimes needs more flavor. View Round" at bounding box center [979, 497] width 1082 height 61
drag, startPoint x: 514, startPoint y: 512, endPoint x: 607, endPoint y: 500, distance: 93.8
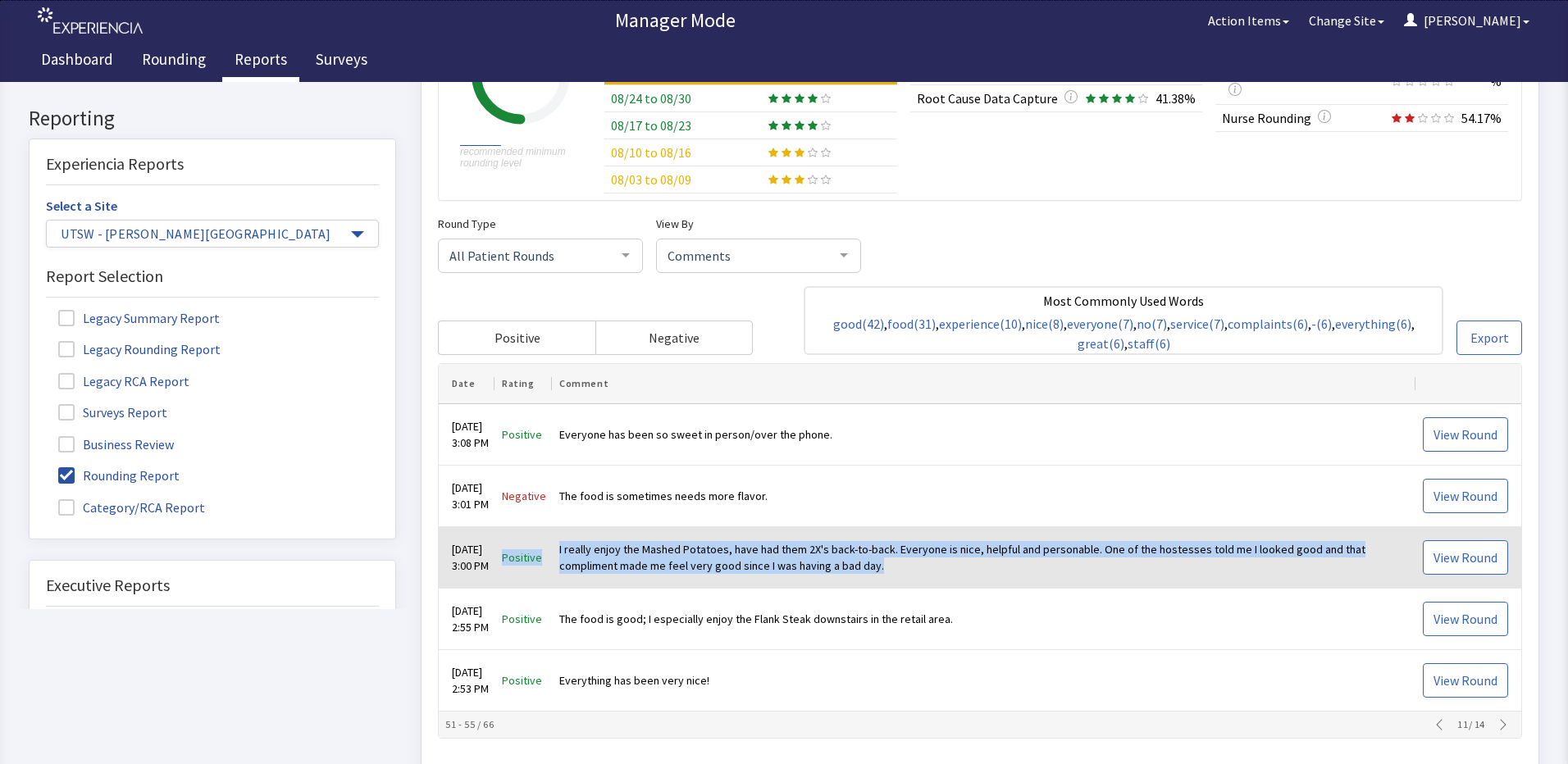
drag, startPoint x: 896, startPoint y: 572, endPoint x: 495, endPoint y: 568, distance: 401.0
click at [495, 568] on tr "Sep 2, 2025 3:00 PM Positive I really enjoy the Mashed Potatoes, have had them …" at bounding box center [979, 558] width 1082 height 61
drag, startPoint x: 495, startPoint y: 568, endPoint x: 657, endPoint y: 557, distance: 162.4
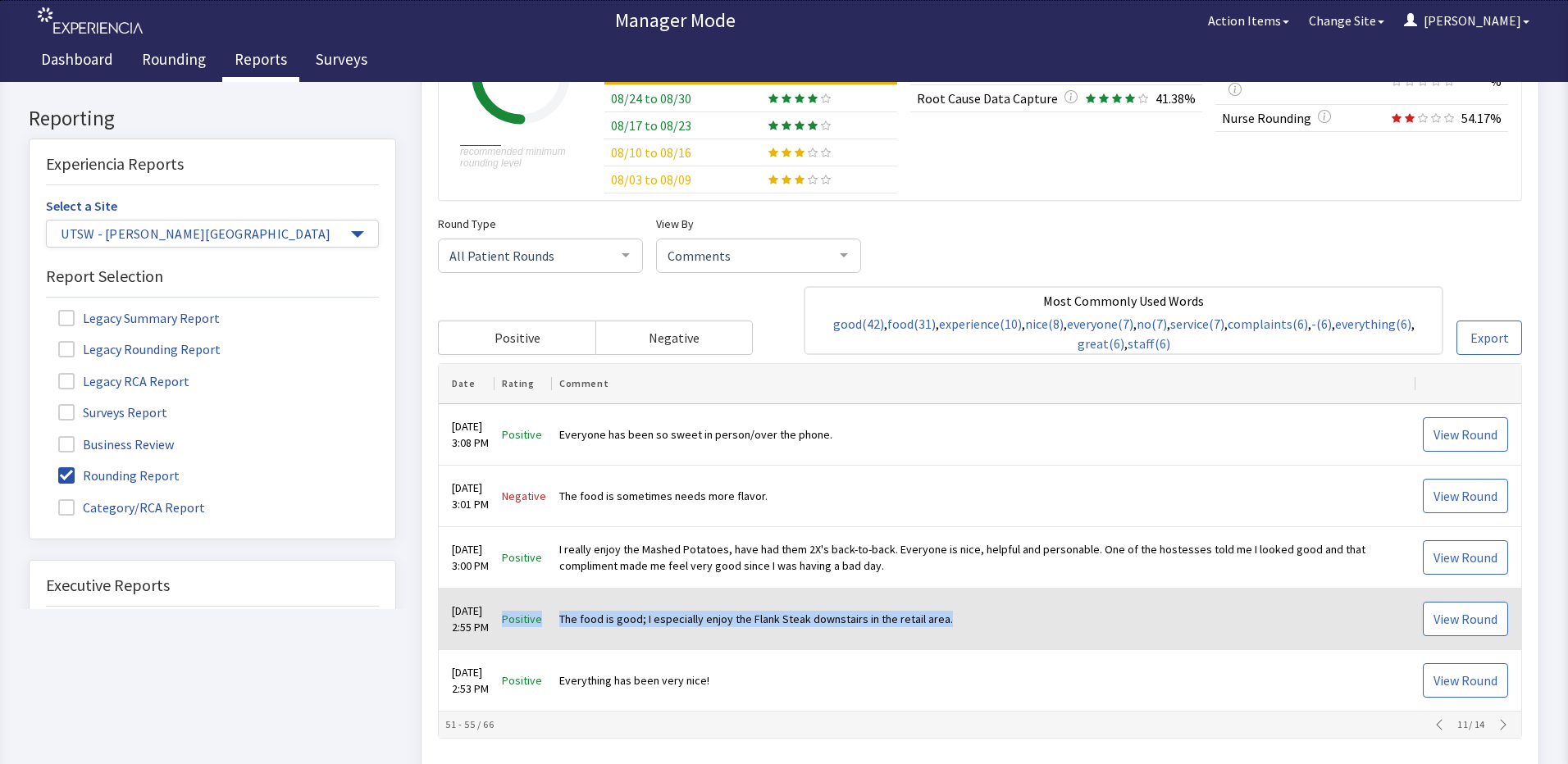
drag, startPoint x: 1001, startPoint y: 614, endPoint x: 511, endPoint y: 625, distance: 490.1
click at [511, 625] on tr "Sep 2, 2025 2:55 PM Positive The food is good; I especially enjoy the Flank Ste…" at bounding box center [979, 620] width 1082 height 61
drag, startPoint x: 511, startPoint y: 625, endPoint x: 619, endPoint y: 617, distance: 108.3
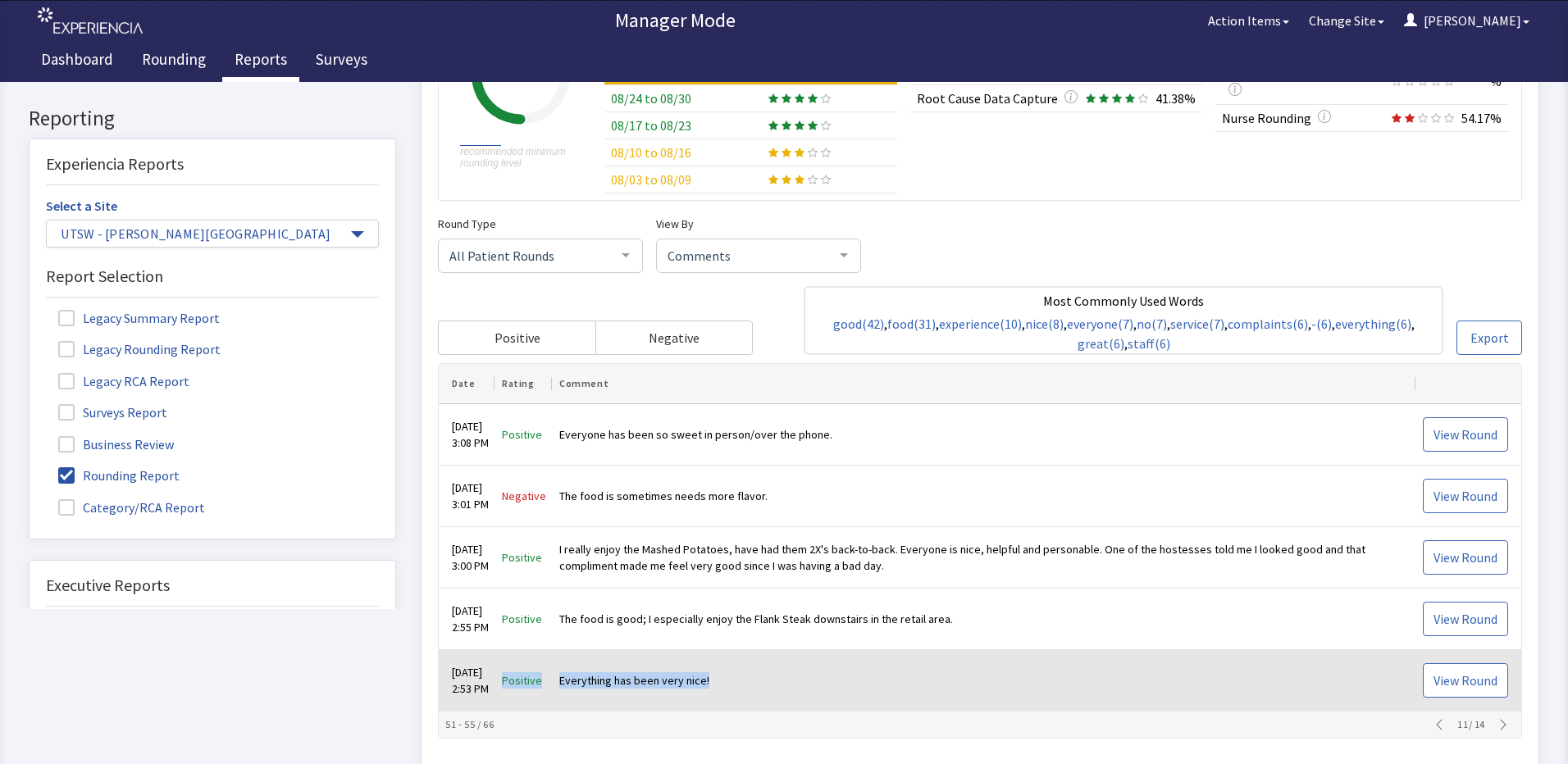
drag, startPoint x: 725, startPoint y: 682, endPoint x: 507, endPoint y: 691, distance: 218.2
click at [507, 691] on tr "Sep 2, 2025 2:53 PM Positive Everything has been very nice! View Round" at bounding box center [979, 681] width 1082 height 61
drag, startPoint x: 507, startPoint y: 691, endPoint x: 593, endPoint y: 678, distance: 87.0
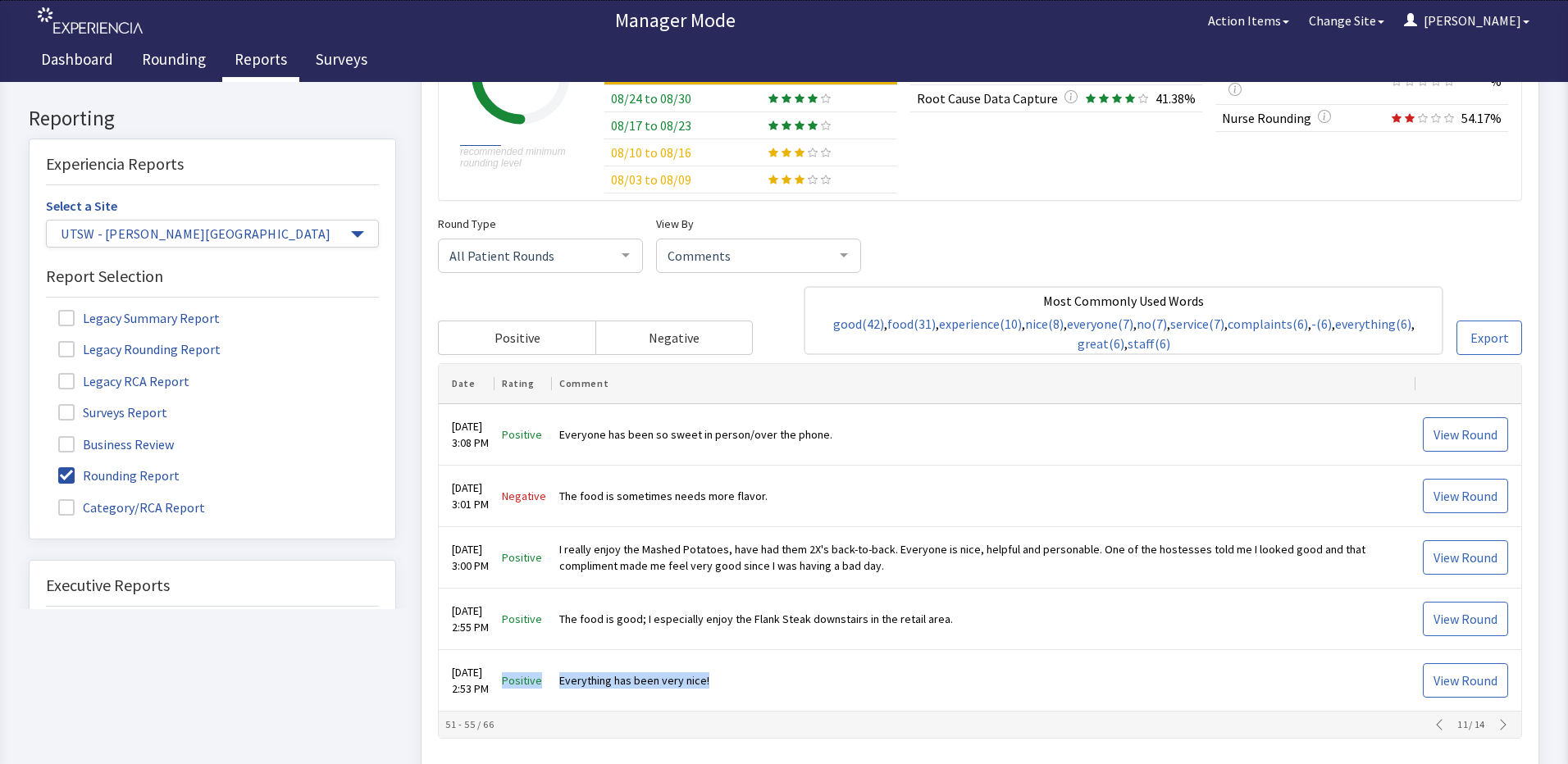
click at [1496, 725] on icon "button" at bounding box center [1502, 725] width 13 height 13
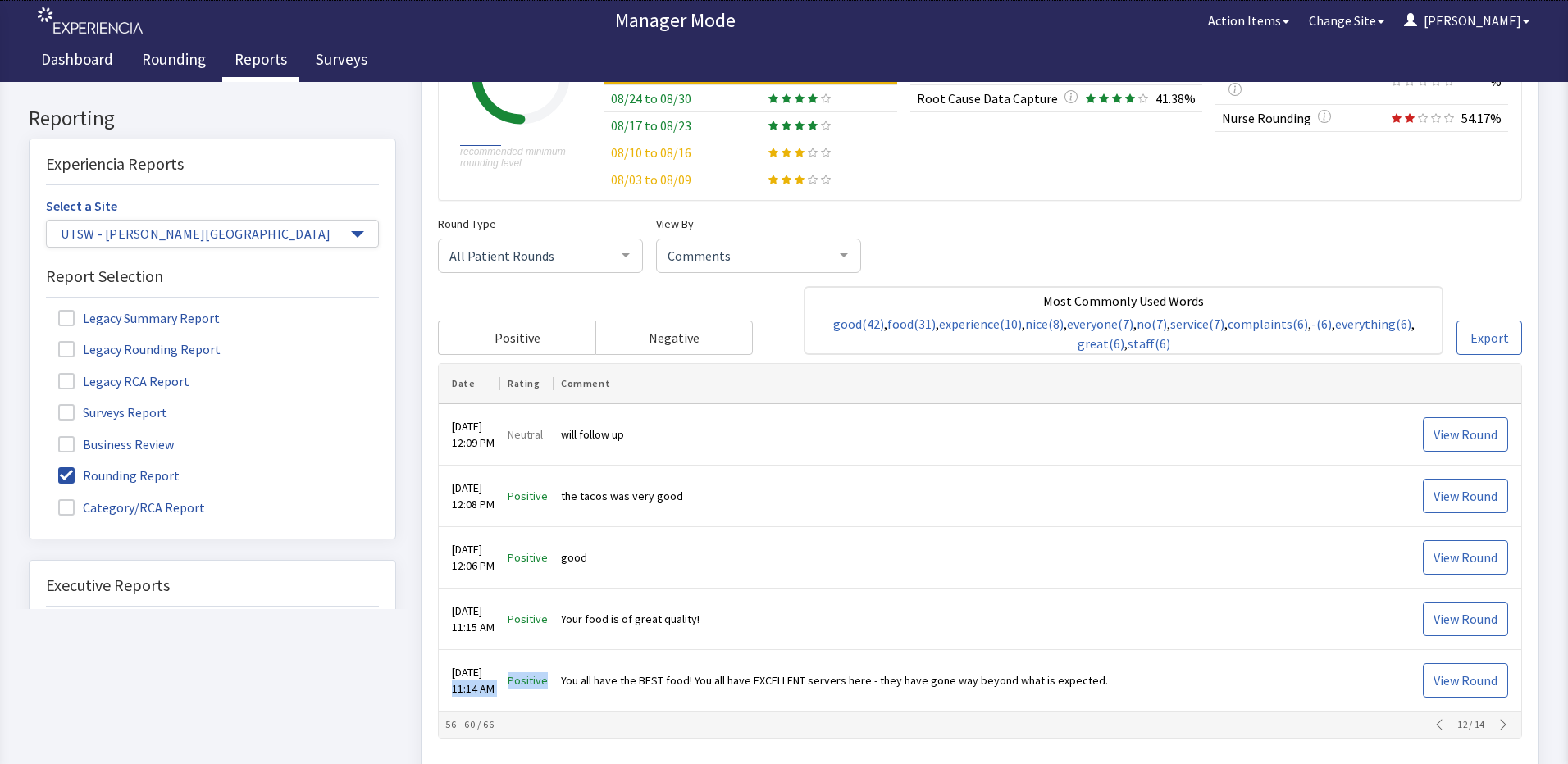
click at [1496, 724] on icon "button" at bounding box center [1502, 725] width 13 height 13
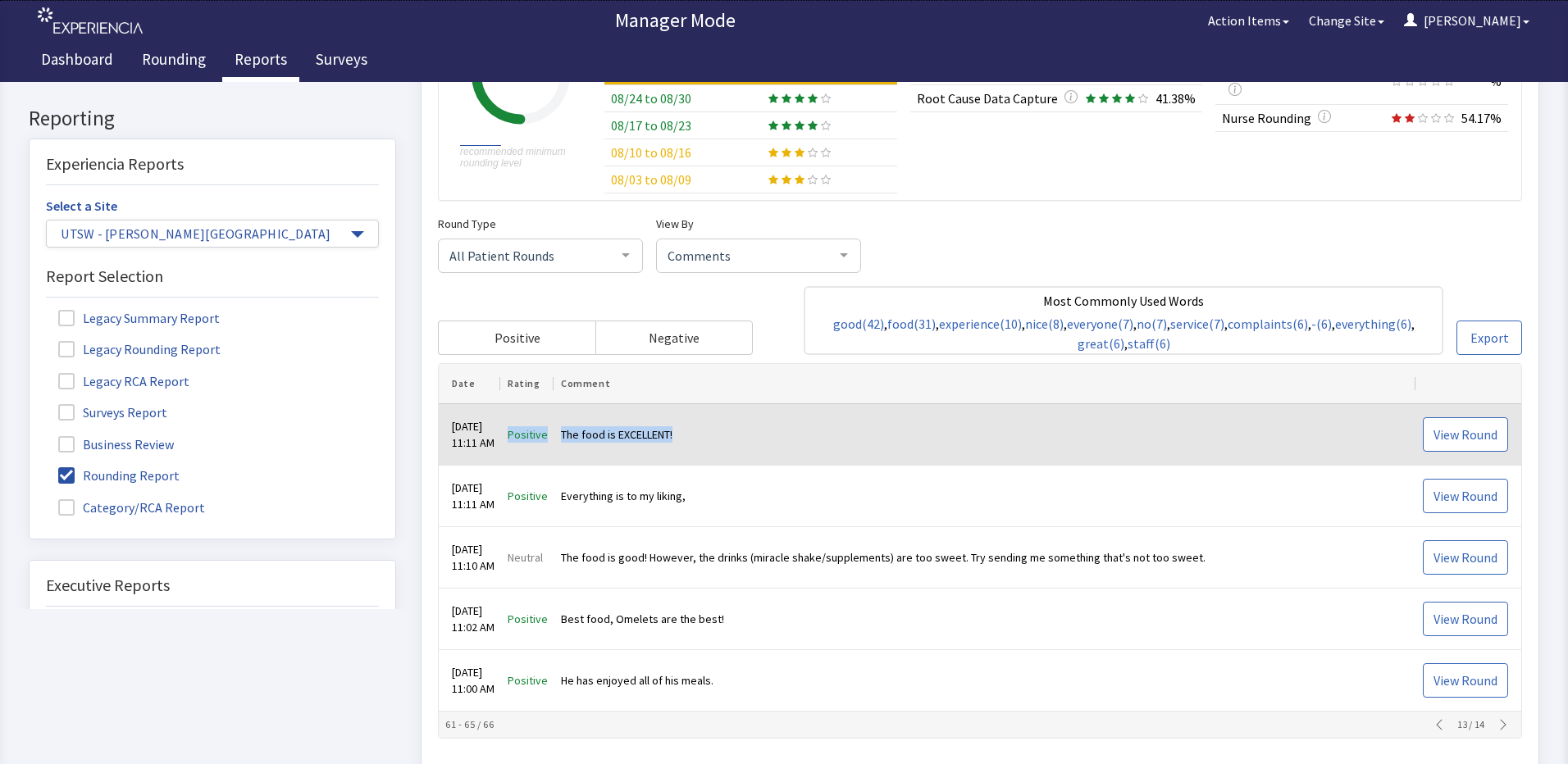
drag, startPoint x: 688, startPoint y: 441, endPoint x: 519, endPoint y: 436, distance: 169.1
click at [519, 436] on tr "Sep 2, 2025 11:11 AM Positive The food is EXCELLENT! View Round" at bounding box center [979, 436] width 1082 height 61
drag, startPoint x: 519, startPoint y: 436, endPoint x: 602, endPoint y: 437, distance: 83.0
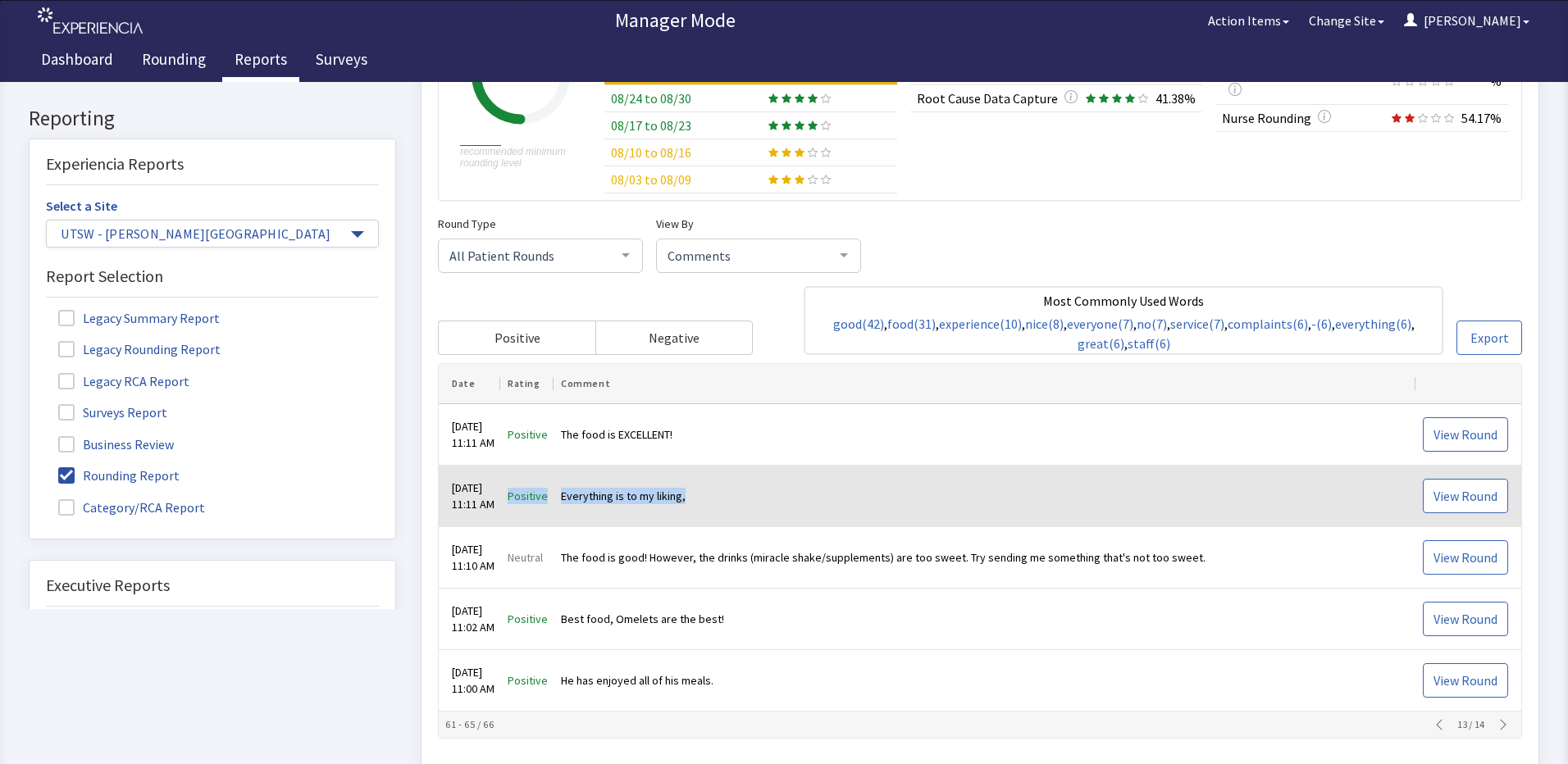
drag, startPoint x: 713, startPoint y: 501, endPoint x: 515, endPoint y: 498, distance: 198.0
click at [515, 498] on tr "Sep 2, 2025 11:11 AM Positive Everything is to my liking, View Round" at bounding box center [979, 497] width 1082 height 61
drag, startPoint x: 515, startPoint y: 498, endPoint x: 599, endPoint y: 492, distance: 84.2
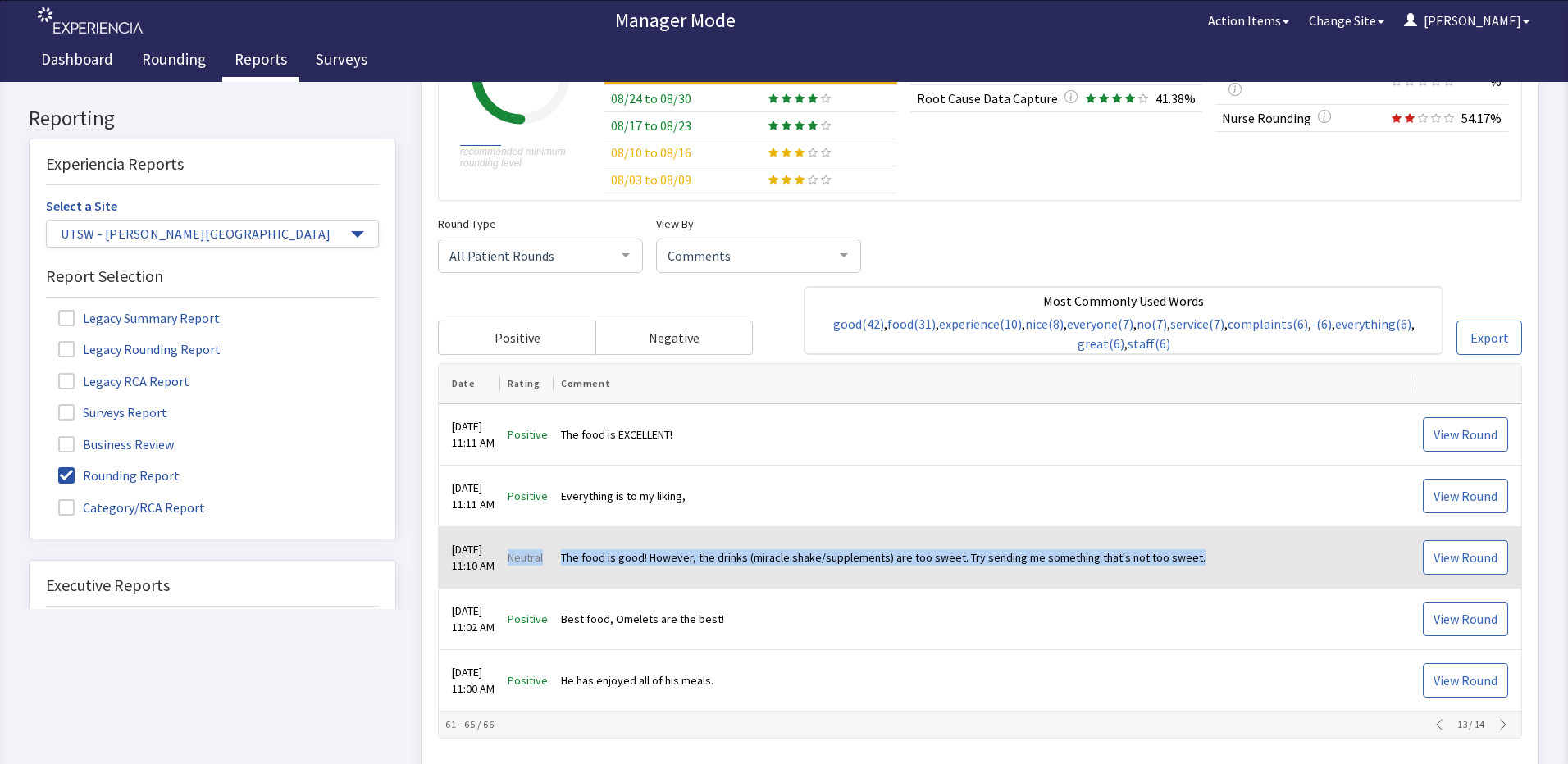
drag, startPoint x: 1190, startPoint y: 558, endPoint x: 518, endPoint y: 576, distance: 672.2
click at [518, 576] on tr "Sep 2, 2025 11:10 AM Neutral The food is good! However, the drinks (miracle sha…" at bounding box center [979, 558] width 1082 height 61
drag, startPoint x: 518, startPoint y: 576, endPoint x: 637, endPoint y: 553, distance: 121.2
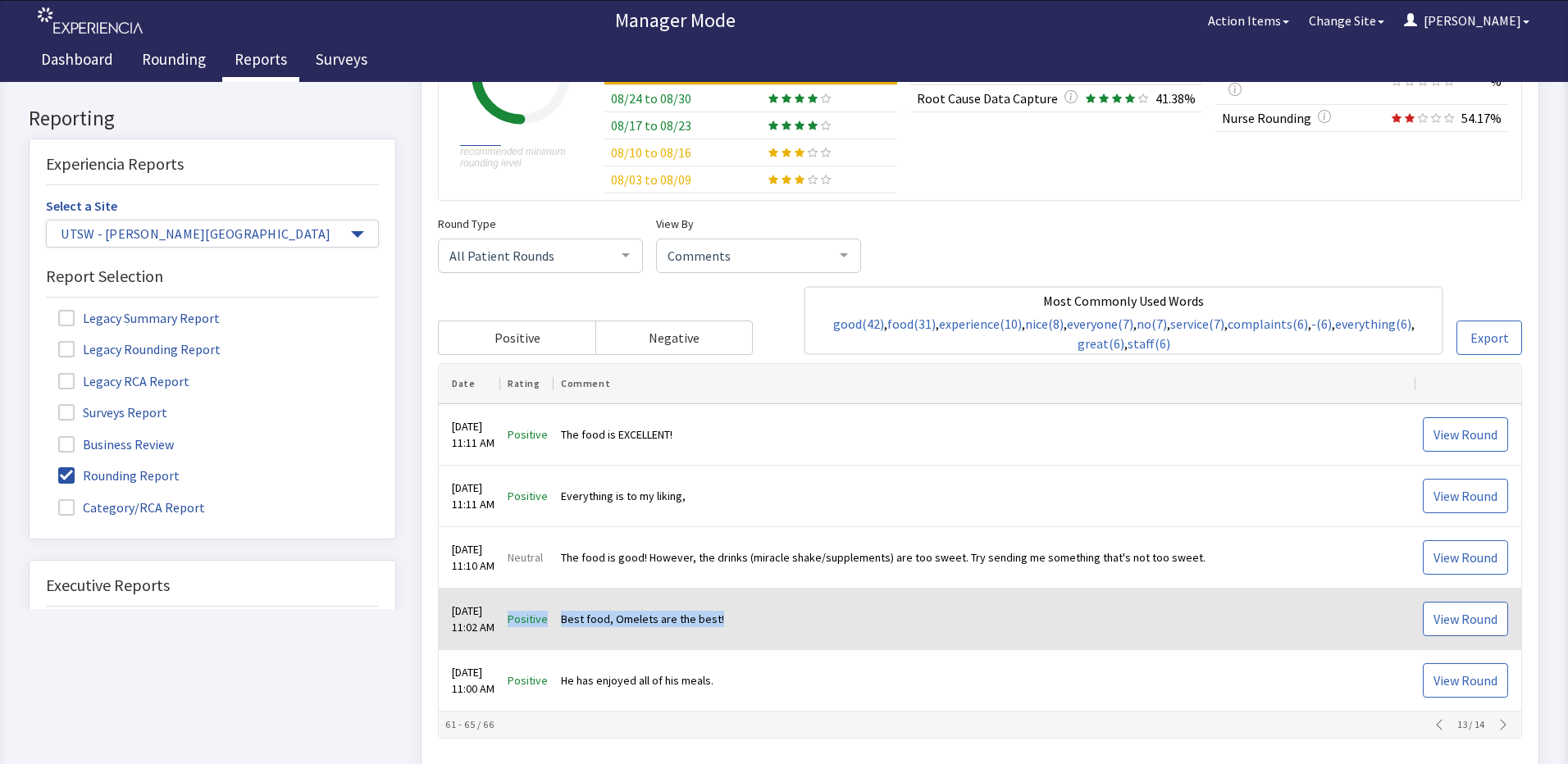
drag, startPoint x: 751, startPoint y: 620, endPoint x: 518, endPoint y: 633, distance: 233.4
click at [518, 633] on tr "Sep 2, 2025 11:02 AM Positive Best food, Omelets are the best! View Round" at bounding box center [979, 620] width 1082 height 61
drag, startPoint x: 518, startPoint y: 633, endPoint x: 650, endPoint y: 619, distance: 132.7
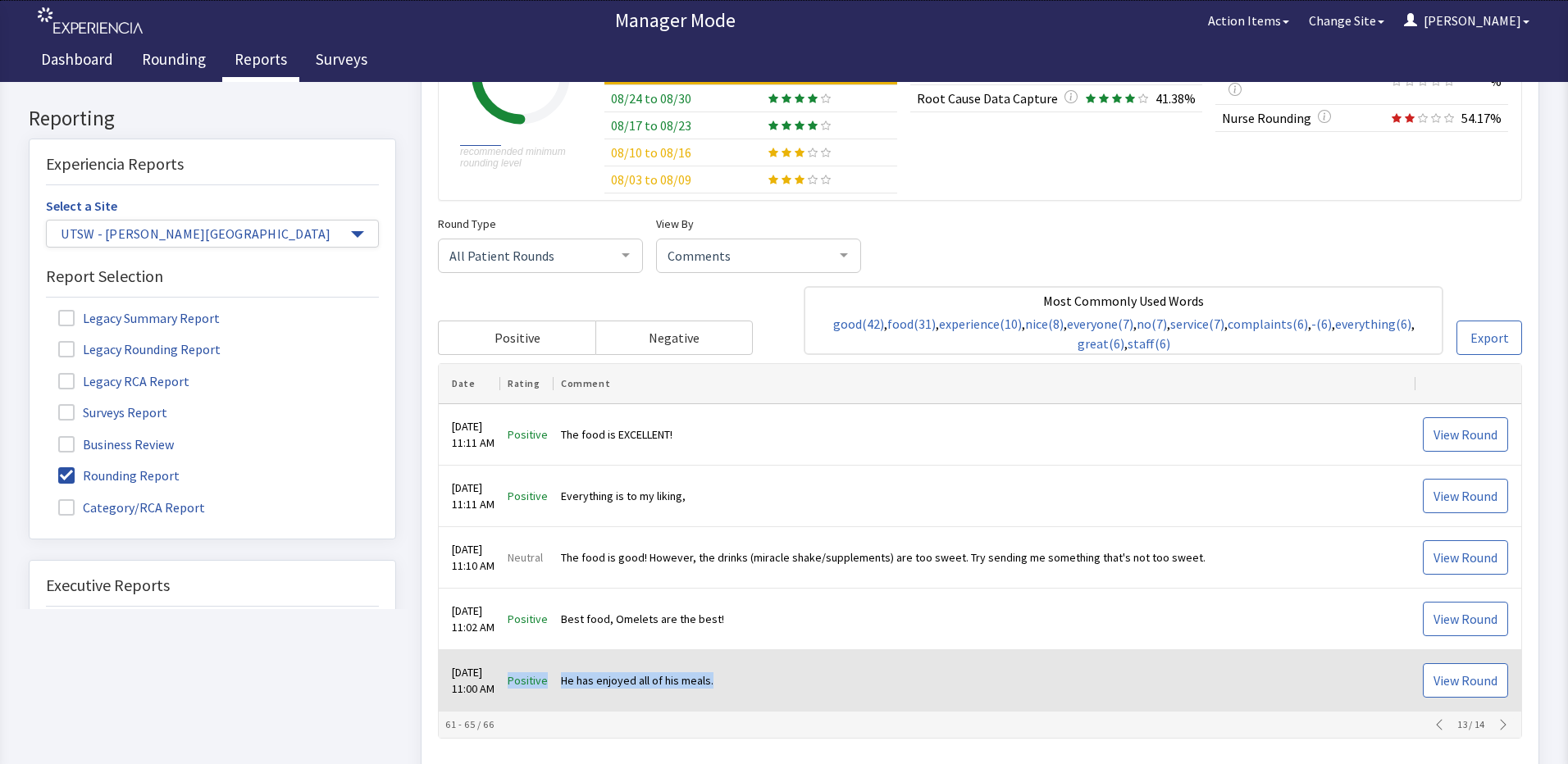
drag, startPoint x: 737, startPoint y: 678, endPoint x: 507, endPoint y: 697, distance: 230.8
click at [507, 697] on tr "Sep 2, 2025 11:00 AM Positive He has enjoyed all of his meals. View Round" at bounding box center [979, 681] width 1082 height 61
drag, startPoint x: 507, startPoint y: 697, endPoint x: 589, endPoint y: 680, distance: 83.7
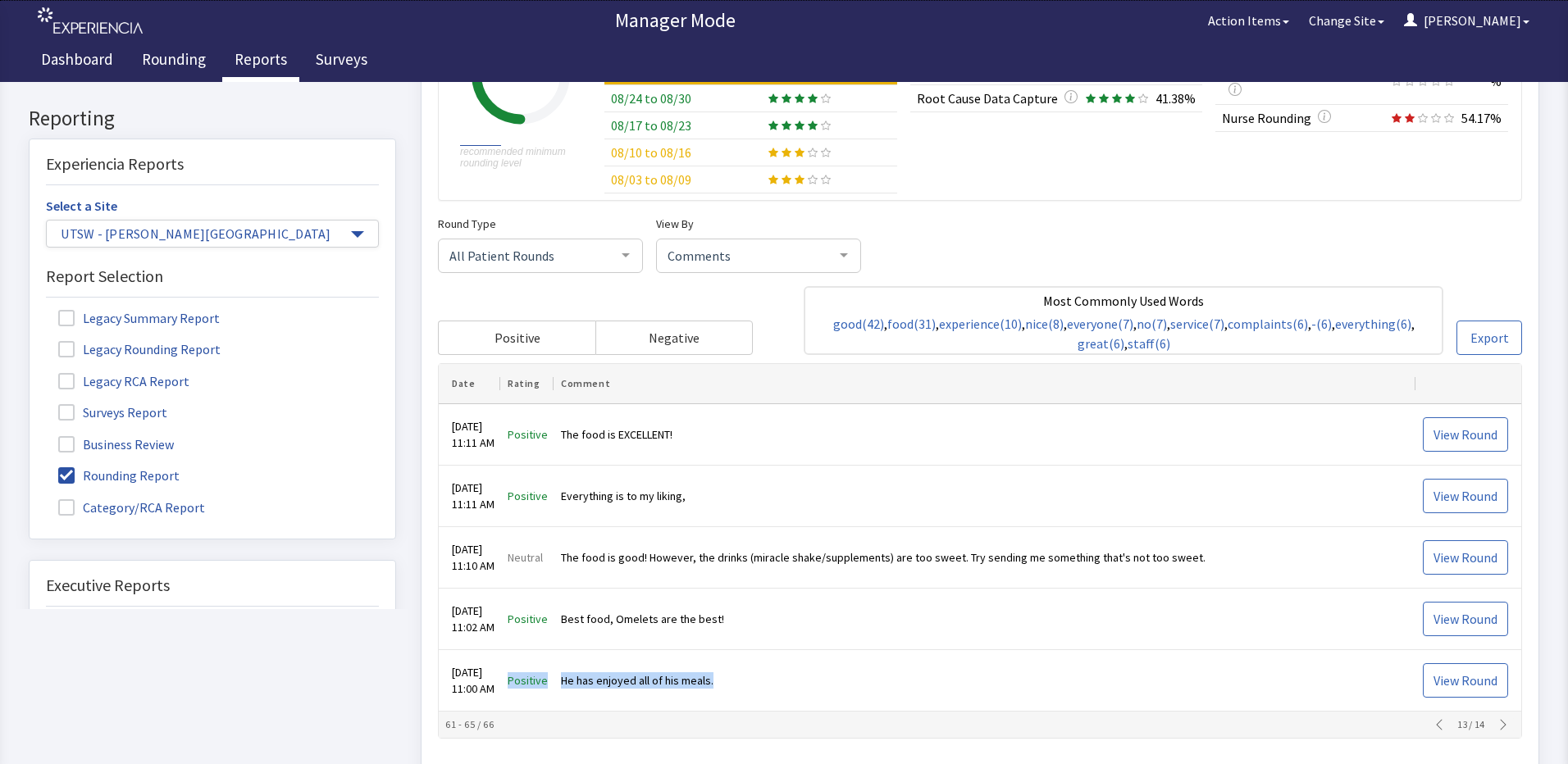
click at [1496, 725] on icon "button" at bounding box center [1502, 725] width 13 height 13
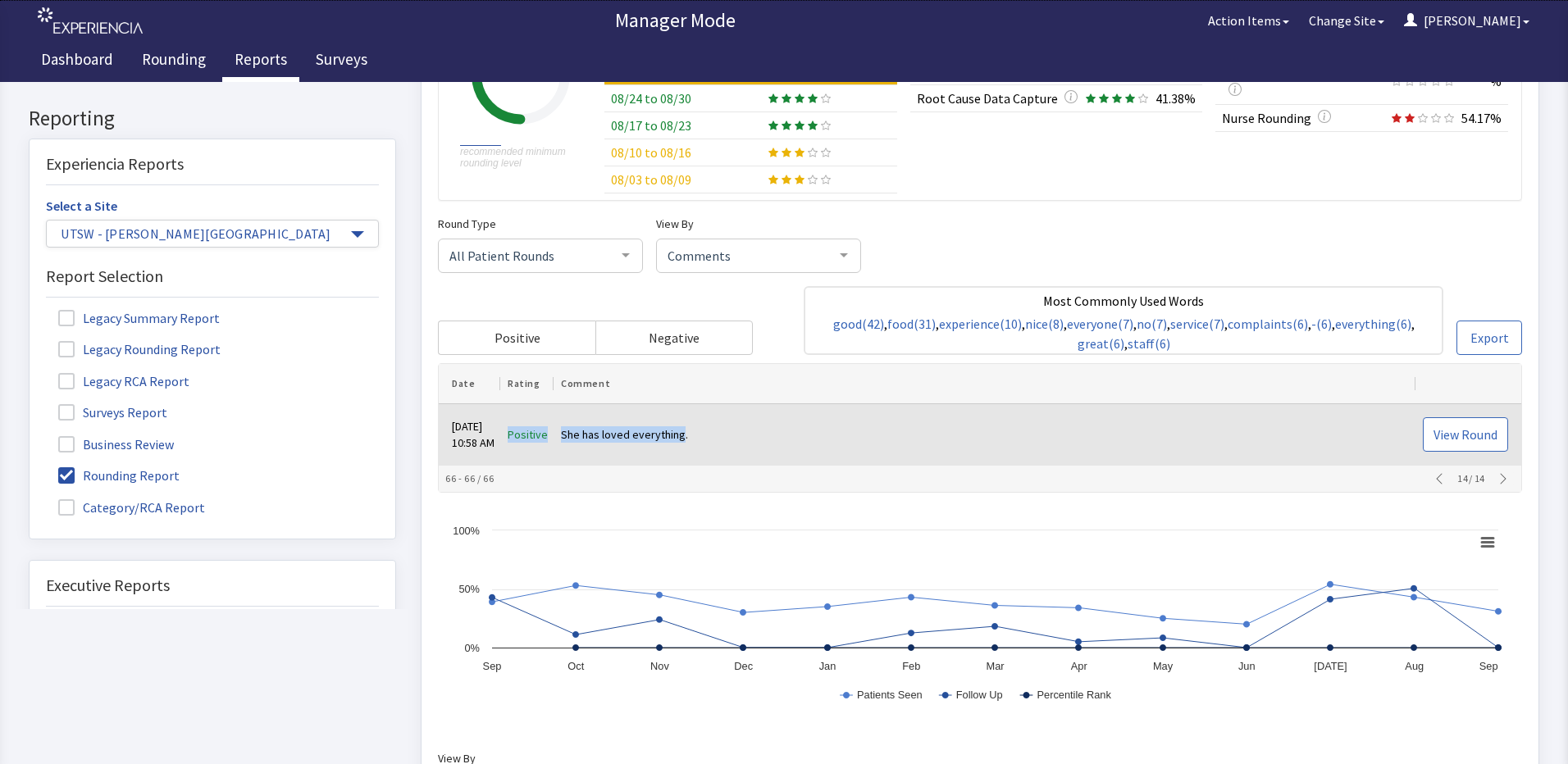
drag, startPoint x: 690, startPoint y: 429, endPoint x: 496, endPoint y: 445, distance: 194.7
click at [496, 445] on tr "Sep 2, 2025 10:58 AM Positive She has loved everything. View Round" at bounding box center [979, 436] width 1082 height 61
drag, startPoint x: 496, startPoint y: 445, endPoint x: 611, endPoint y: 431, distance: 115.8
